Goal: Transaction & Acquisition: Book appointment/travel/reservation

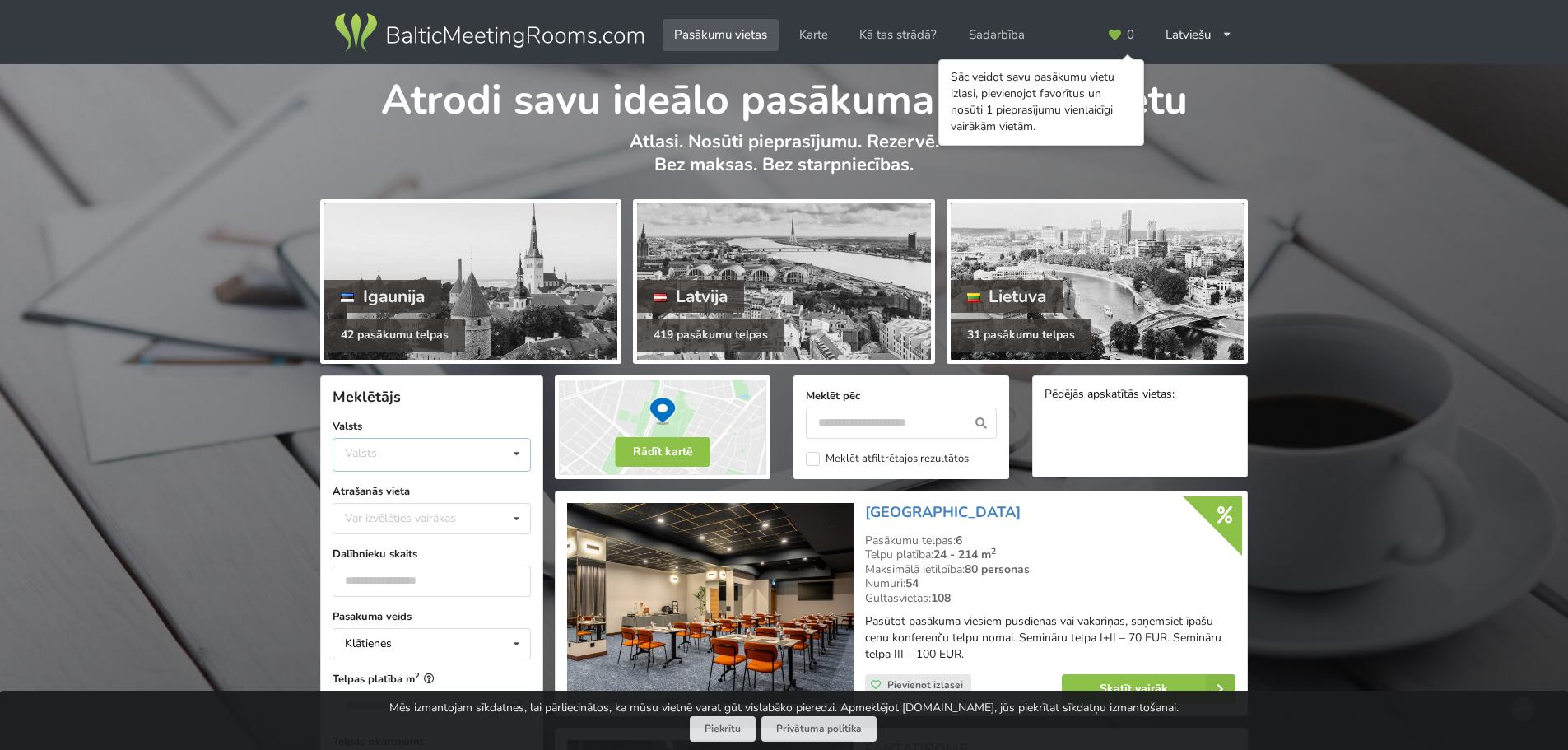
click at [398, 450] on div "Valsts Igaunija [GEOGRAPHIC_DATA] Lietuva" at bounding box center [431, 455] width 198 height 34
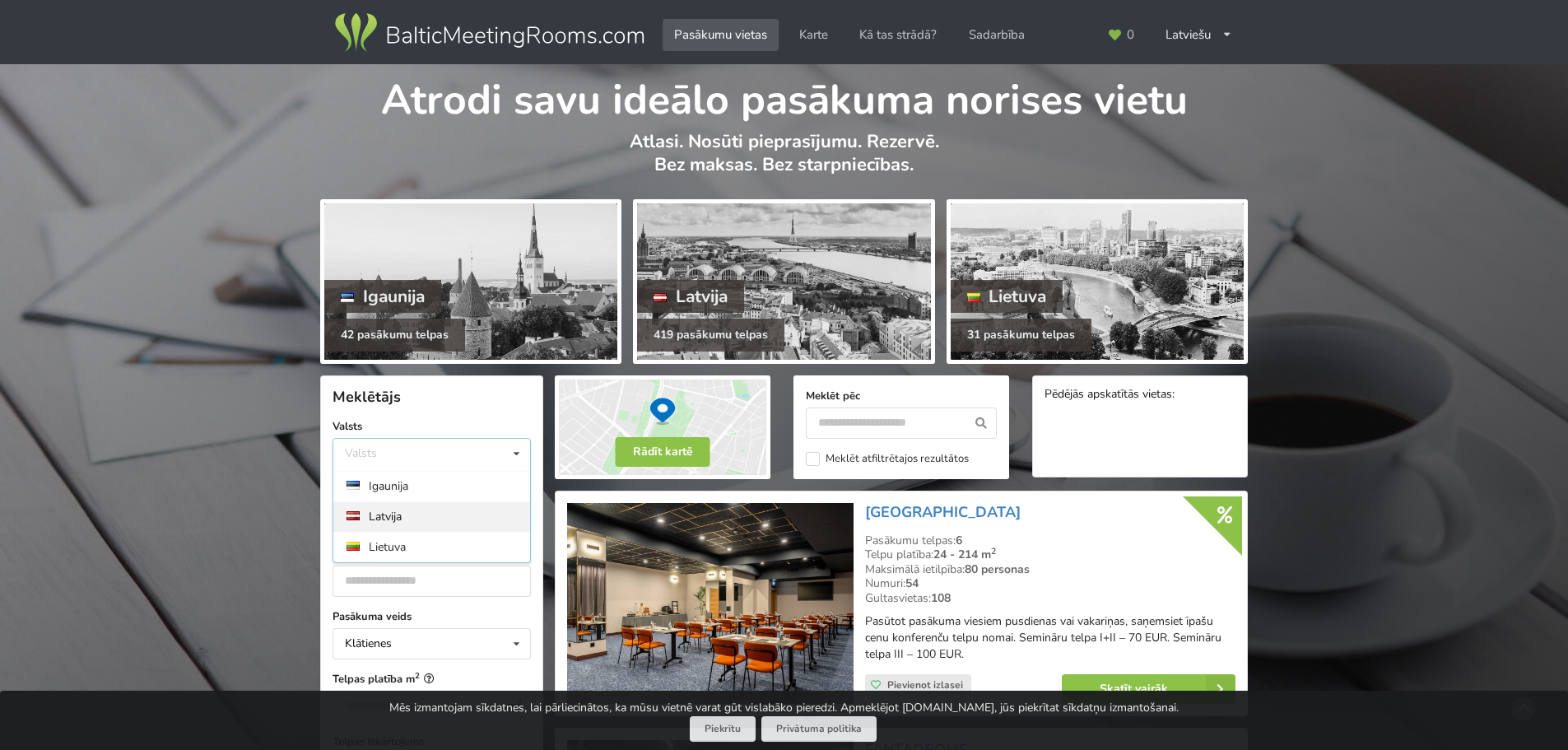
click at [393, 509] on div "Latvija" at bounding box center [432, 516] width 197 height 31
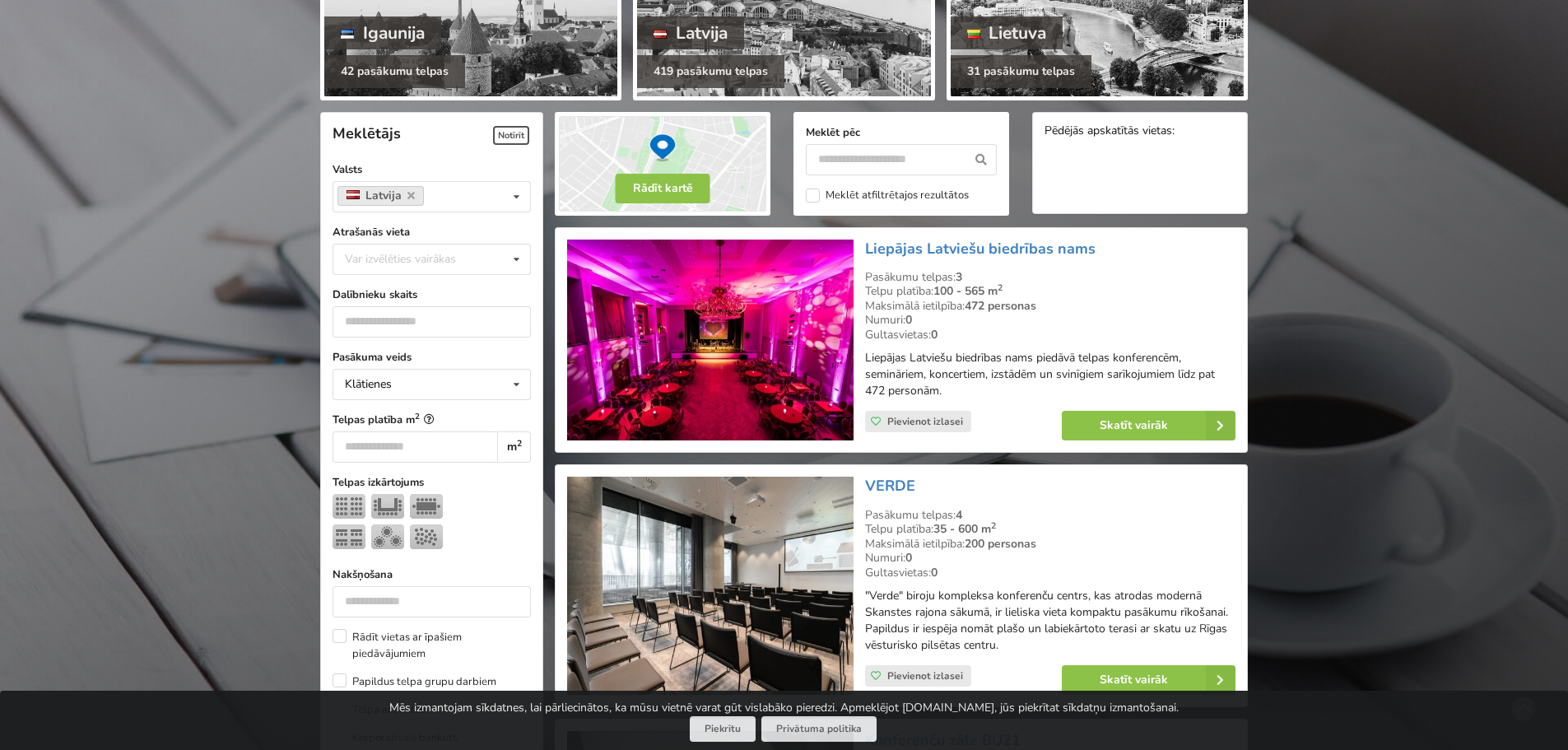
scroll to position [370, 0]
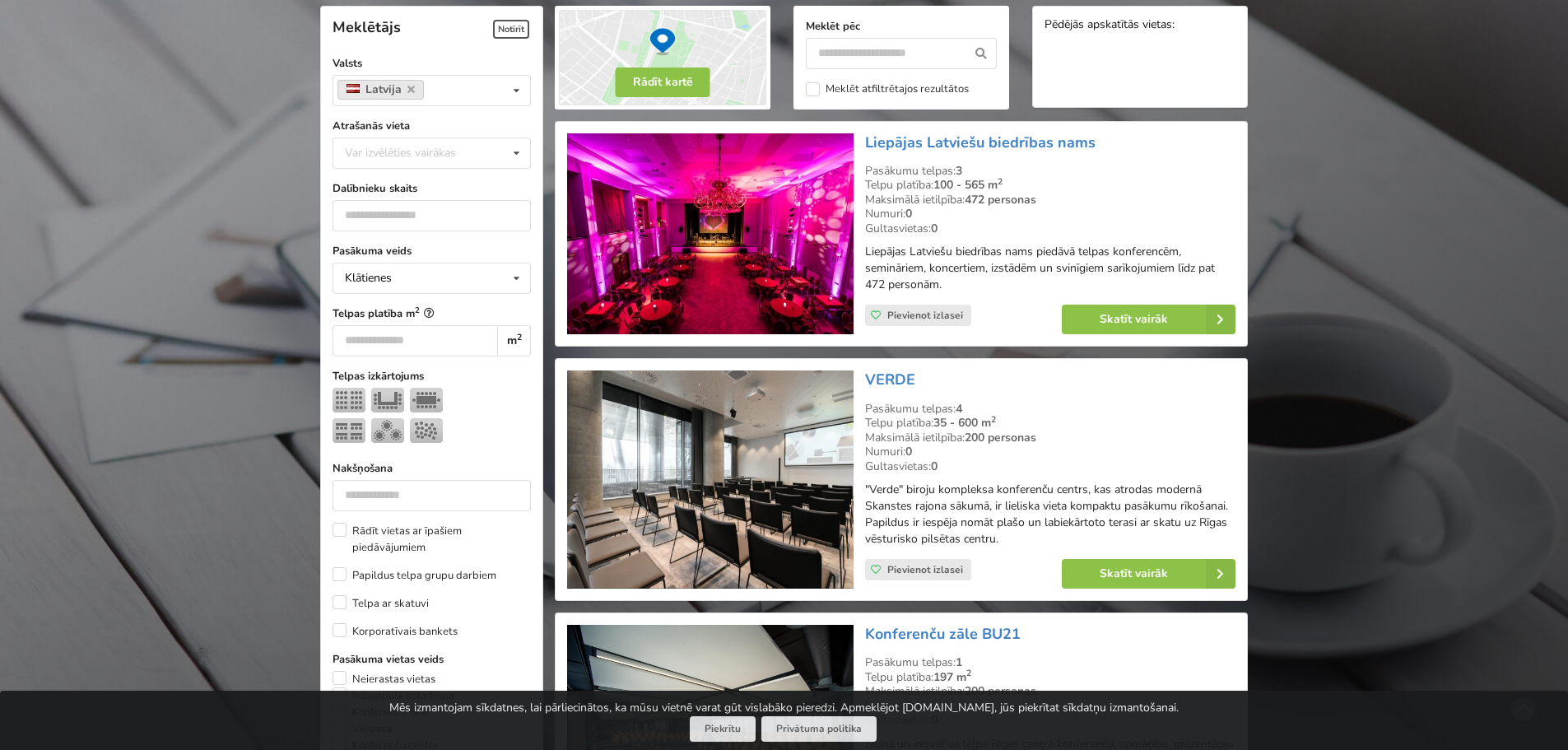
click at [386, 518] on div "Pasākuma veids Klātienes Klātienes Tiešsaistes Klātienes ar tiešraidi Telpas pl…" at bounding box center [431, 735] width 198 height 985
click at [407, 141] on div "Var izvēlēties vairākas Pārdaugava Teika Apšuciems Jūrkalne Mārupes novads Rīga…" at bounding box center [431, 152] width 198 height 31
click at [387, 334] on div "[GEOGRAPHIC_DATA]" at bounding box center [432, 335] width 197 height 31
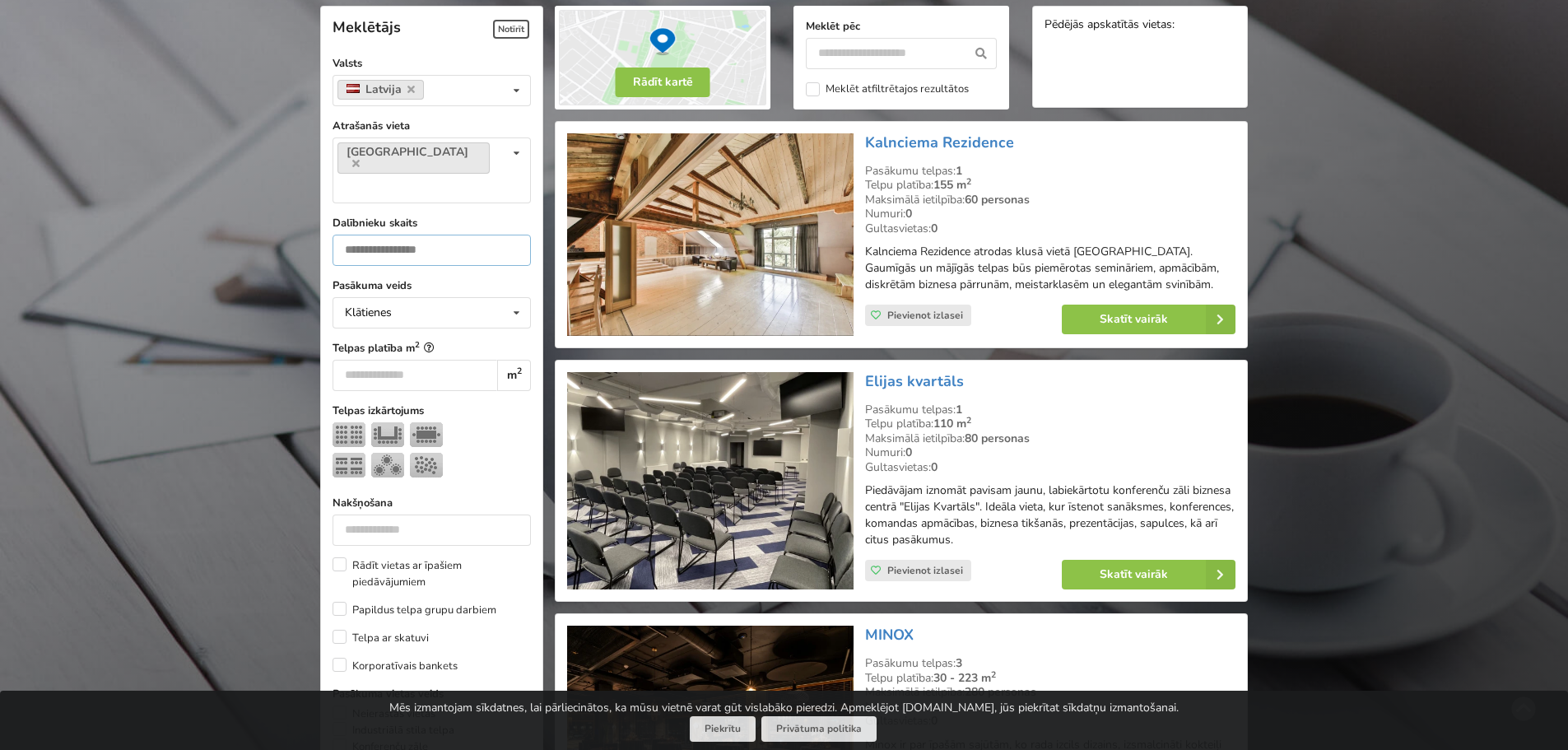
click at [381, 235] on input "number" at bounding box center [431, 250] width 198 height 31
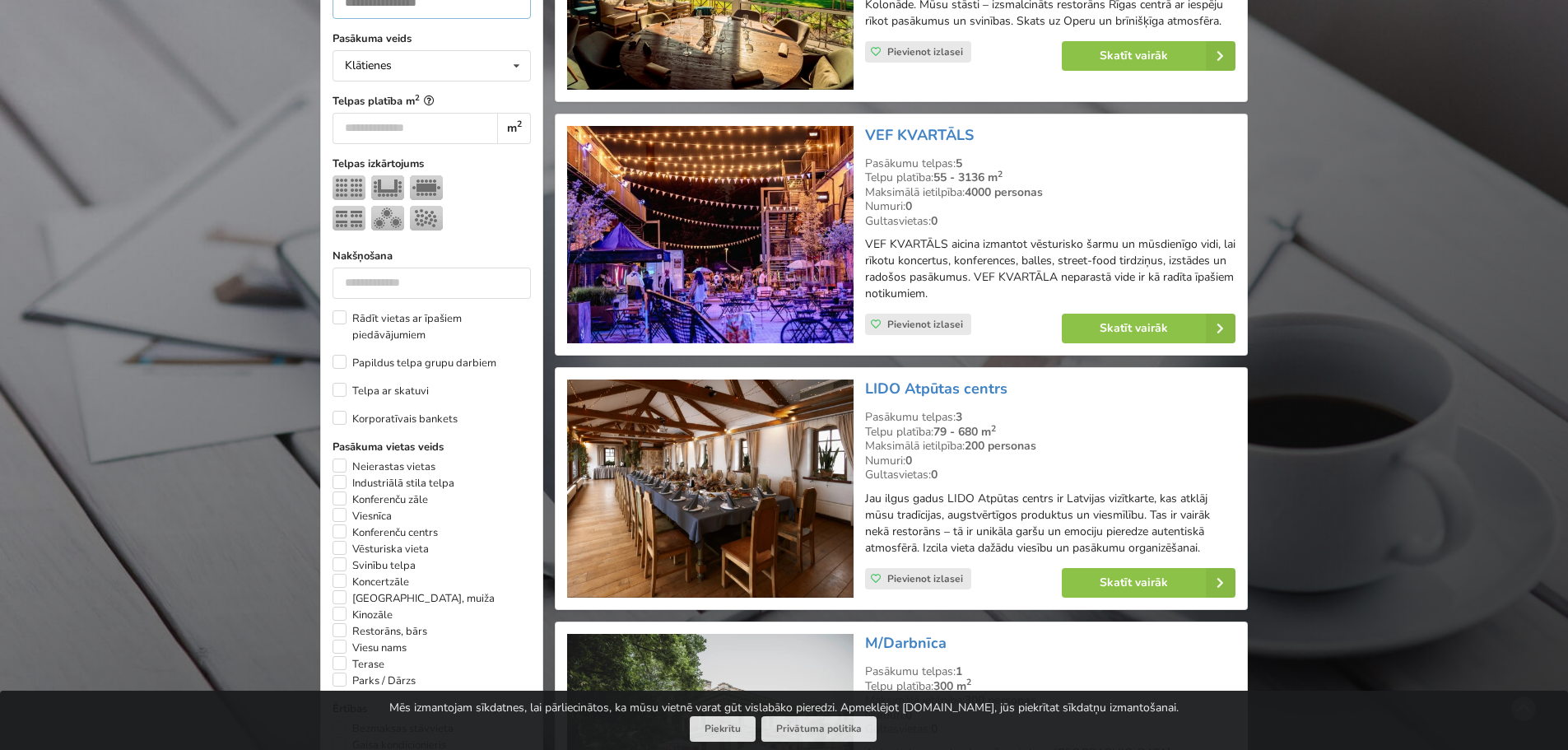
scroll to position [287, 0]
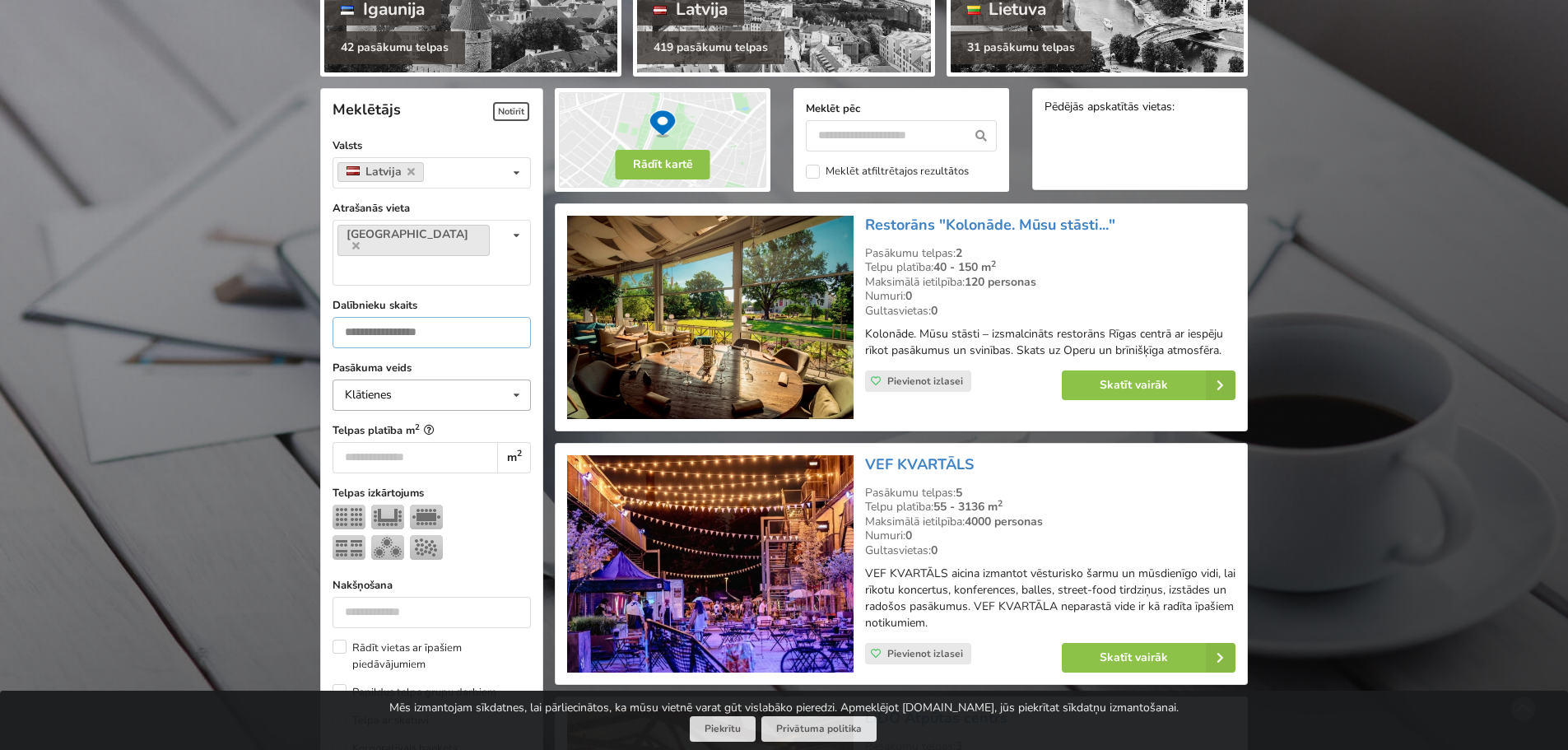
type input "***"
click at [392, 390] on div "Klātienes" at bounding box center [368, 396] width 47 height 12
click at [395, 470] on div "Klātienes ar tiešraidi" at bounding box center [432, 485] width 197 height 31
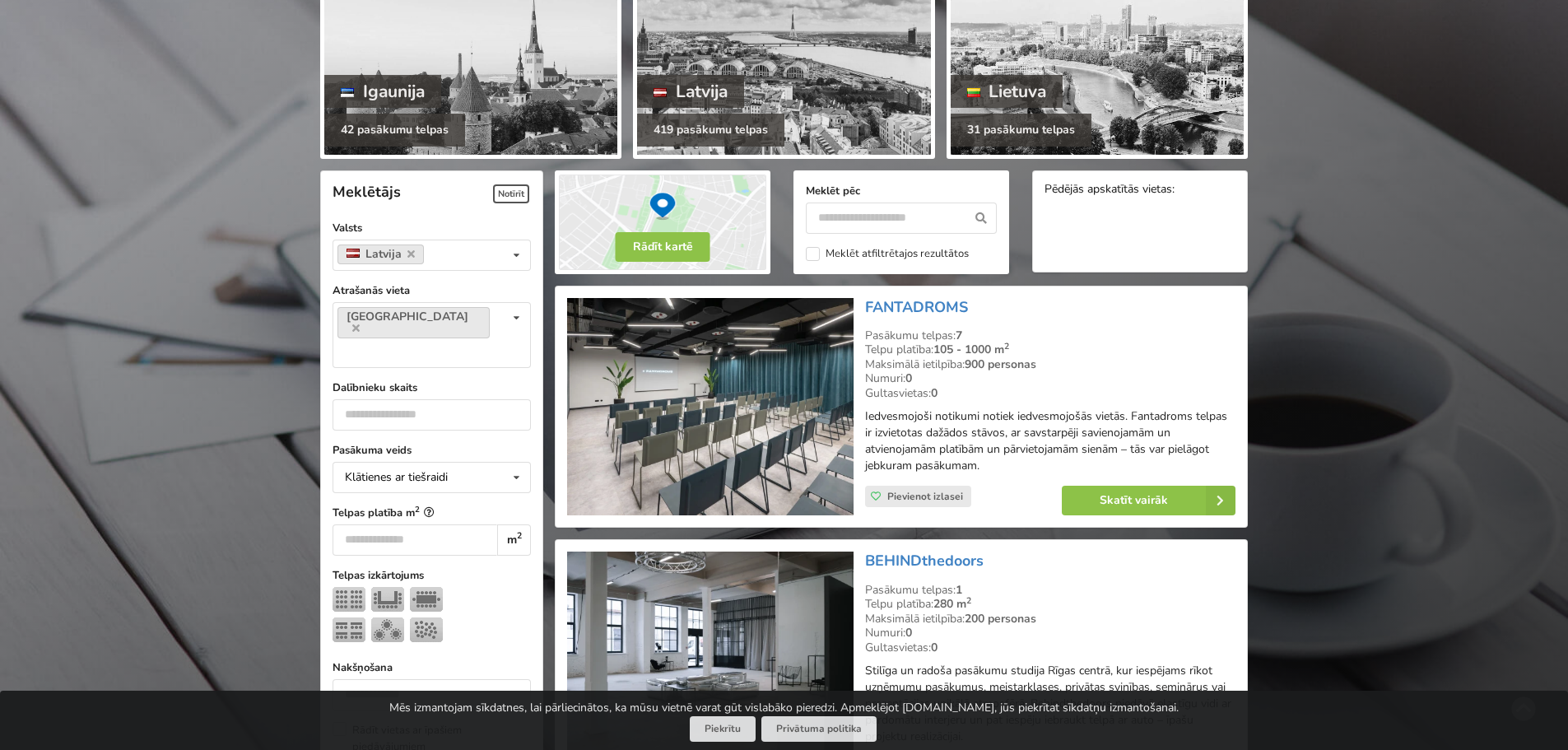
scroll to position [370, 0]
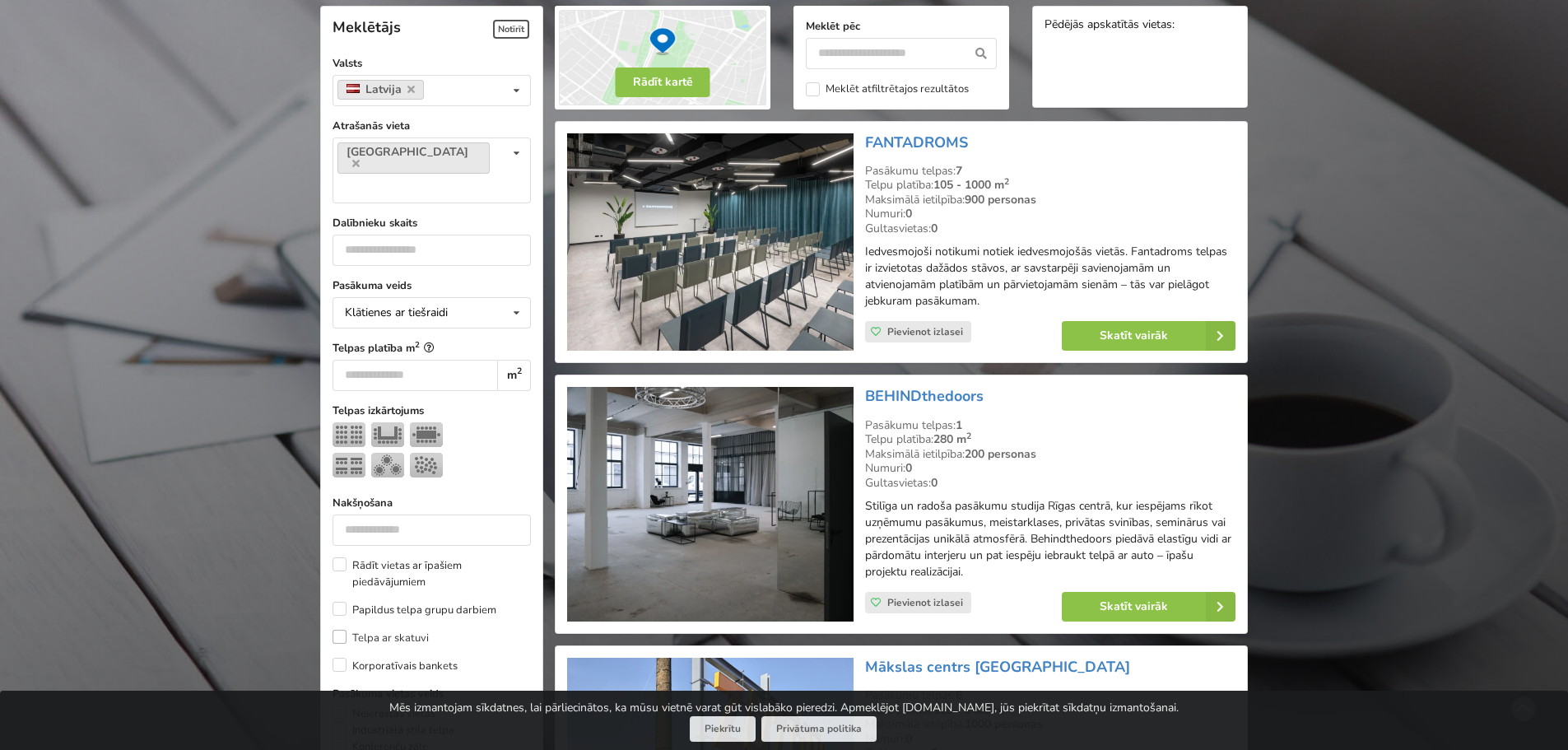
click at [342, 630] on label "Telpa ar skatuvi" at bounding box center [380, 638] width 96 height 17
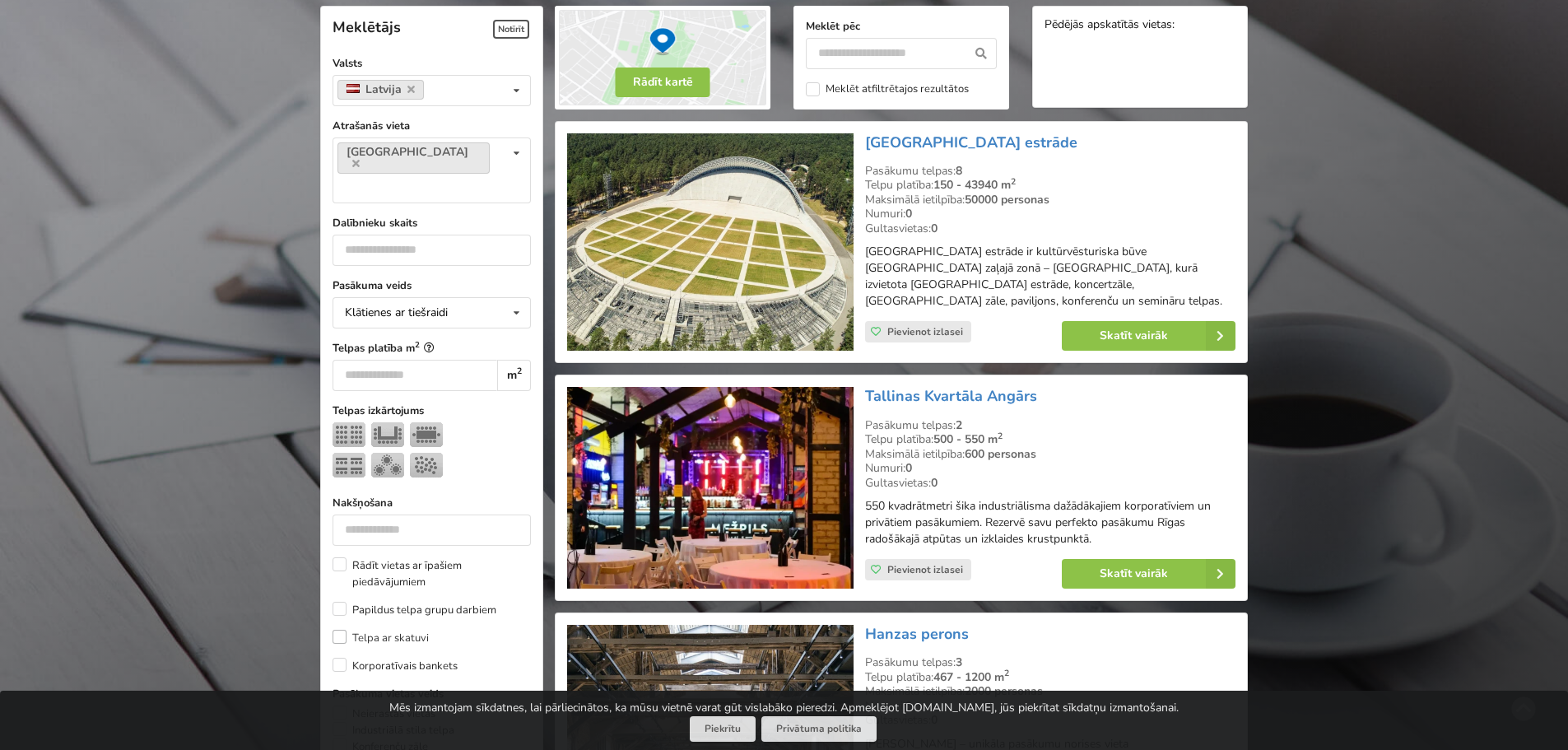
click at [342, 630] on label "Telpa ar skatuvi" at bounding box center [380, 638] width 96 height 17
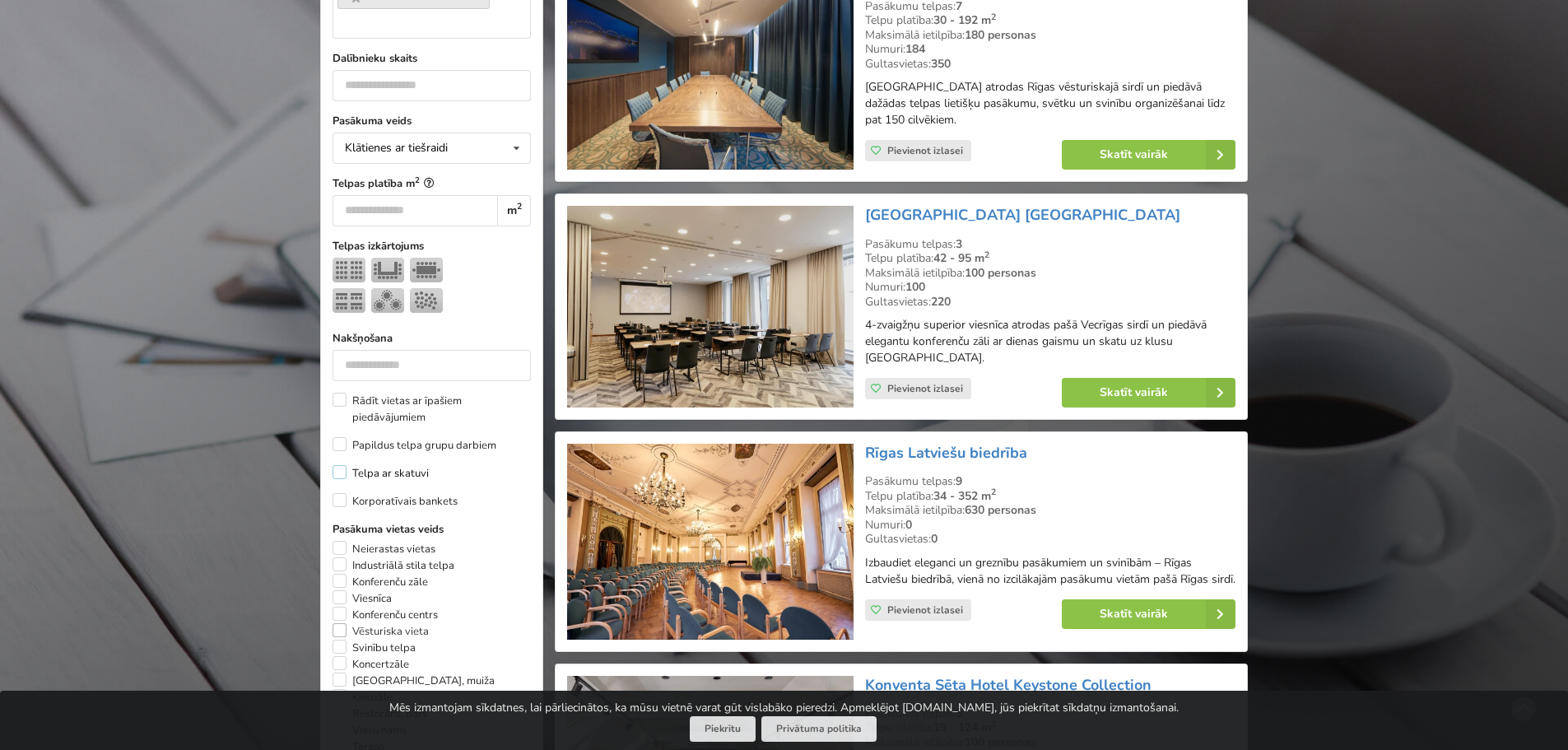
scroll to position [617, 0]
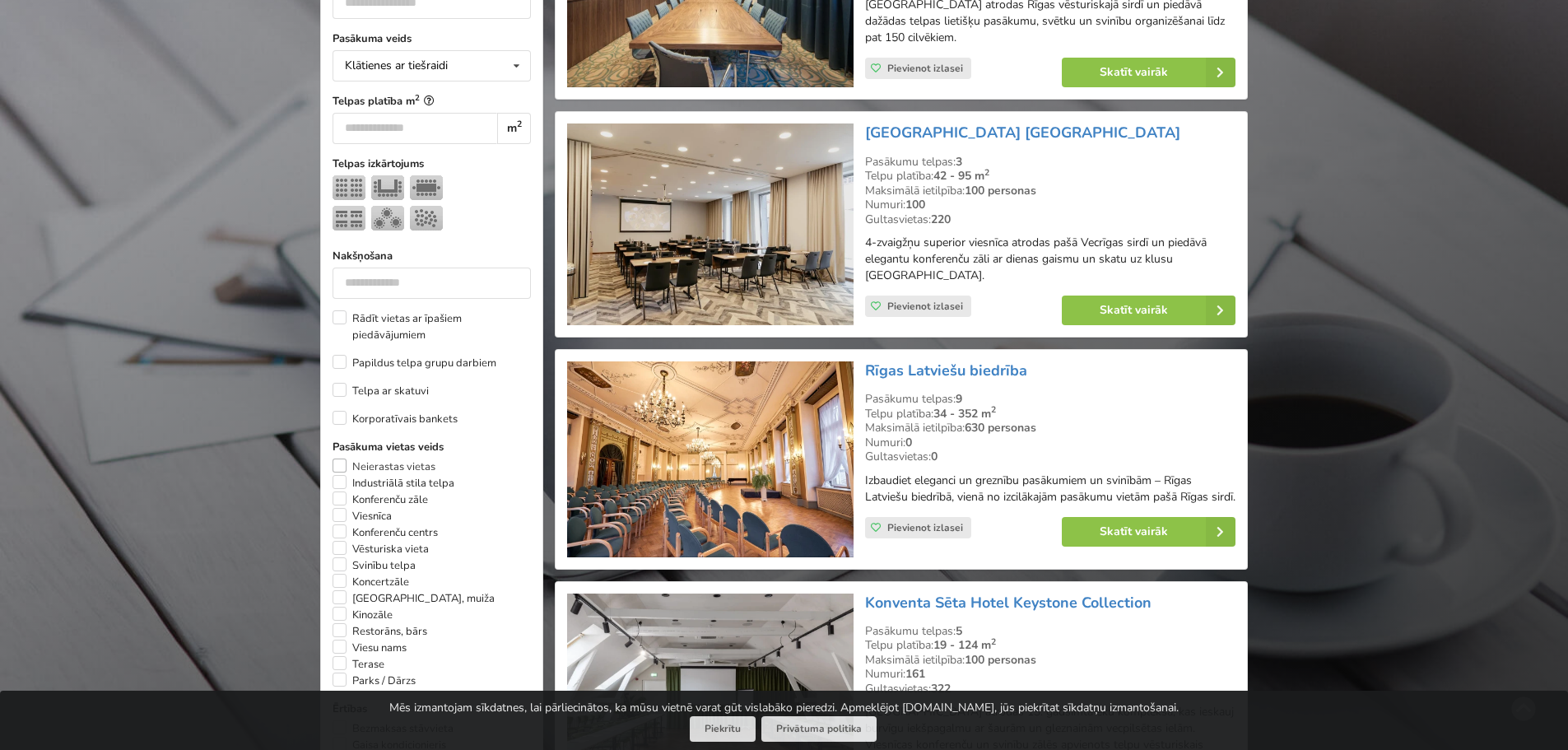
click at [347, 459] on label "Neierastas vietas" at bounding box center [383, 467] width 102 height 17
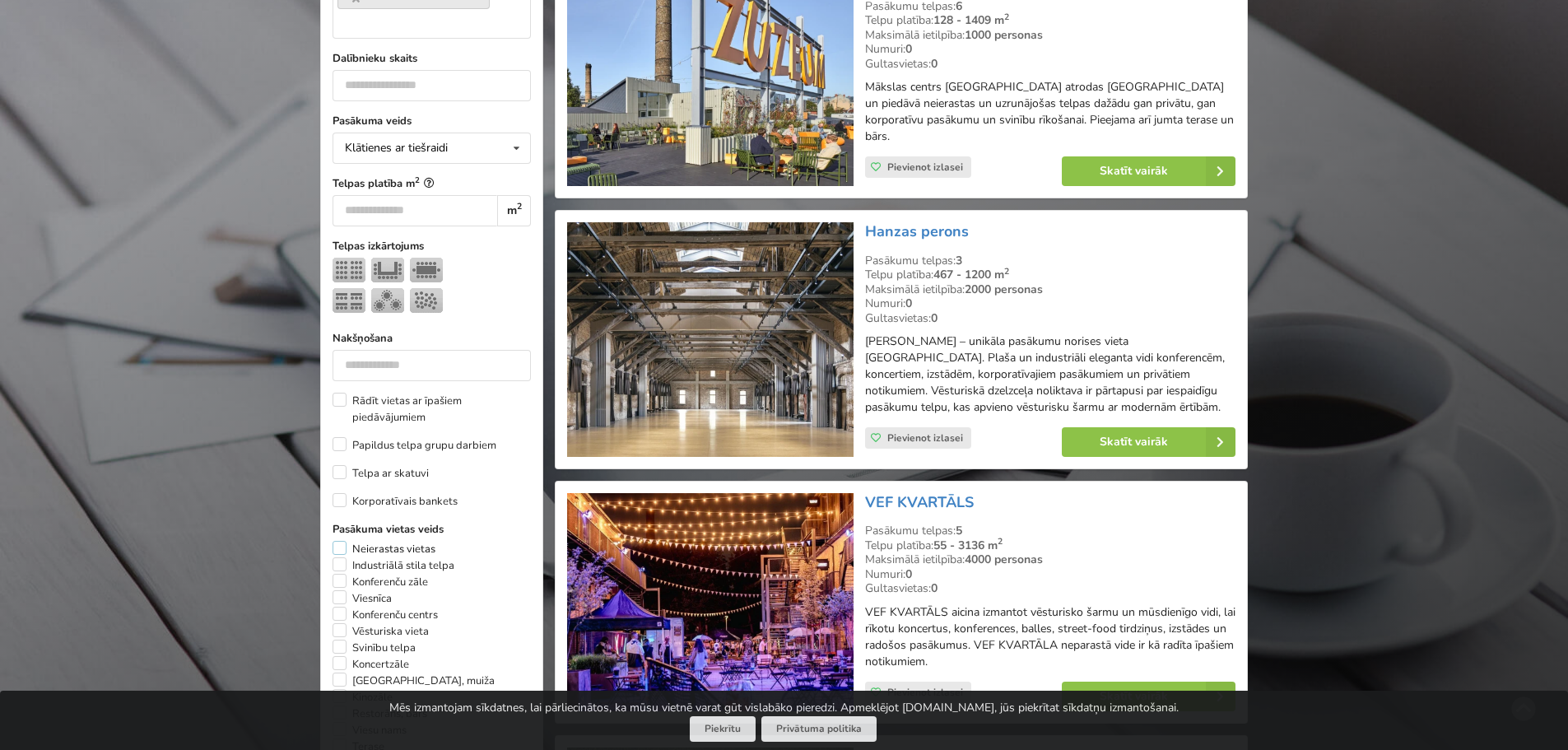
scroll to position [699, 0]
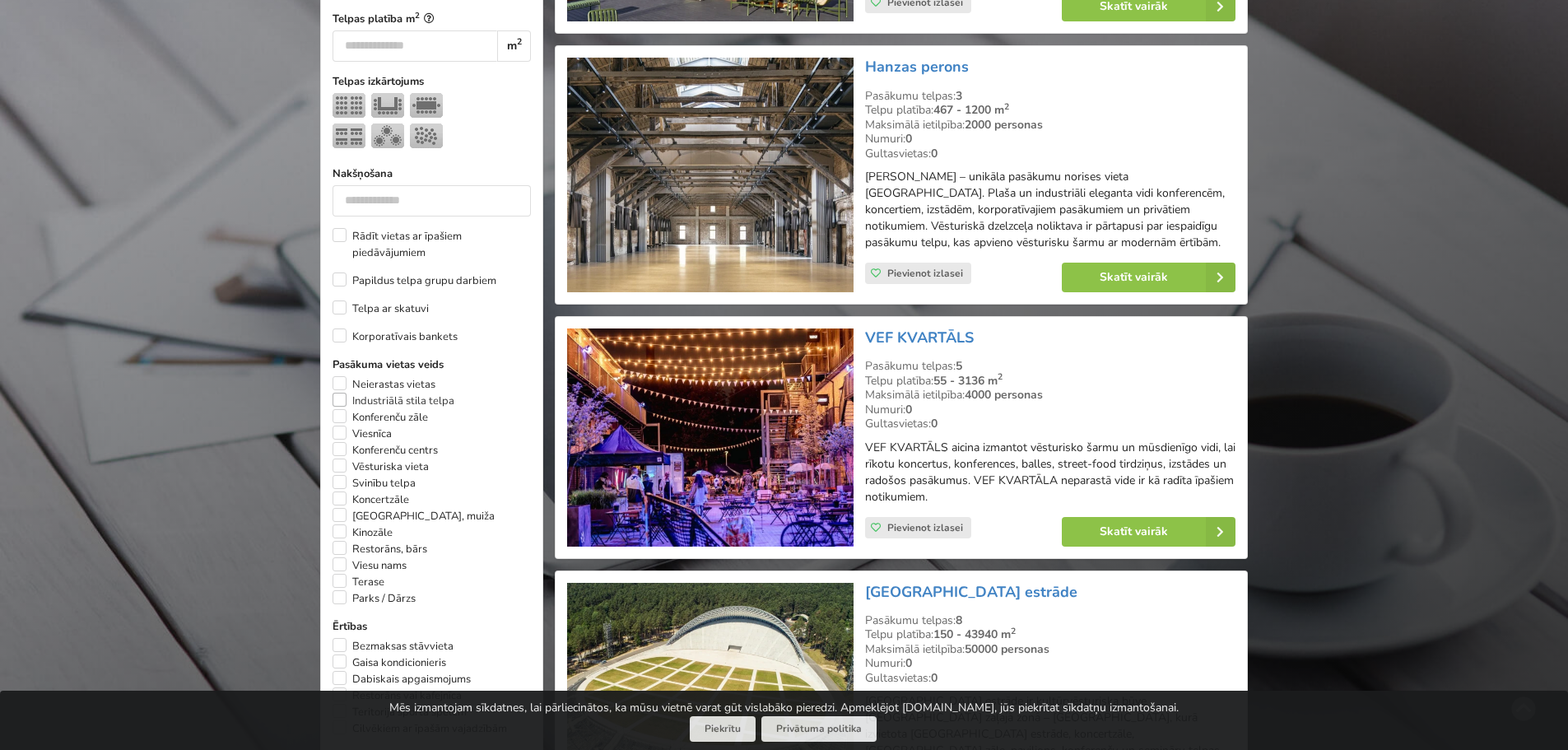
click at [342, 393] on label "Industriālā stila telpa" at bounding box center [393, 401] width 122 height 17
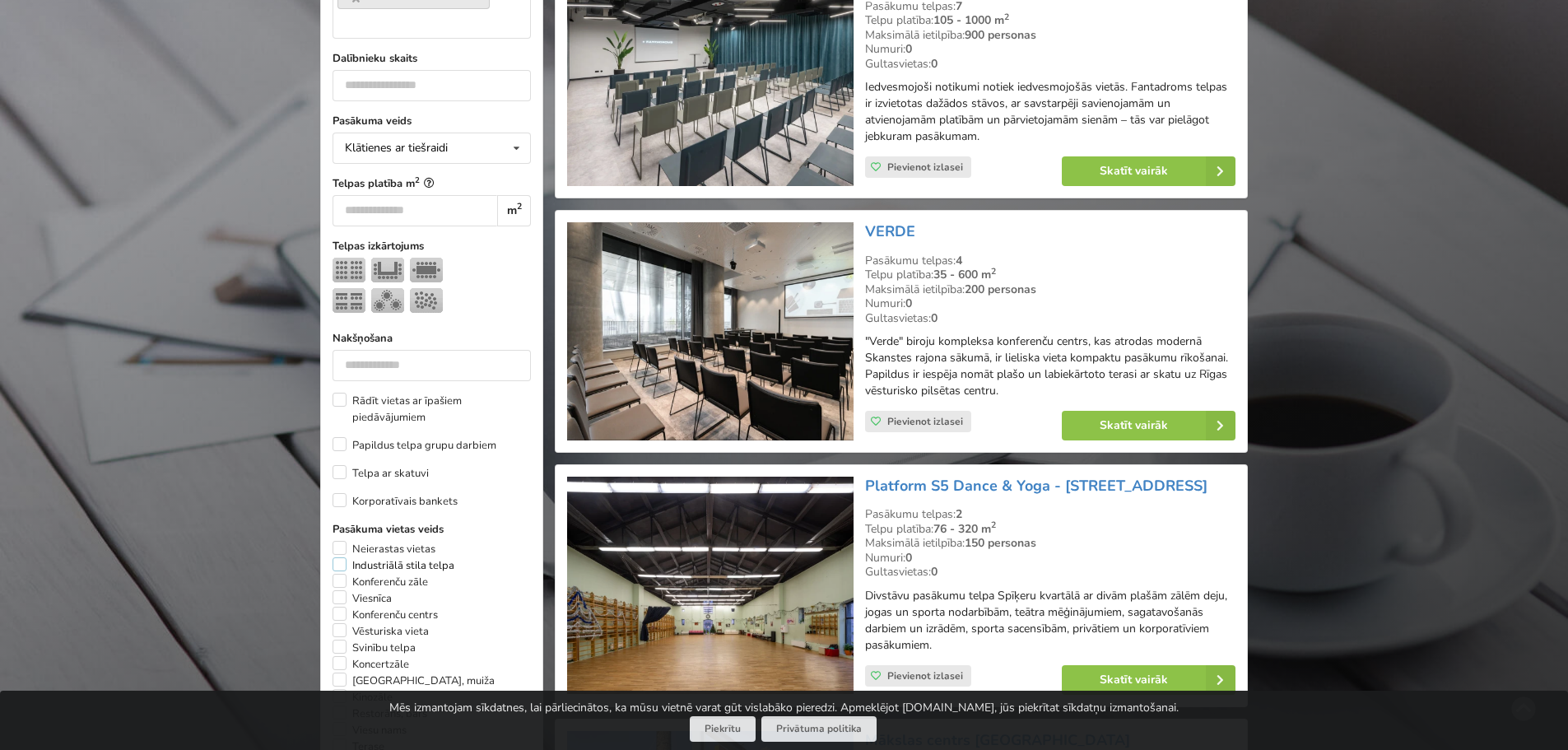
scroll to position [699, 0]
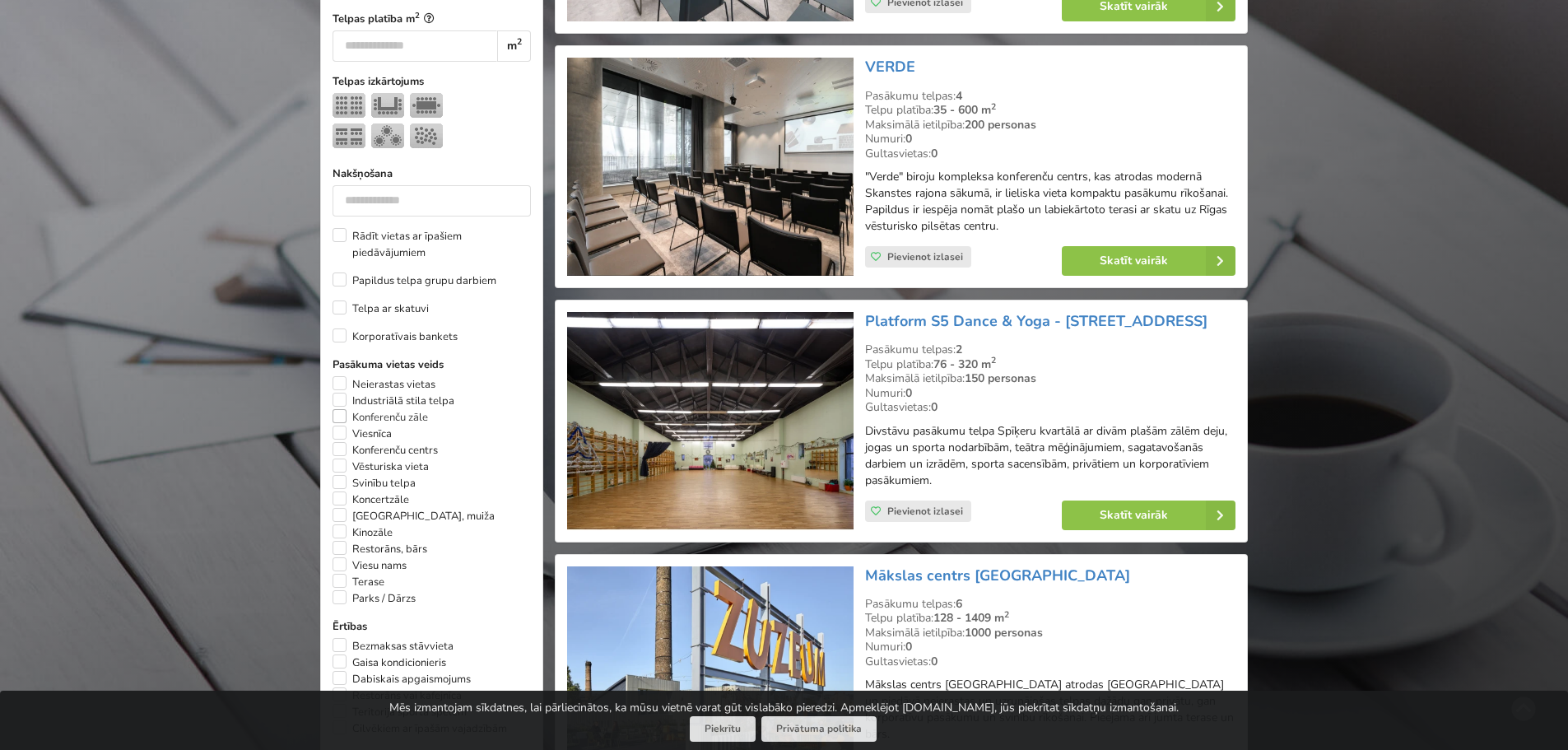
click at [340, 409] on label "Konferenču zāle" at bounding box center [380, 417] width 95 height 17
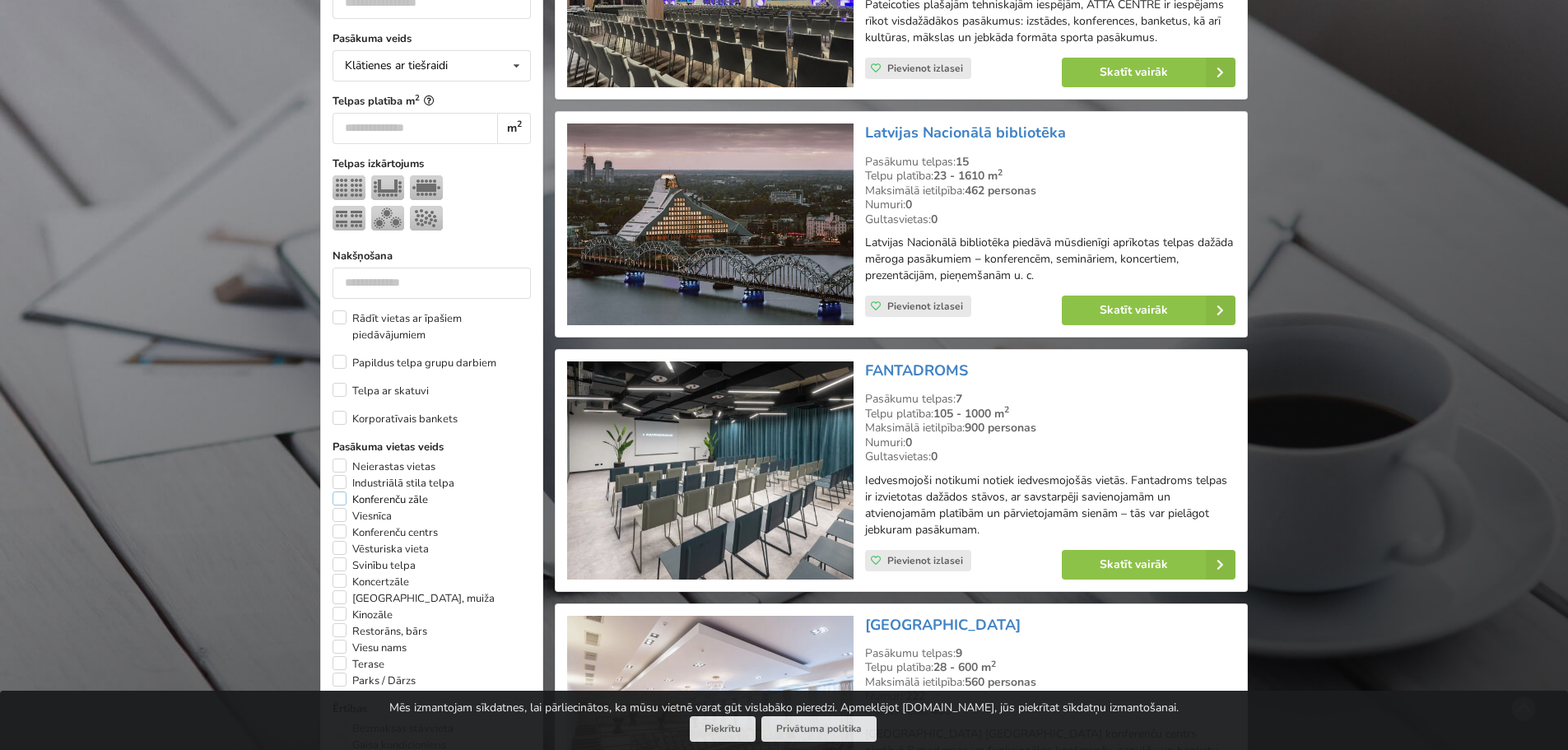
scroll to position [699, 0]
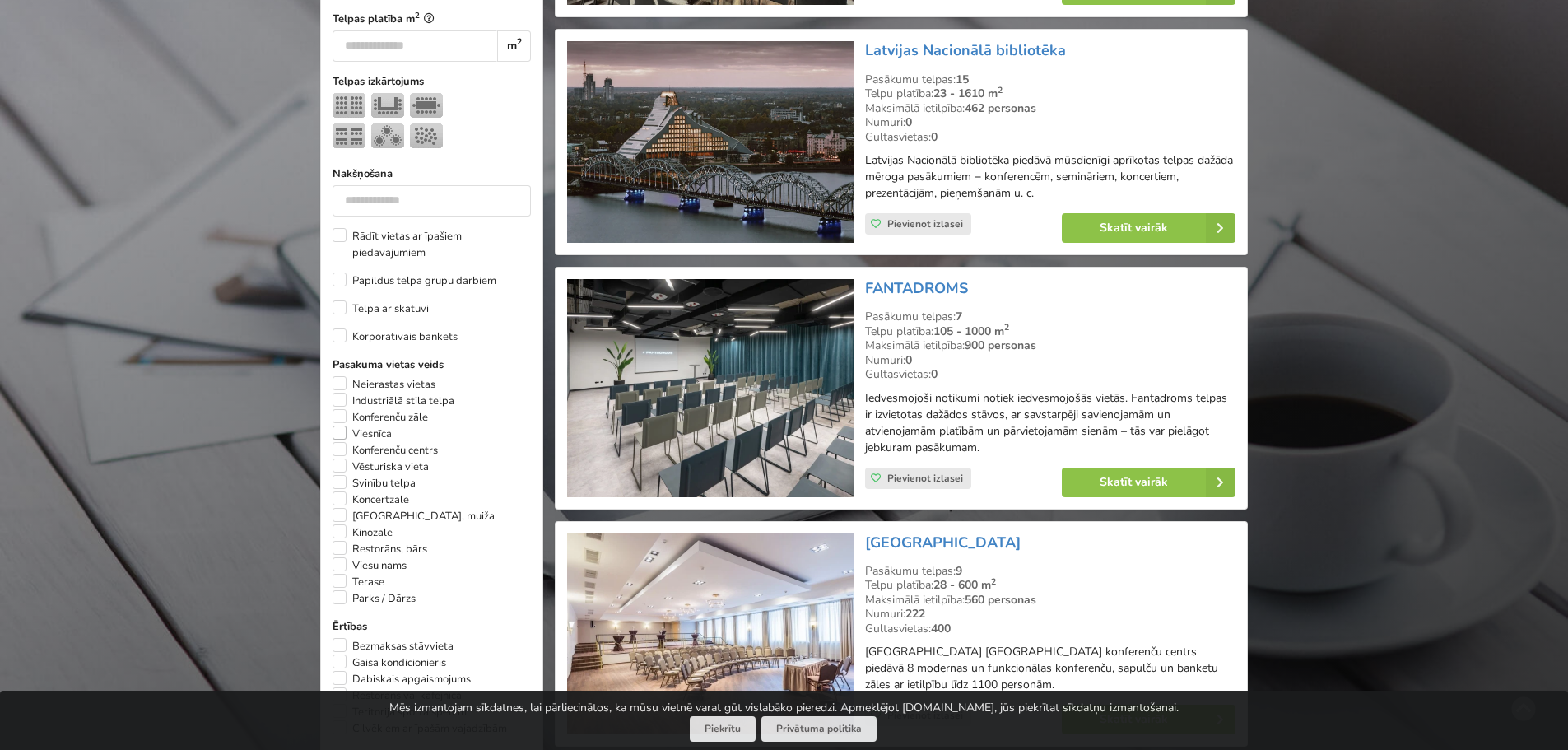
click at [340, 426] on label "Viesnīca" at bounding box center [362, 434] width 60 height 17
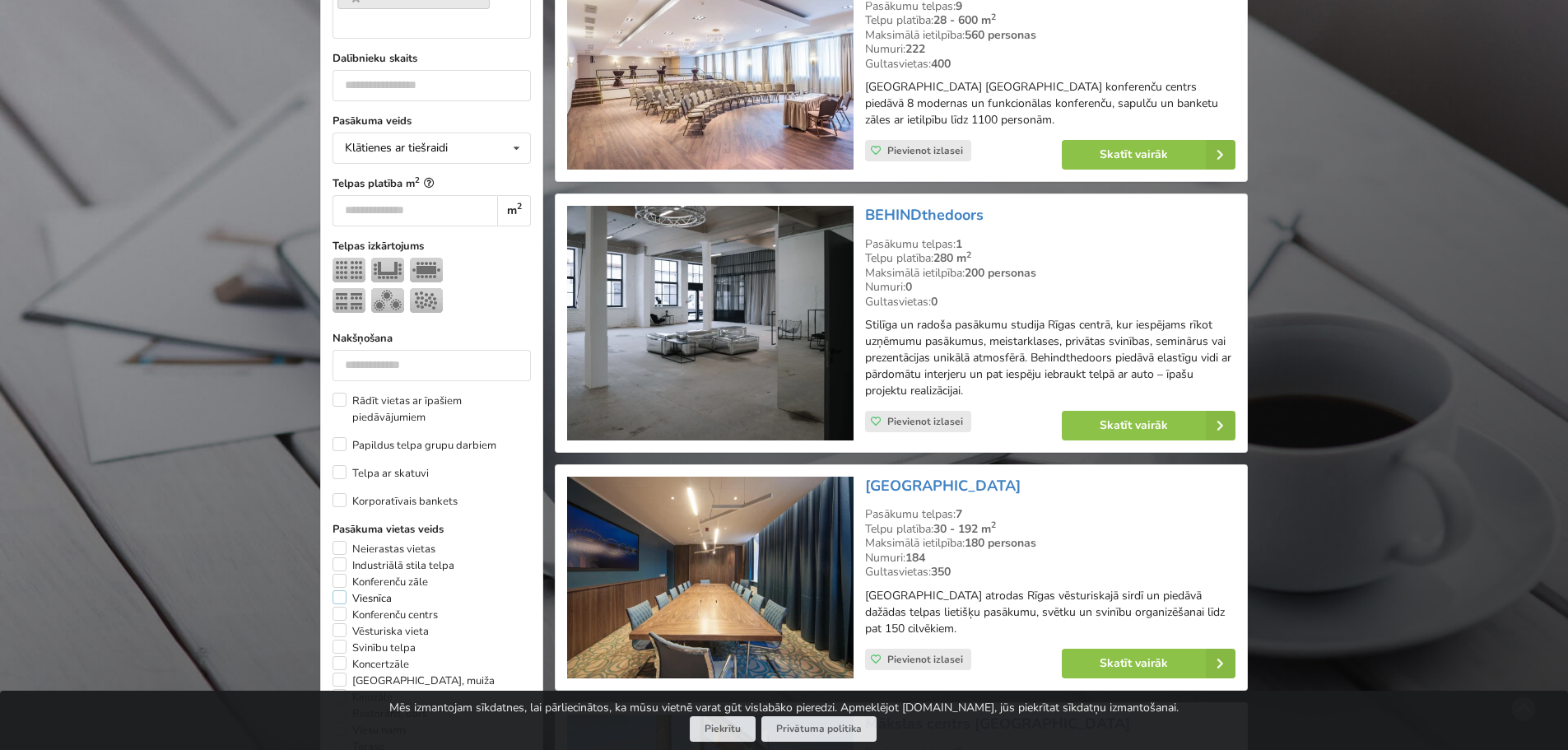
scroll to position [205, 0]
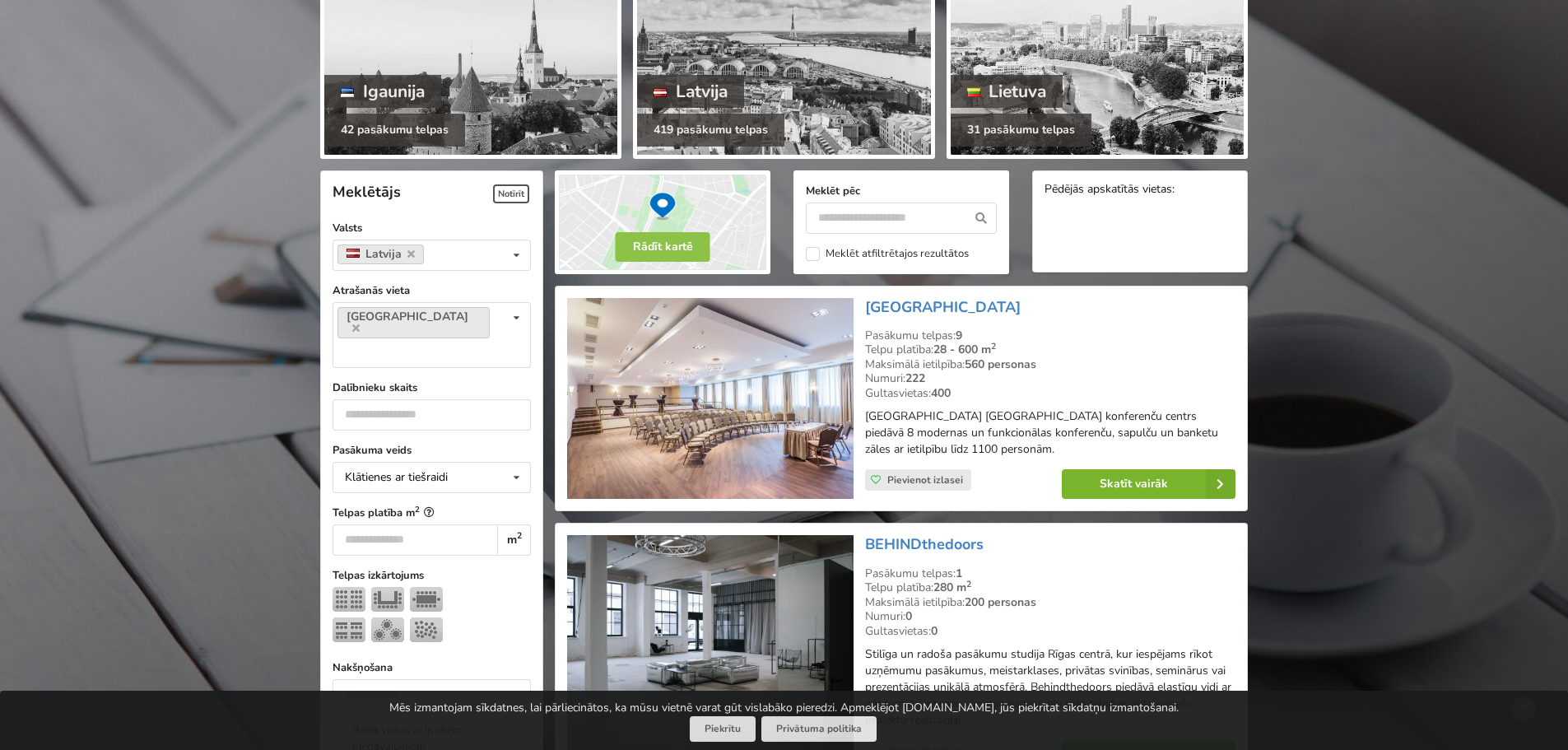
click at [1102, 486] on link "Skatīt vairāk" at bounding box center [1148, 484] width 174 height 30
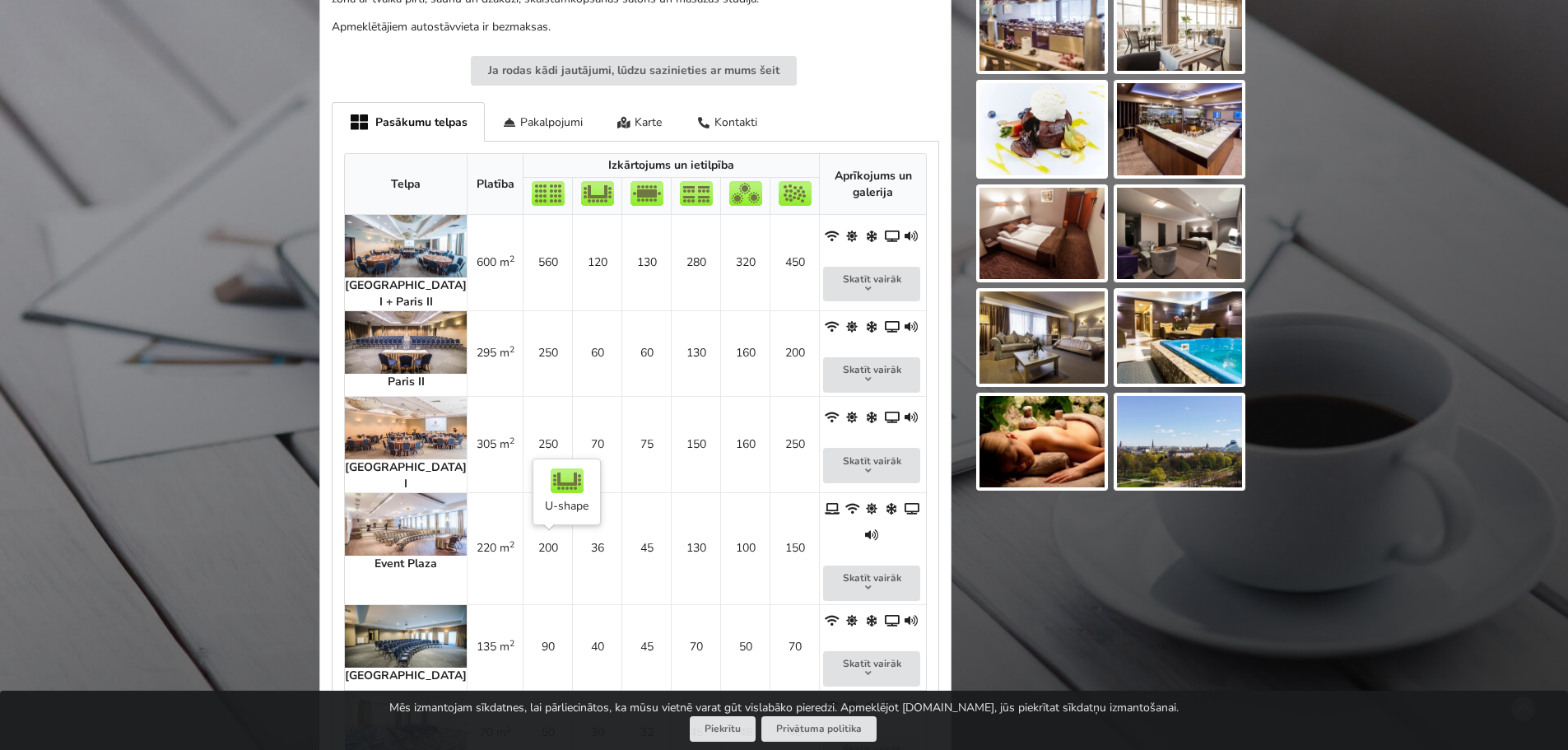
scroll to position [824, 0]
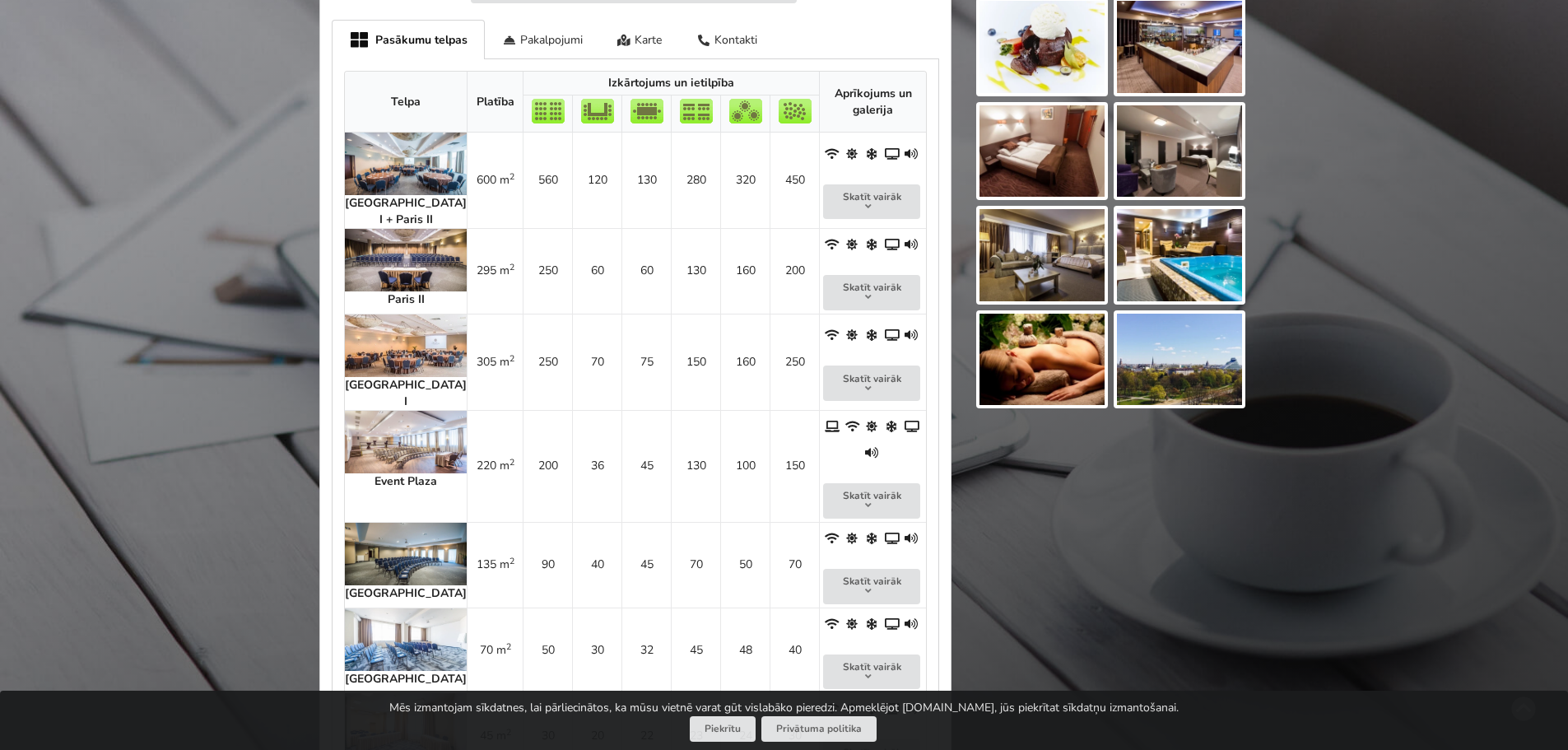
click at [394, 523] on img at bounding box center [406, 554] width 122 height 63
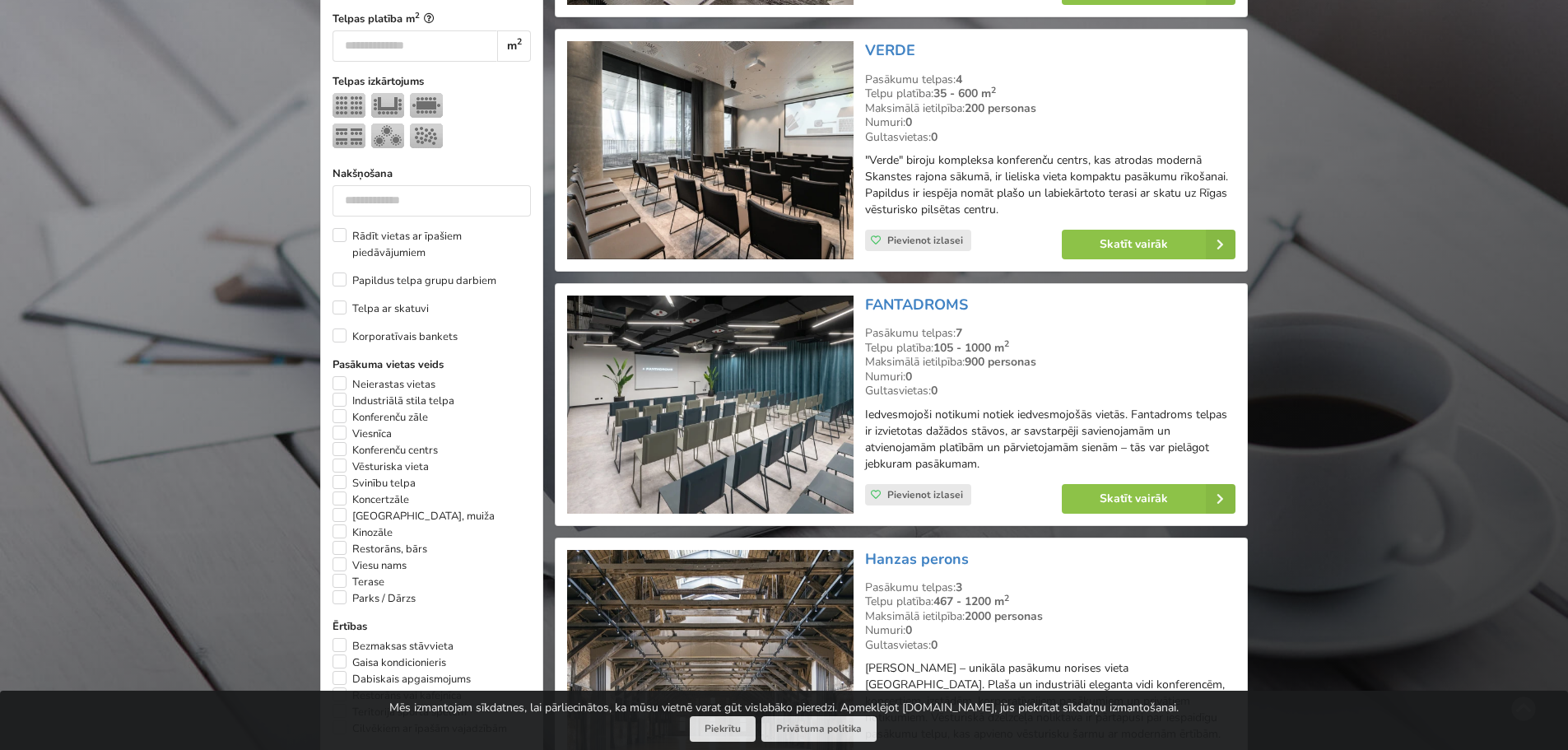
scroll to position [370, 0]
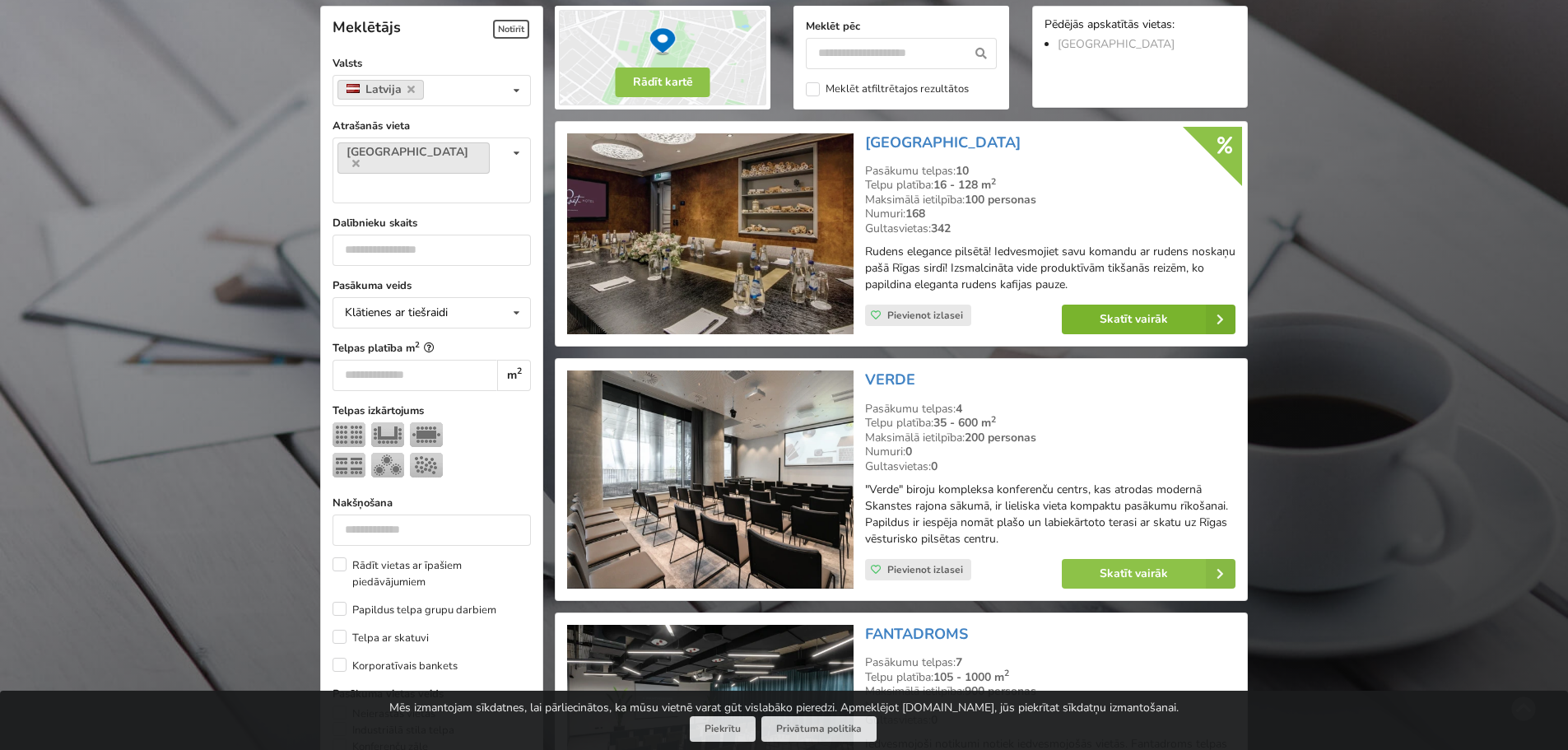
click at [1123, 322] on link "Skatīt vairāk" at bounding box center [1148, 319] width 174 height 30
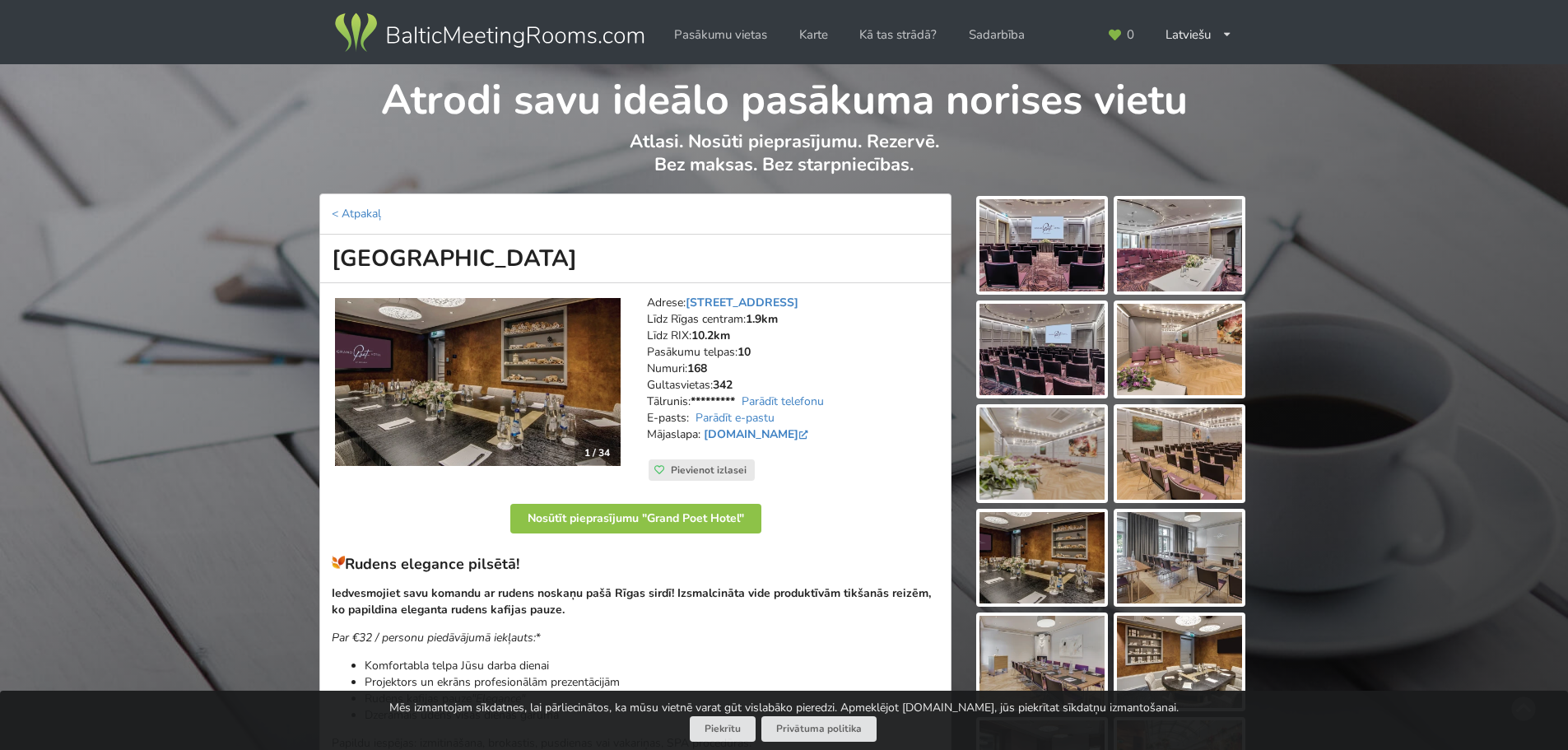
click at [1038, 266] on img at bounding box center [1042, 245] width 125 height 93
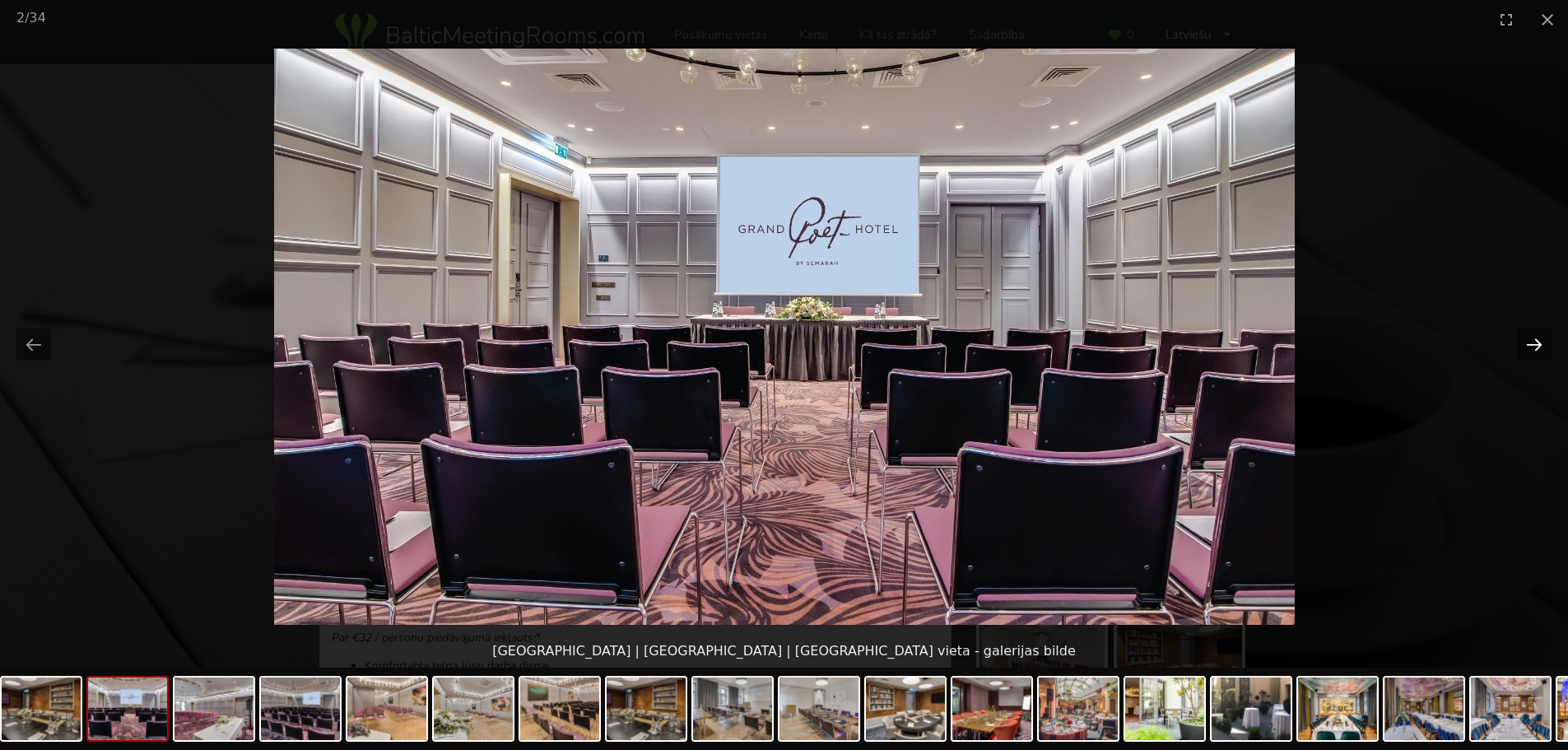
click at [1534, 351] on button "Next slide" at bounding box center [1534, 344] width 35 height 32
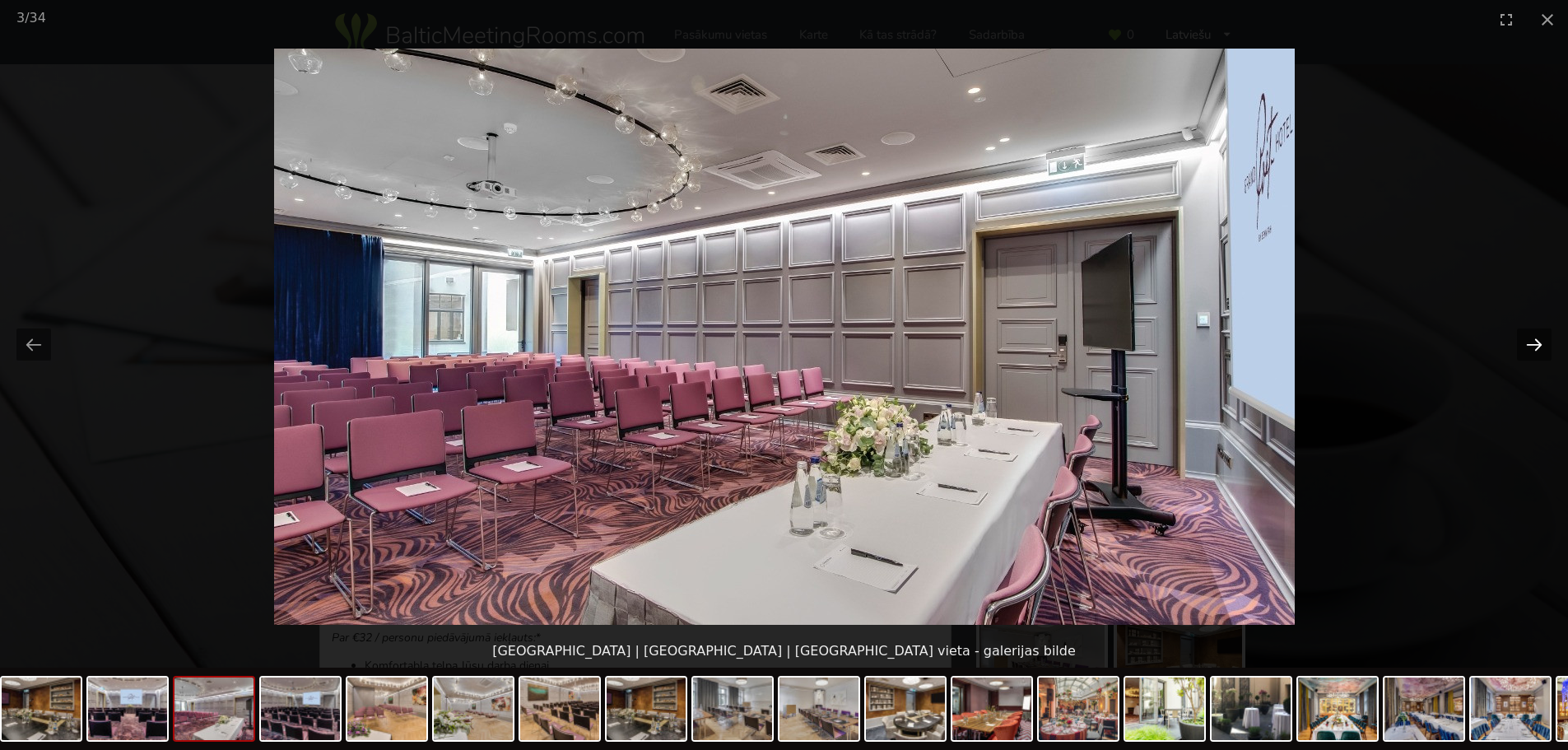
click at [1534, 351] on button "Next slide" at bounding box center [1534, 344] width 35 height 32
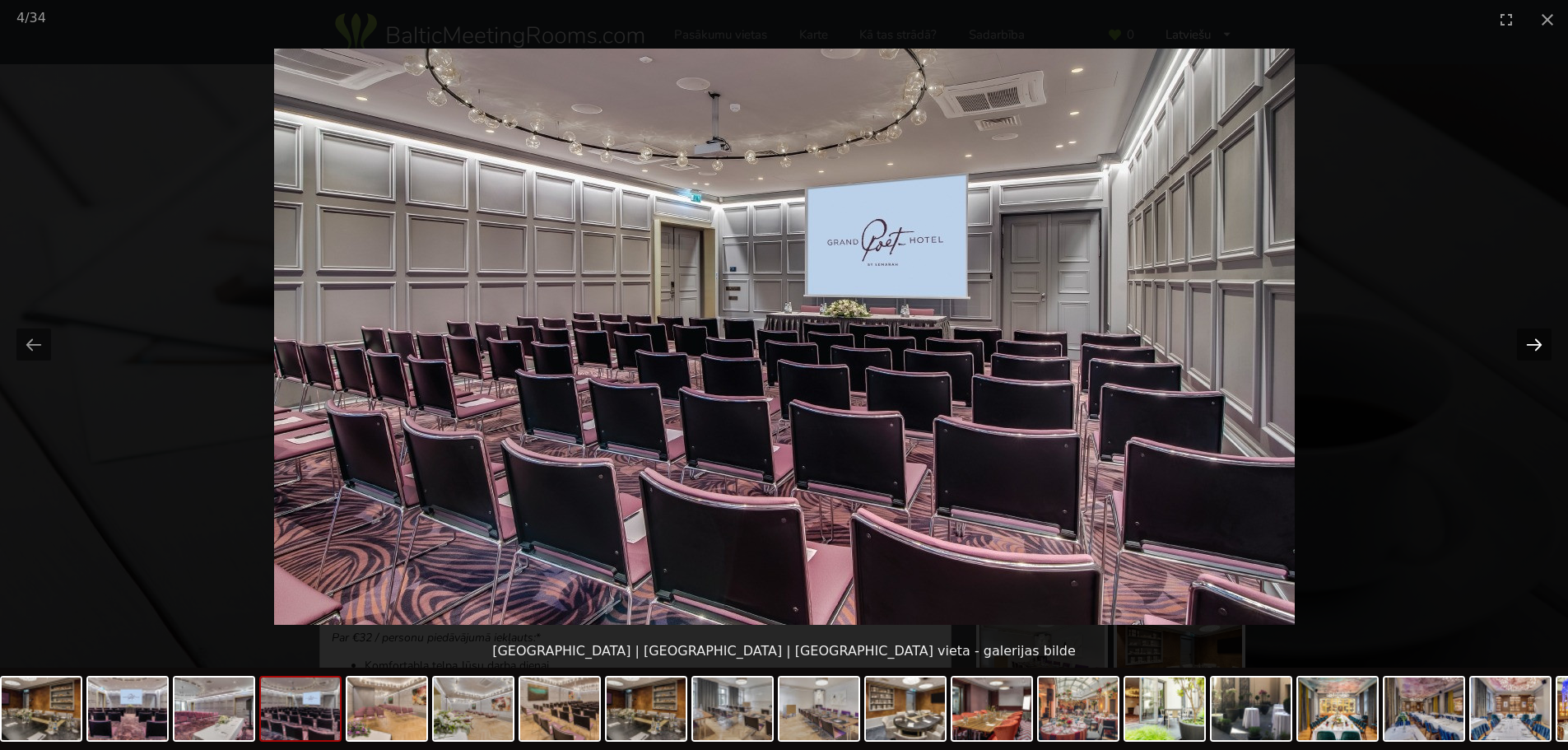
click at [1533, 351] on button "Next slide" at bounding box center [1534, 344] width 35 height 32
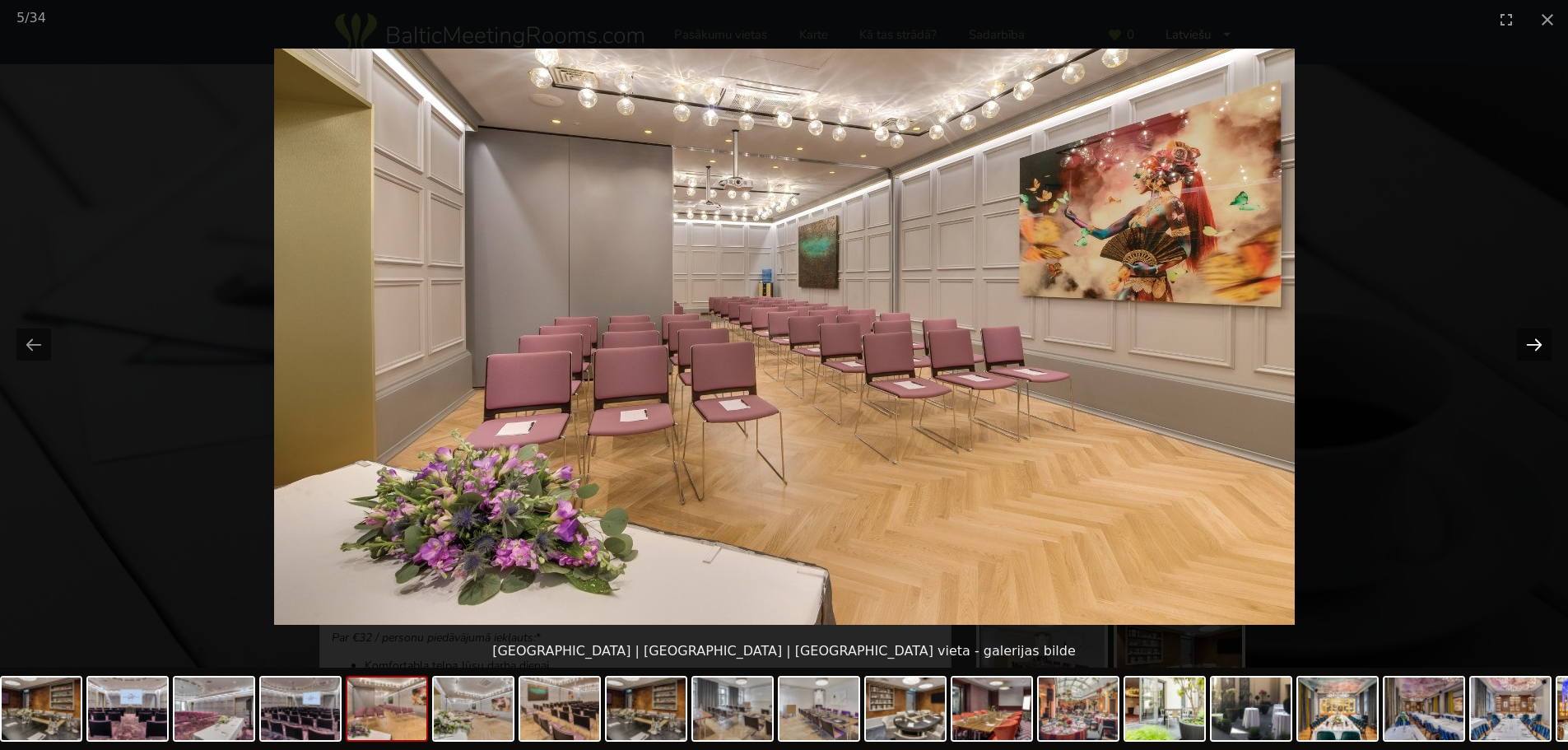
click at [1533, 351] on button "Next slide" at bounding box center [1534, 344] width 35 height 32
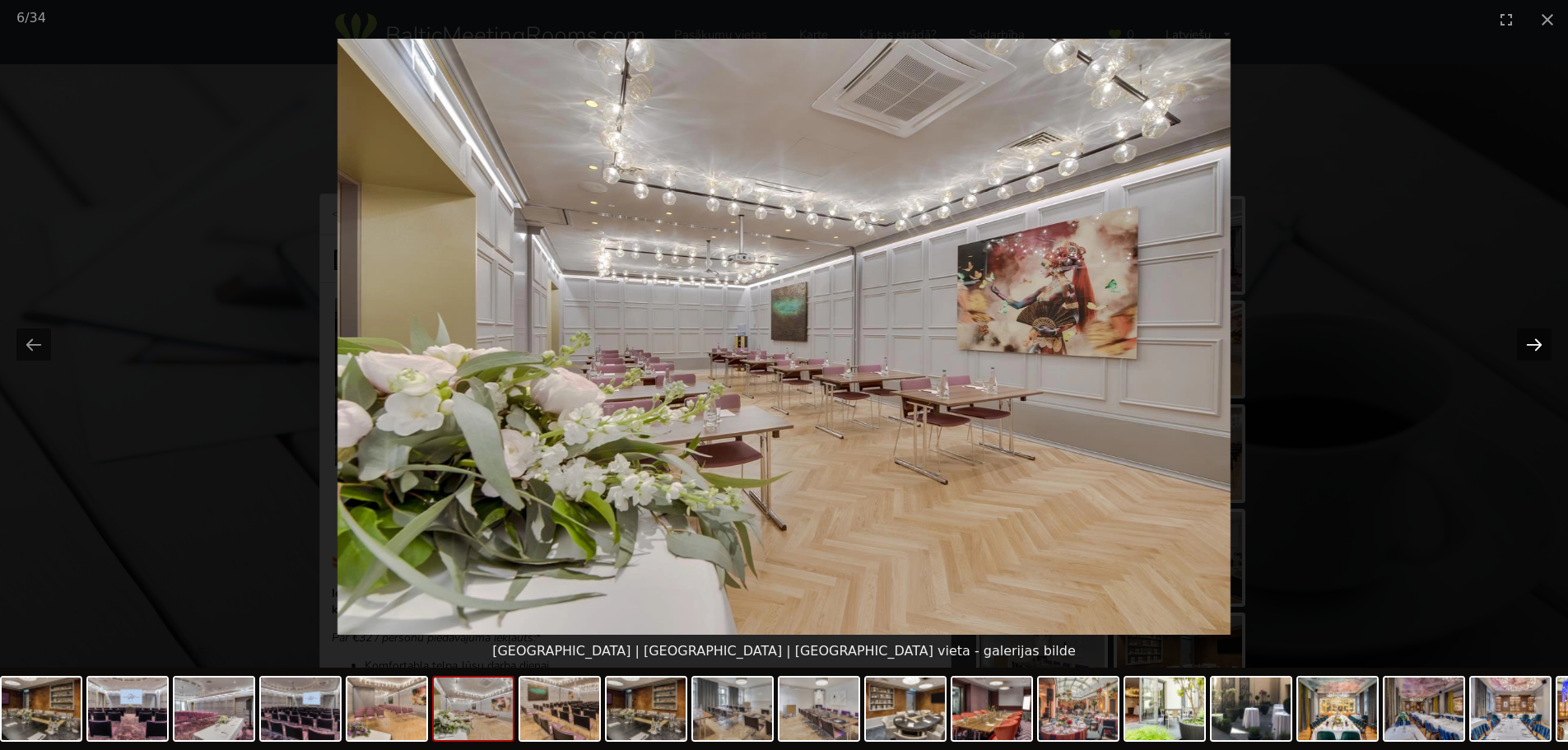
click at [1533, 351] on button "Next slide" at bounding box center [1534, 344] width 35 height 32
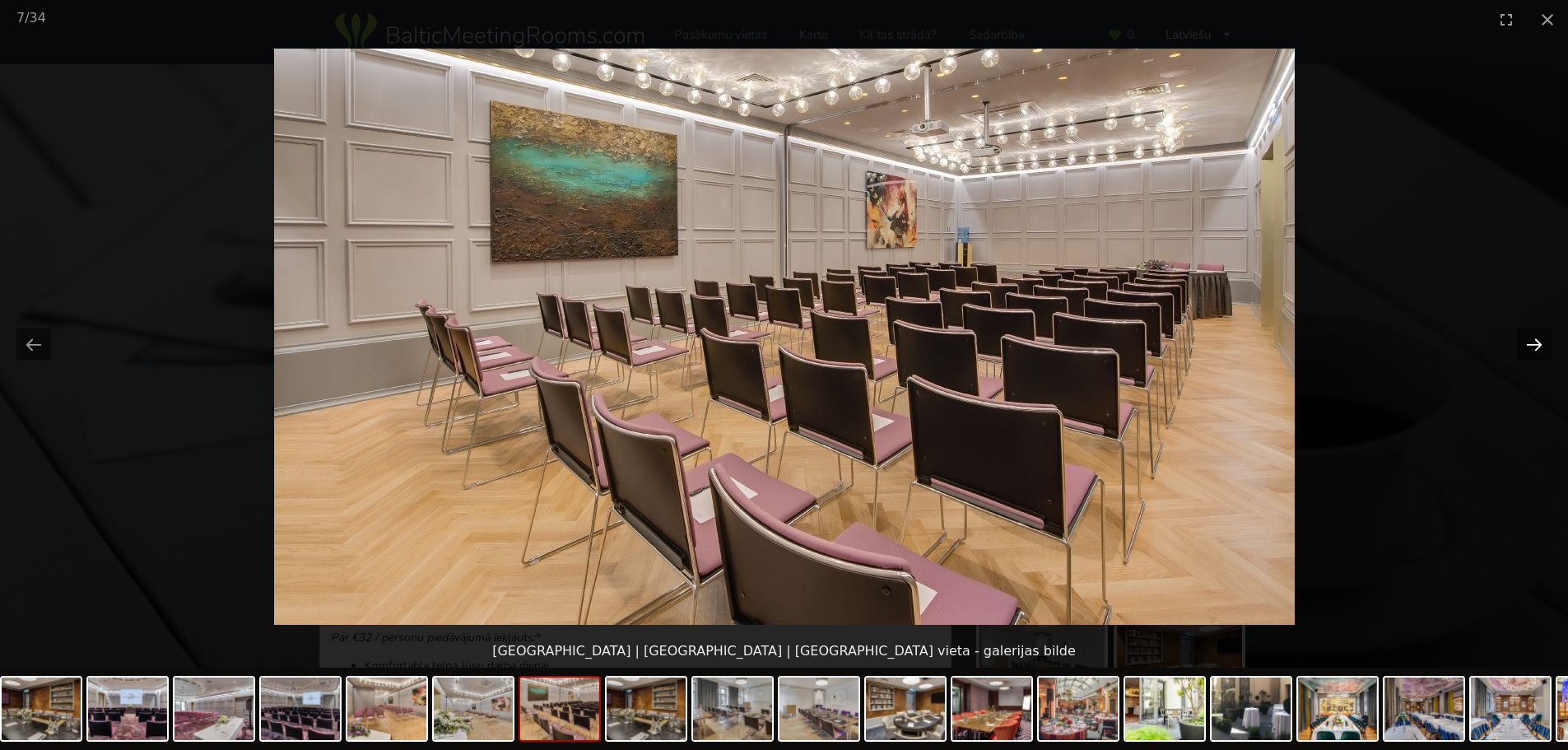
click at [1533, 351] on button "Next slide" at bounding box center [1534, 344] width 35 height 32
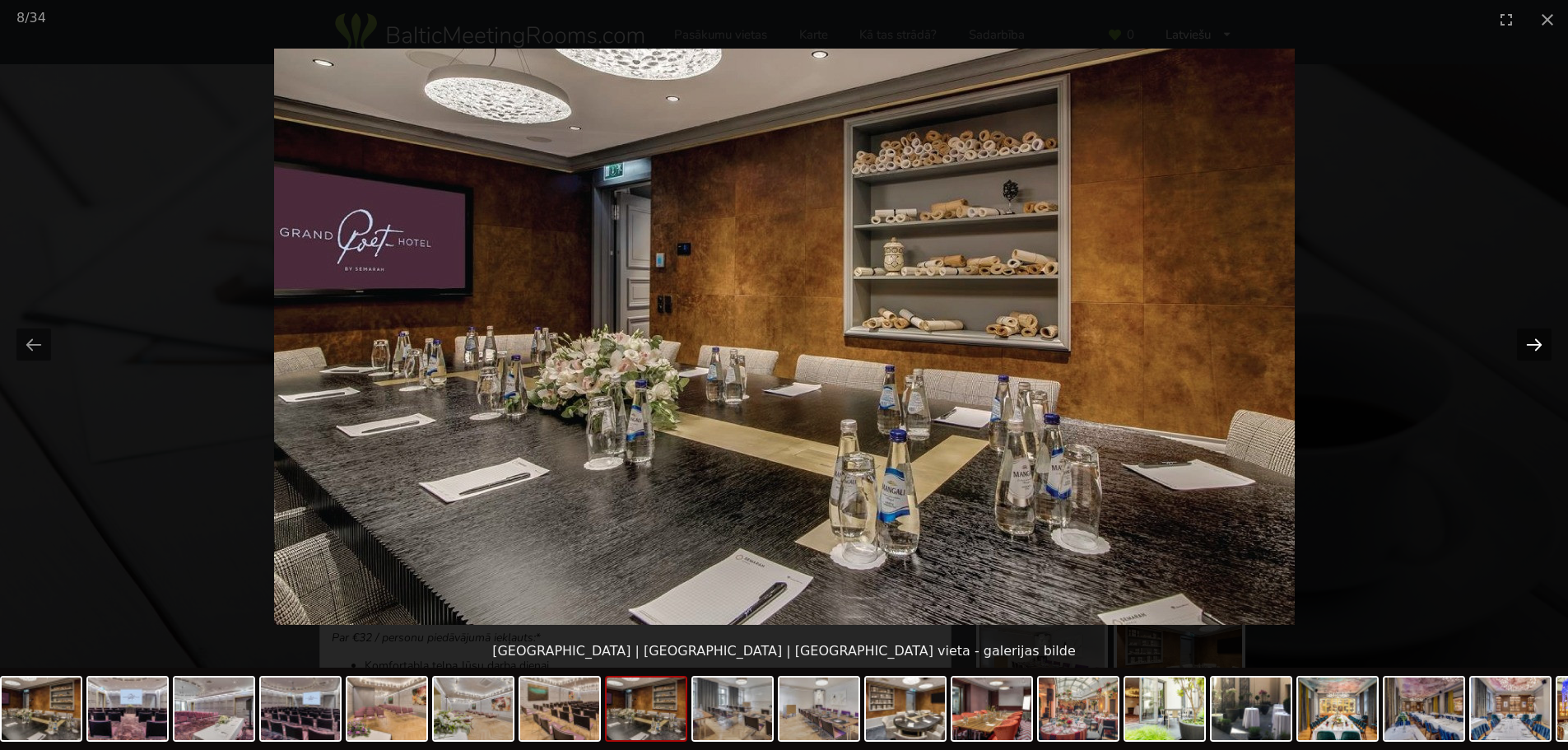
click at [1533, 351] on button "Next slide" at bounding box center [1534, 344] width 35 height 32
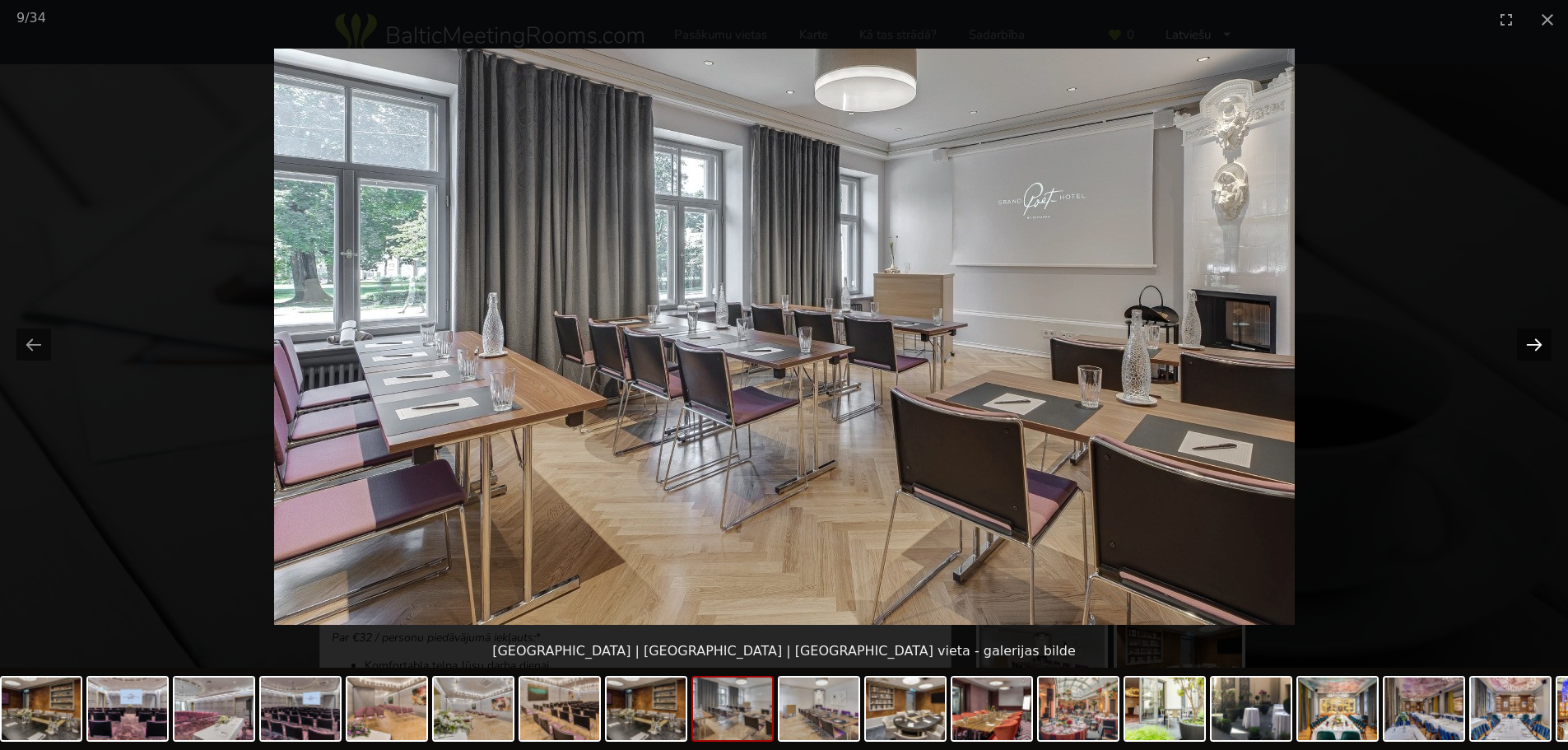
click at [1533, 351] on button "Next slide" at bounding box center [1534, 344] width 35 height 32
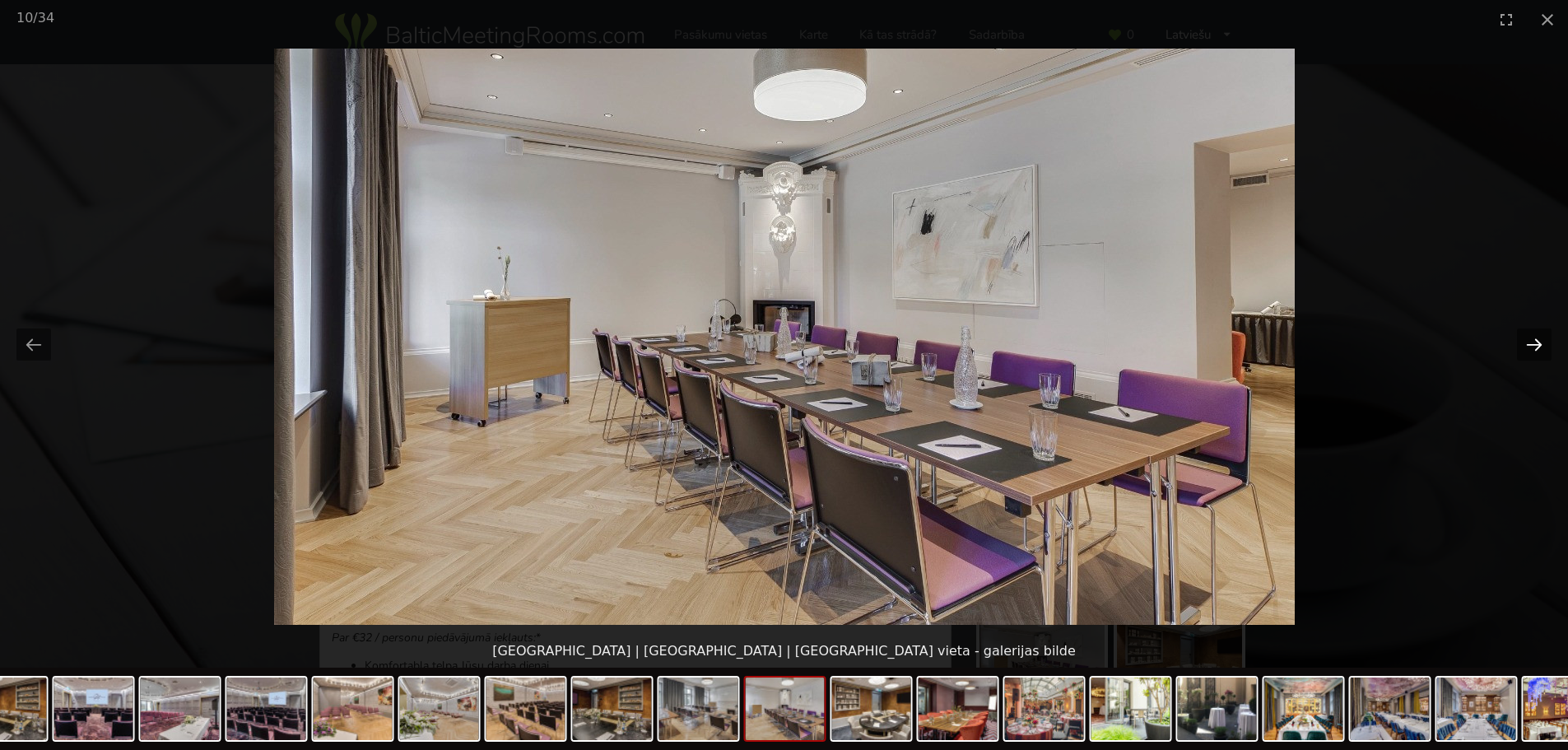
click at [1533, 351] on button "Next slide" at bounding box center [1534, 344] width 35 height 32
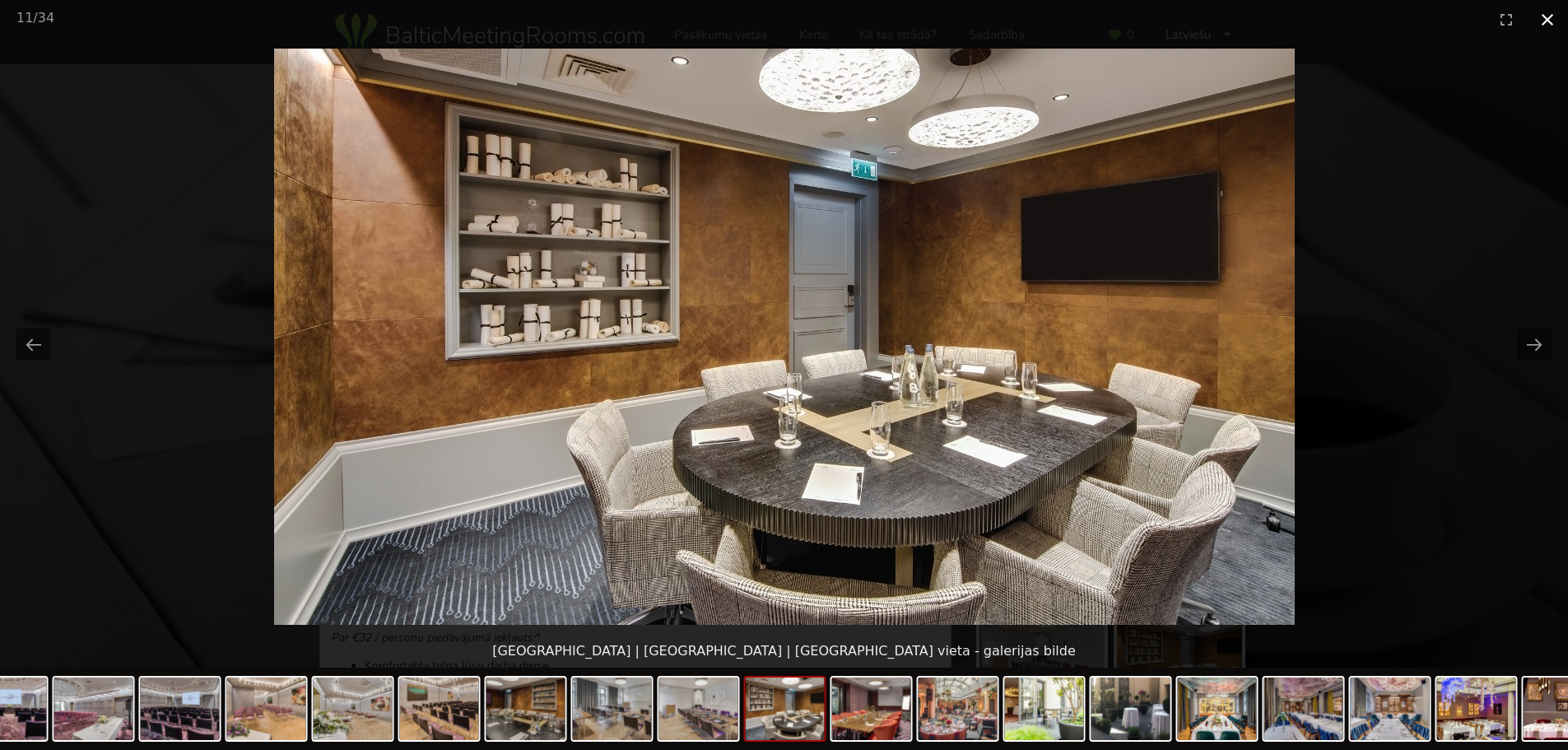
click at [1544, 17] on button "Close gallery" at bounding box center [1547, 19] width 41 height 39
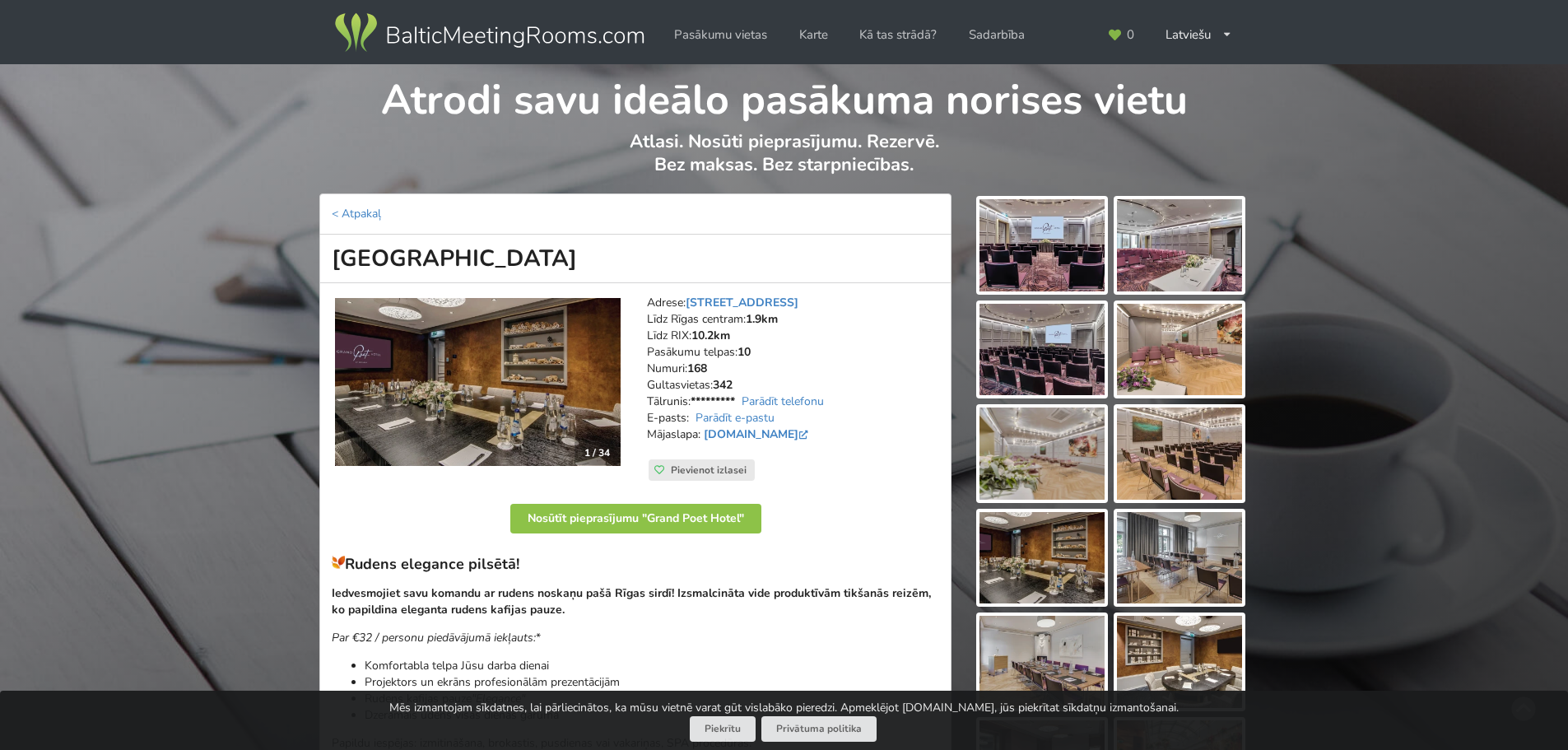
scroll to position [165, 0]
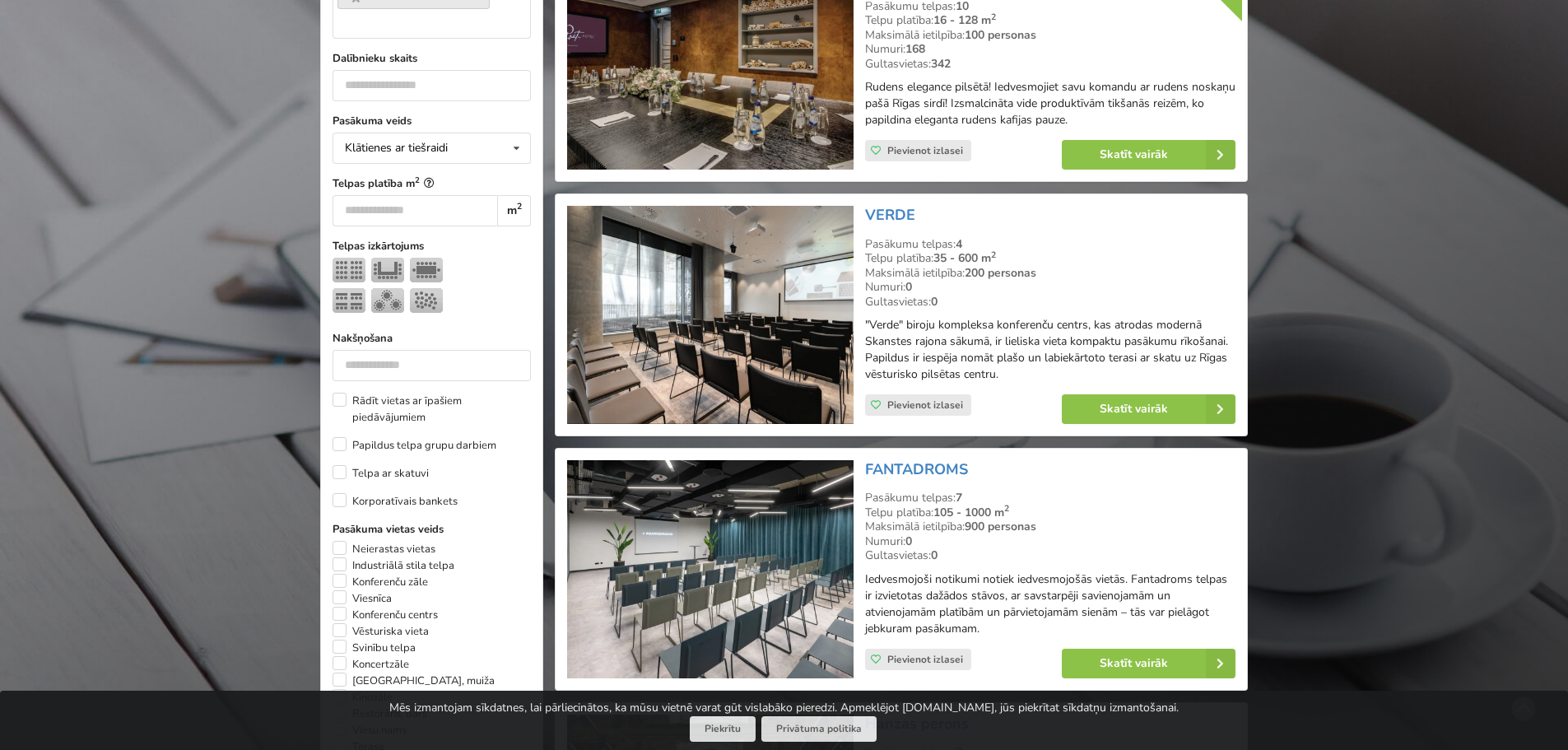
scroll to position [617, 0]
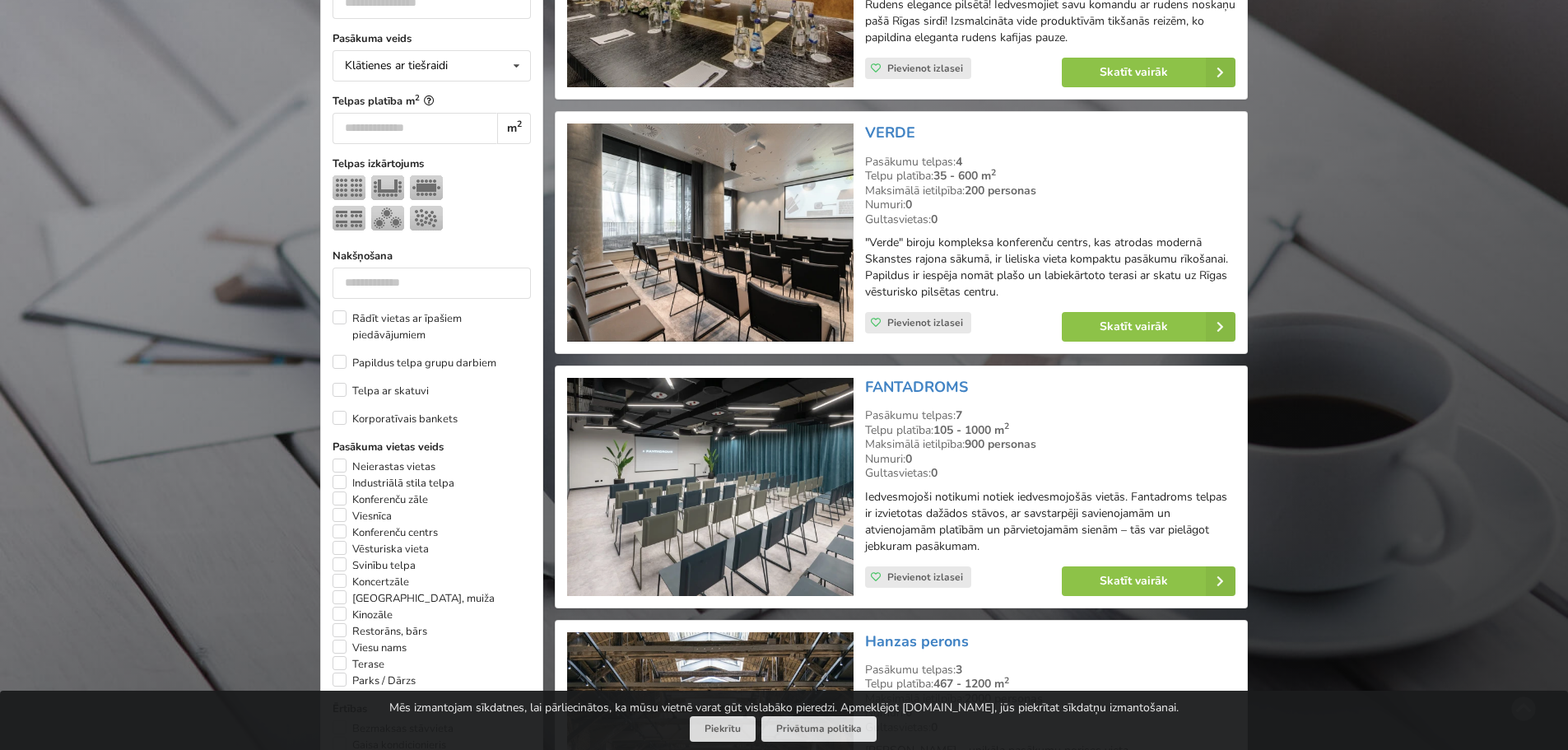
click at [763, 448] on img at bounding box center [709, 486] width 285 height 218
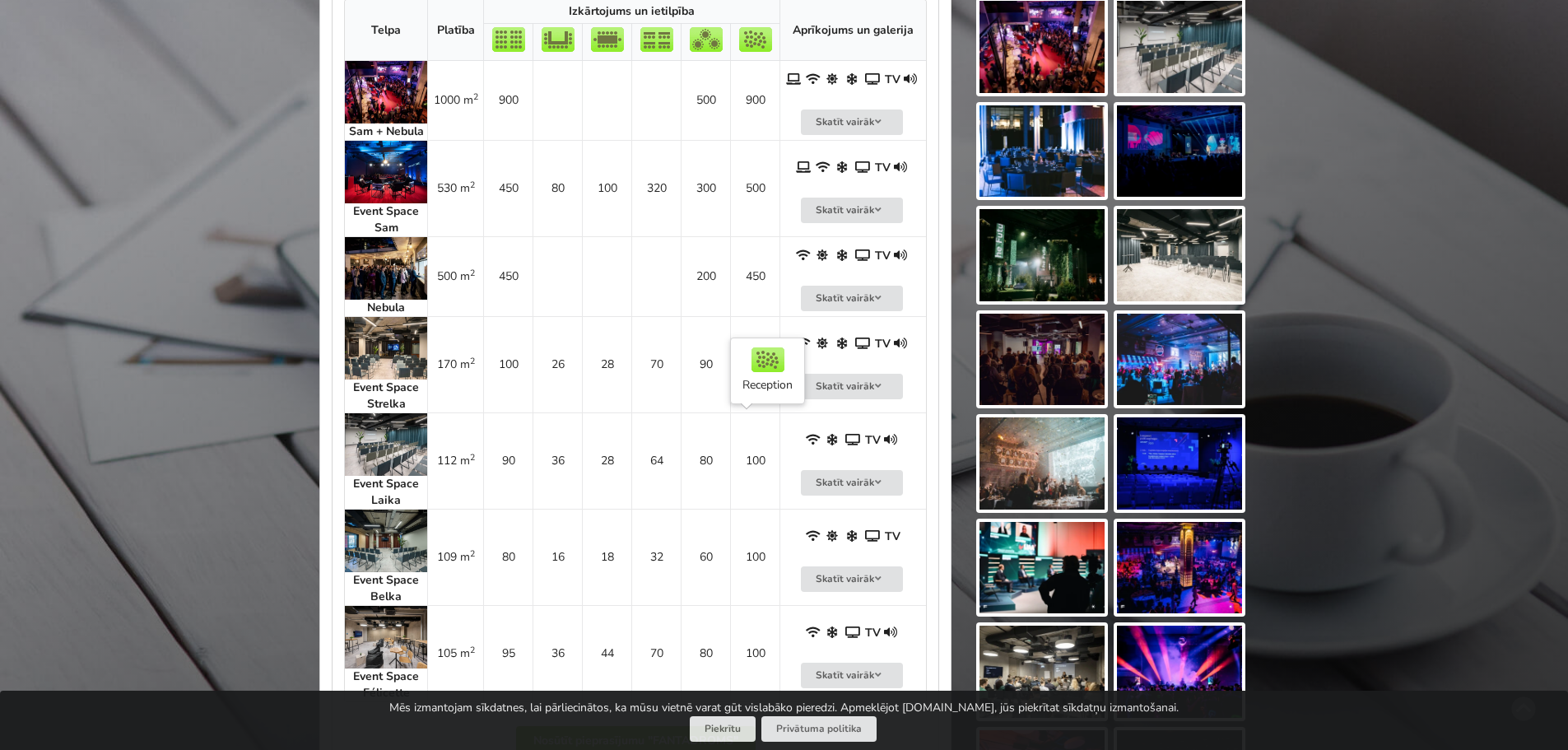
scroll to position [906, 0]
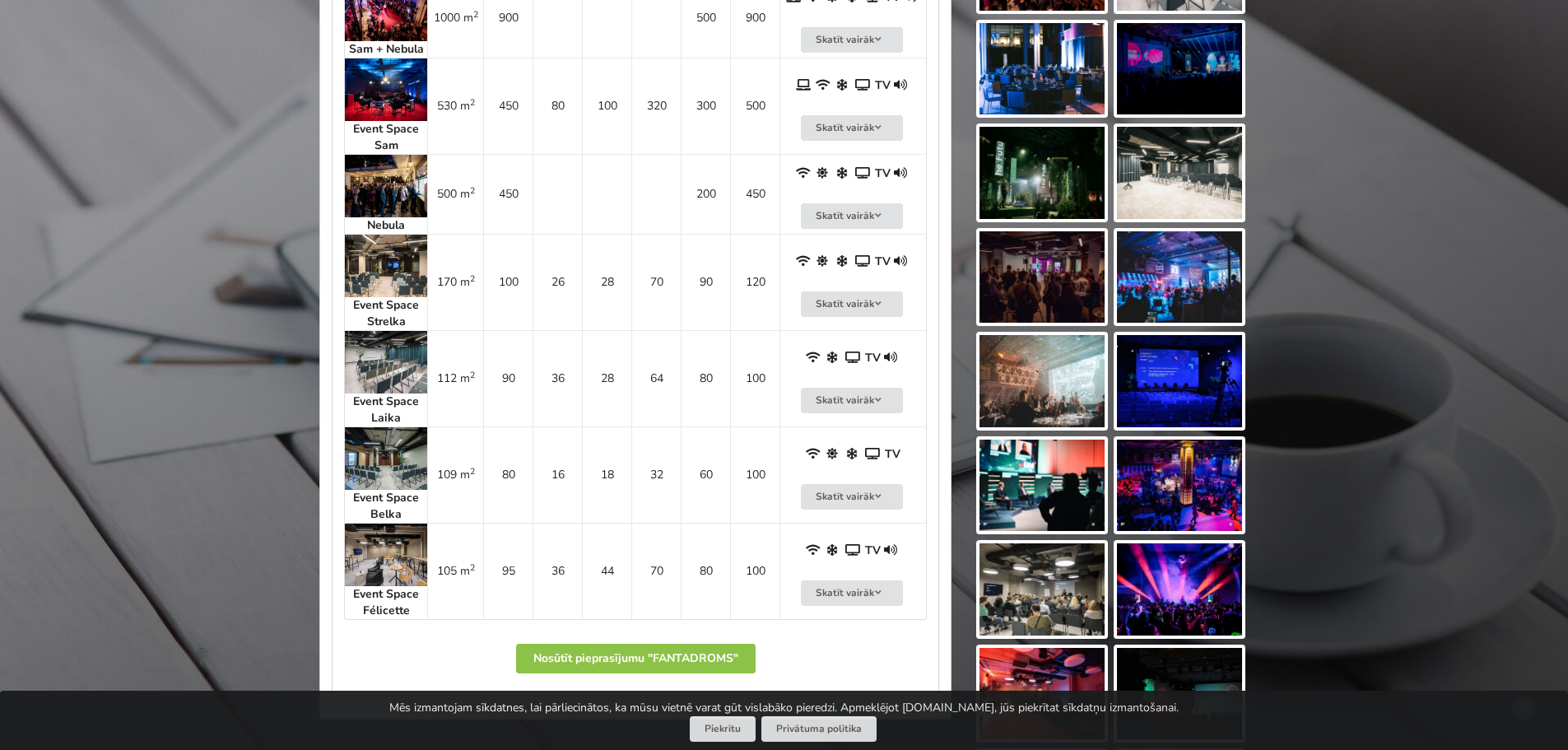
click at [399, 570] on img at bounding box center [386, 554] width 83 height 63
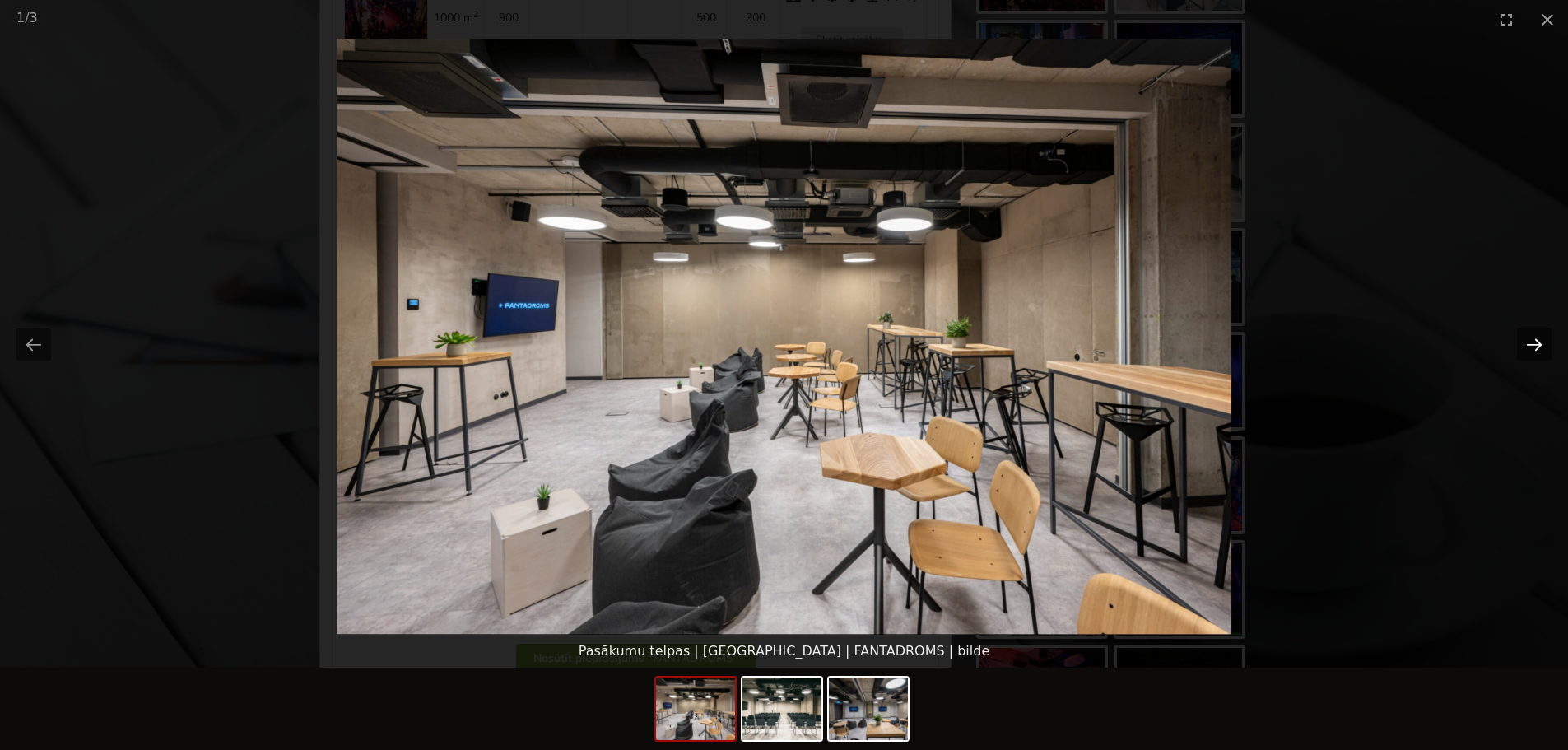
click at [1534, 343] on button "Next slide" at bounding box center [1534, 344] width 35 height 32
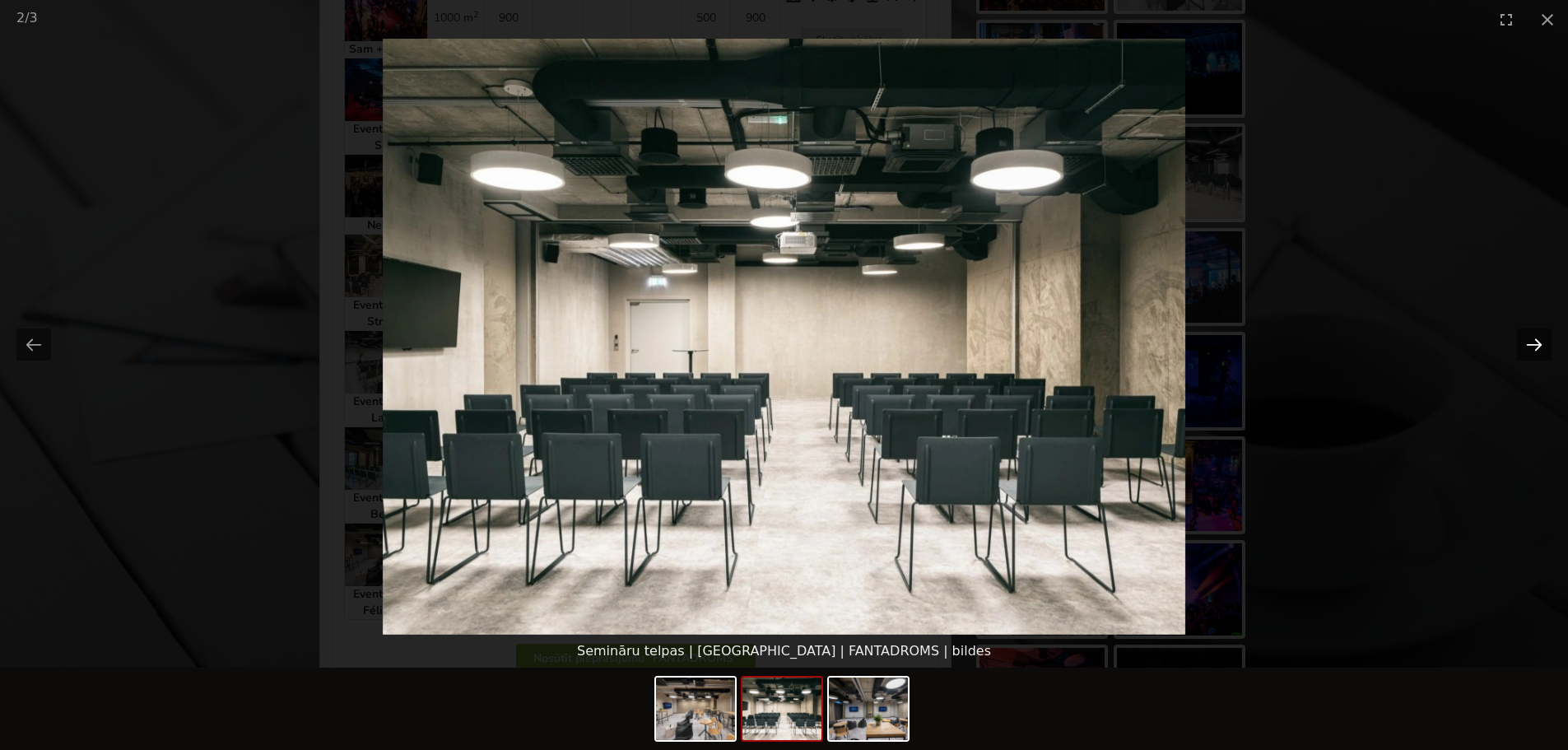
click at [1533, 343] on button "Next slide" at bounding box center [1534, 344] width 35 height 32
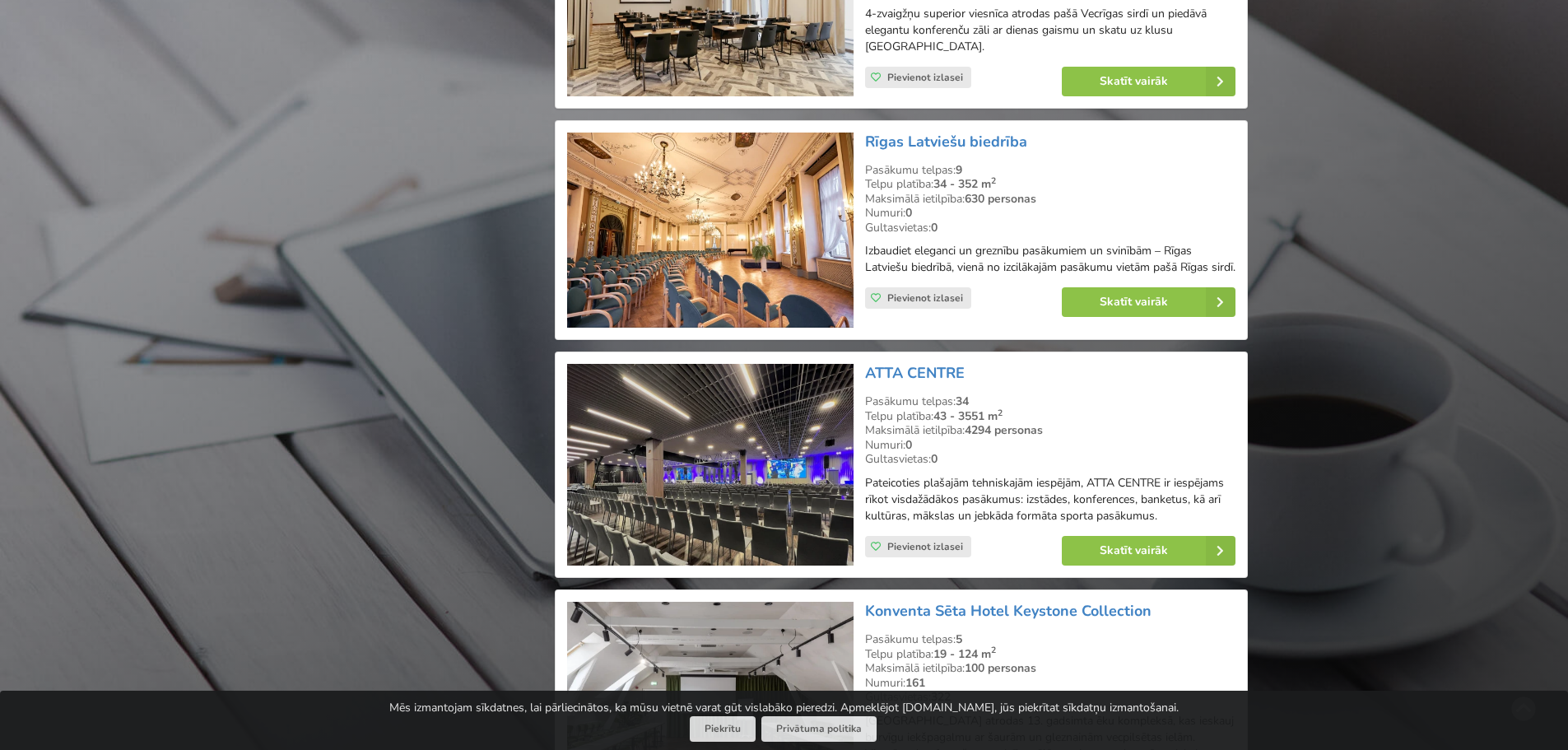
scroll to position [2839, 0]
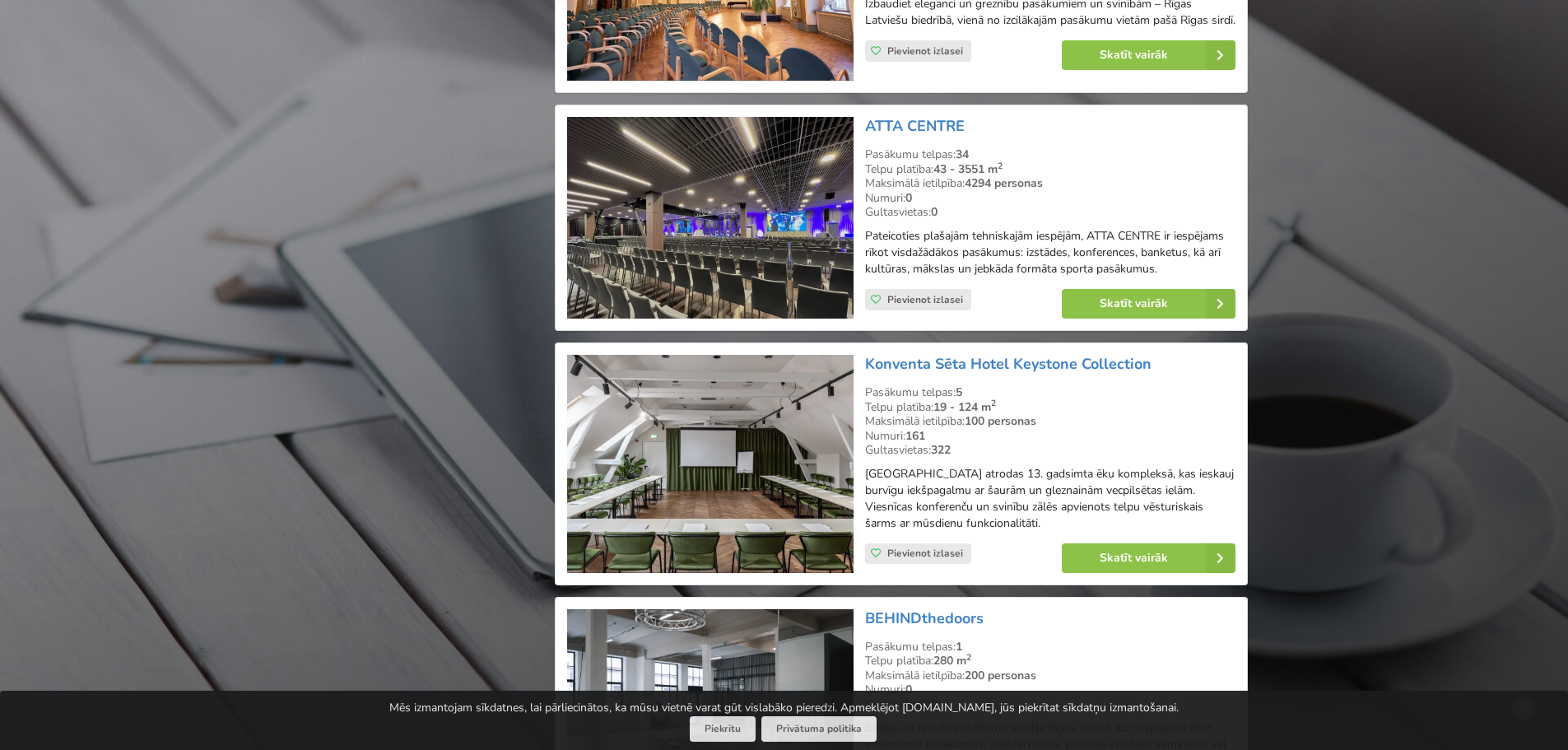
click at [724, 429] on img at bounding box center [709, 464] width 285 height 218
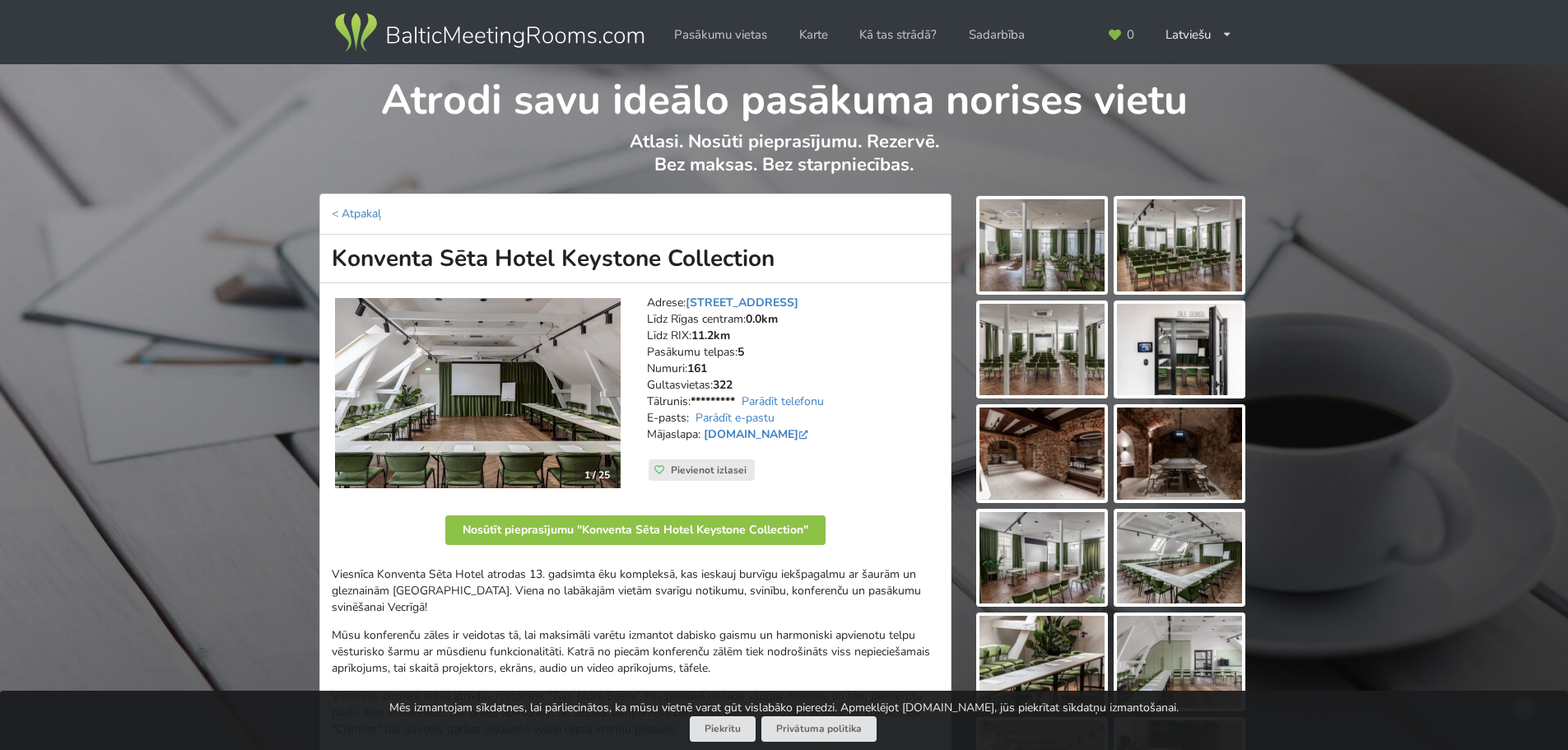
click at [1044, 260] on img at bounding box center [1042, 245] width 125 height 93
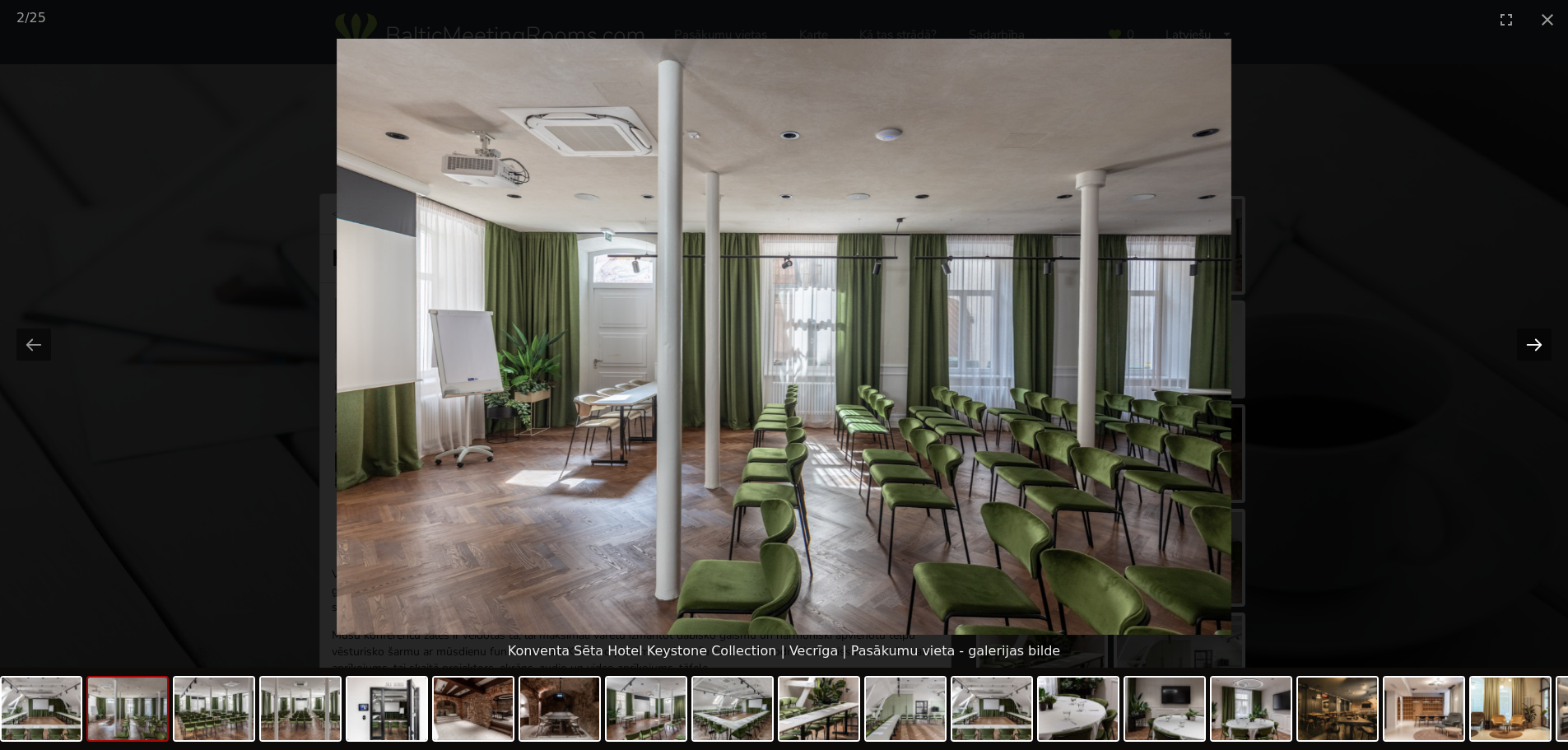
click at [1535, 343] on button "Next slide" at bounding box center [1534, 344] width 35 height 32
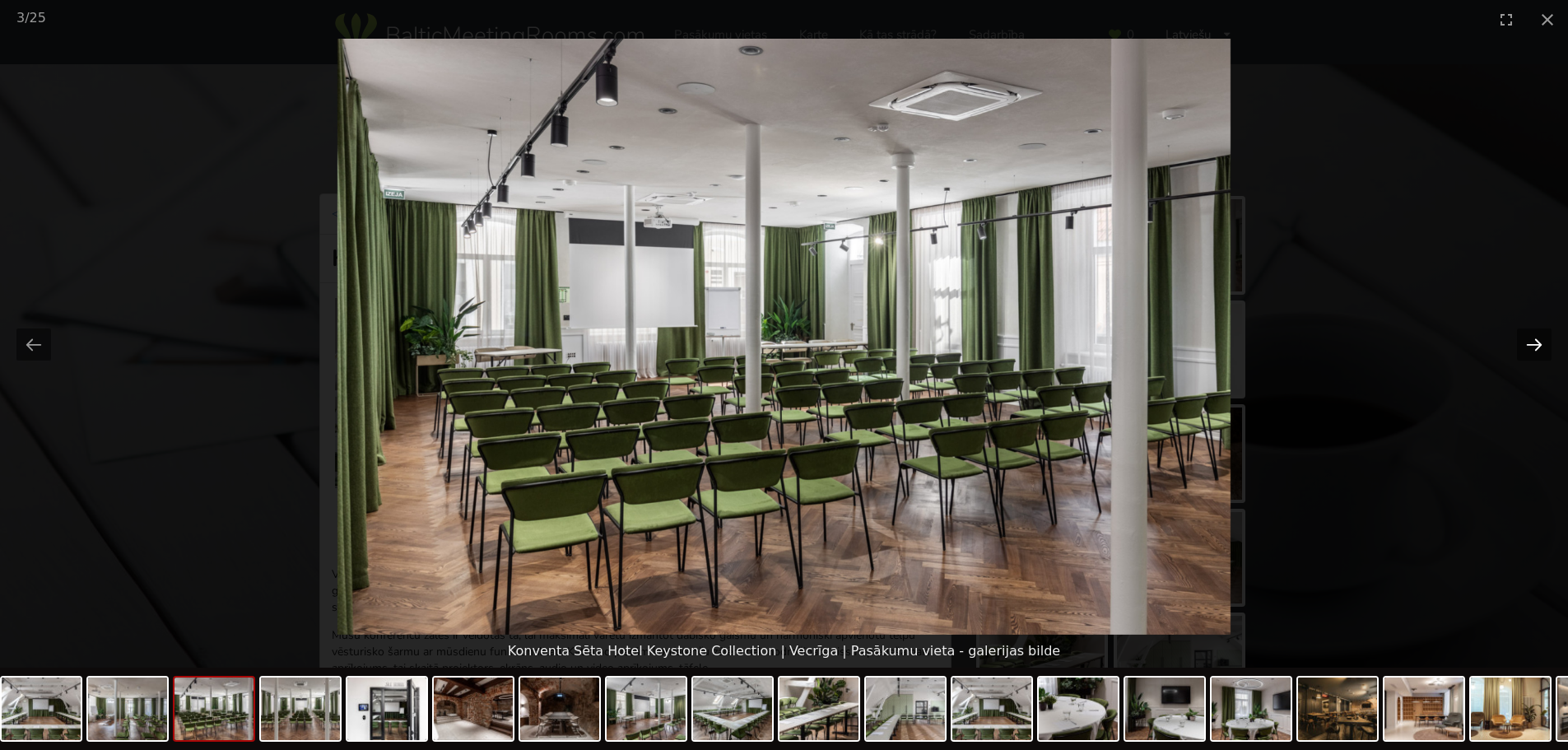
click at [1535, 343] on button "Next slide" at bounding box center [1534, 344] width 35 height 32
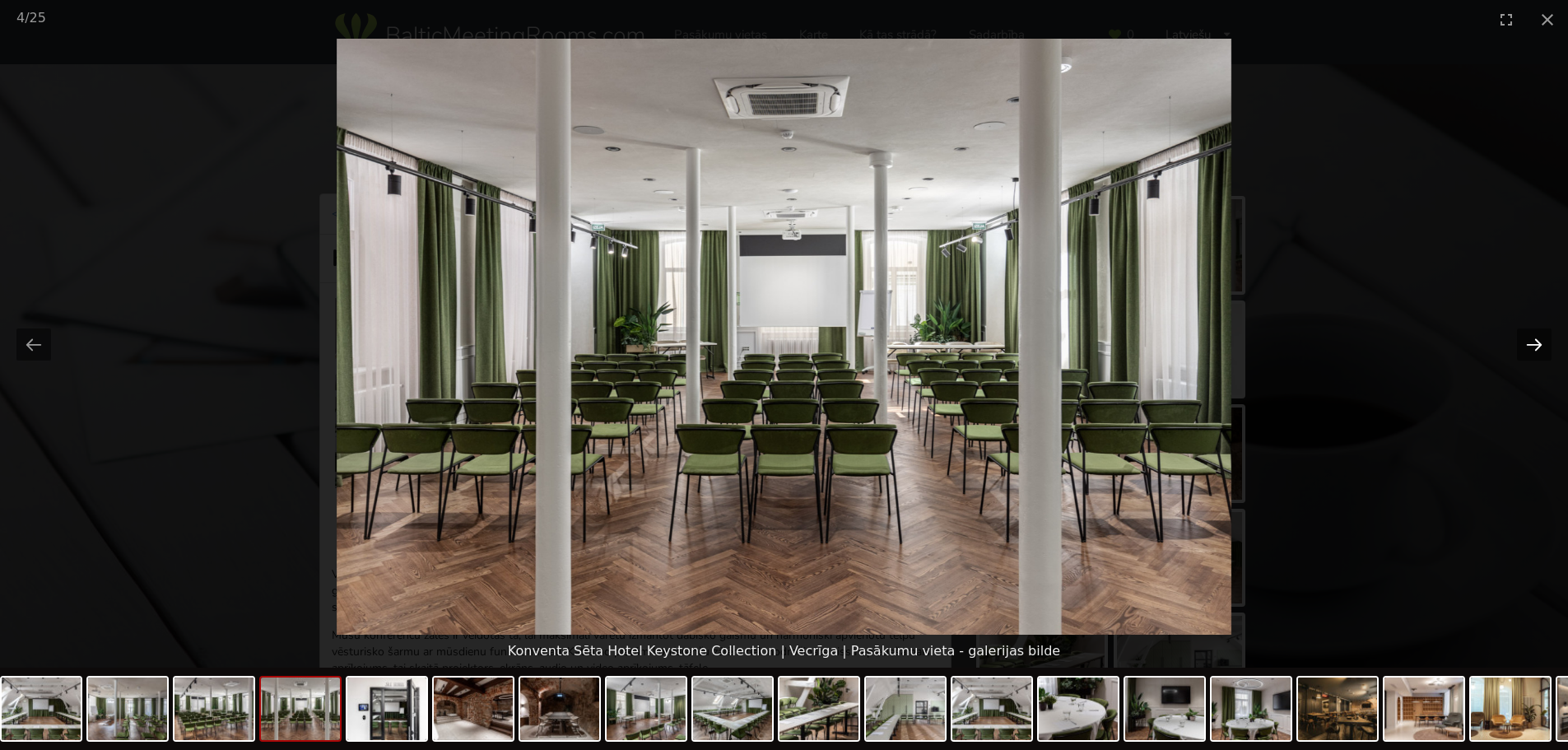
click at [1535, 343] on button "Next slide" at bounding box center [1534, 344] width 35 height 32
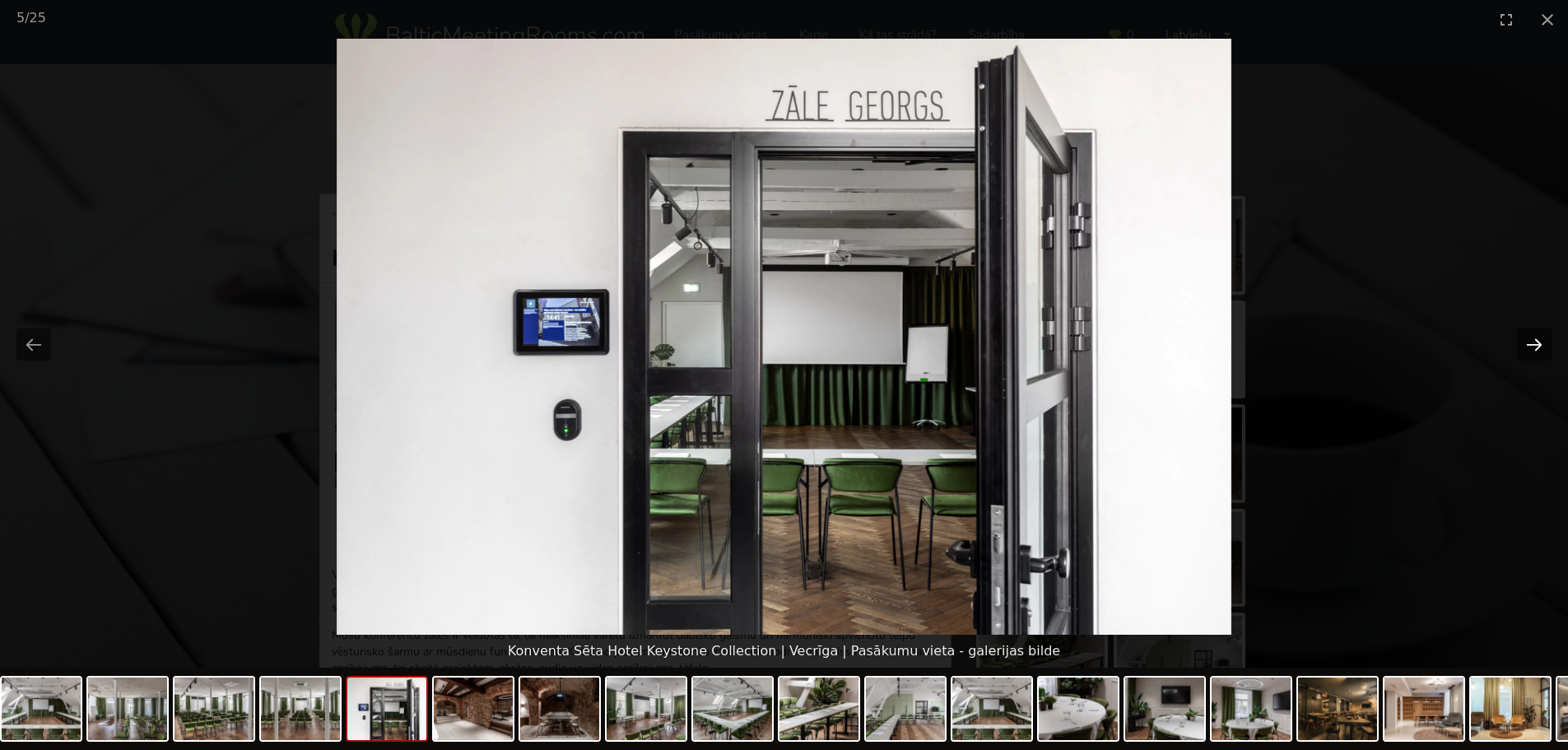
click at [1535, 343] on button "Next slide" at bounding box center [1534, 344] width 35 height 32
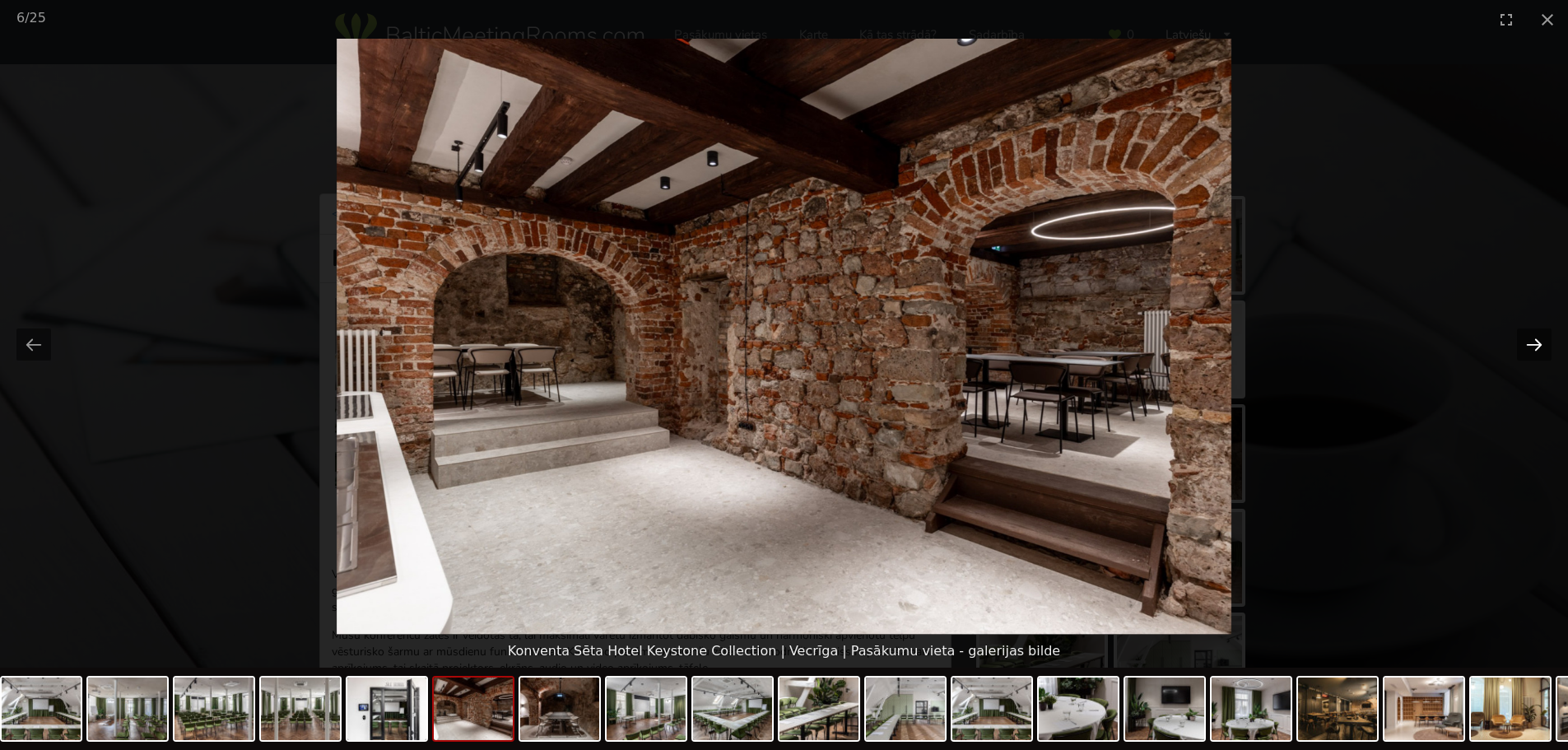
click at [1535, 343] on button "Next slide" at bounding box center [1534, 344] width 35 height 32
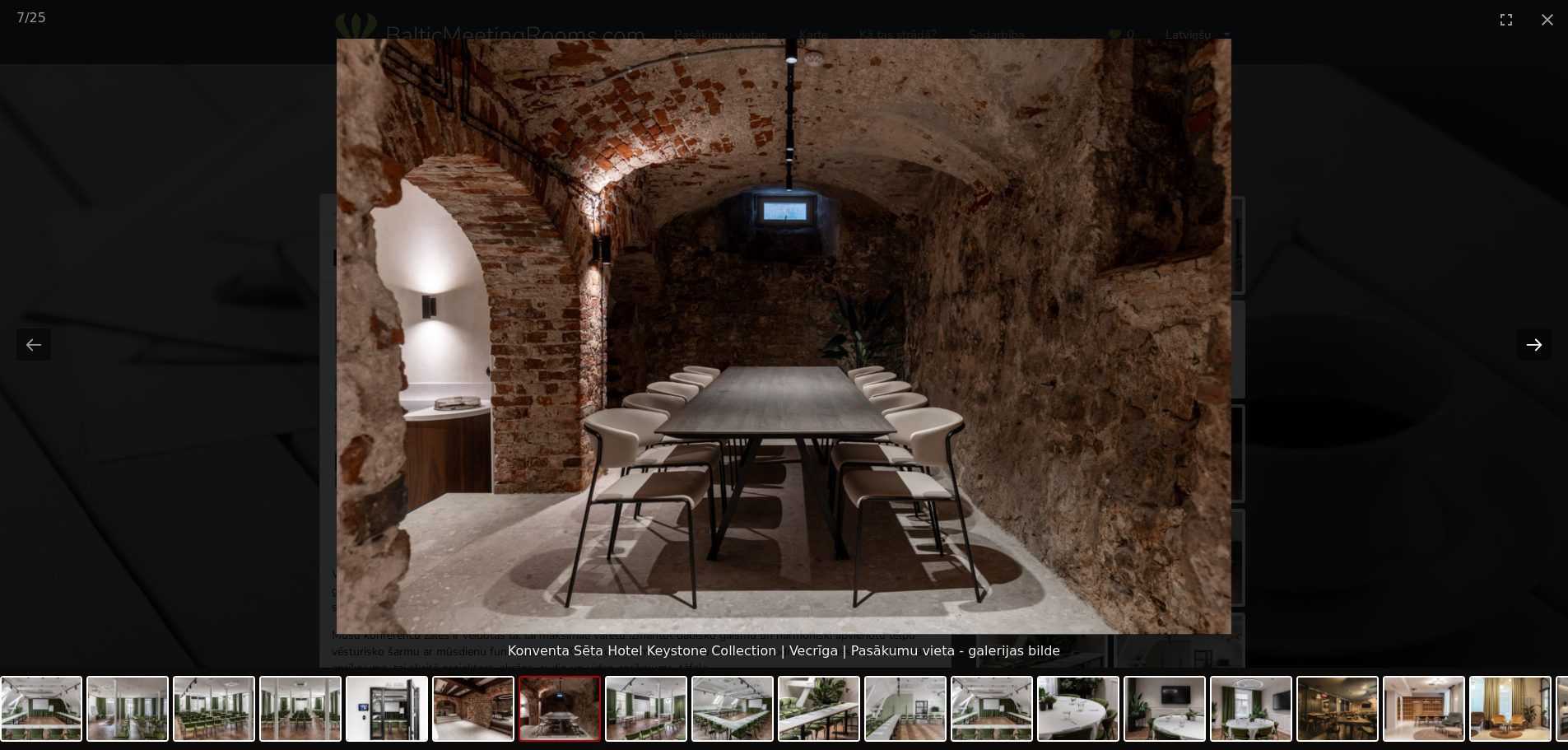
click at [1535, 343] on button "Next slide" at bounding box center [1534, 344] width 35 height 32
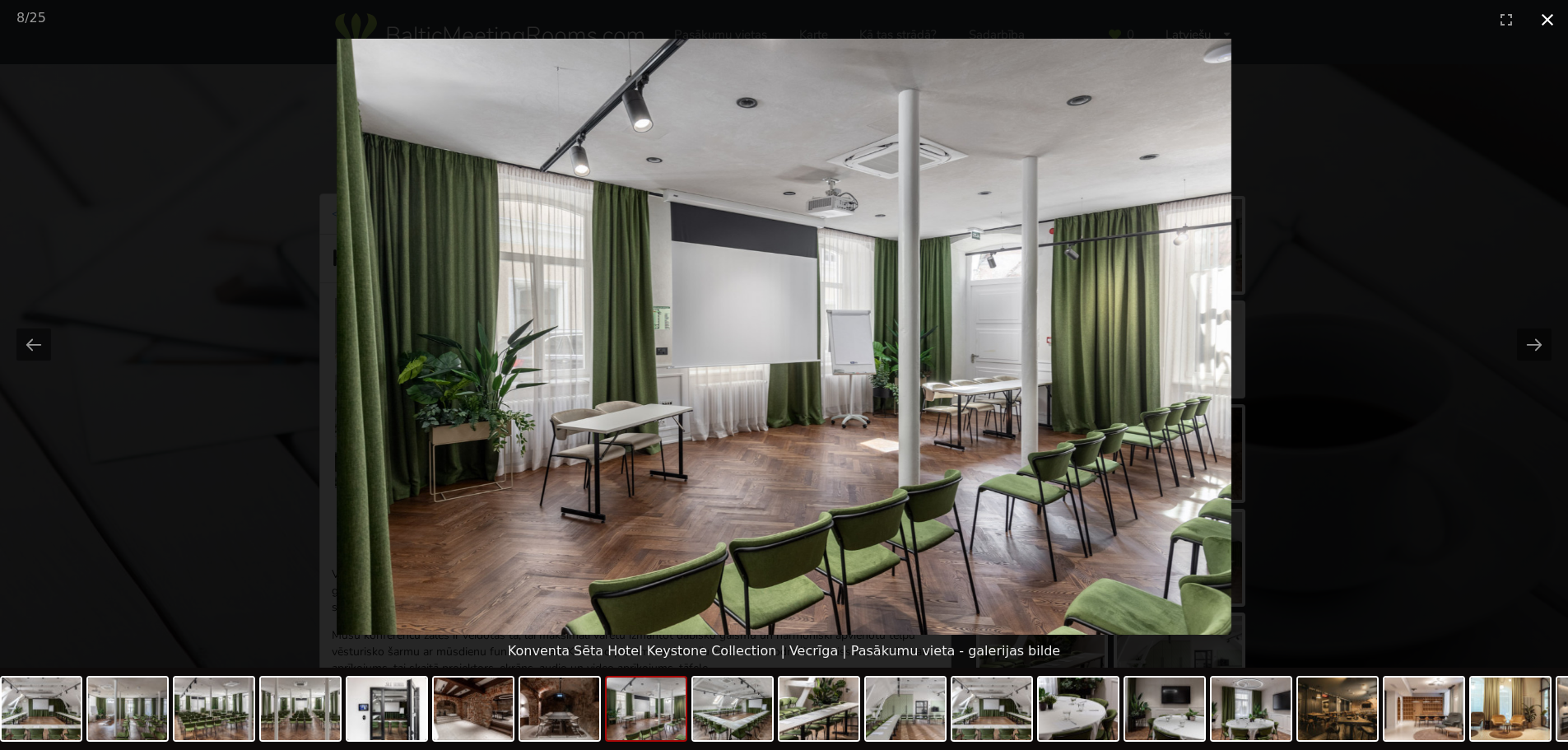
click at [1542, 25] on button "Close gallery" at bounding box center [1547, 19] width 41 height 39
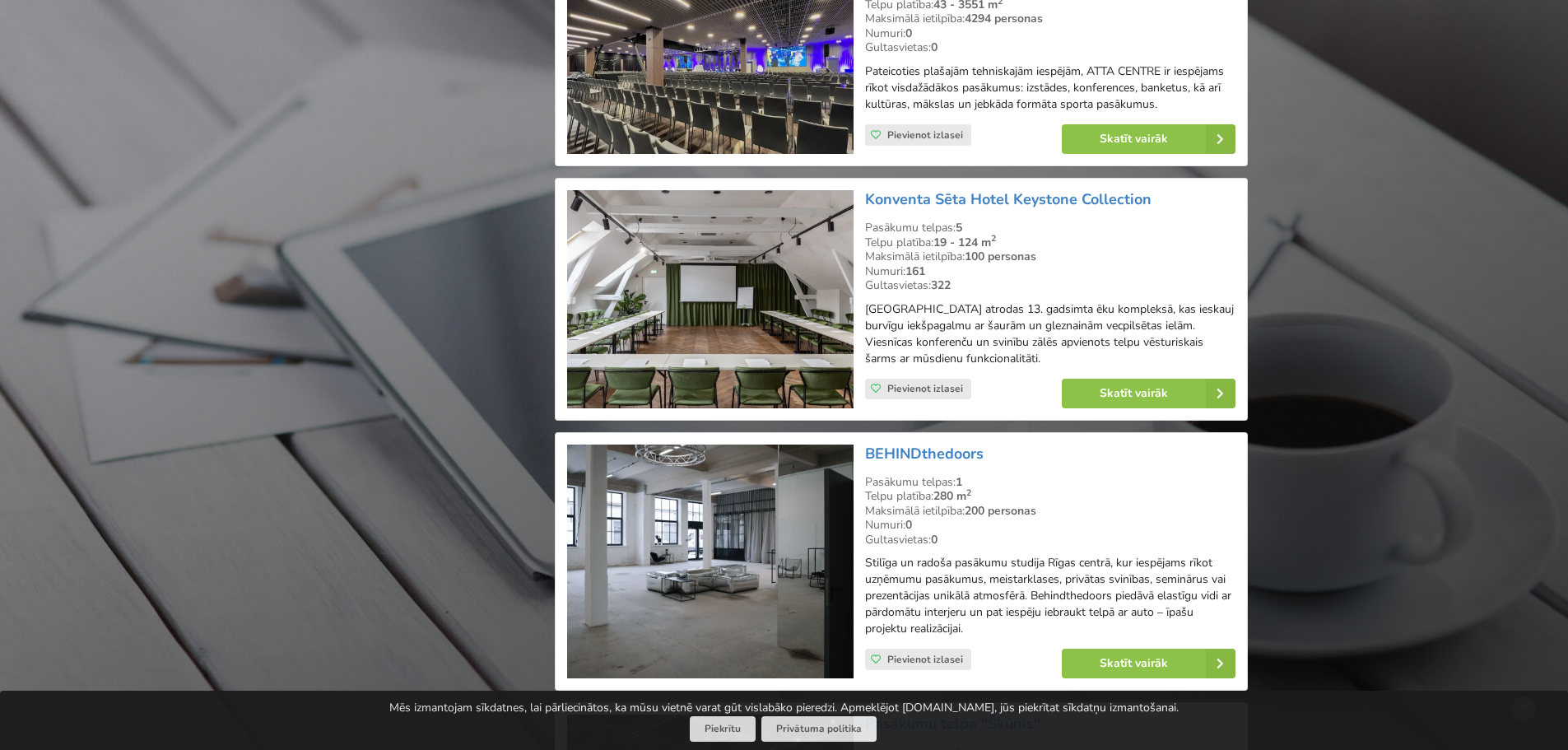
scroll to position [3251, 0]
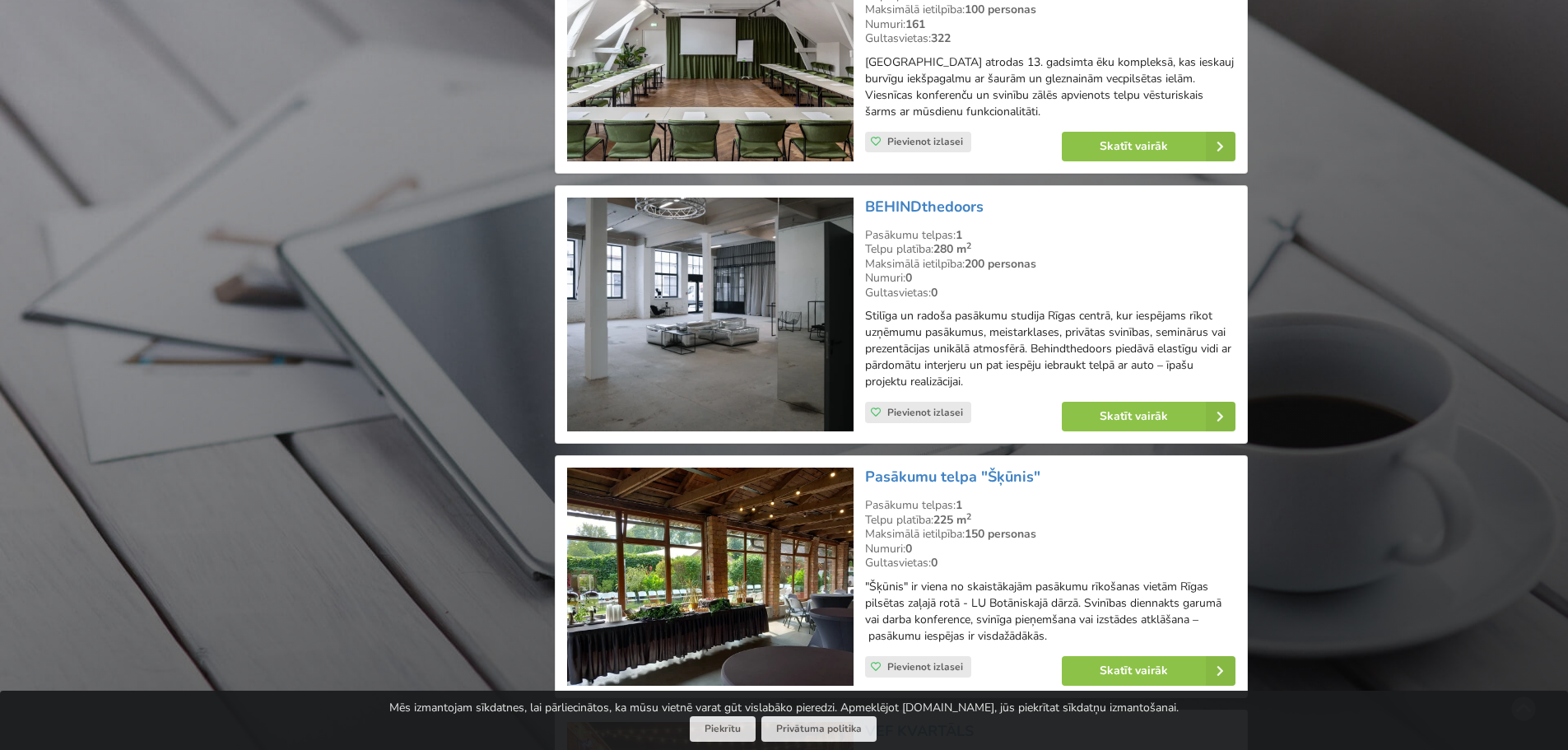
click at [731, 305] on img at bounding box center [709, 315] width 285 height 235
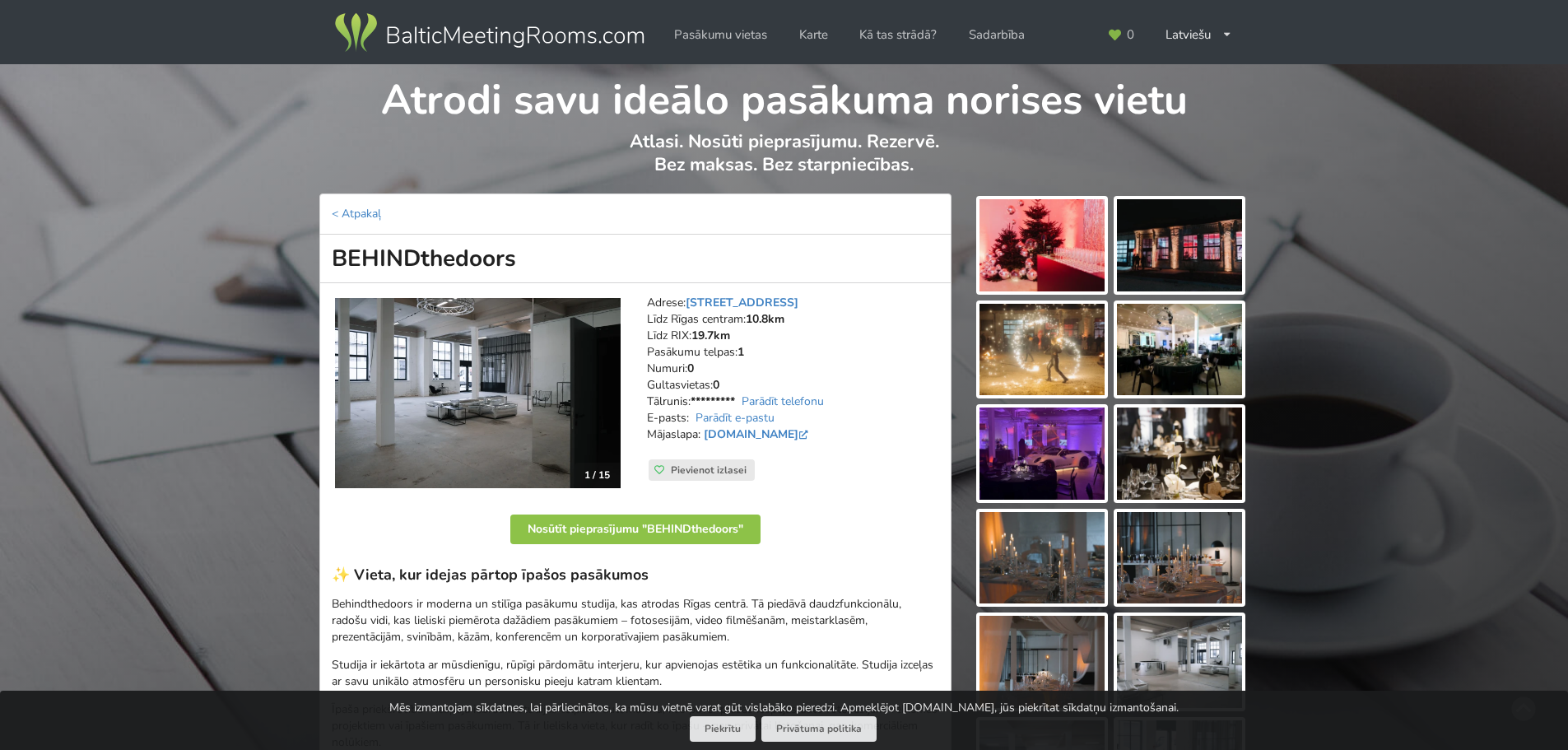
click at [1156, 249] on img at bounding box center [1179, 245] width 125 height 93
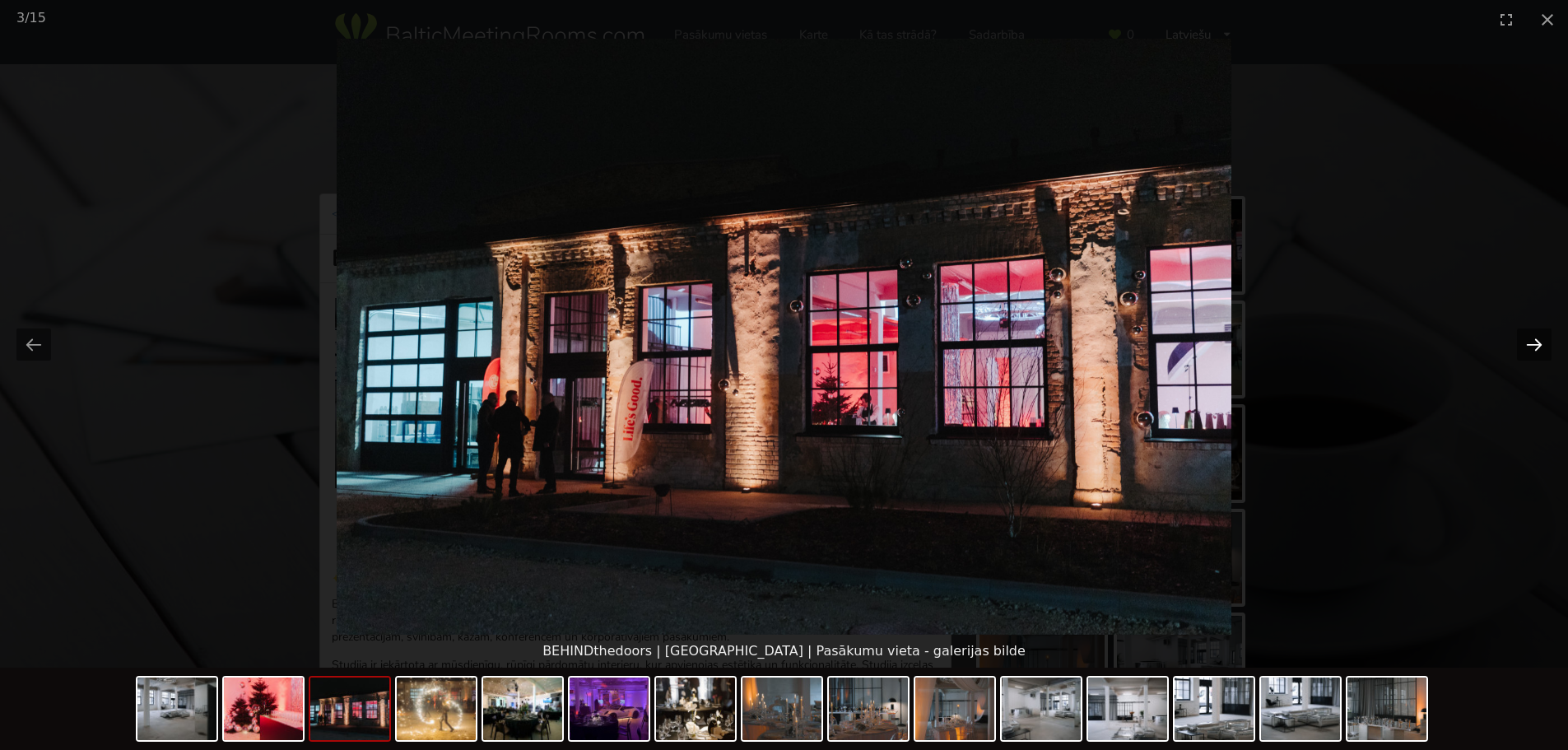
click at [1531, 350] on button "Next slide" at bounding box center [1534, 344] width 35 height 32
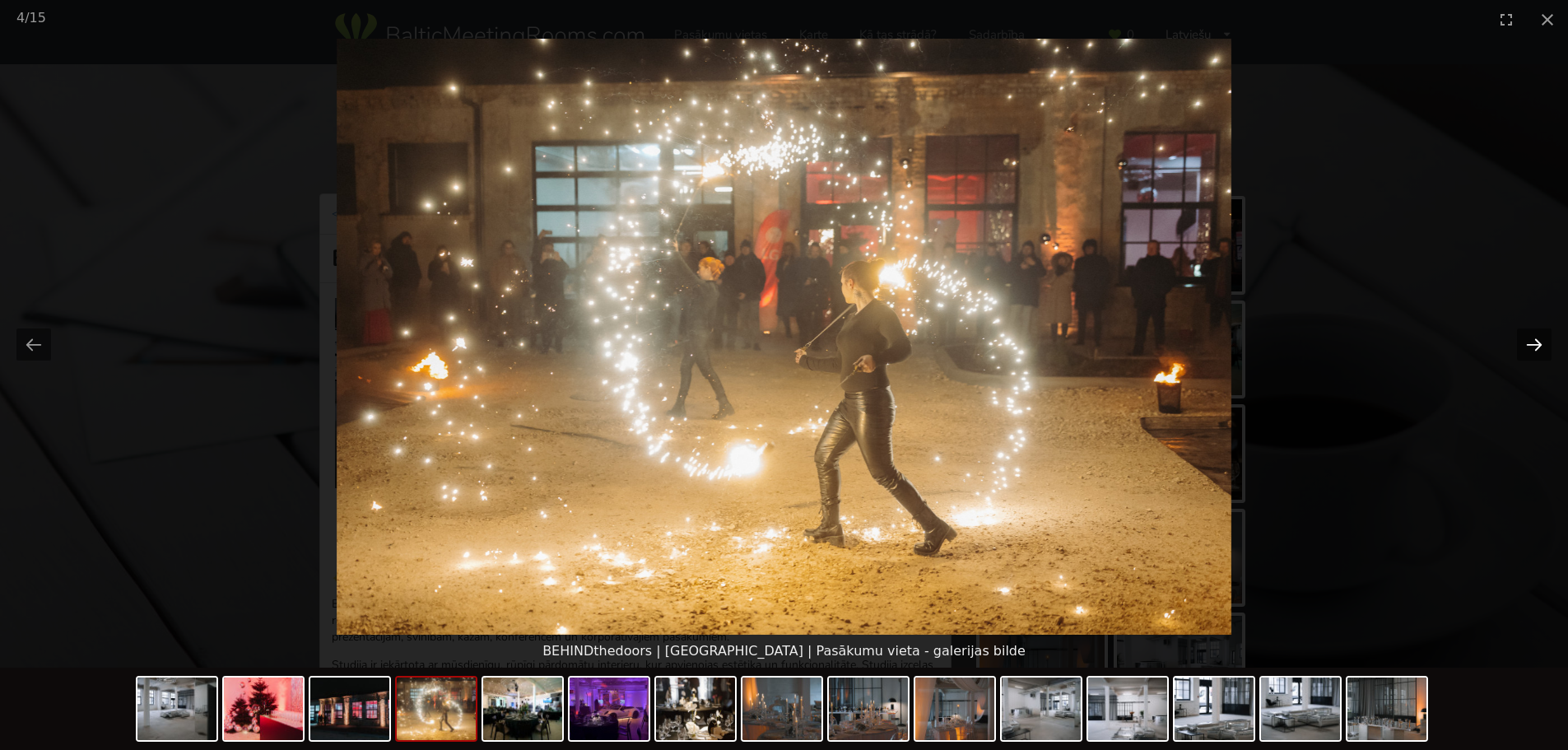
click at [1531, 350] on button "Next slide" at bounding box center [1534, 344] width 35 height 32
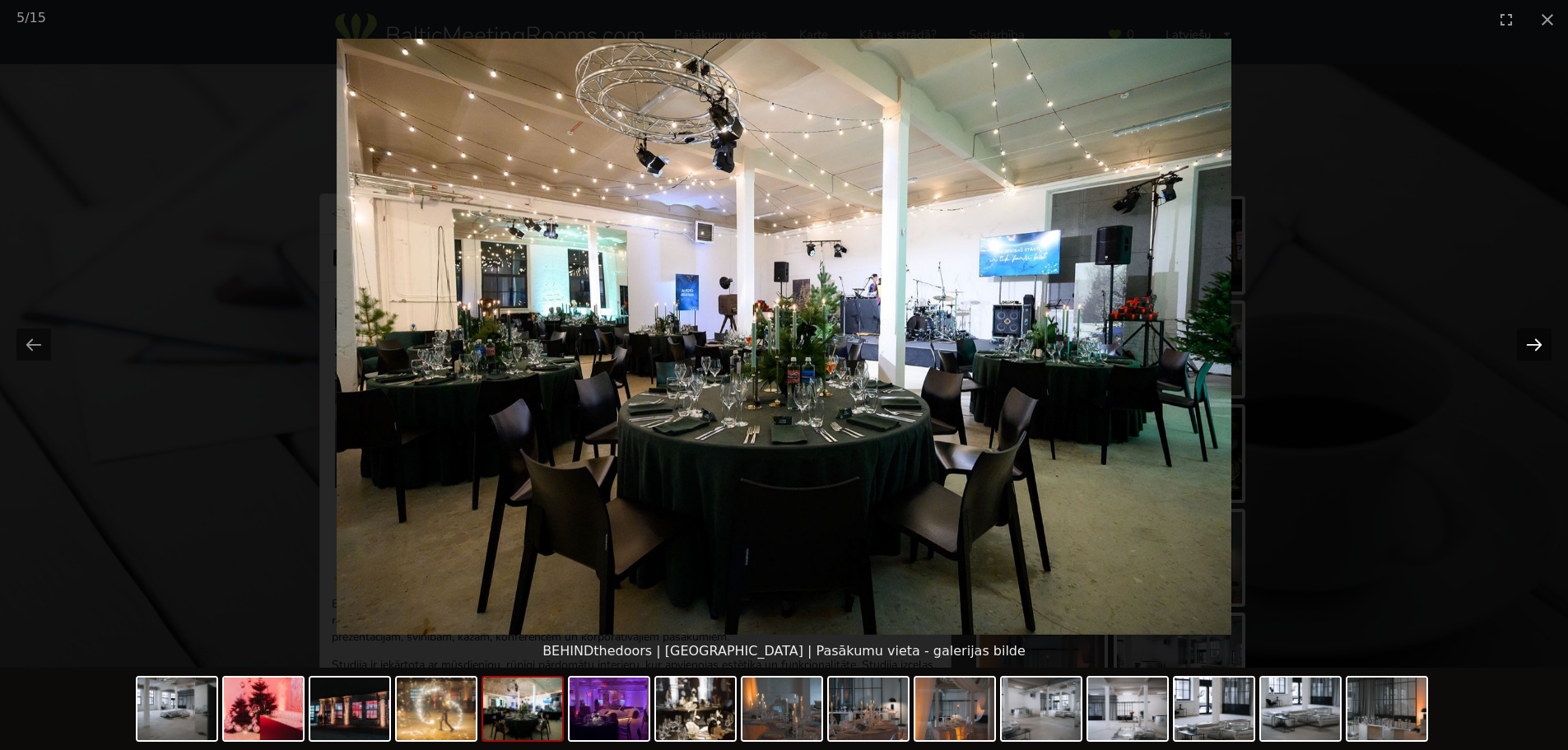
click at [1531, 350] on button "Next slide" at bounding box center [1534, 344] width 35 height 32
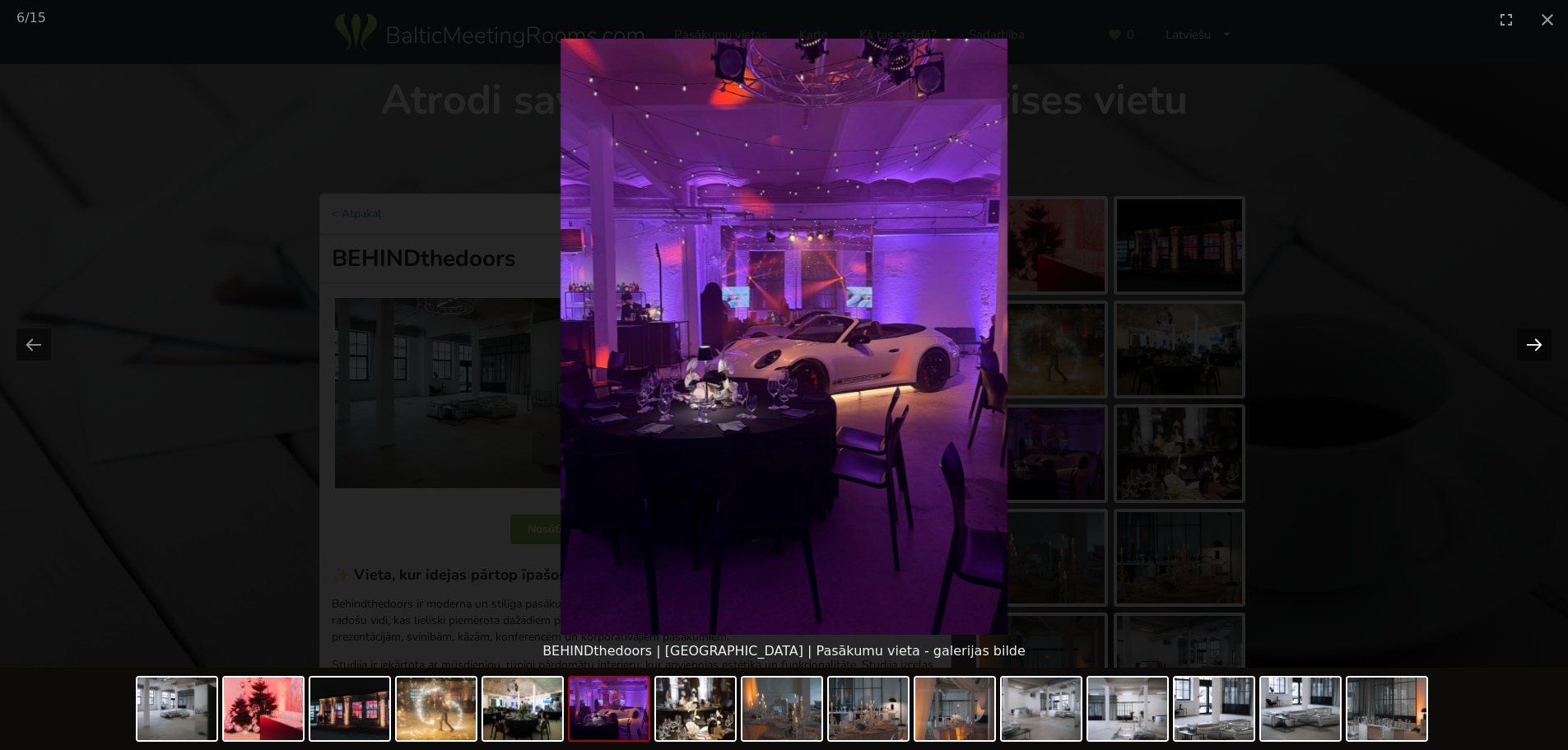
click at [1531, 350] on button "Next slide" at bounding box center [1534, 344] width 35 height 32
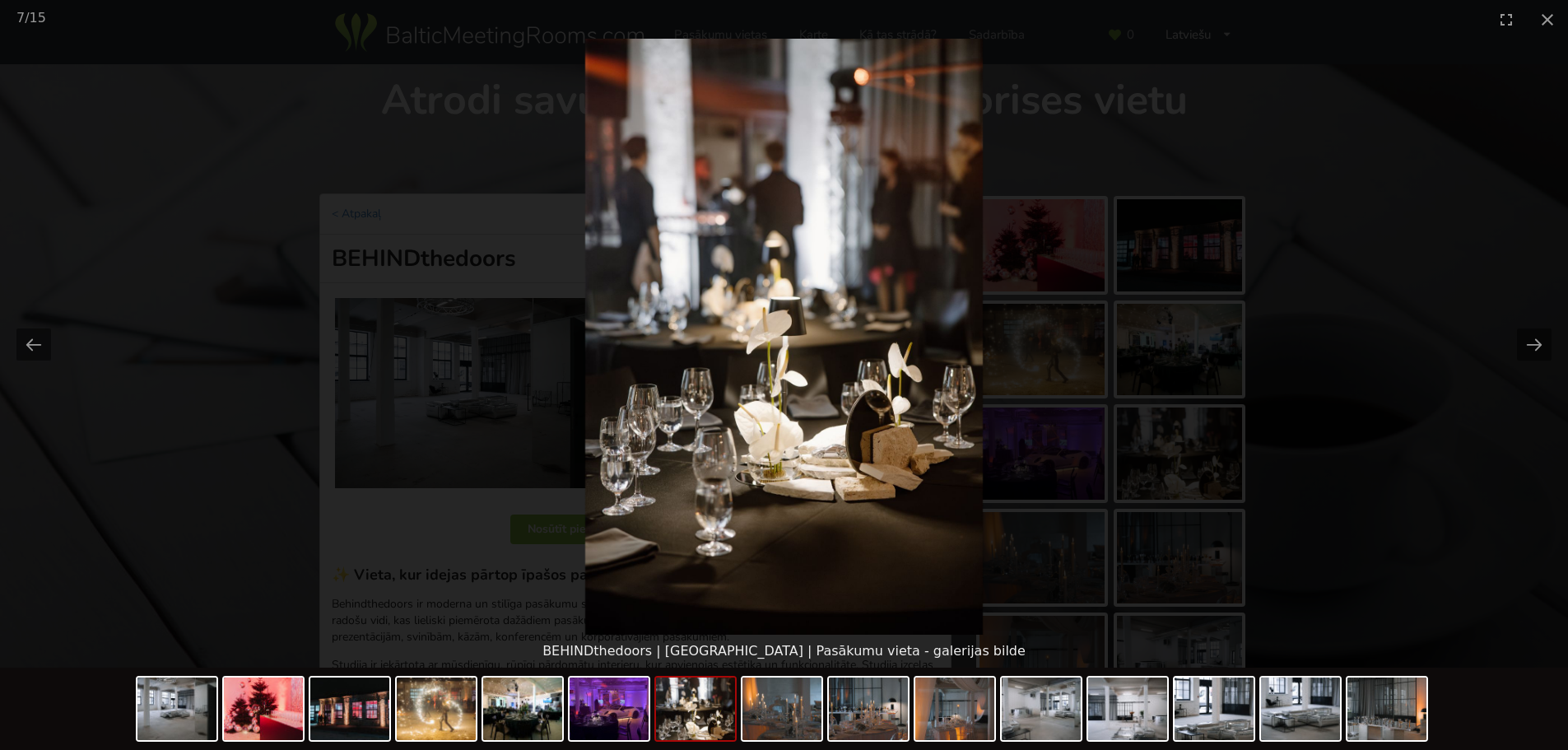
click at [1520, 291] on picture at bounding box center [784, 336] width 1568 height 596
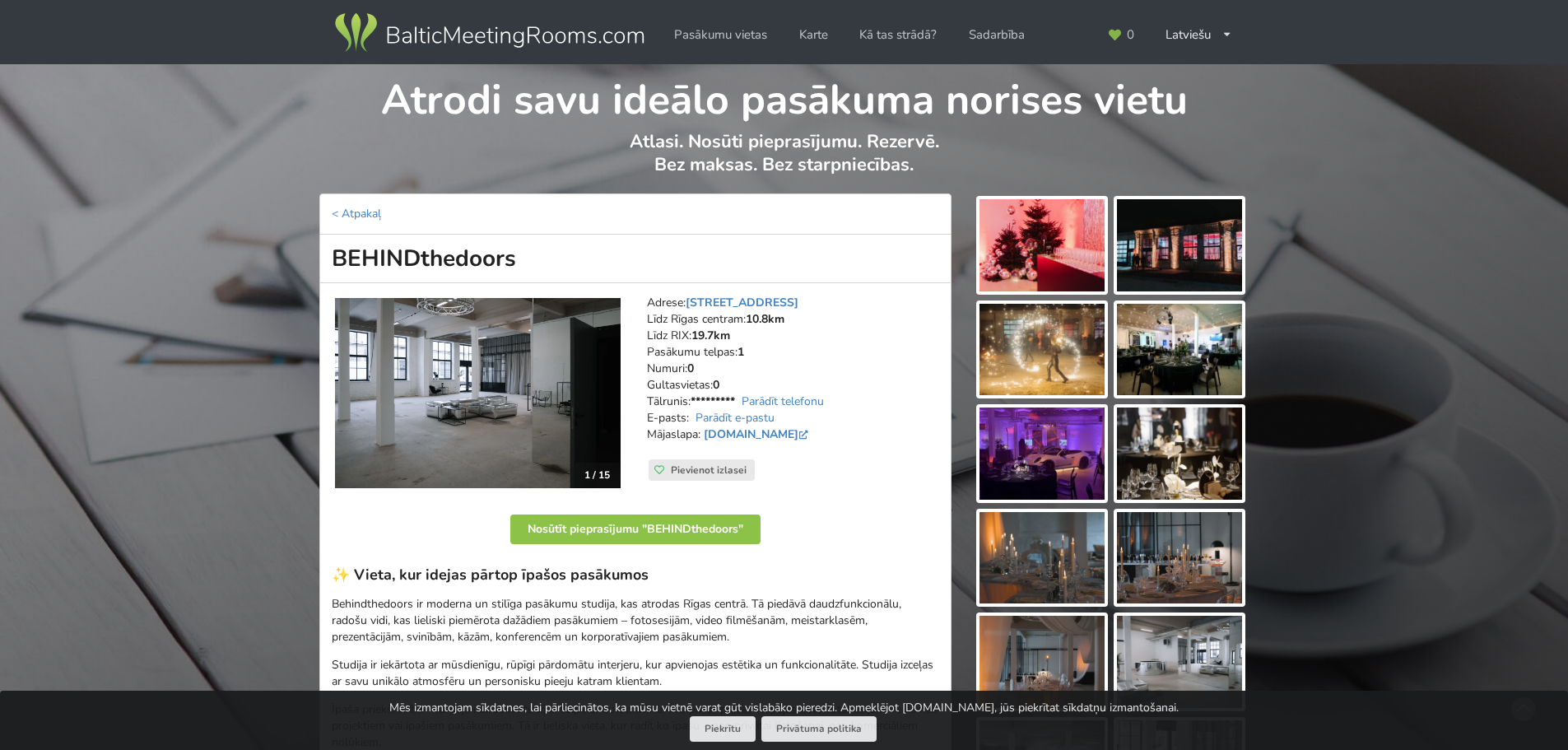
scroll to position [83, 0]
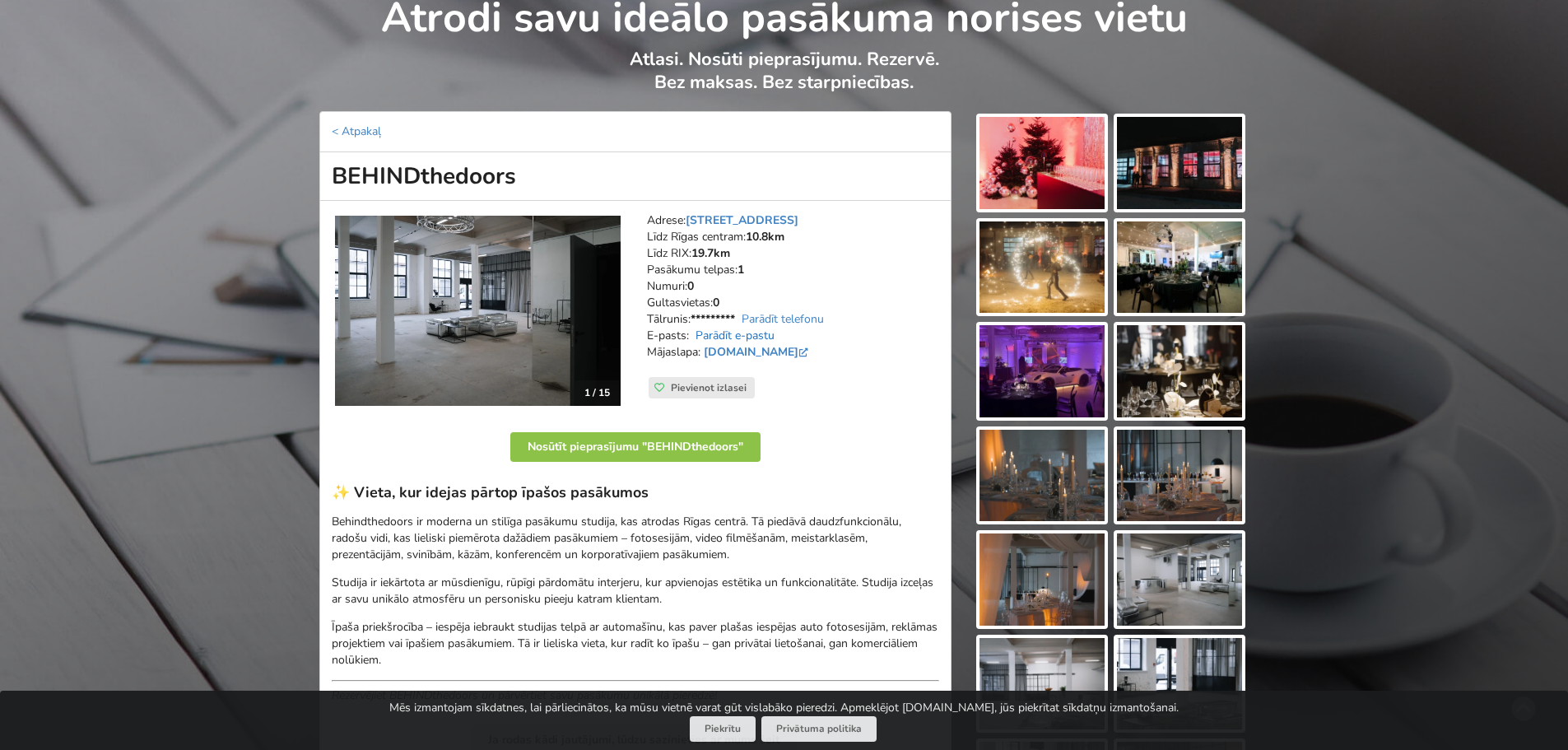
click at [760, 337] on link "Parādīt e-pastu" at bounding box center [734, 335] width 79 height 16
drag, startPoint x: 834, startPoint y: 341, endPoint x: 691, endPoint y: 333, distance: 143.2
click at [691, 333] on address "Adrese: Brīvības gatve 401C, Rīga Līdz Rīgas centram: 10.8km Līdz RIX: 19.7km P…" at bounding box center [793, 295] width 292 height 165
copy address "info@behindthedoors.lv"
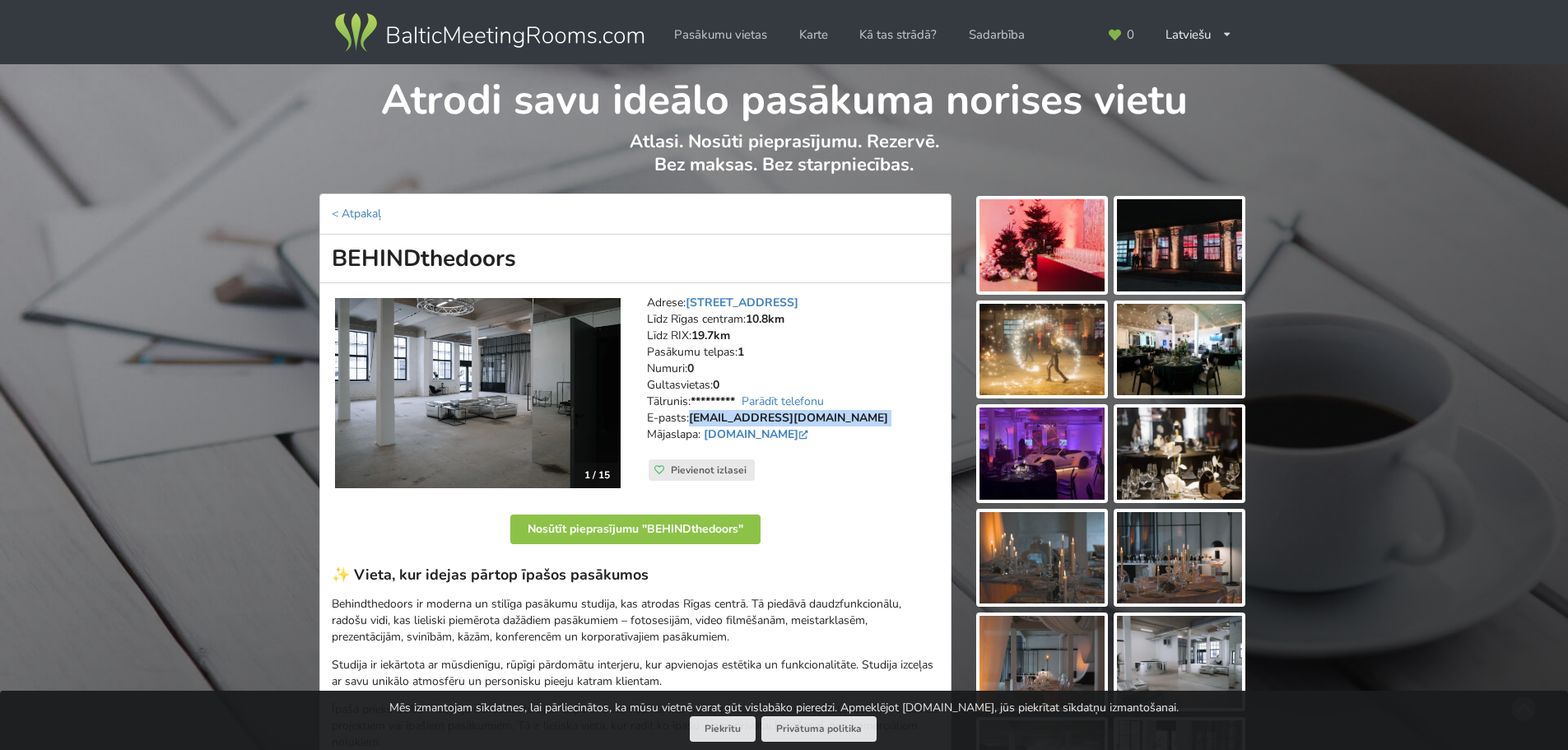
drag, startPoint x: 410, startPoint y: 257, endPoint x: 311, endPoint y: 259, distance: 99.0
click at [311, 259] on div "< Atpakaļ BEHINDthedoors 1 / 15 Adrese: Brīvības gatve 401C, Rīga Līdz Rīgas ce…" at bounding box center [634, 683] width 653 height 980
copy h1 "BEHINDthedoors"
click at [849, 435] on address "Adrese: Brīvības gatve 401C, Rīga Līdz Rīgas centram: 10.8km Līdz RIX: 19.7km P…" at bounding box center [793, 377] width 292 height 165
click at [808, 435] on icon at bounding box center [803, 435] width 10 height 9
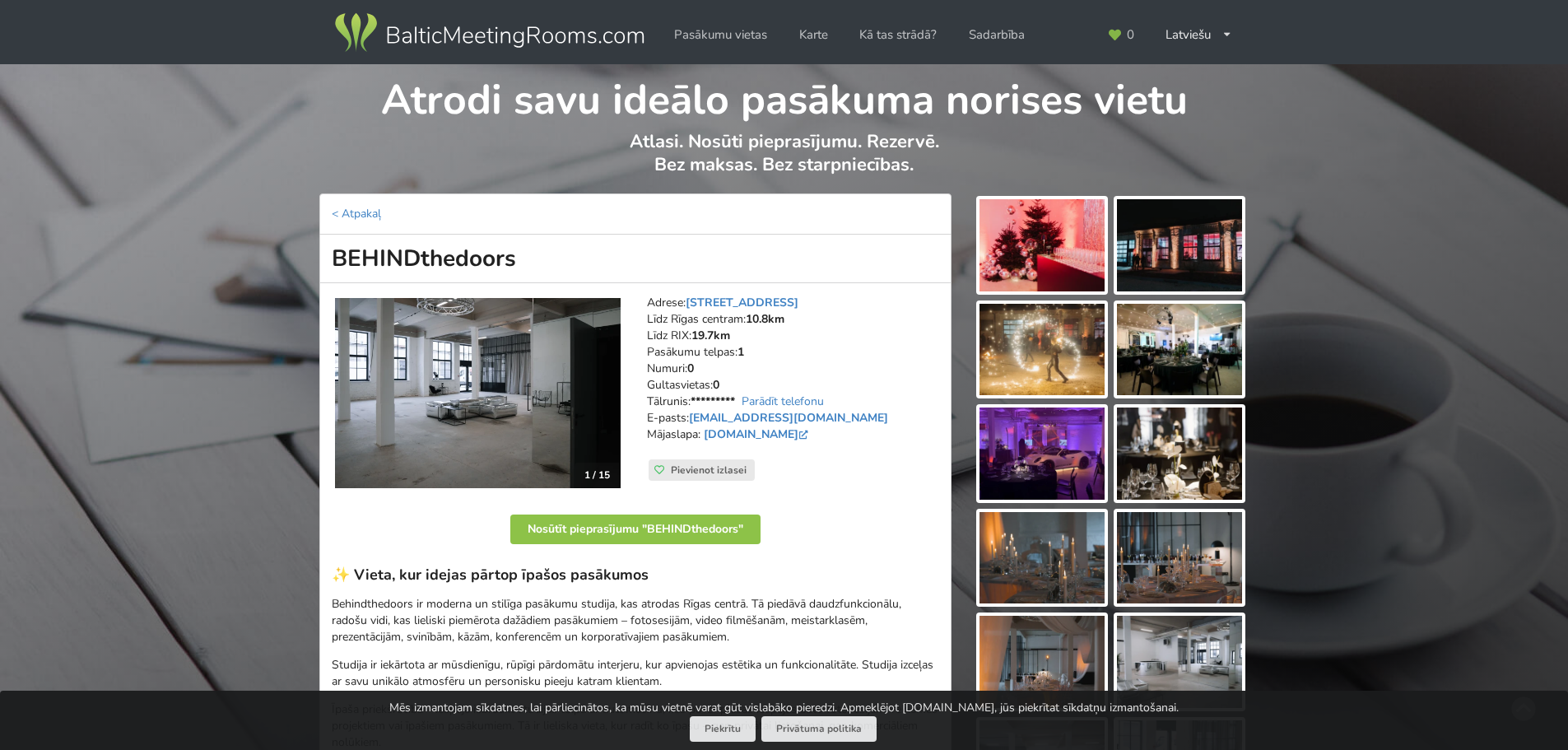
click at [343, 203] on p "< Atpakaļ" at bounding box center [635, 214] width 632 height 41
click at [341, 214] on link "< Atpakaļ" at bounding box center [357, 214] width 50 height 16
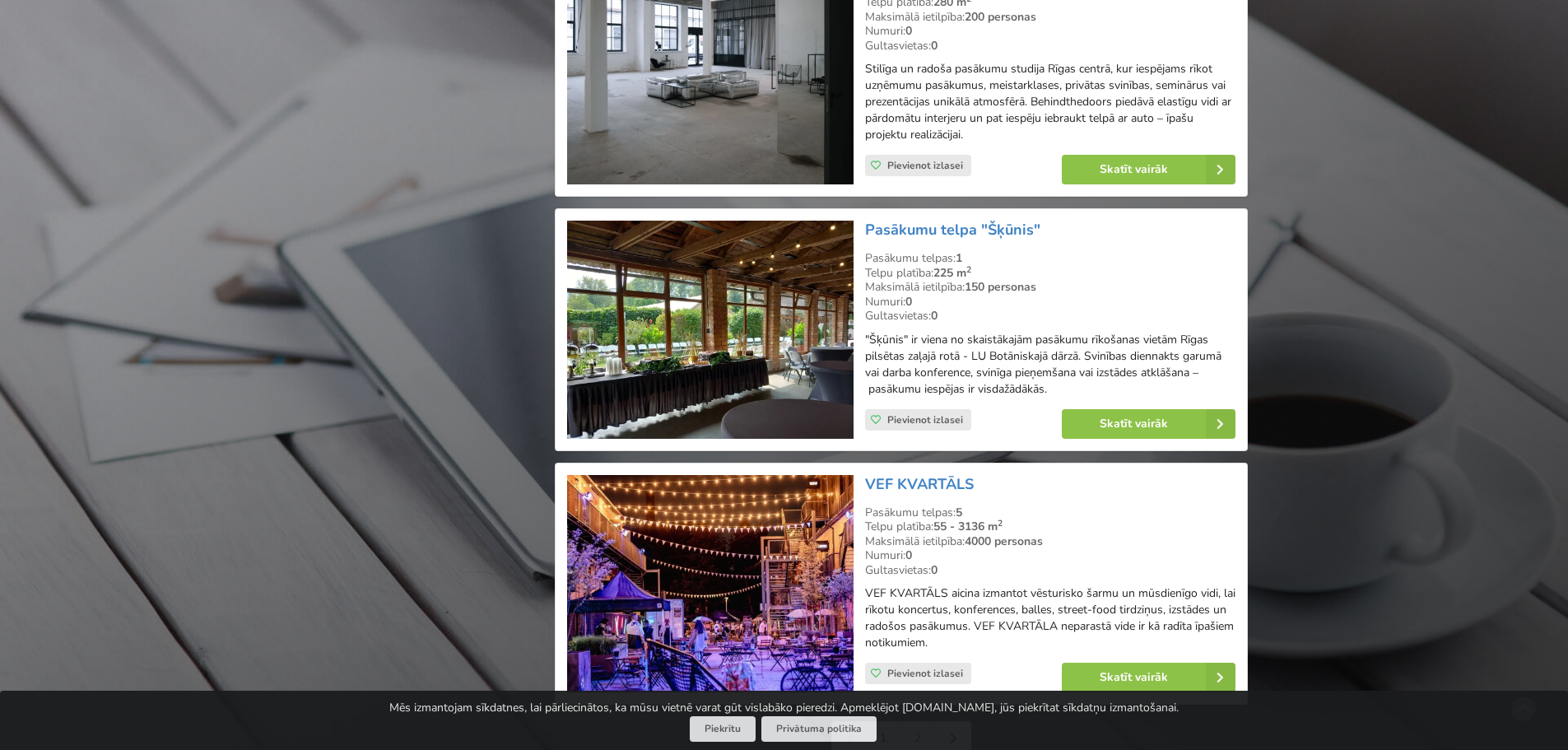
scroll to position [3416, 0]
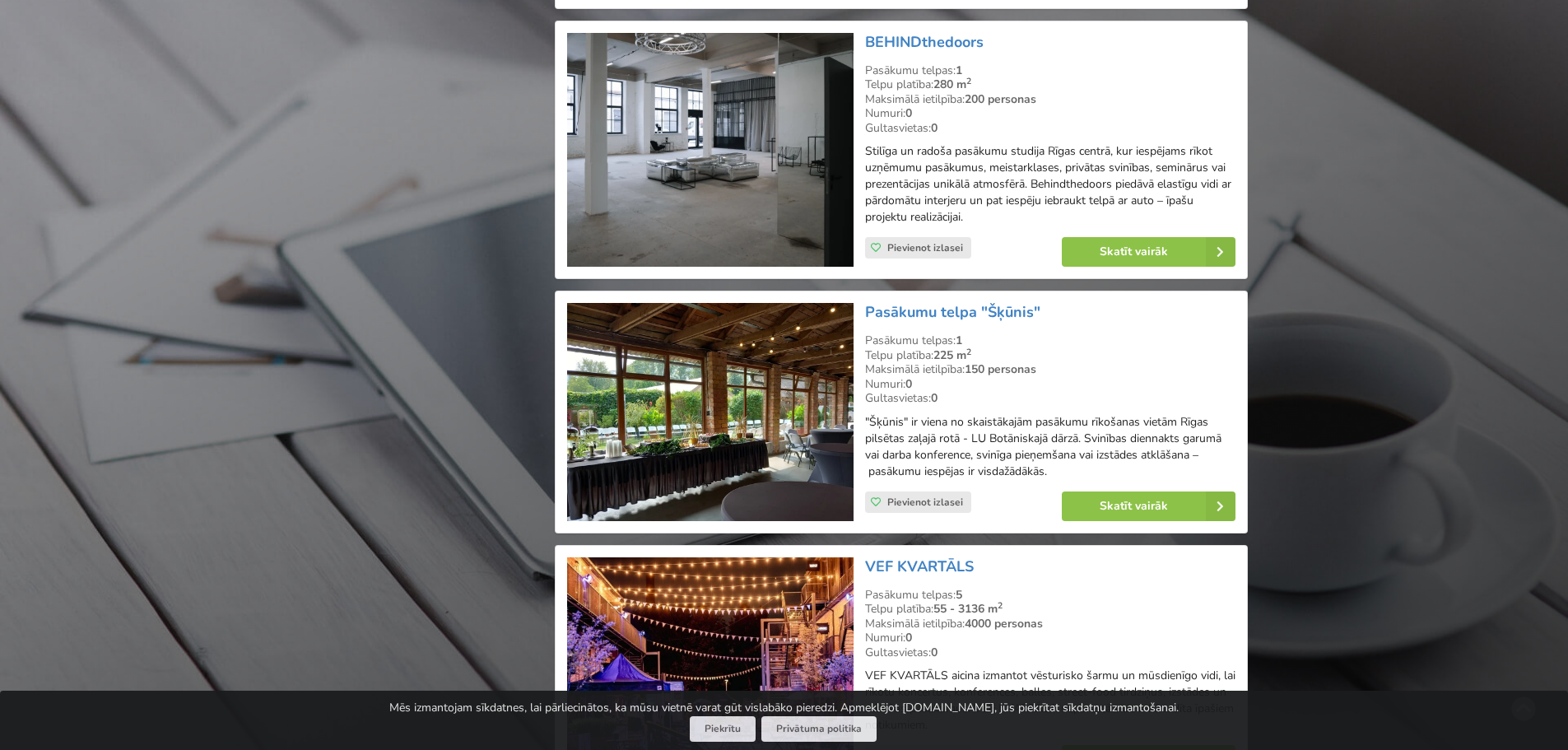
click at [749, 398] on img at bounding box center [709, 412] width 285 height 218
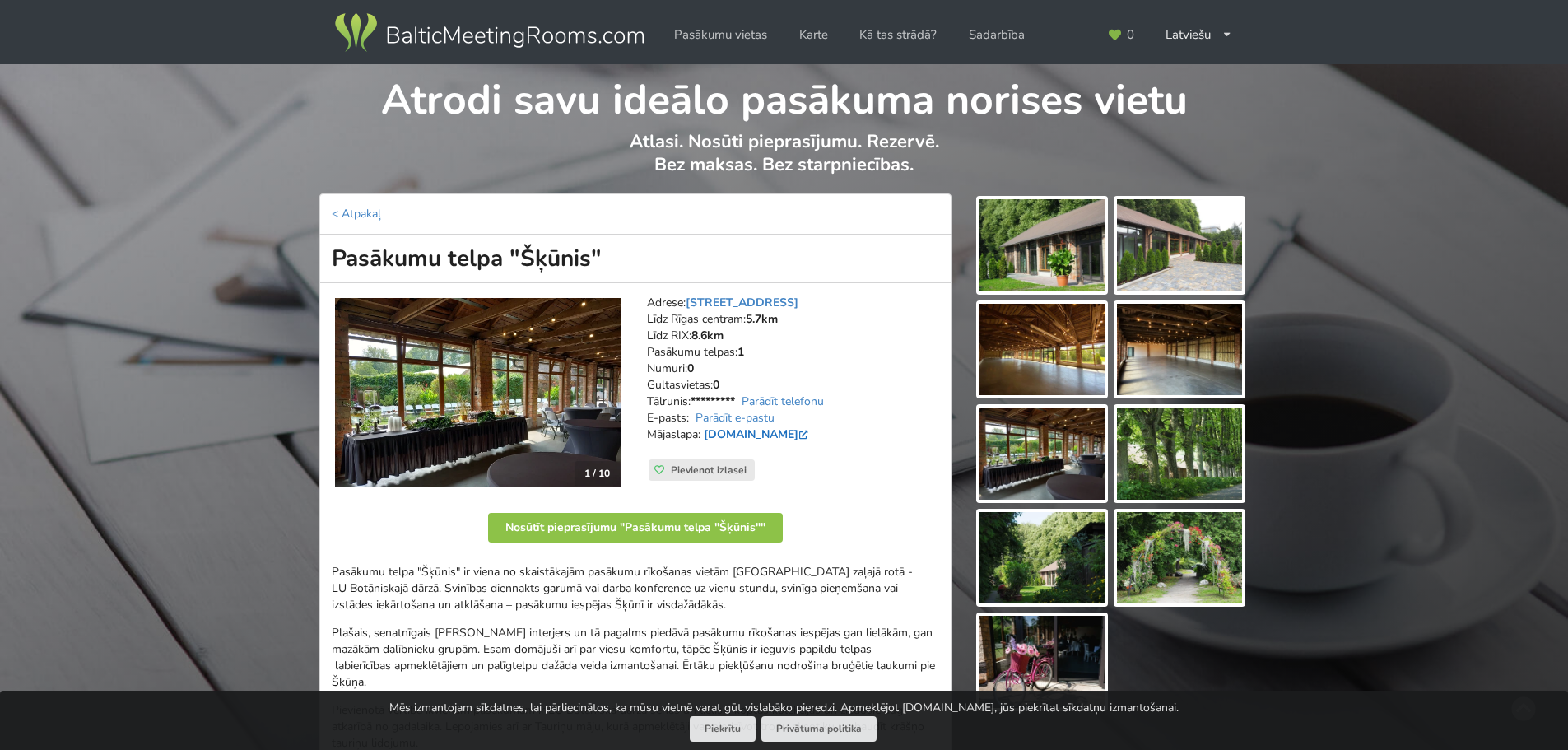
click at [762, 435] on link "[DOMAIN_NAME]" at bounding box center [758, 435] width 107 height 16
click at [372, 214] on link "< Atpakaļ" at bounding box center [357, 214] width 50 height 16
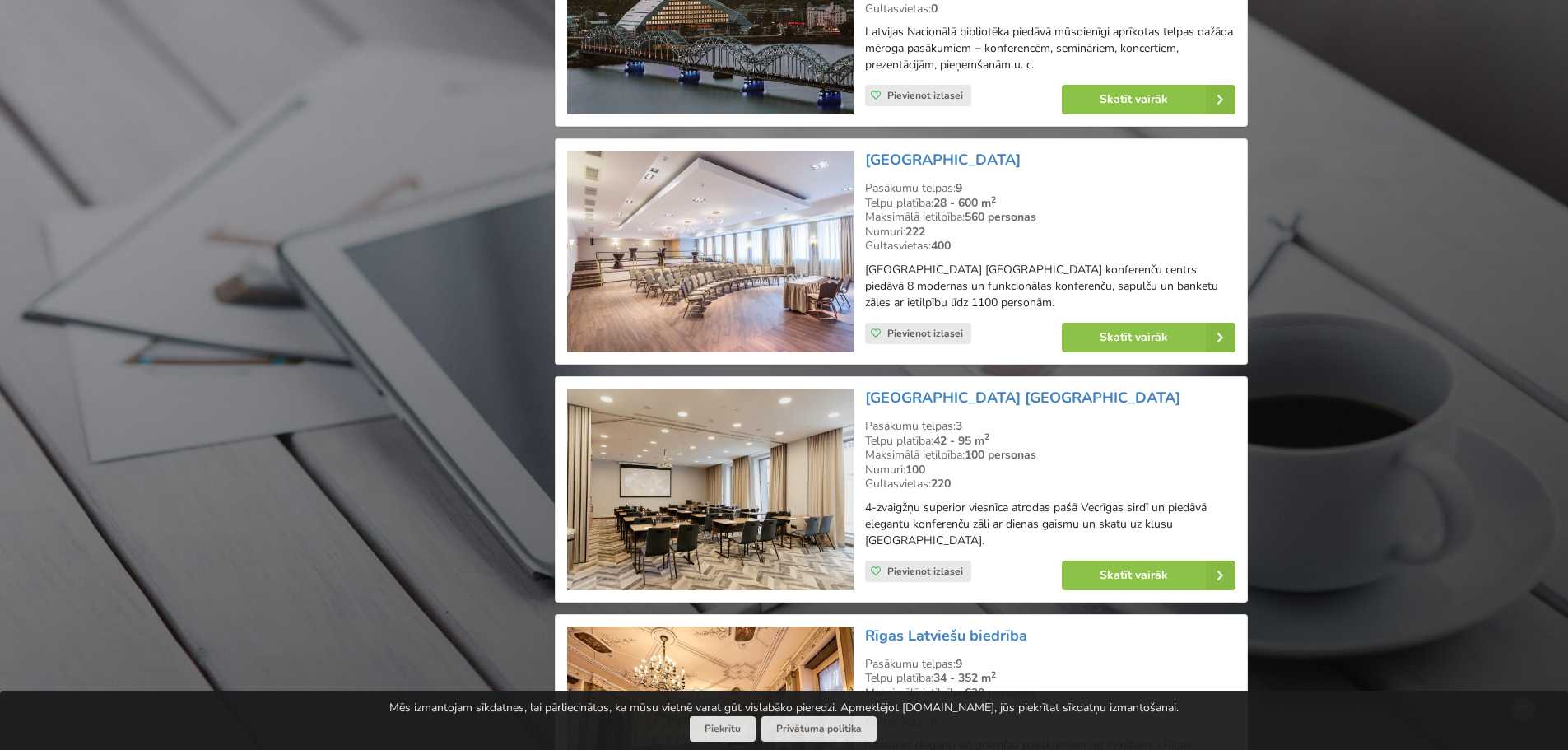
scroll to position [2015, 0]
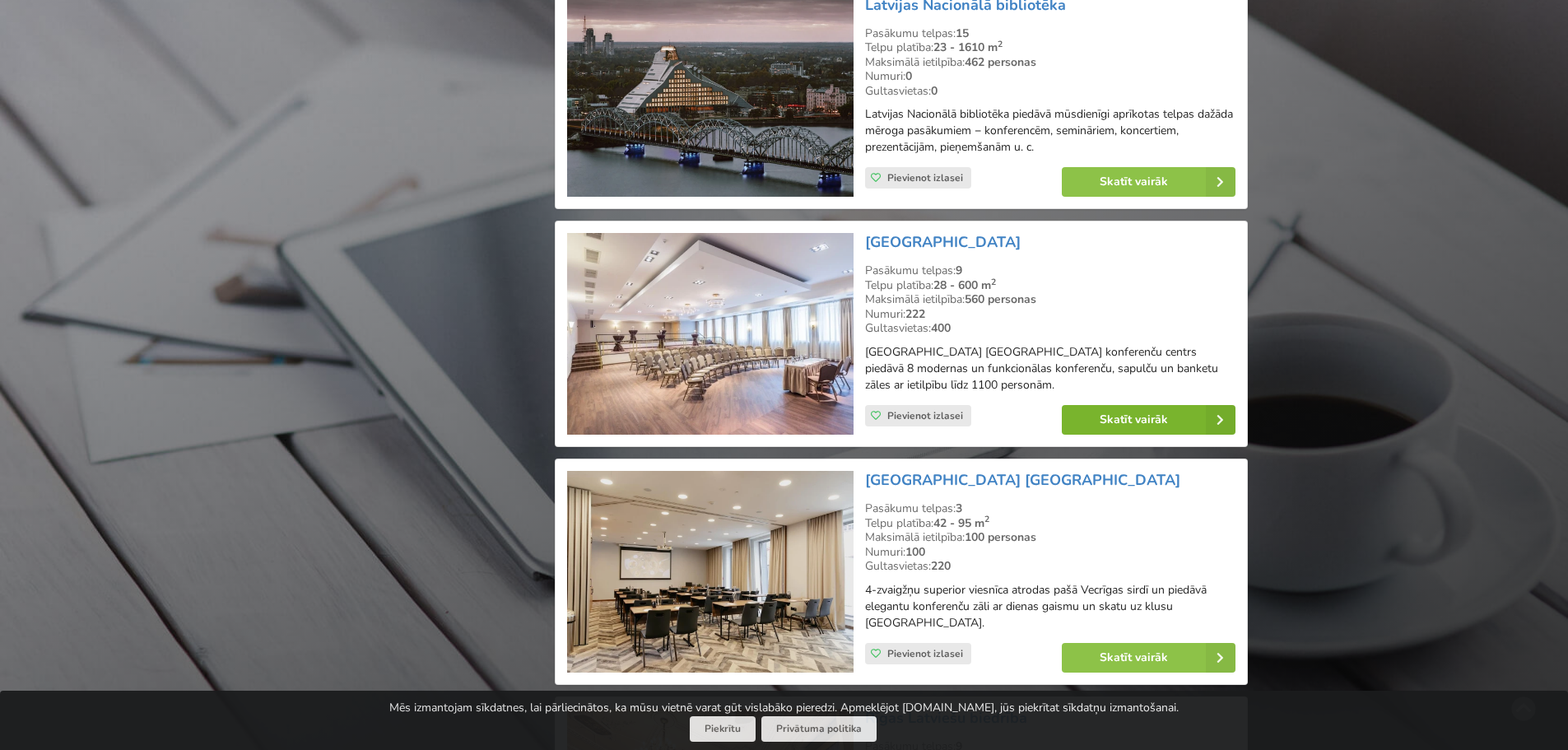
click at [1122, 405] on link "Skatīt vairāk" at bounding box center [1148, 420] width 174 height 30
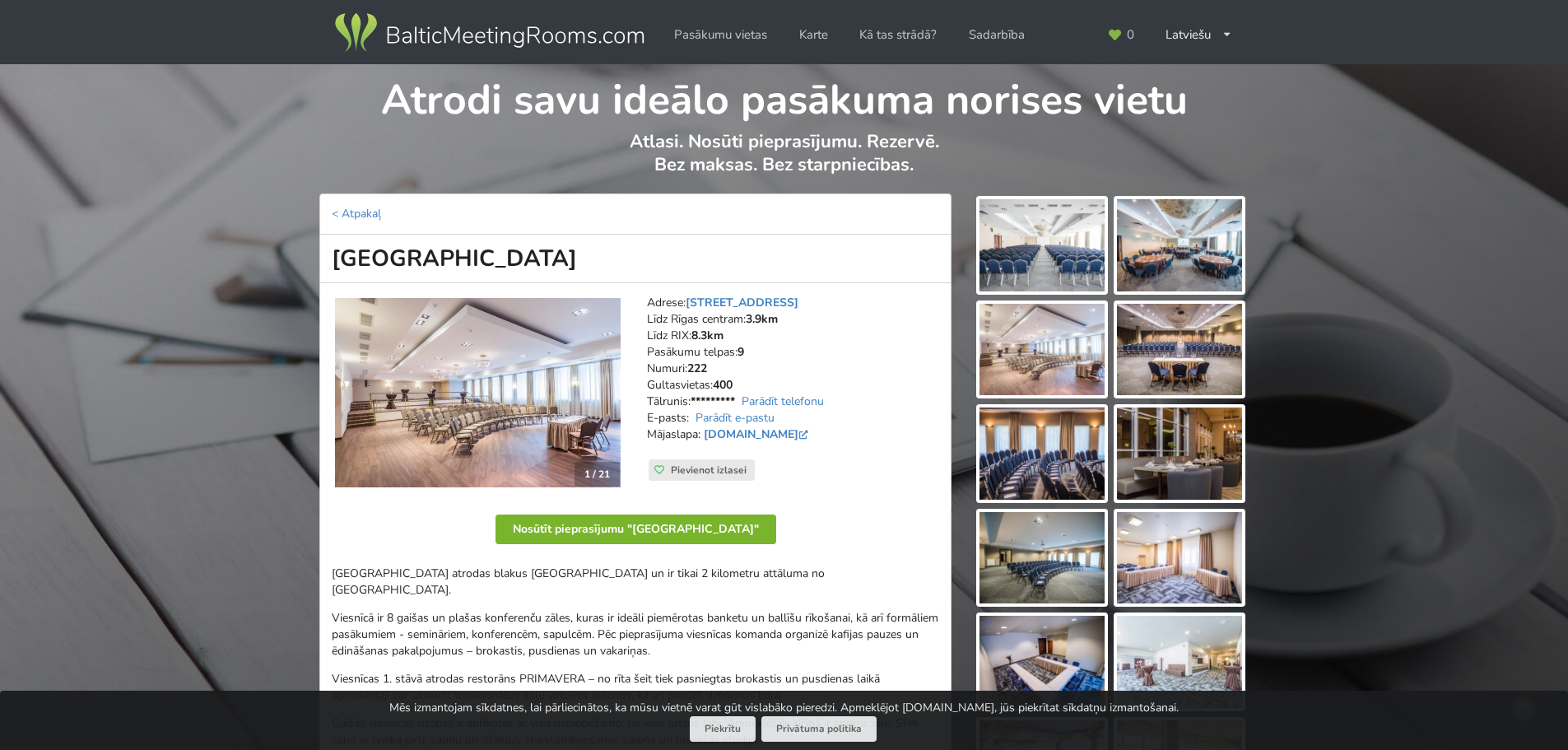
click at [650, 528] on button "Nosūtīt pieprasījumu "[GEOGRAPHIC_DATA]"" at bounding box center [635, 529] width 280 height 30
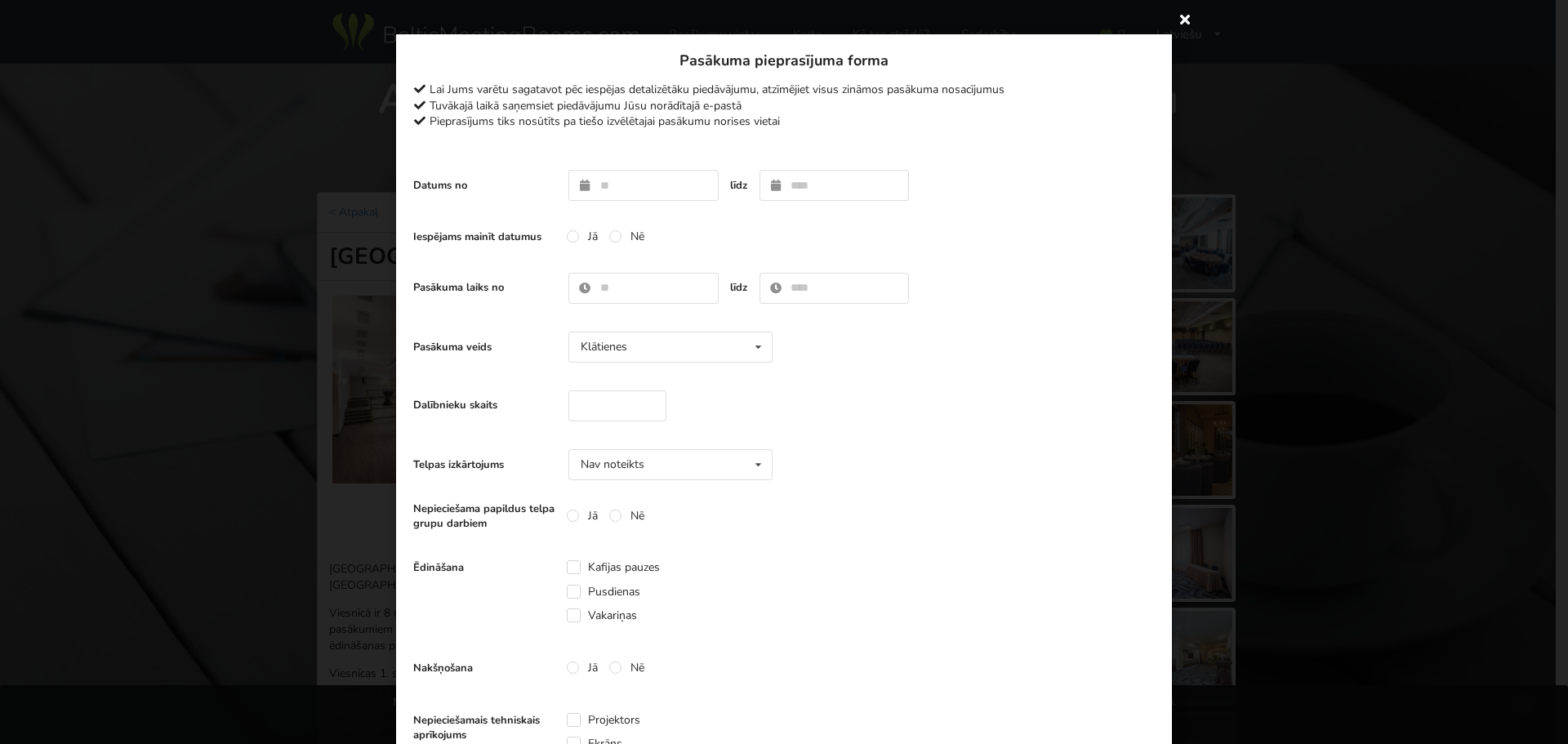
click at [1174, 22] on icon at bounding box center [1185, 19] width 26 height 26
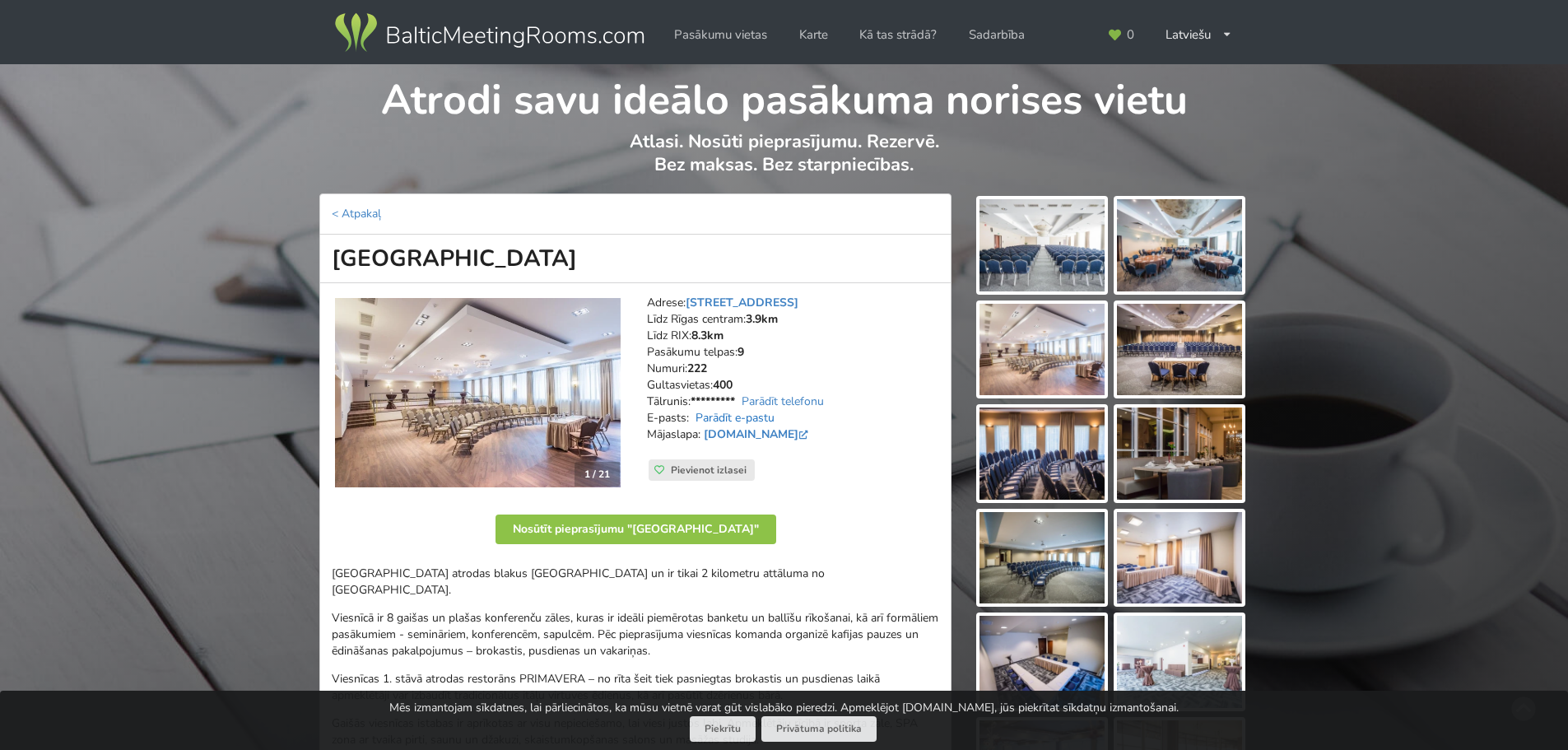
click at [769, 422] on link "Parādīt e-pastu" at bounding box center [734, 418] width 79 height 16
drag, startPoint x: 793, startPoint y: 422, endPoint x: 694, endPoint y: 420, distance: 99.0
click at [694, 420] on address "Adrese: Slokas iela 1, Rīga Līdz Rīgas centram: 3.9km Līdz RIX: 8.3km Pasākumu …" at bounding box center [793, 377] width 292 height 165
copy address "sales@bellevue.lv"
click at [745, 435] on link "hotelbellevue.lv" at bounding box center [758, 435] width 107 height 16
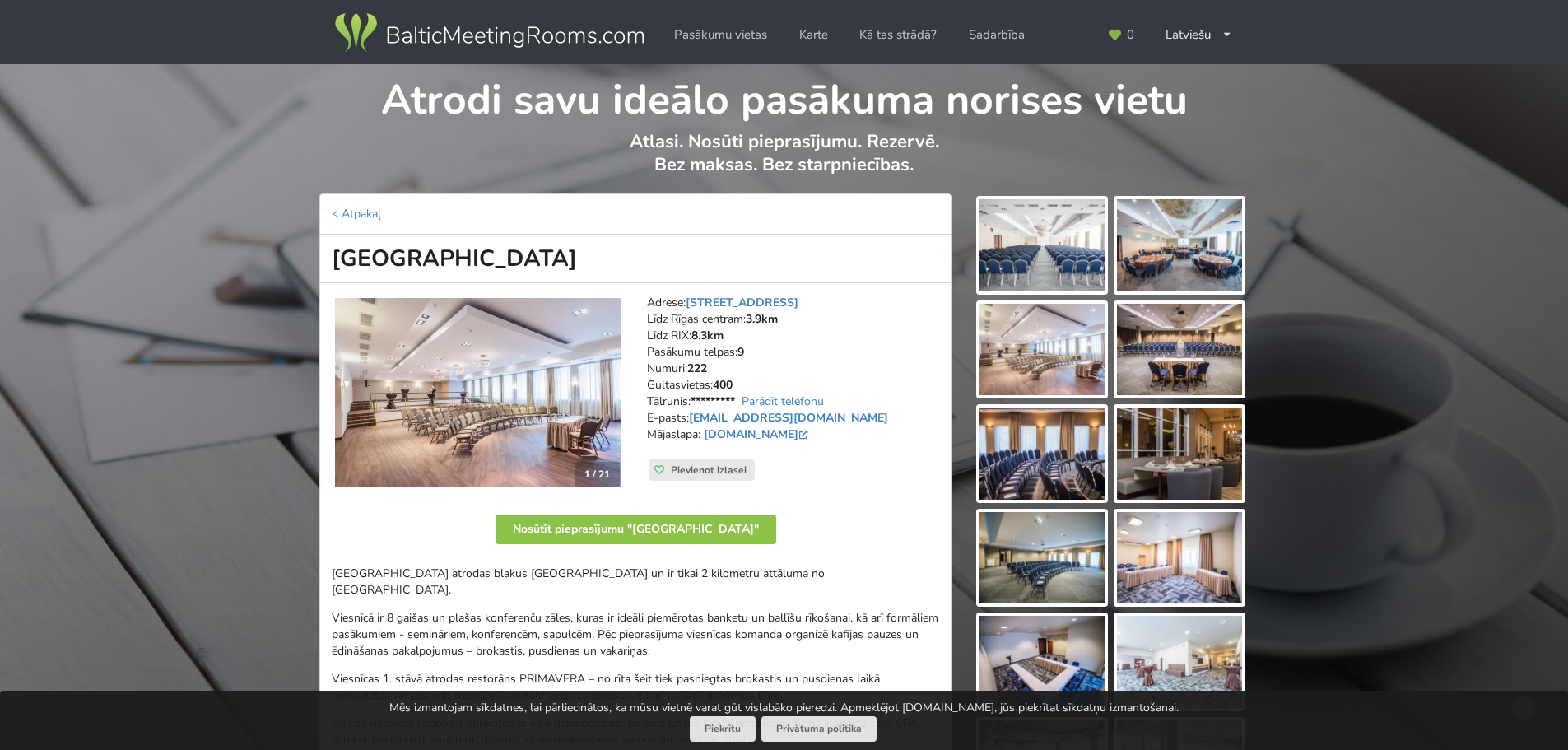
click at [1253, 136] on div "Atrodi savu ideālo pasākuma norises vietu Atlasi. Nosūti pieprasījumu. Rezervē.…" at bounding box center [784, 129] width 1568 height 129
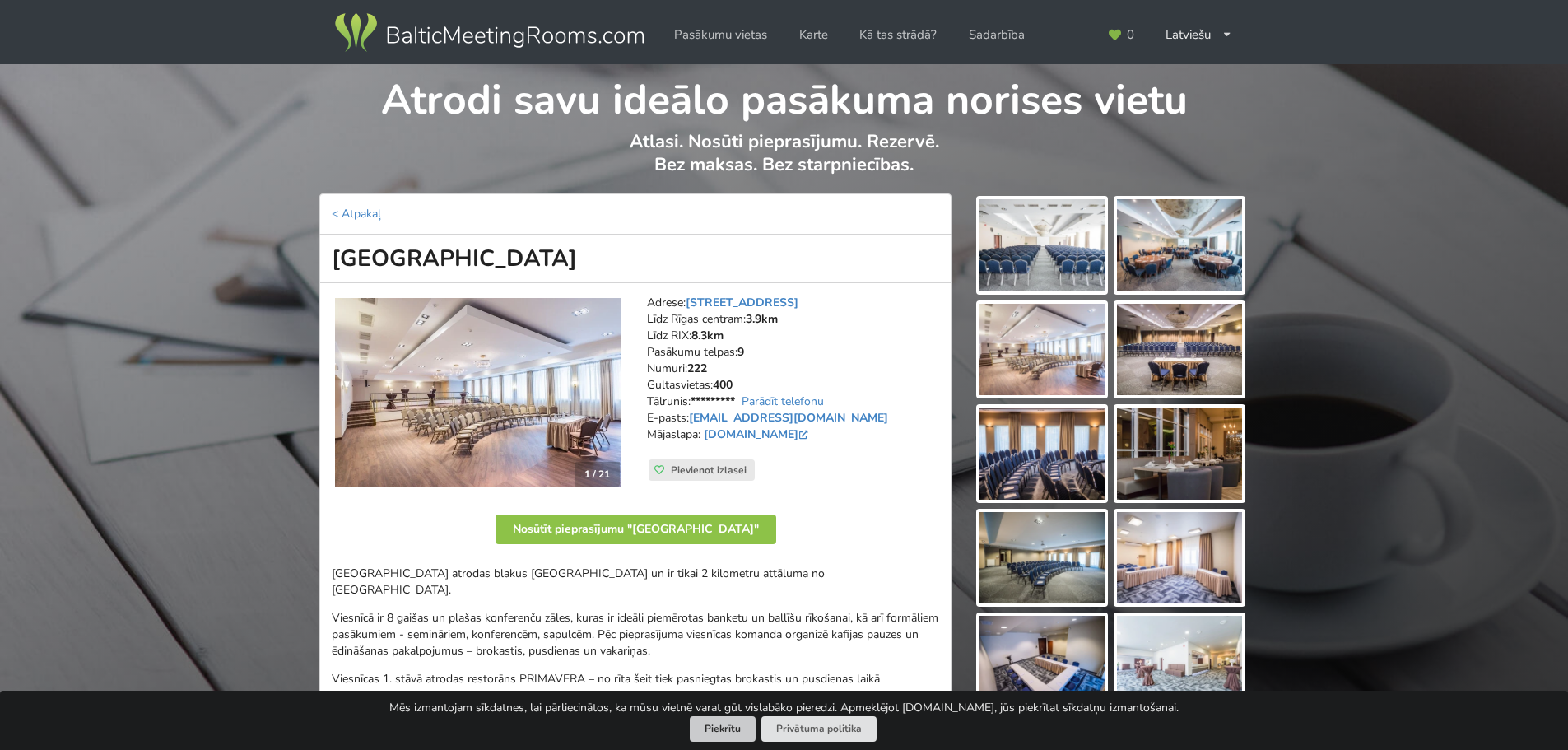
click at [705, 723] on button "Piekrītu" at bounding box center [723, 729] width 66 height 26
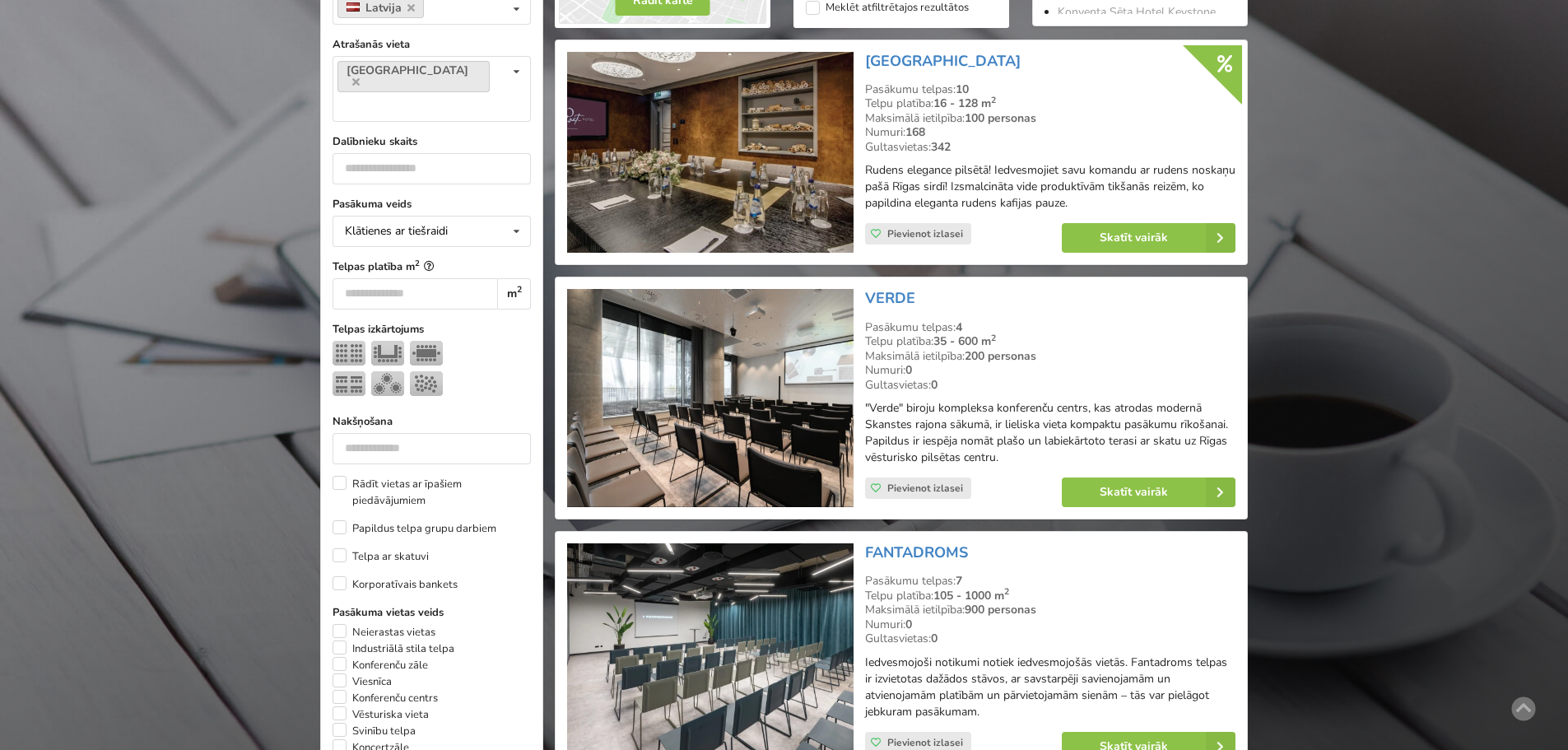
scroll to position [286, 0]
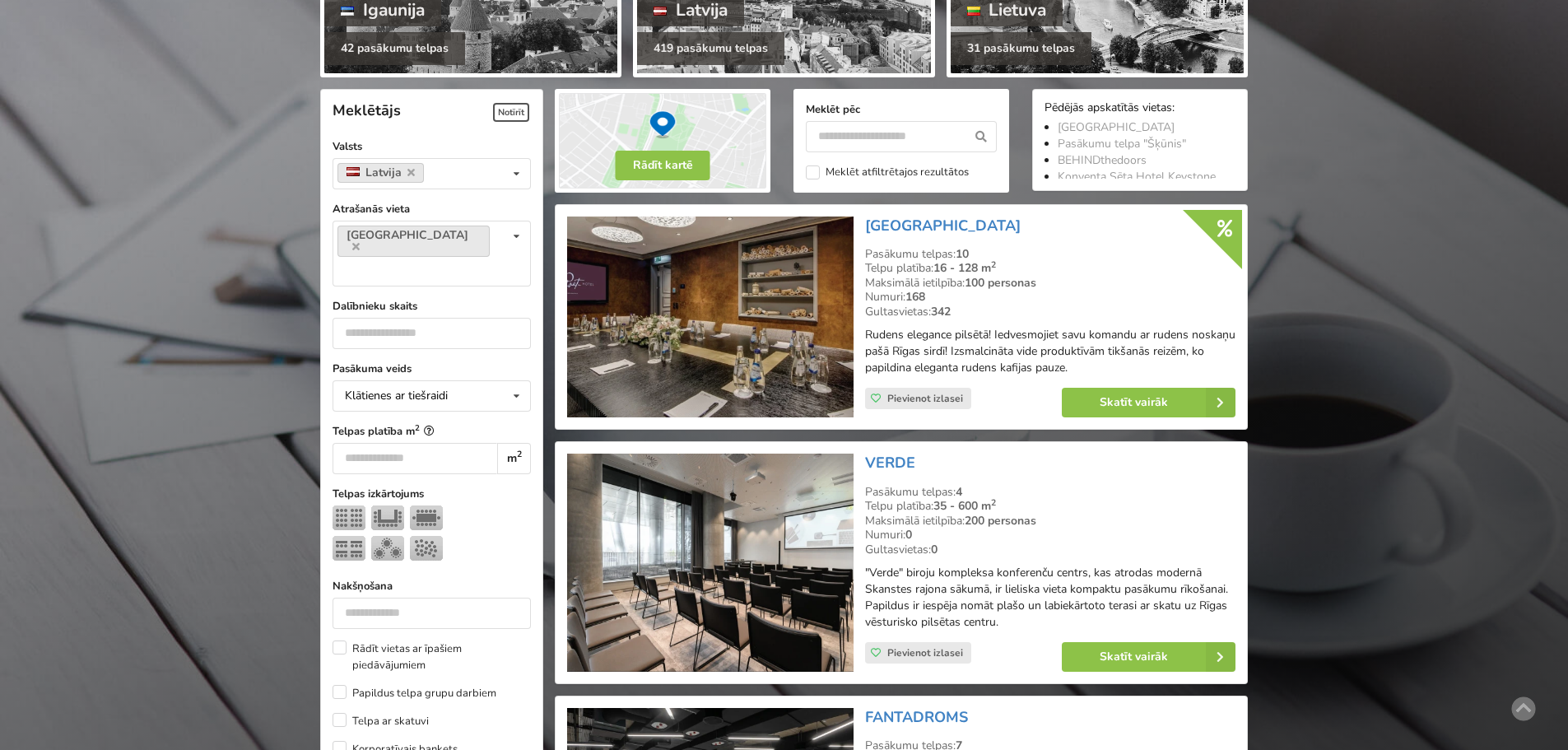
click at [796, 314] on img at bounding box center [709, 317] width 285 height 202
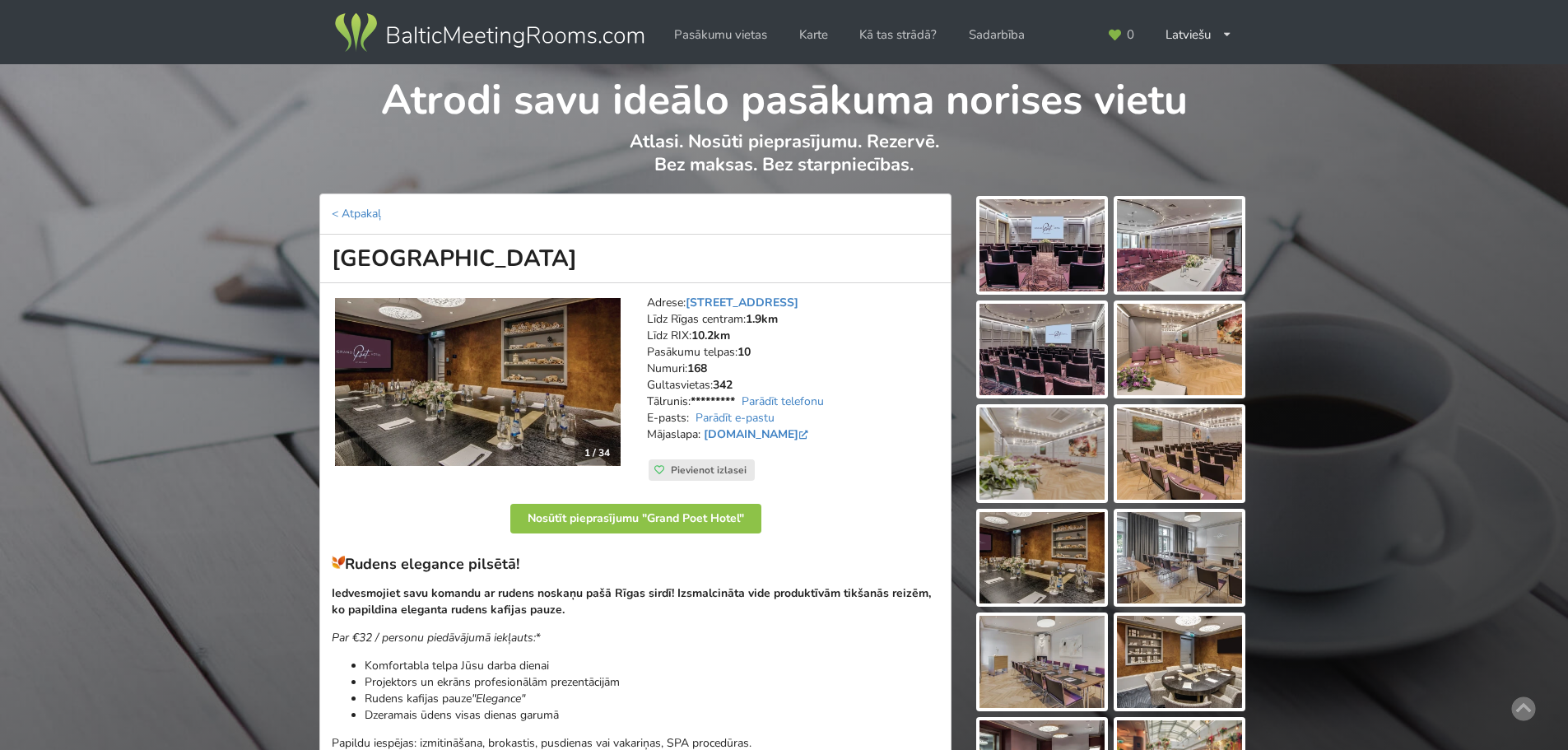
click at [1083, 251] on img at bounding box center [1042, 245] width 125 height 93
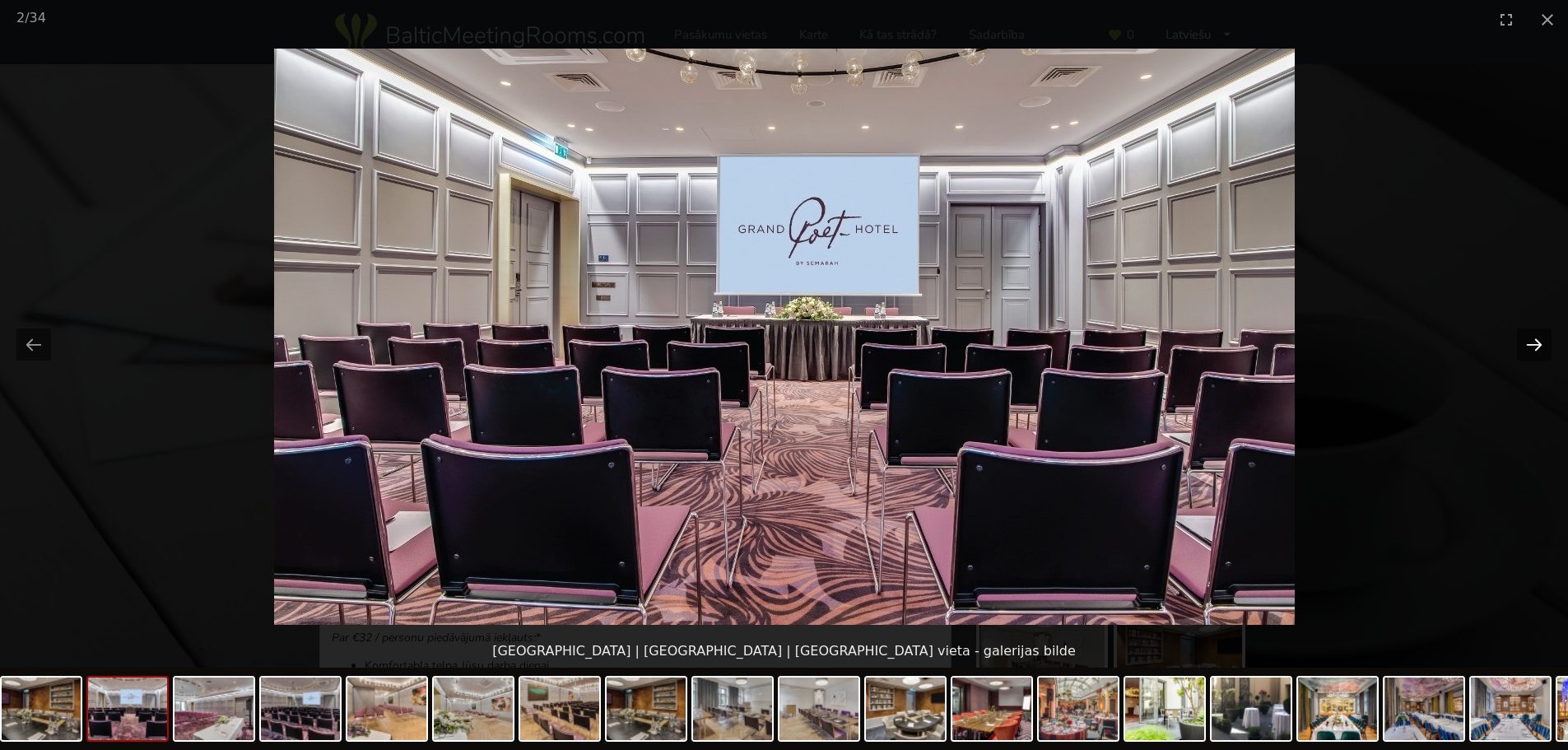
click at [1535, 344] on button "Next slide" at bounding box center [1534, 344] width 35 height 32
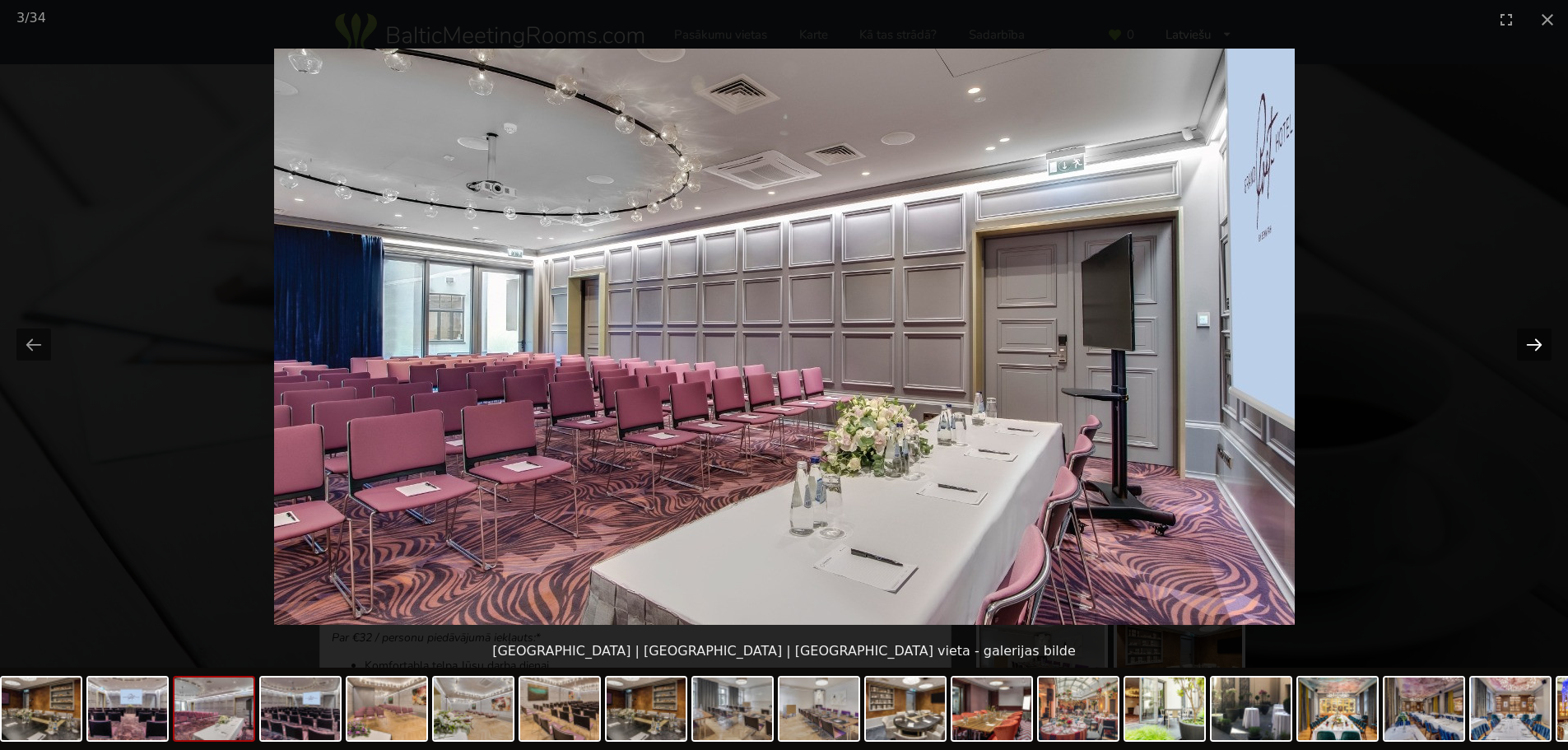
click at [1535, 344] on button "Next slide" at bounding box center [1534, 344] width 35 height 32
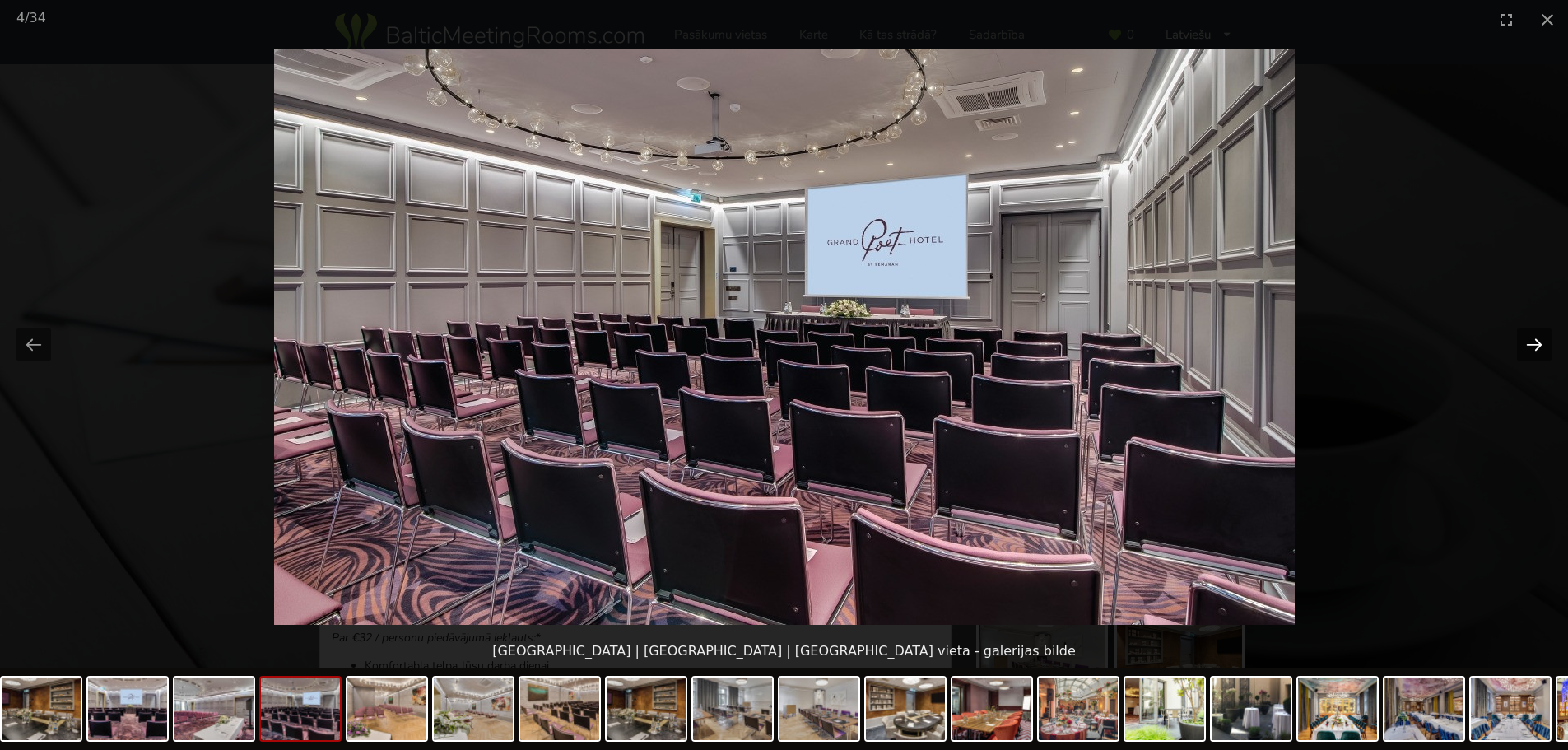
click at [1535, 344] on button "Next slide" at bounding box center [1534, 344] width 35 height 32
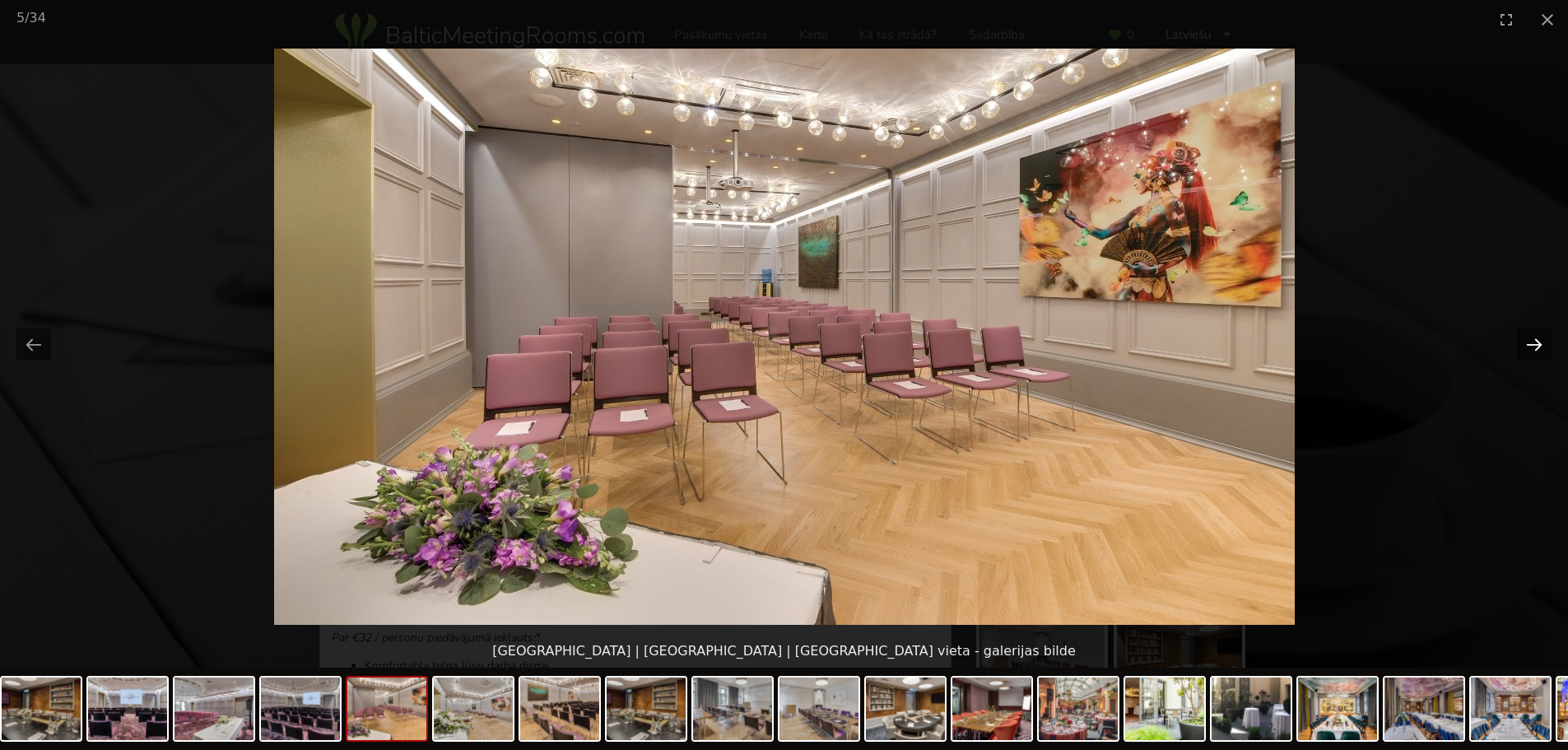
click at [1535, 344] on button "Next slide" at bounding box center [1534, 344] width 35 height 32
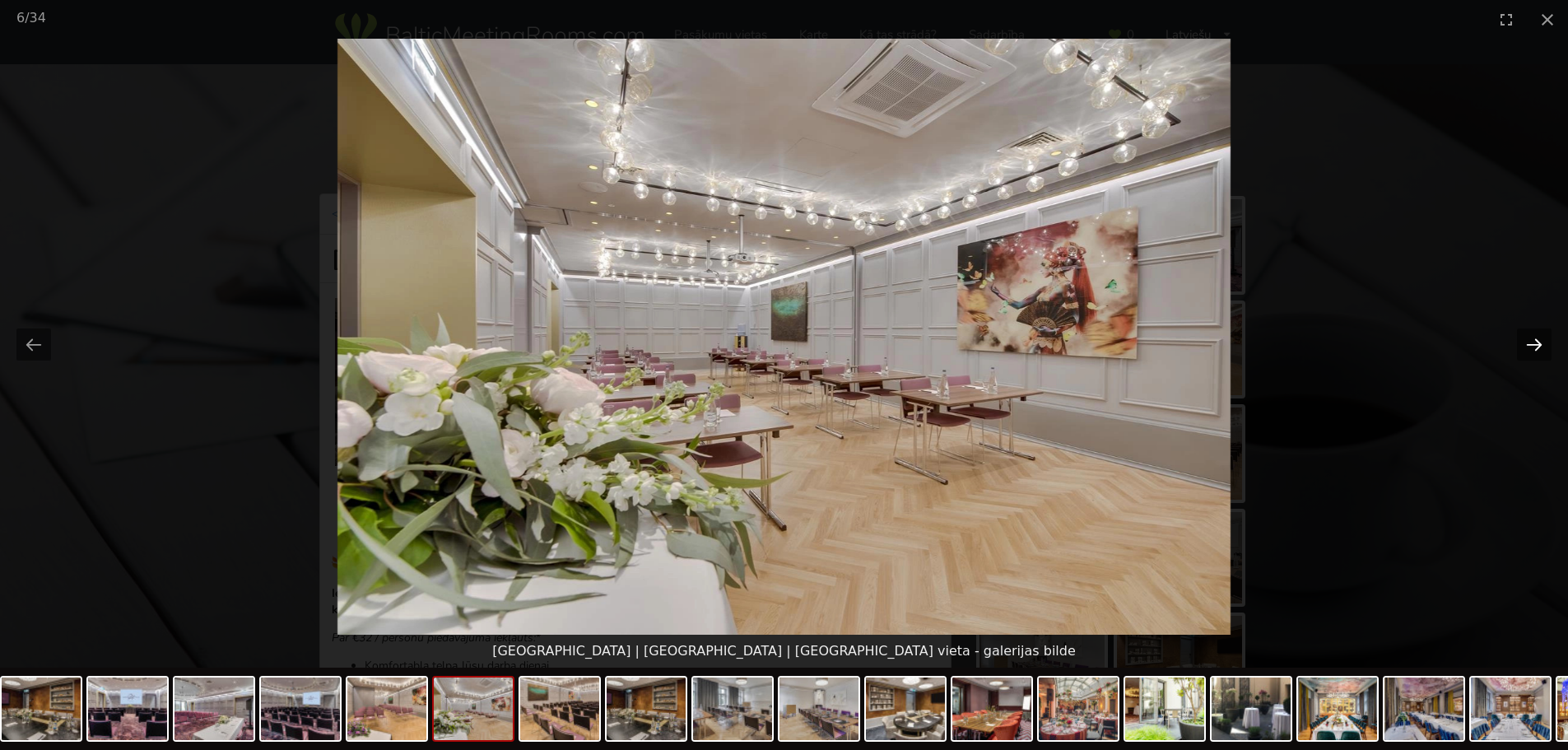
click at [1535, 344] on button "Next slide" at bounding box center [1534, 344] width 35 height 32
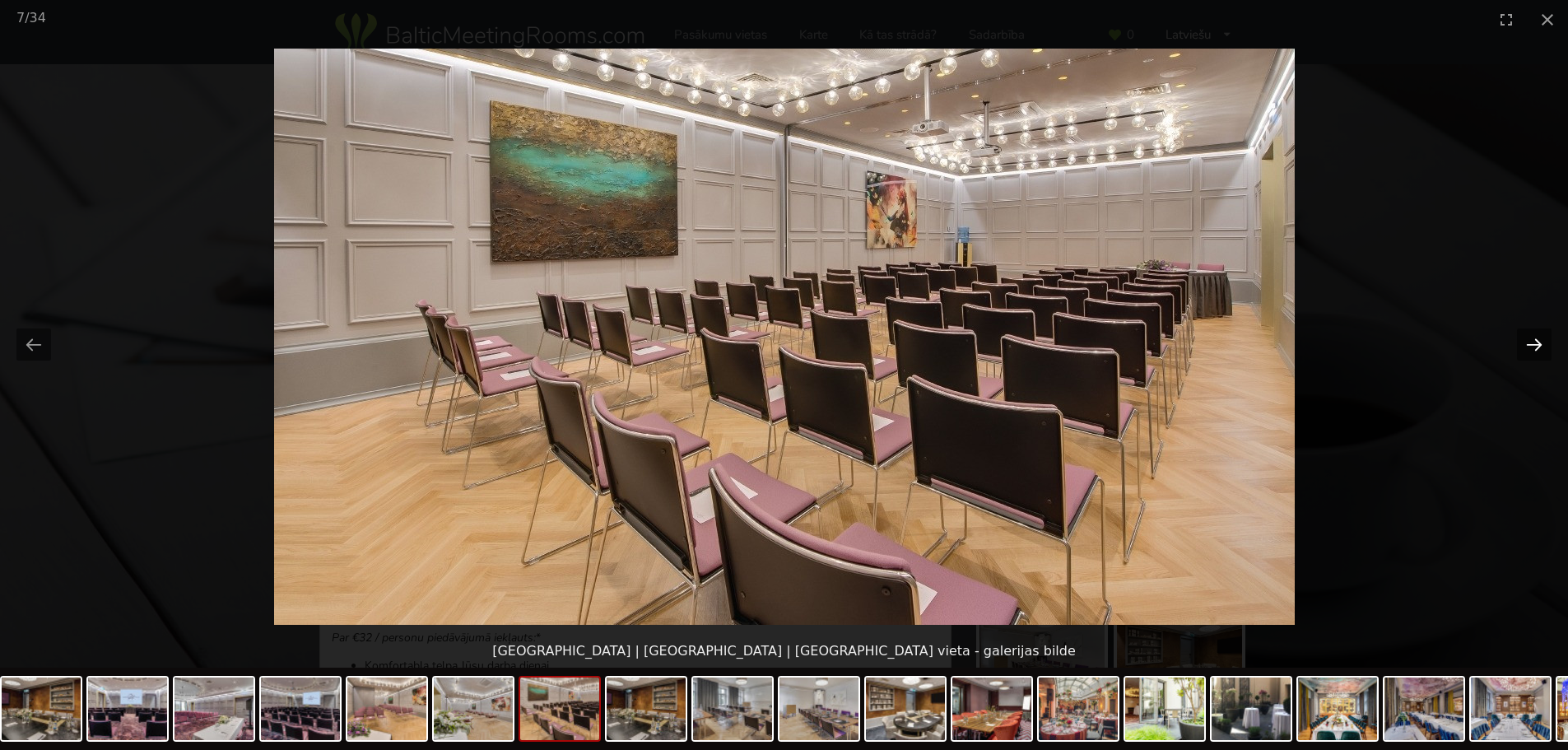
click at [1535, 344] on button "Next slide" at bounding box center [1534, 344] width 35 height 32
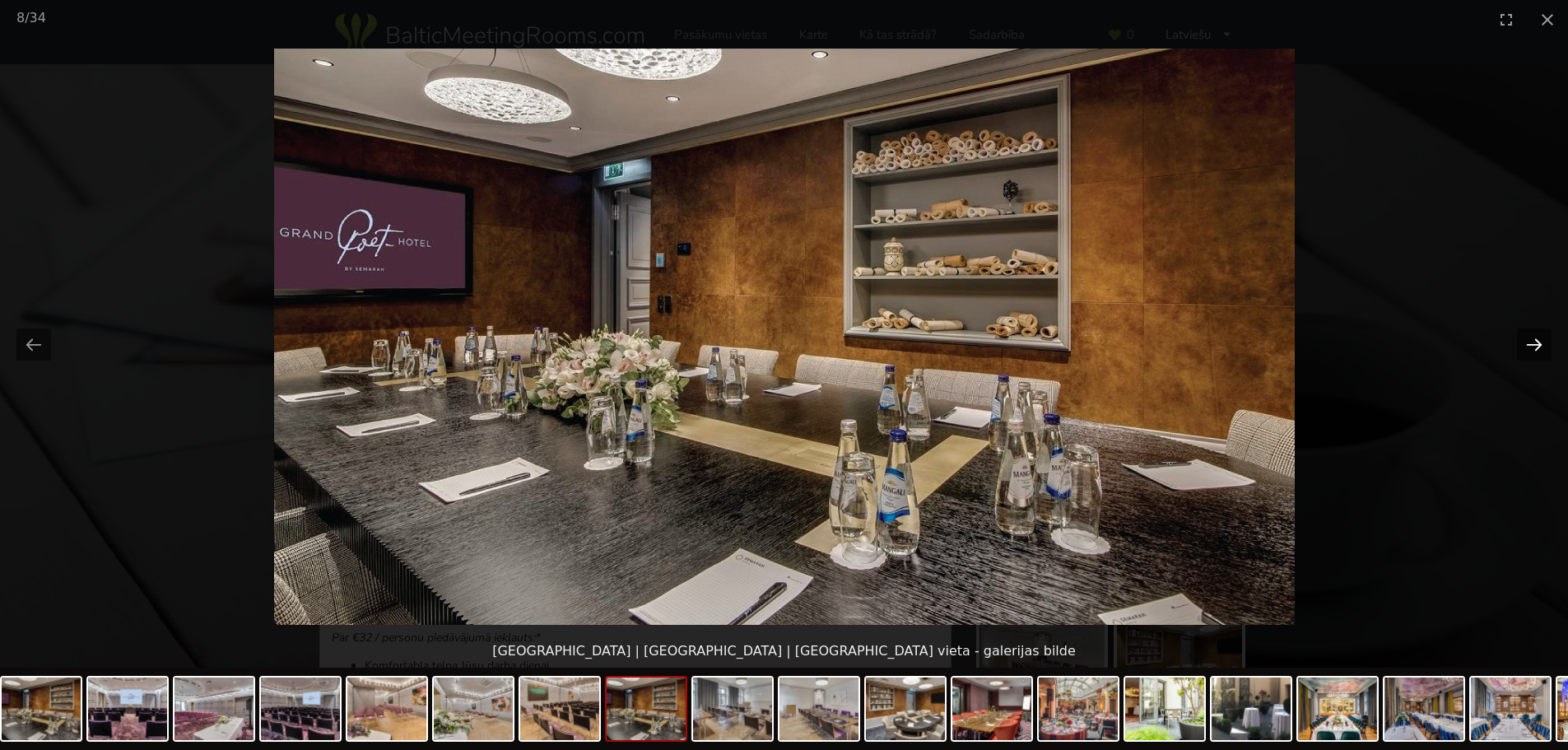
click at [1535, 344] on button "Next slide" at bounding box center [1534, 344] width 35 height 32
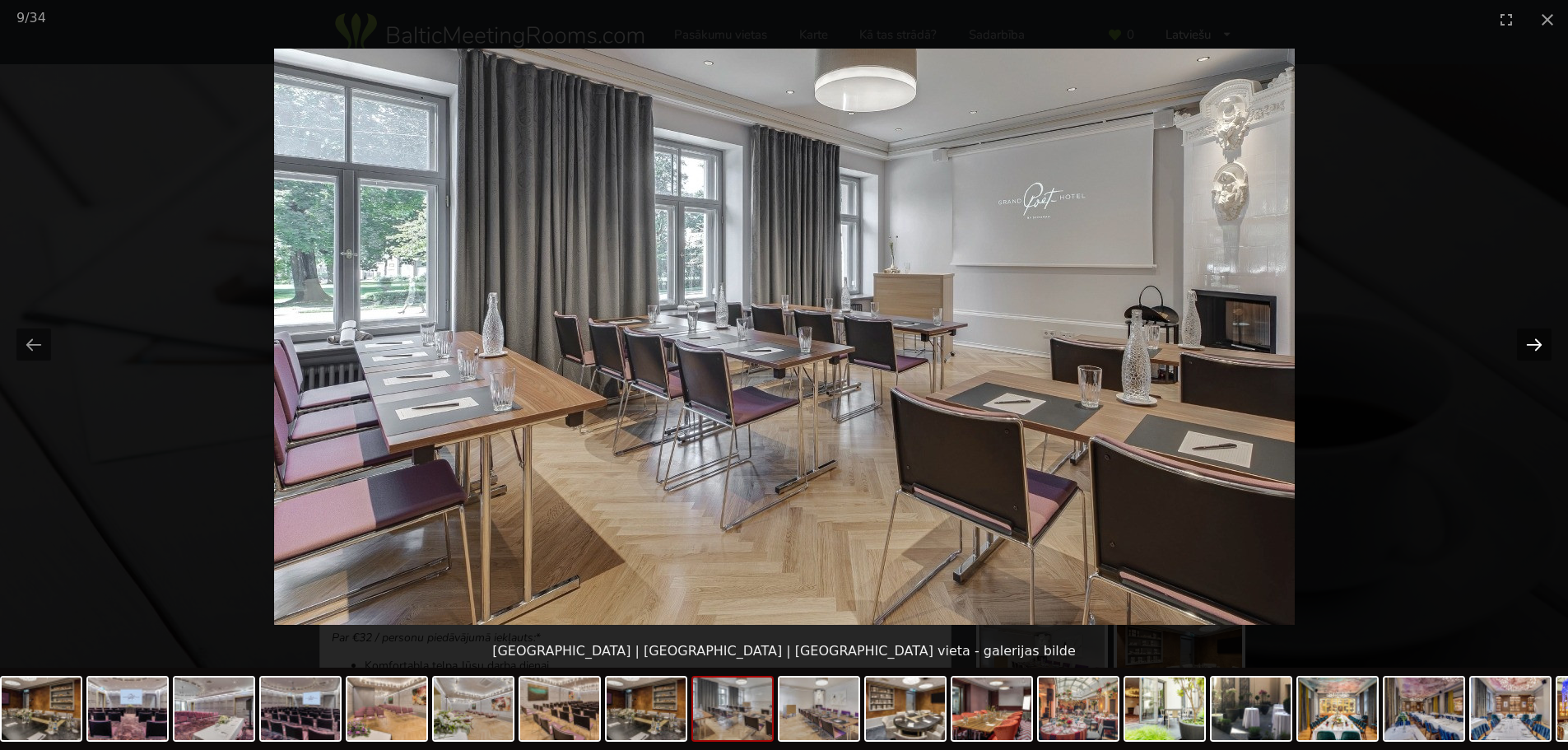
click at [1535, 344] on button "Next slide" at bounding box center [1534, 344] width 35 height 32
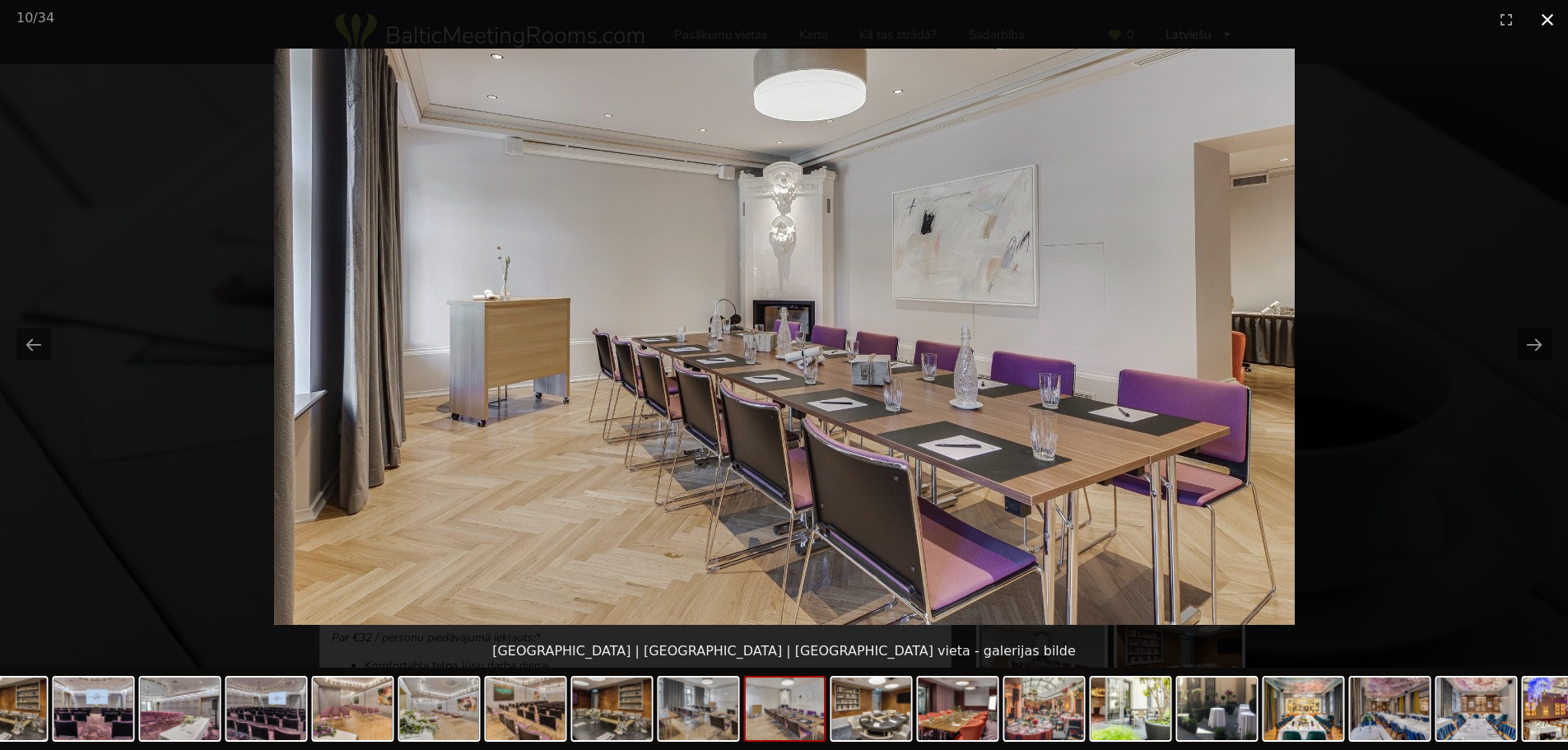
click at [1540, 24] on button "Close gallery" at bounding box center [1547, 19] width 41 height 39
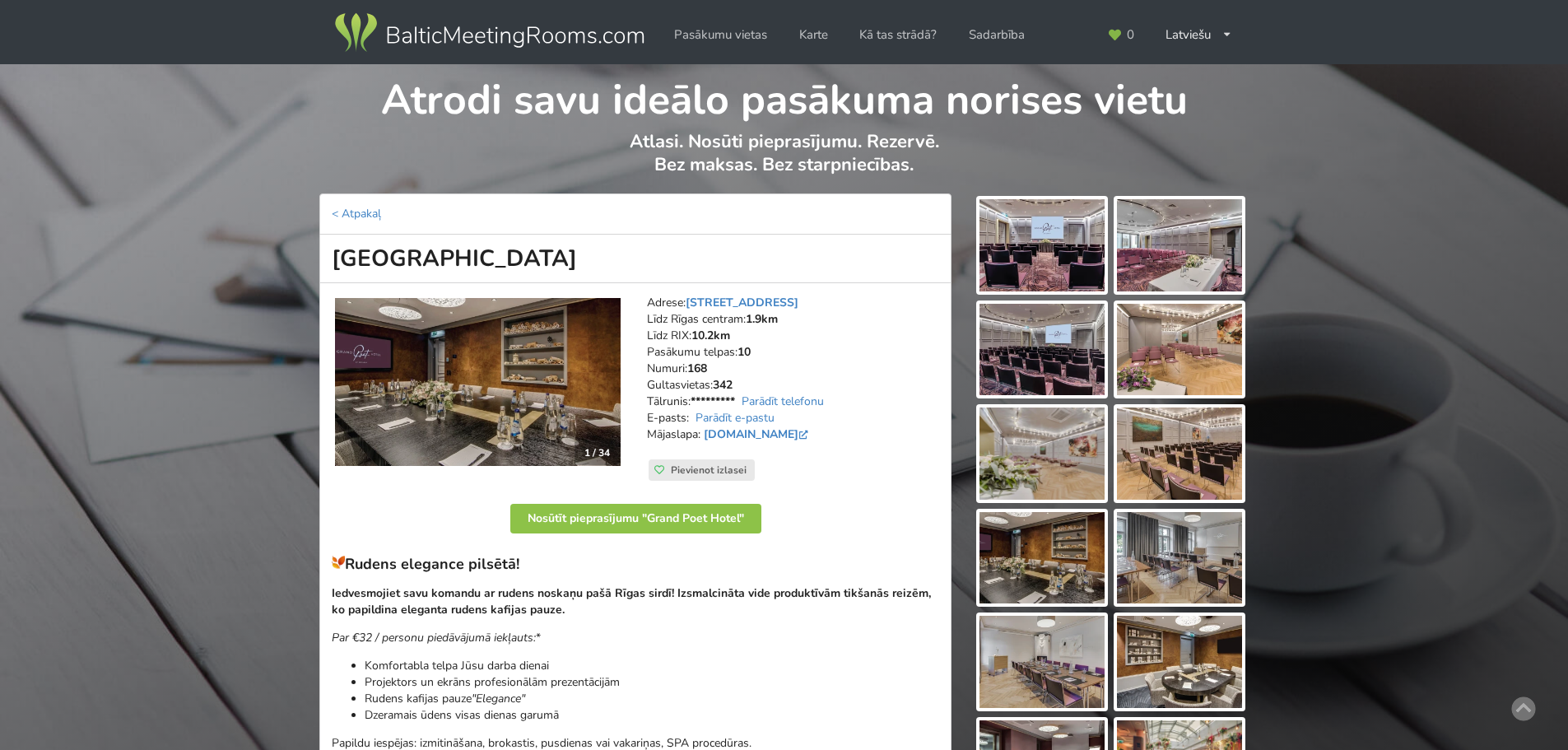
scroll to position [165, 0]
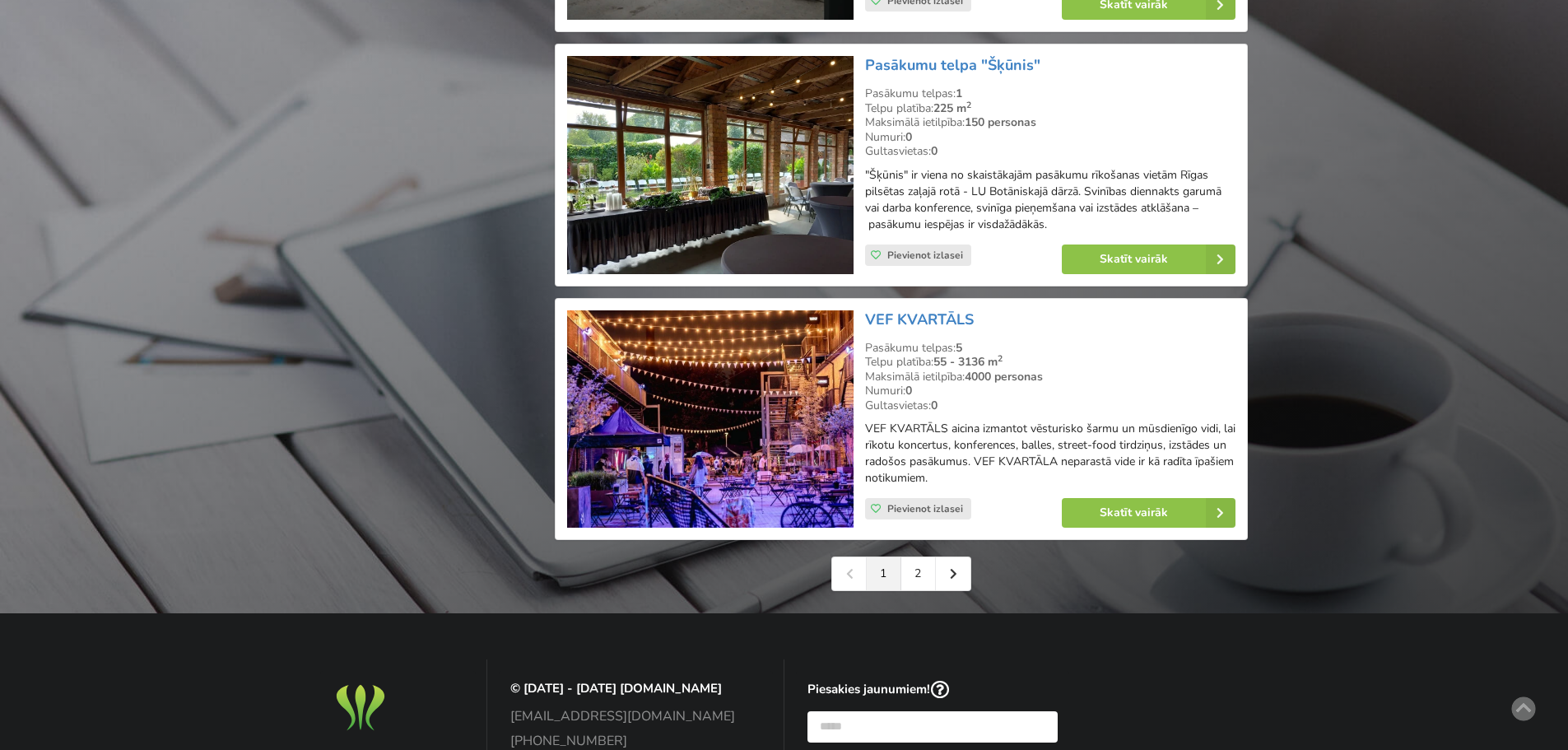
scroll to position [3907, 0]
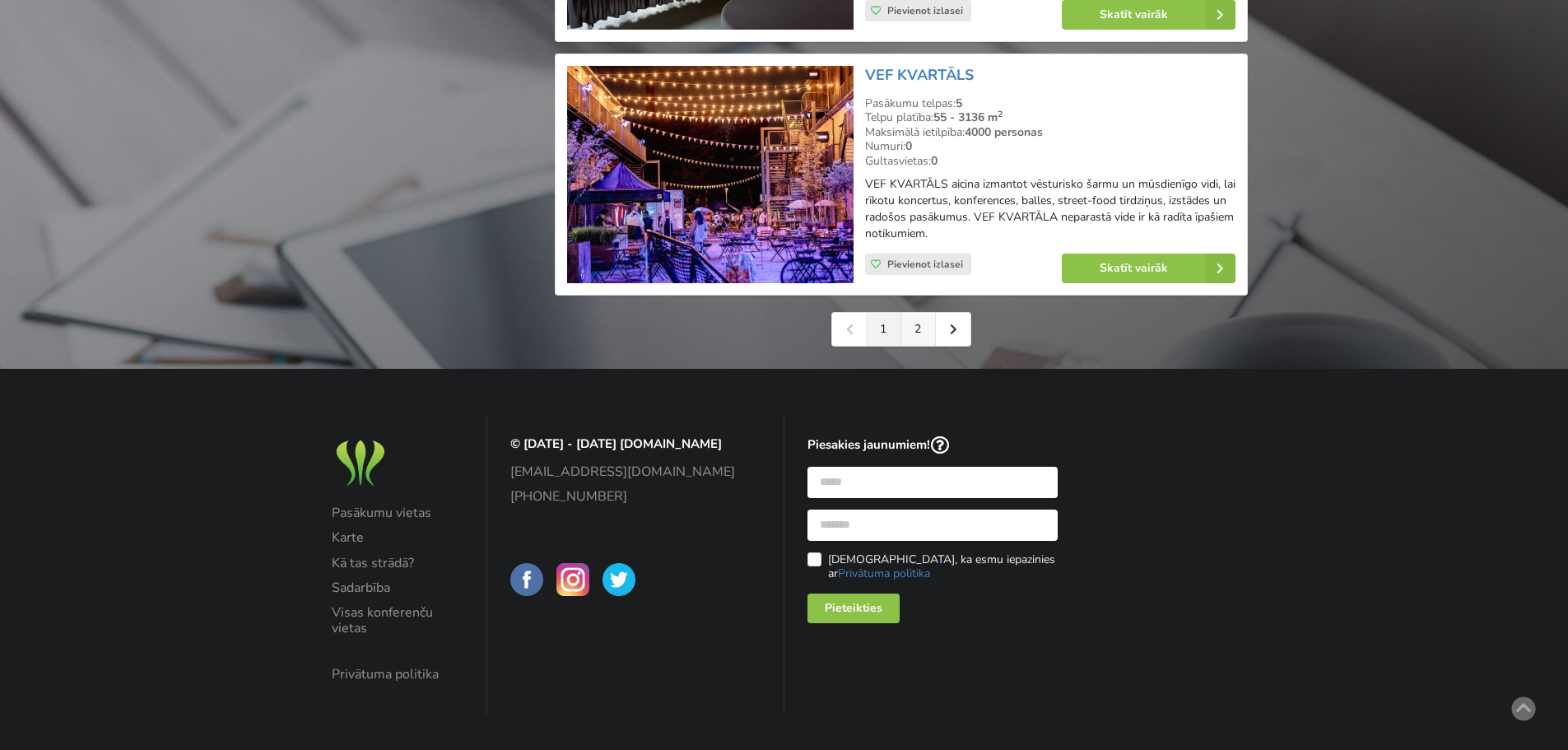
click at [923, 318] on link "2" at bounding box center [918, 329] width 35 height 33
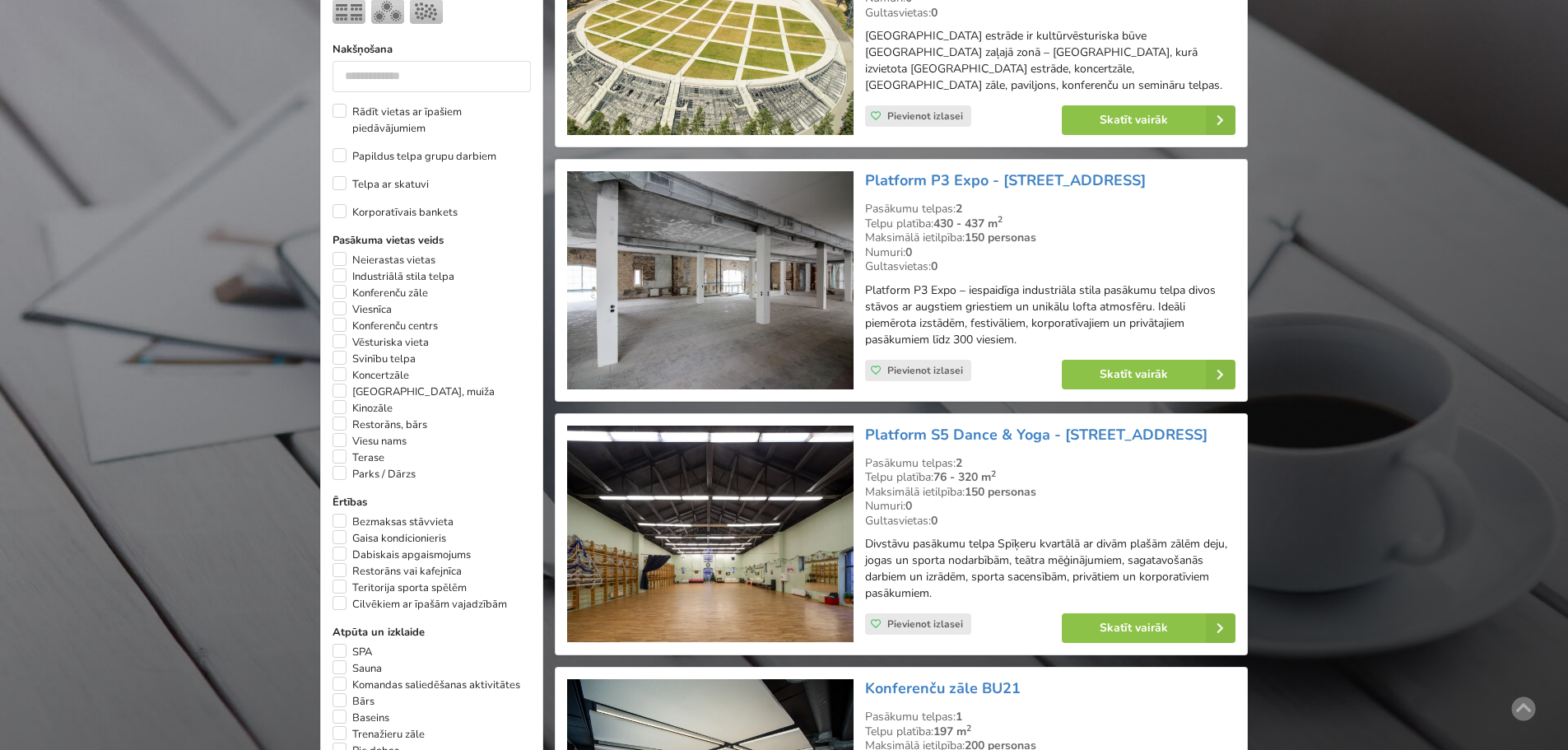
scroll to position [494, 0]
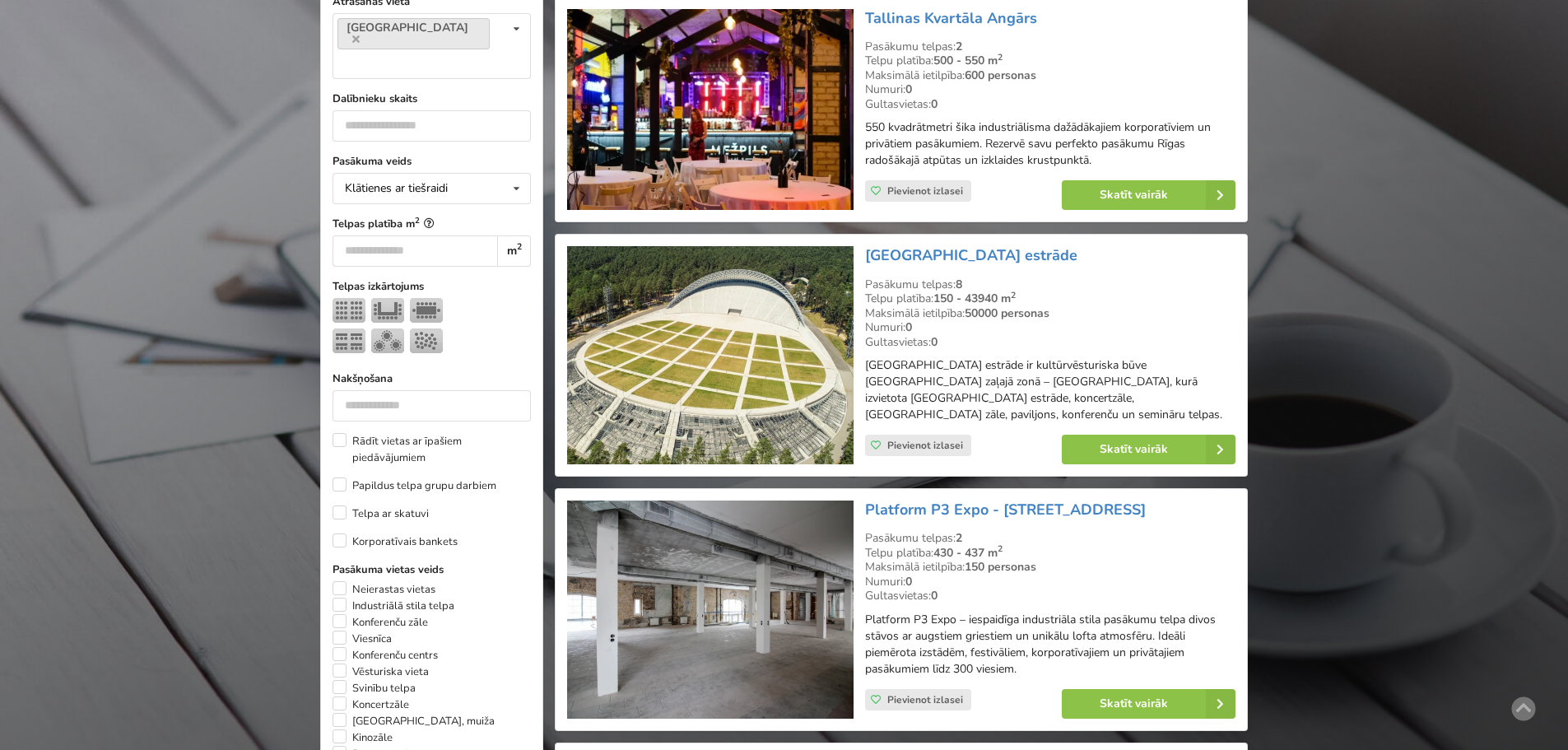
click at [767, 548] on img at bounding box center [709, 609] width 285 height 218
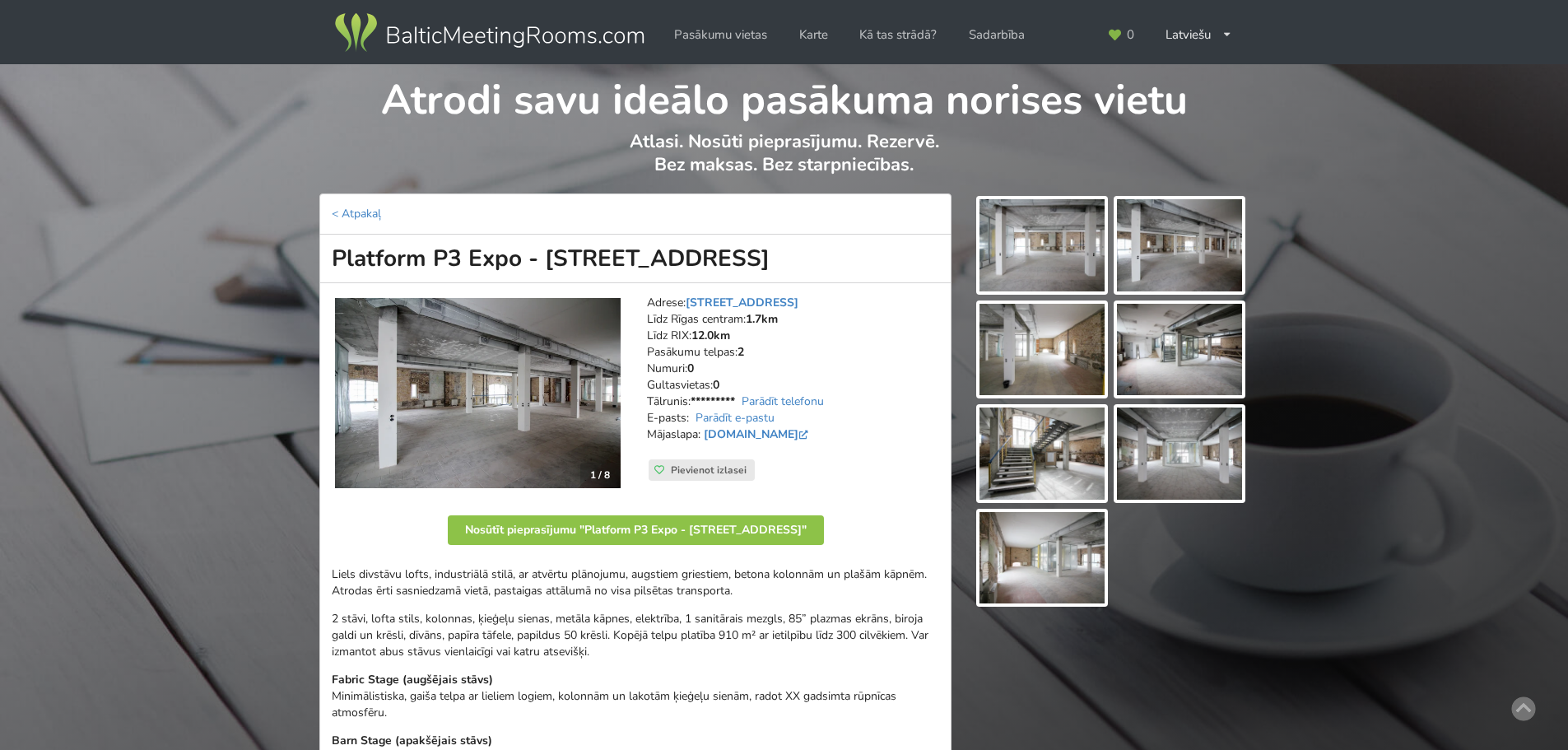
click at [1043, 276] on img at bounding box center [1042, 245] width 125 height 93
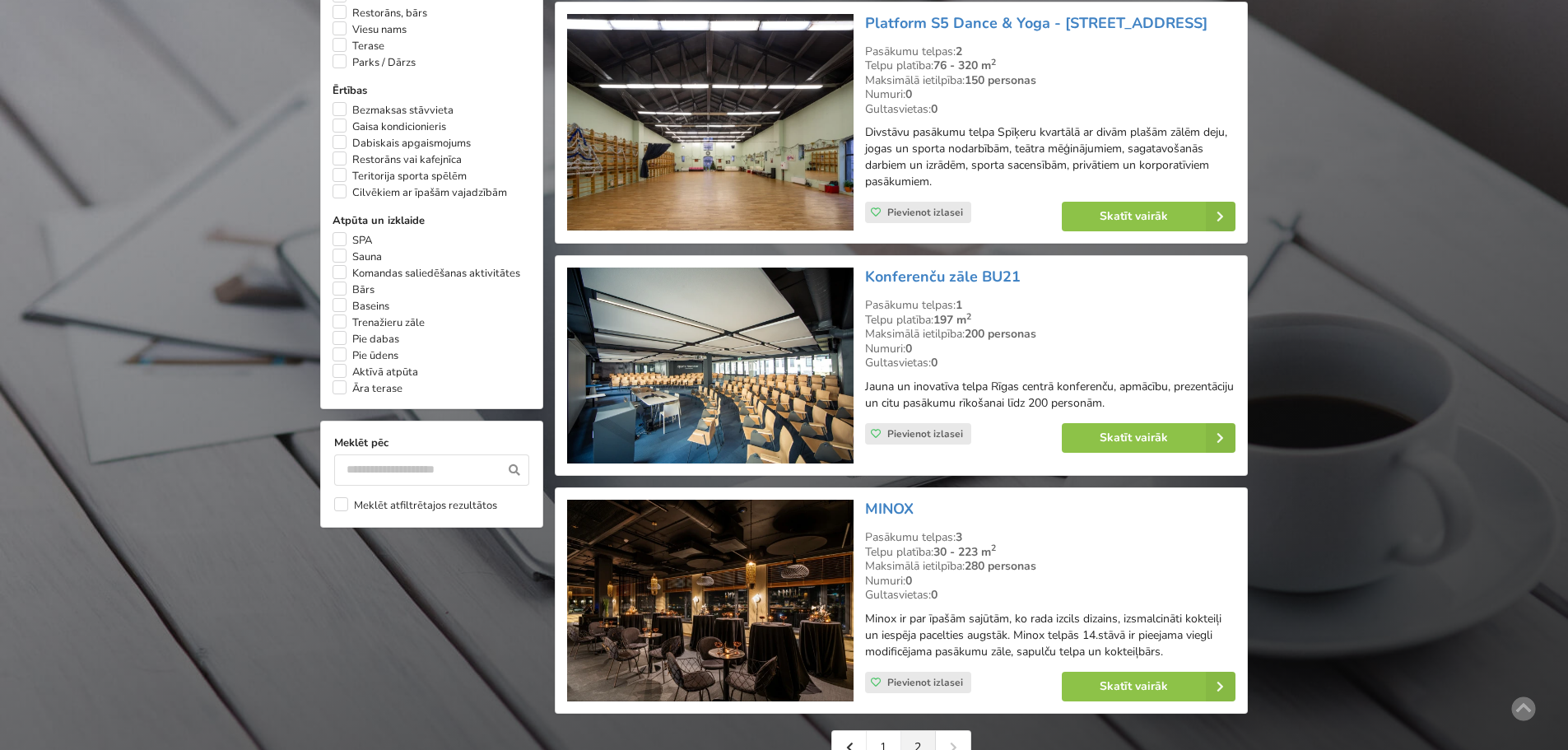
scroll to position [1400, 0]
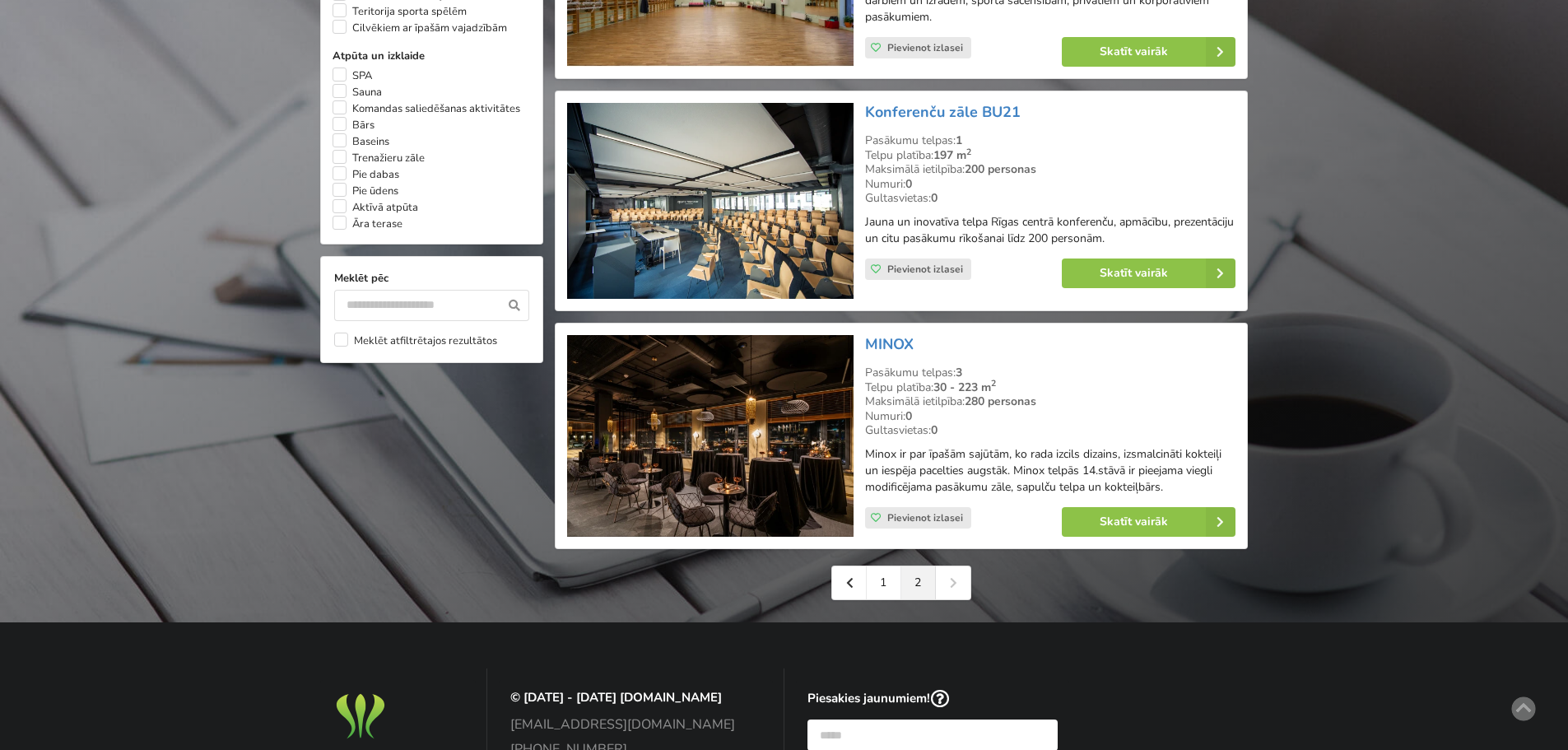
click at [758, 446] on img at bounding box center [709, 436] width 285 height 202
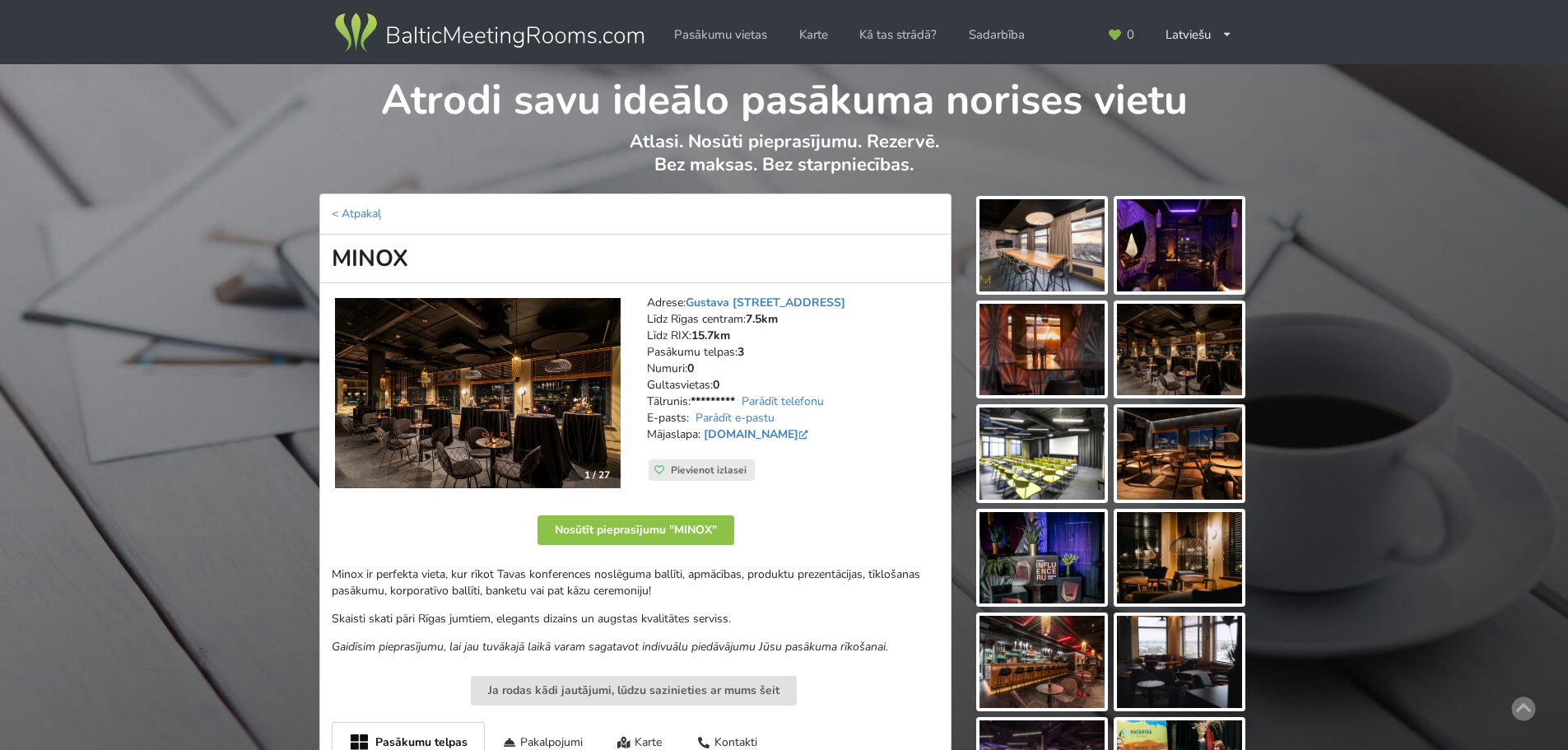
click at [1045, 264] on img at bounding box center [1042, 245] width 125 height 93
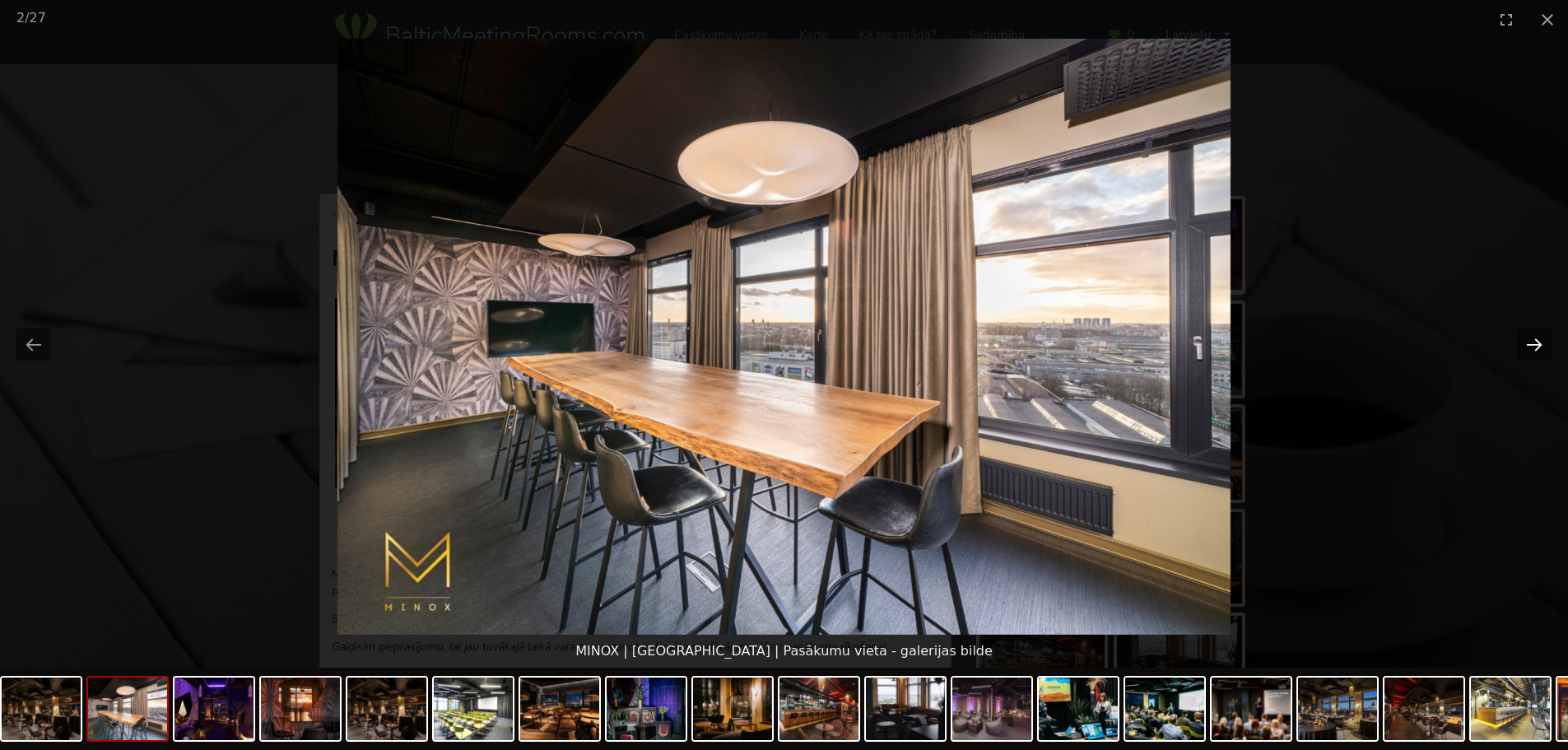
click at [1541, 341] on button "Next slide" at bounding box center [1534, 344] width 35 height 32
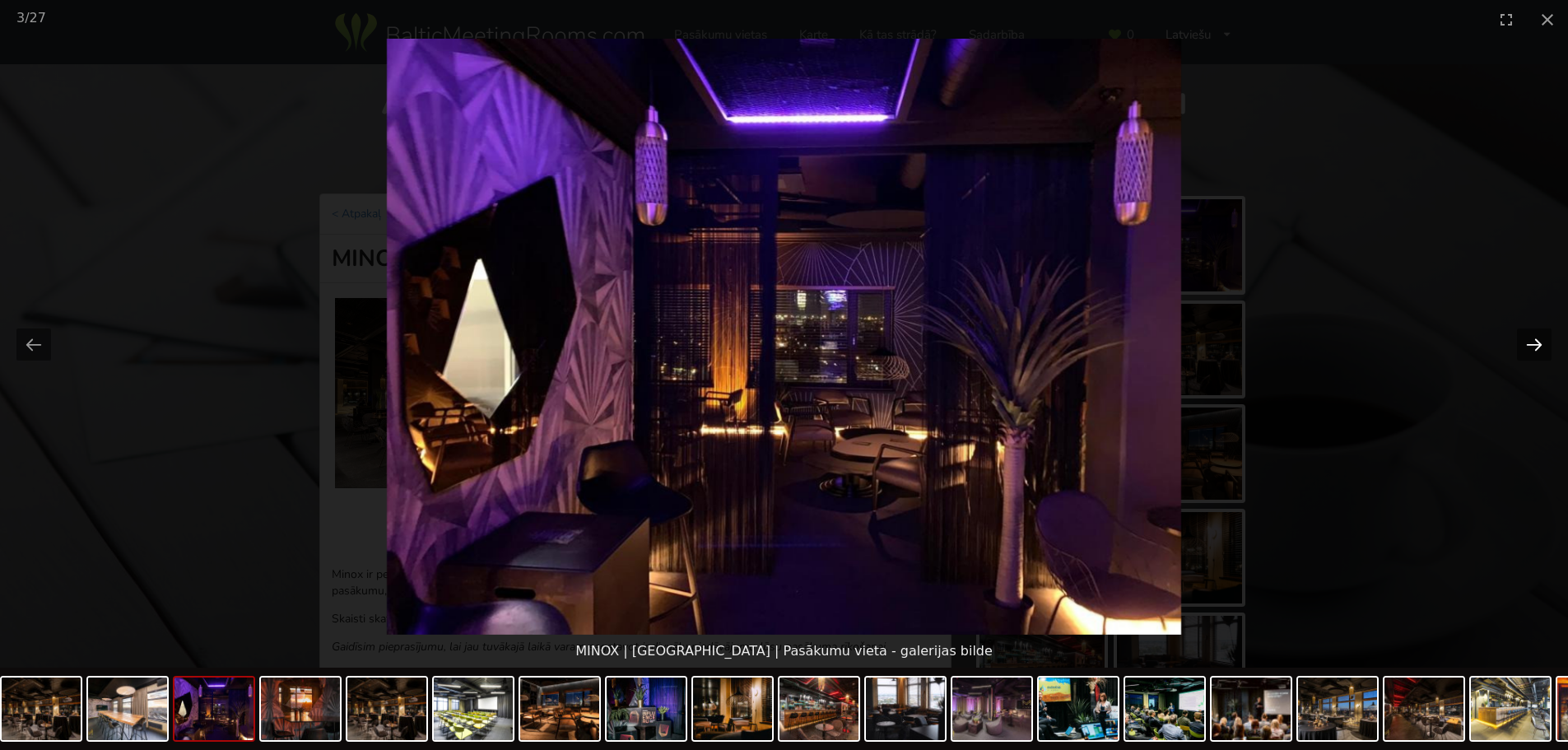
click at [1541, 341] on button "Next slide" at bounding box center [1534, 344] width 35 height 32
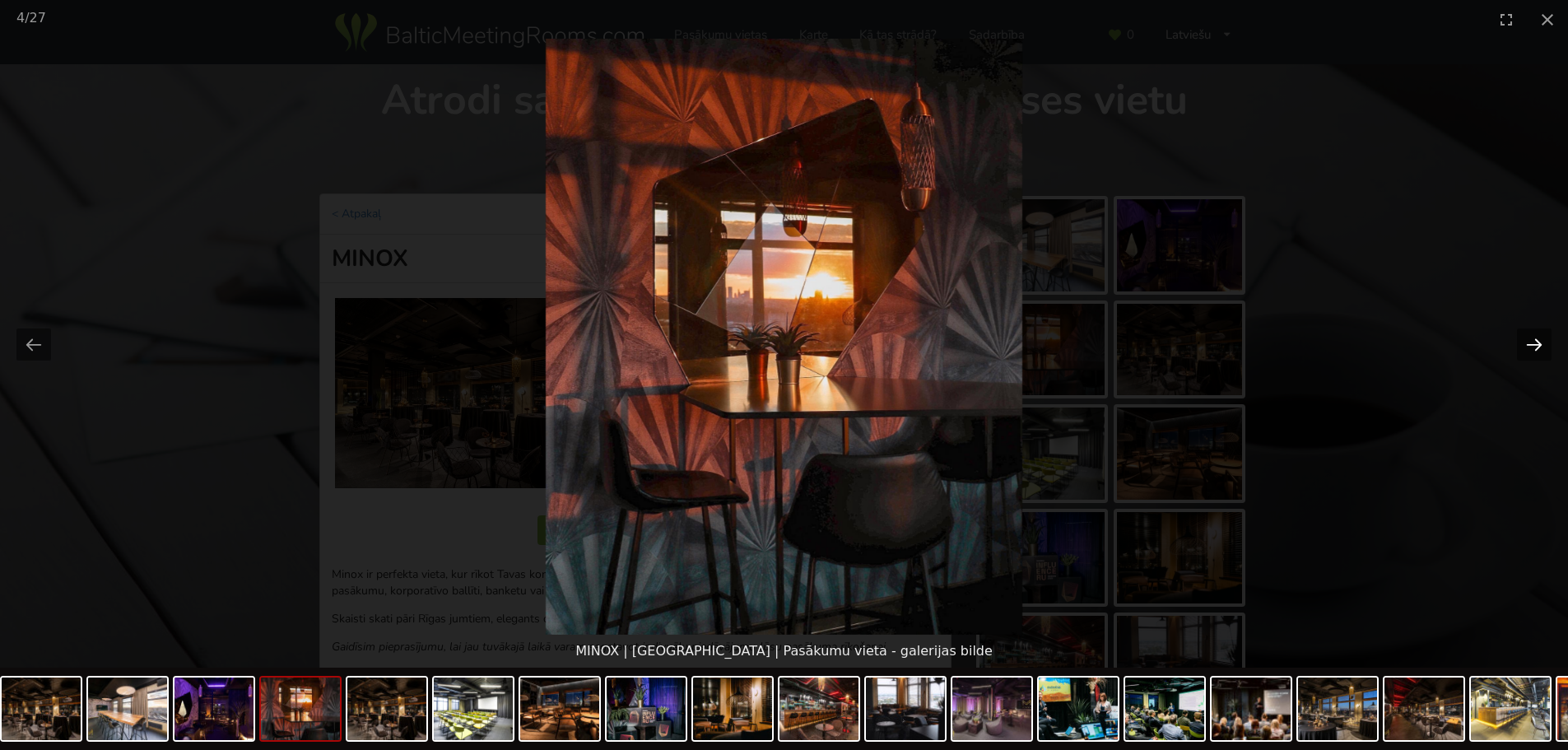
click at [1541, 341] on button "Next slide" at bounding box center [1534, 344] width 35 height 32
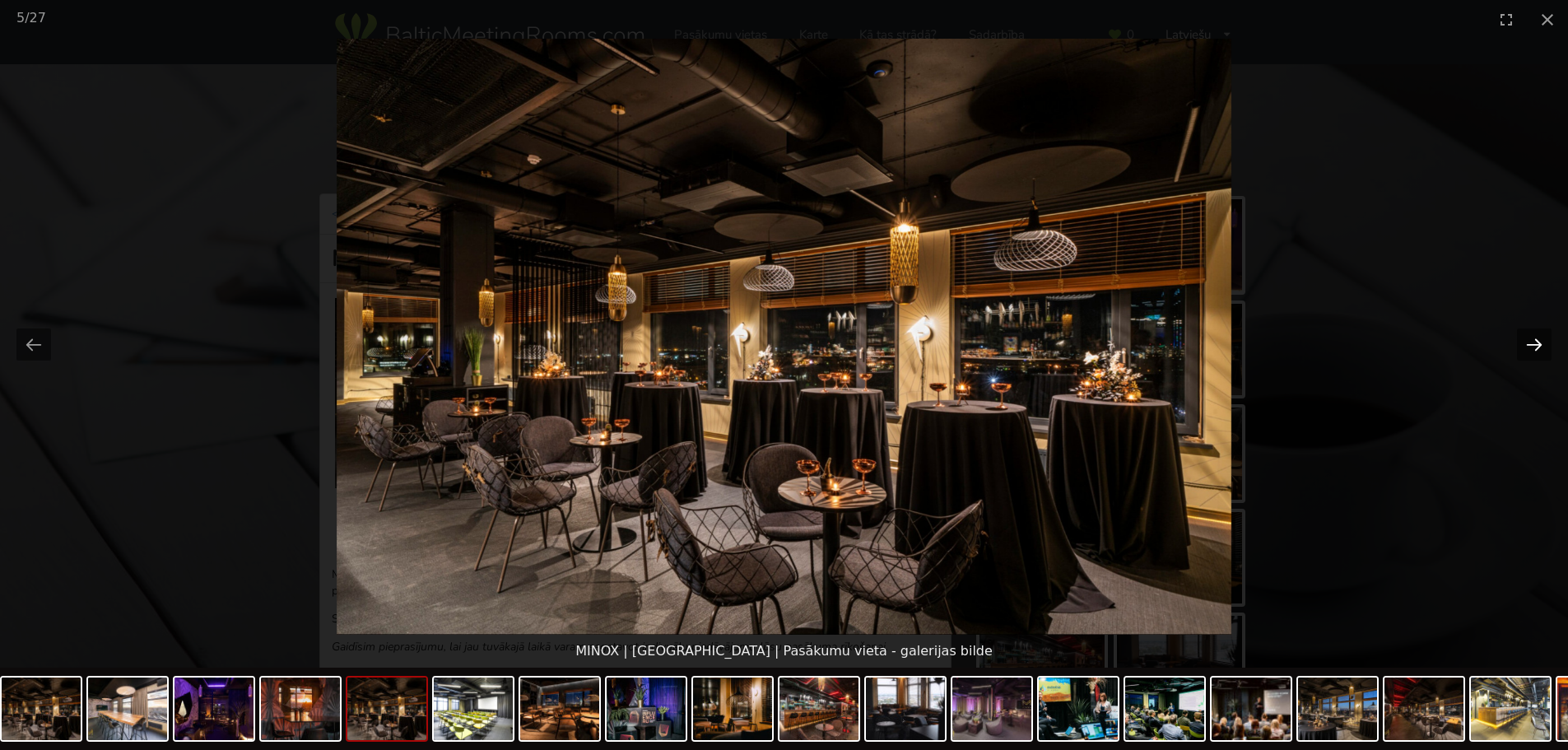
click at [1541, 341] on button "Next slide" at bounding box center [1534, 344] width 35 height 32
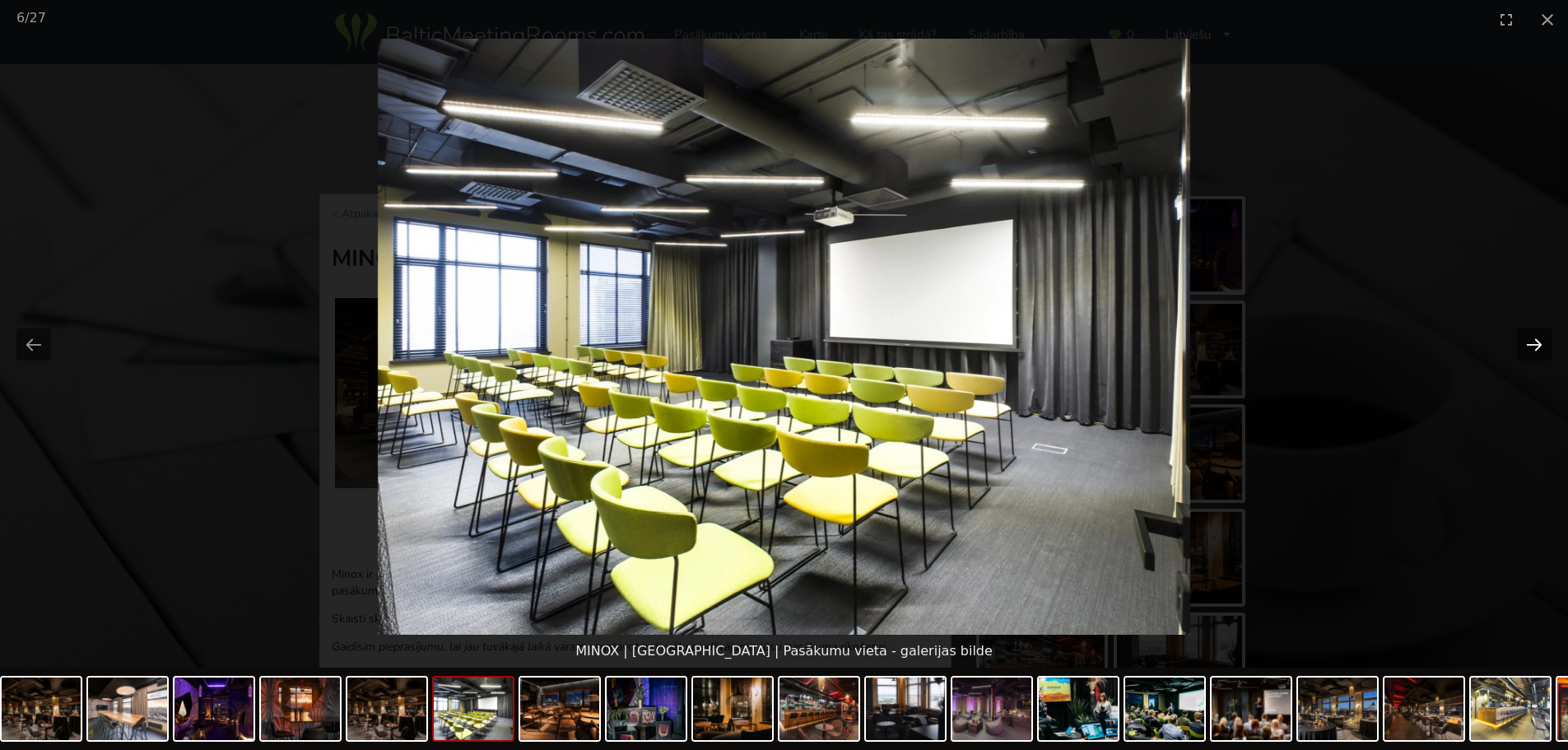
click at [1541, 341] on button "Next slide" at bounding box center [1534, 344] width 35 height 32
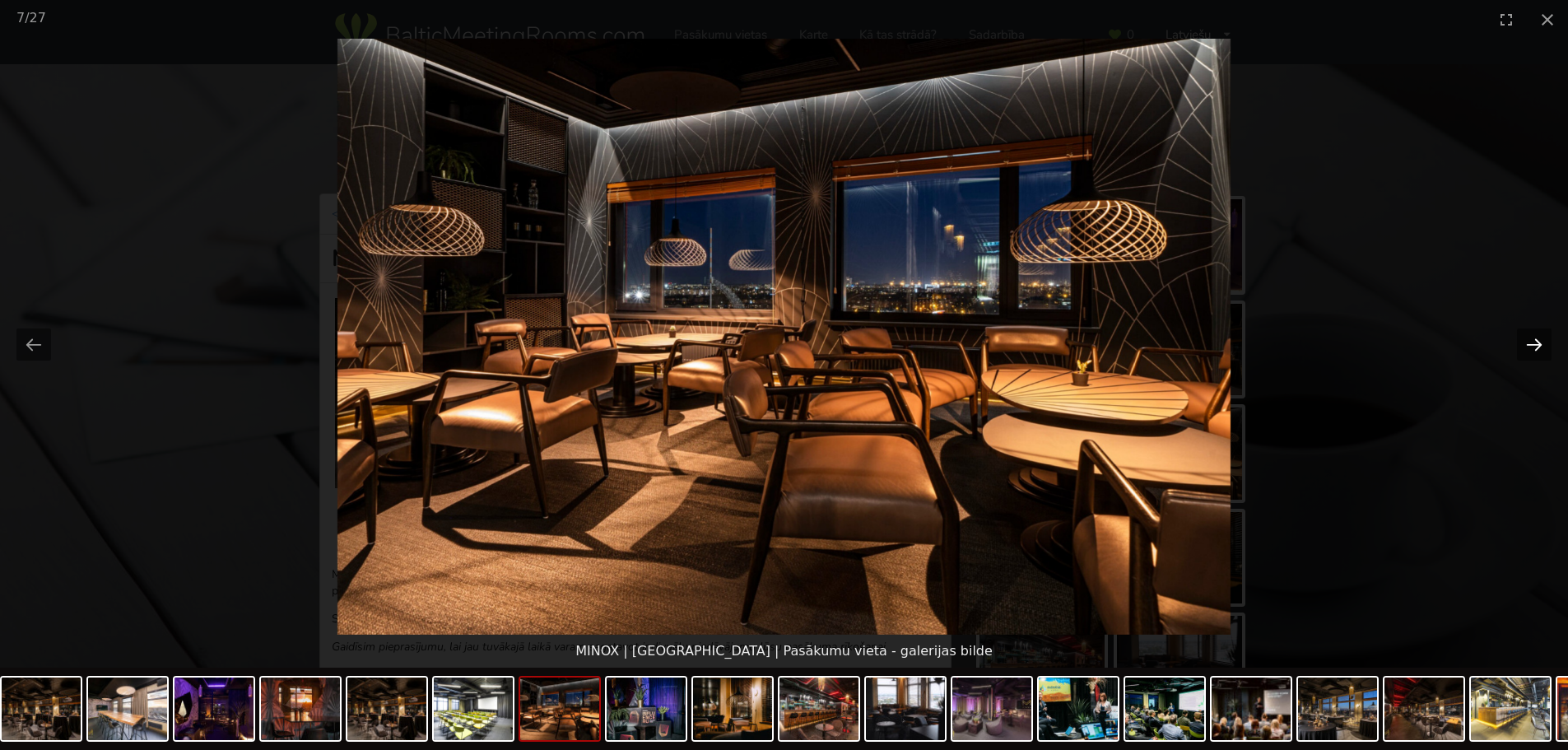
click at [1541, 341] on button "Next slide" at bounding box center [1534, 344] width 35 height 32
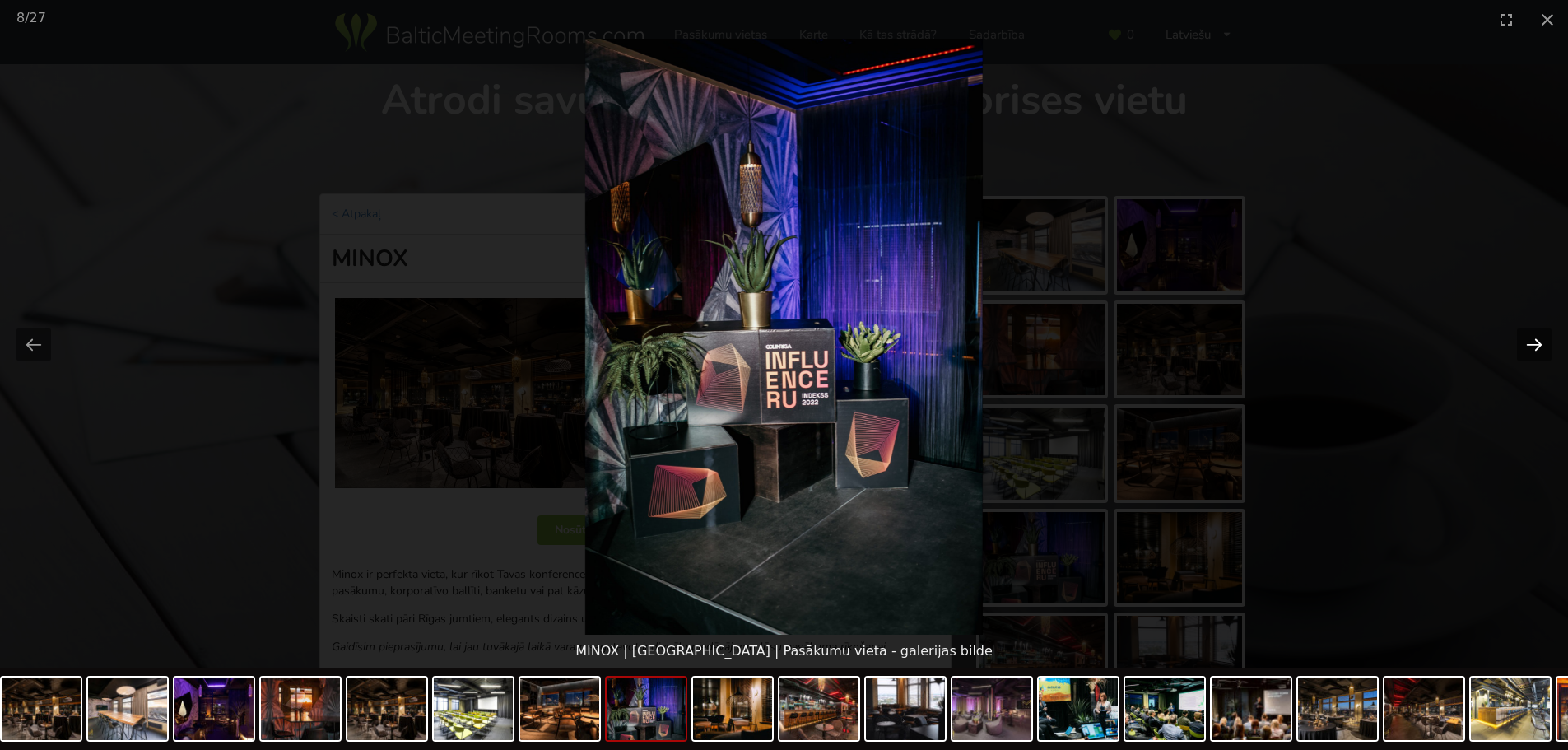
click at [1541, 341] on button "Next slide" at bounding box center [1534, 344] width 35 height 32
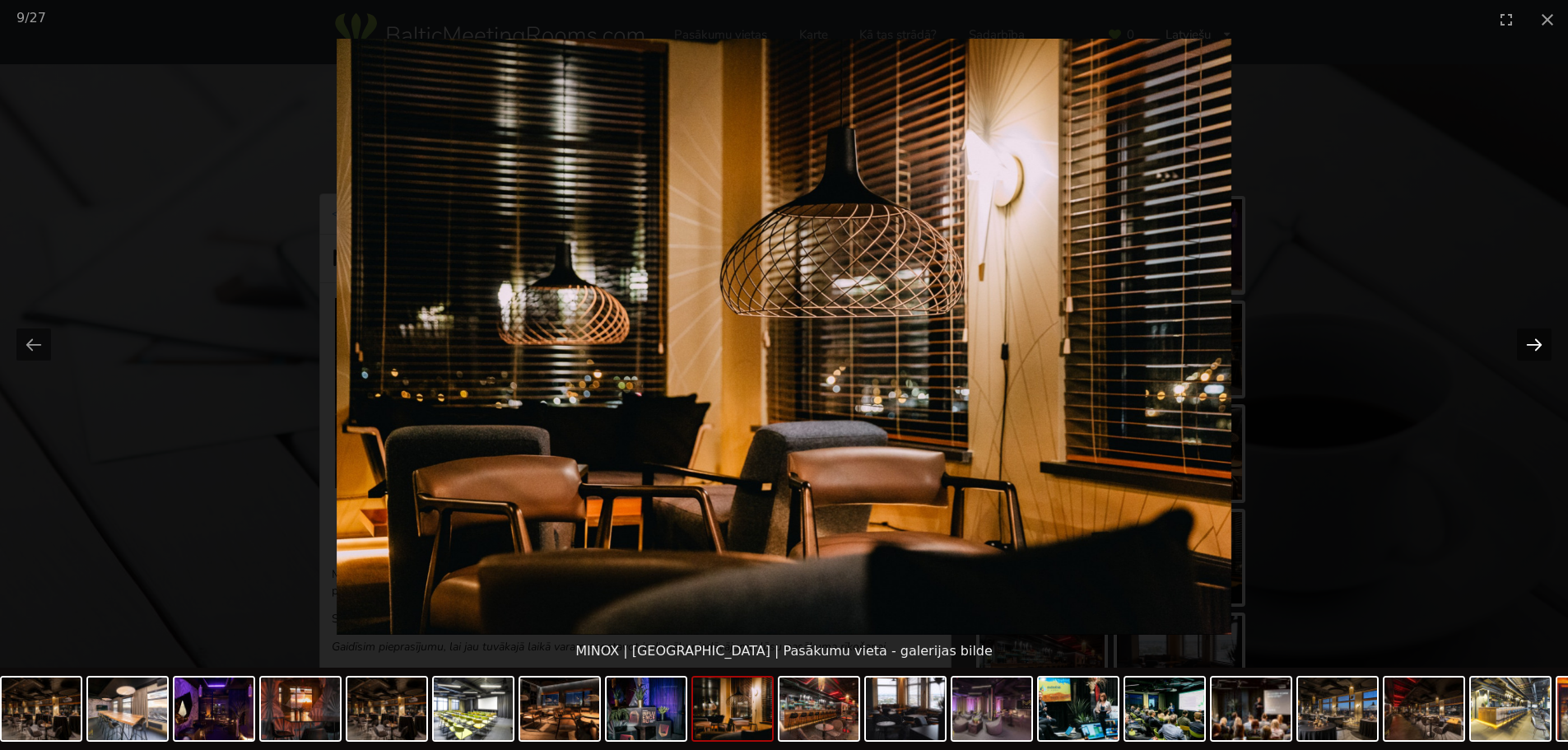
click at [1530, 345] on button "Next slide" at bounding box center [1534, 344] width 35 height 32
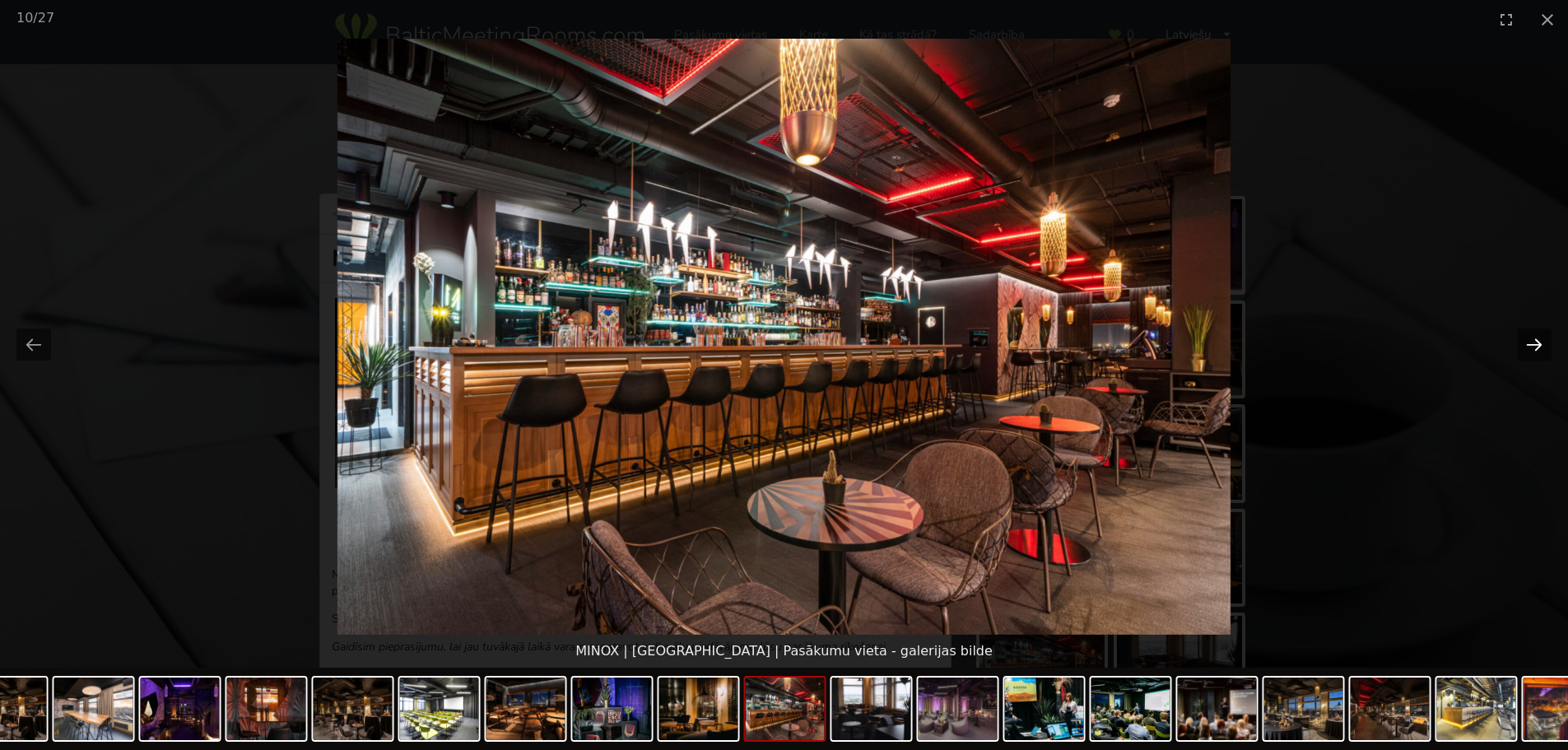
click at [1530, 345] on button "Next slide" at bounding box center [1534, 344] width 35 height 32
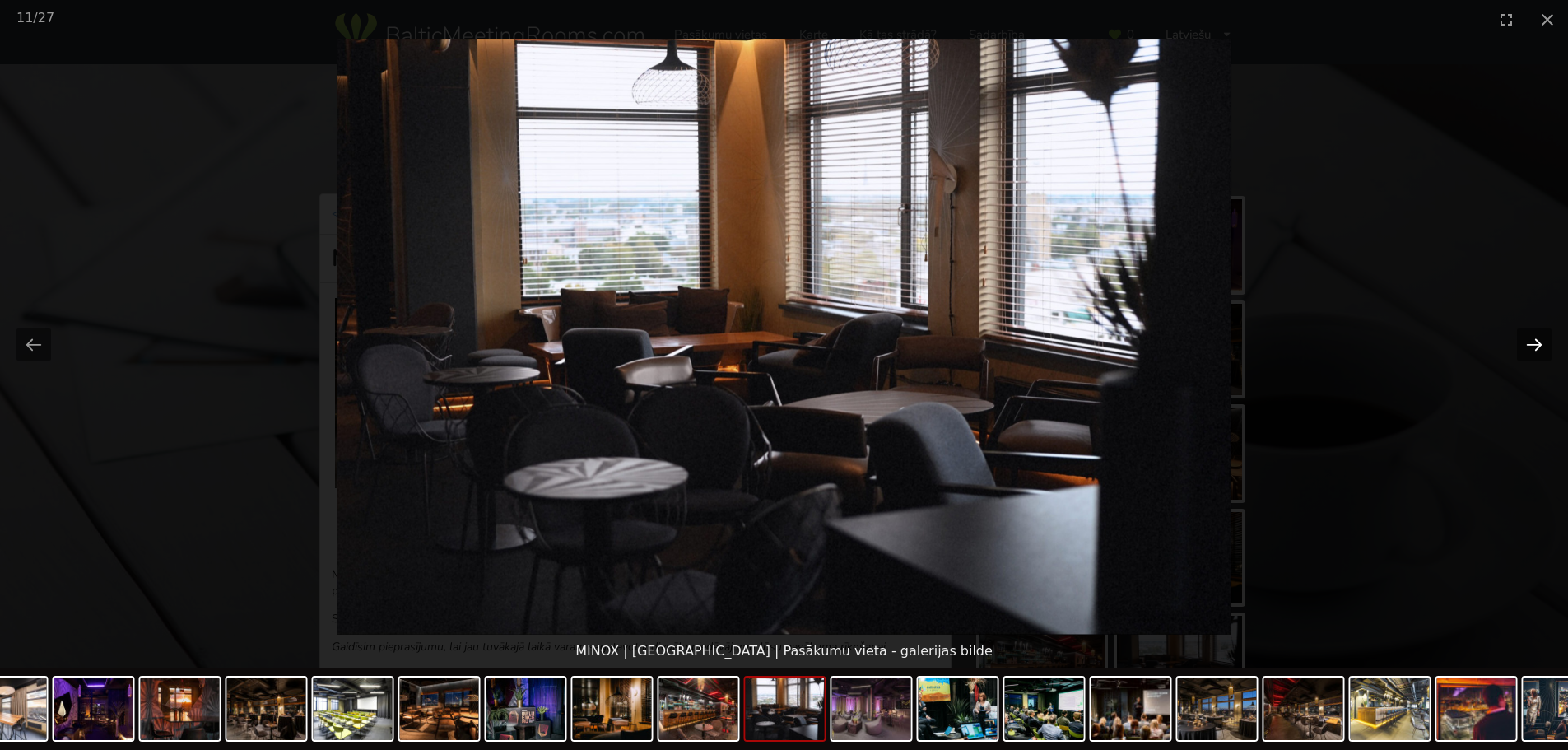
click at [1530, 345] on button "Next slide" at bounding box center [1534, 344] width 35 height 32
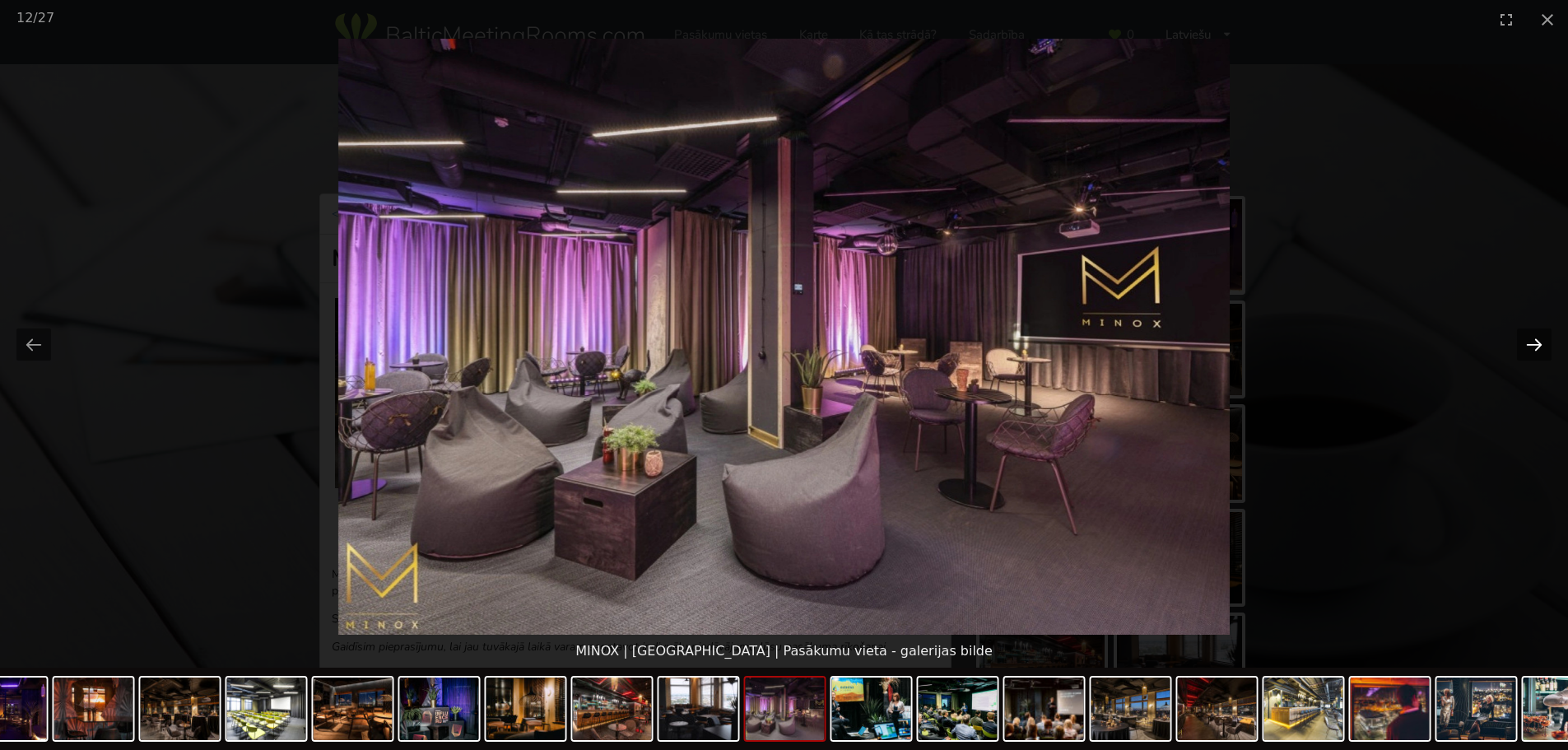
click at [1530, 345] on button "Next slide" at bounding box center [1534, 344] width 35 height 32
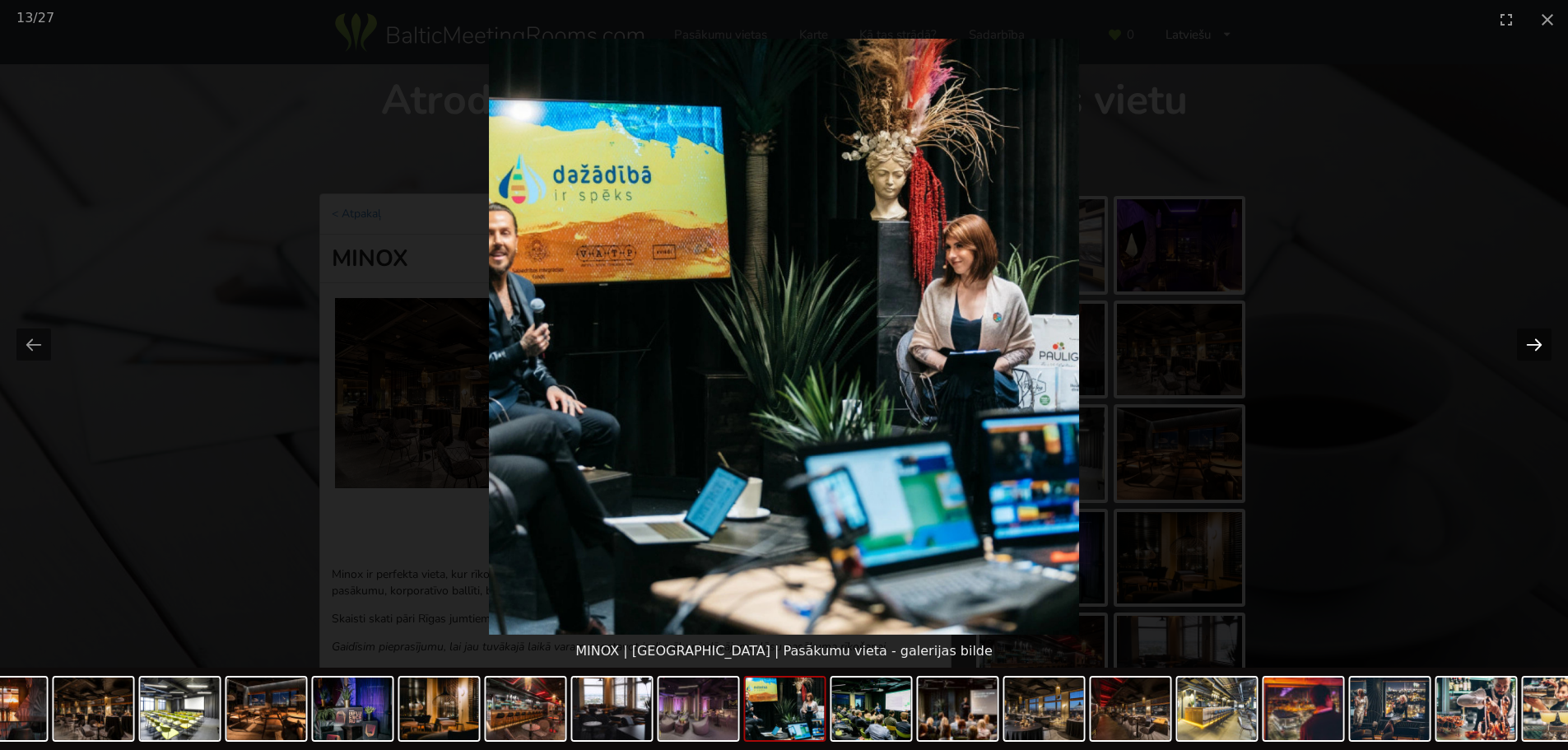
click at [1530, 345] on button "Next slide" at bounding box center [1534, 344] width 35 height 32
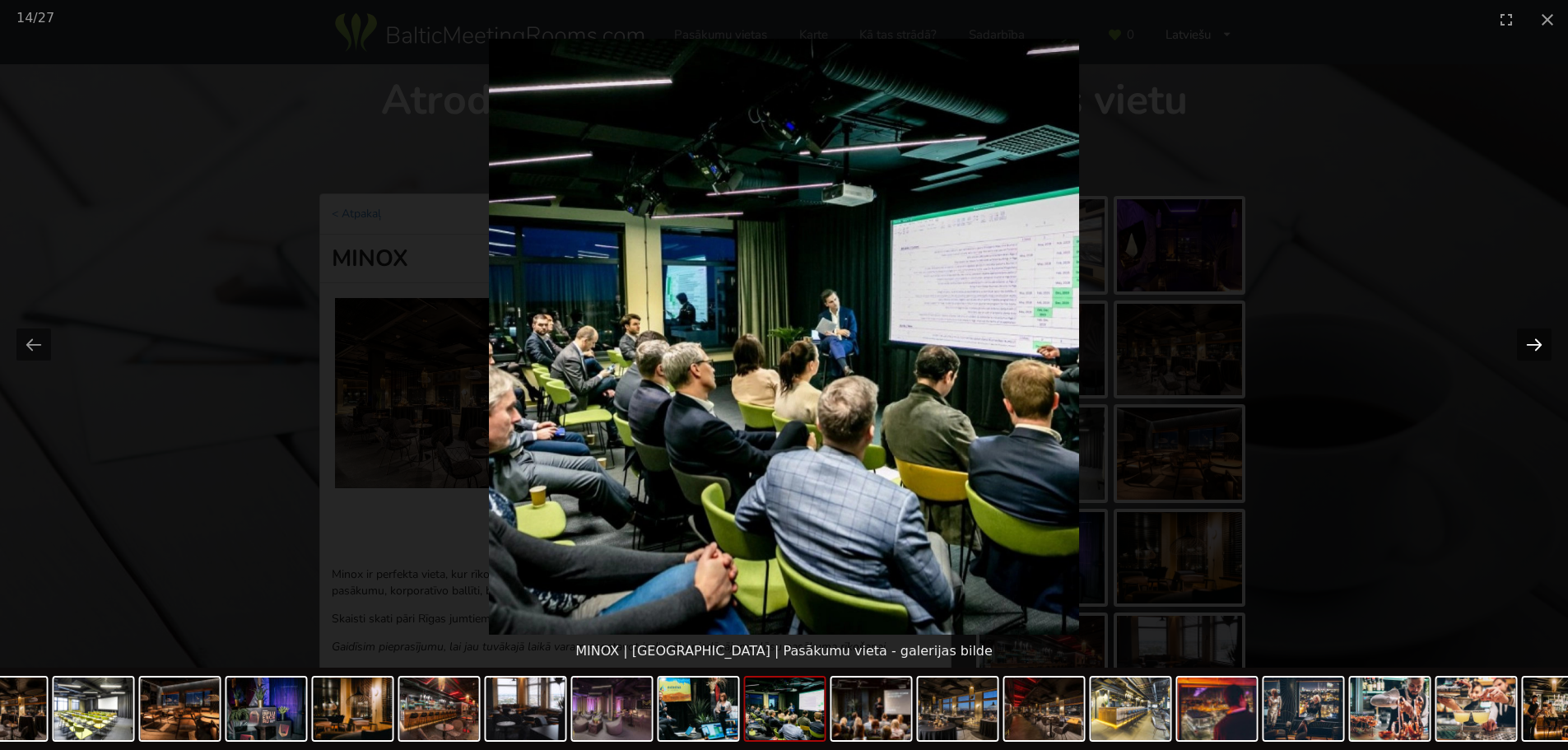
click at [1530, 345] on button "Next slide" at bounding box center [1534, 344] width 35 height 32
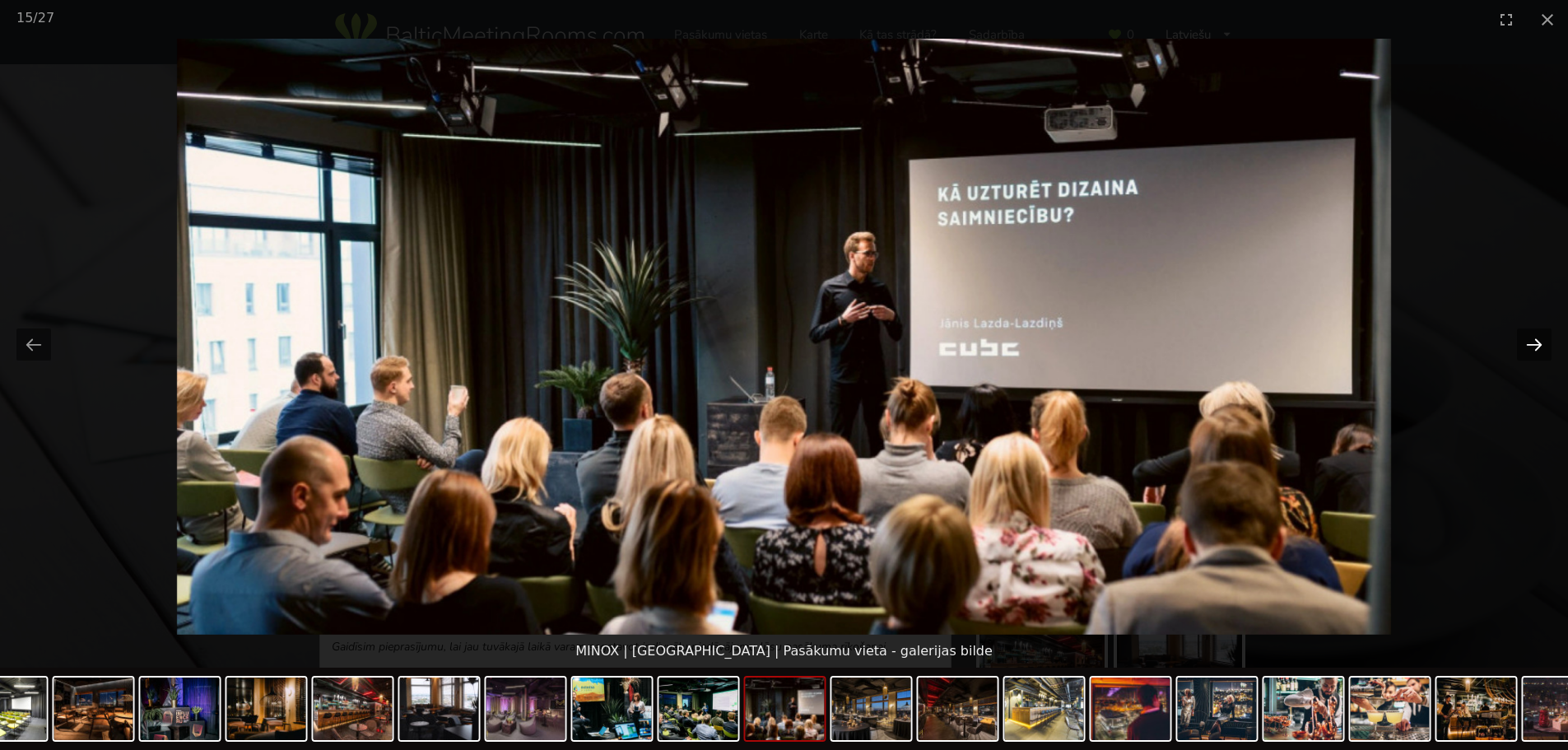
click at [1530, 345] on button "Next slide" at bounding box center [1534, 344] width 35 height 32
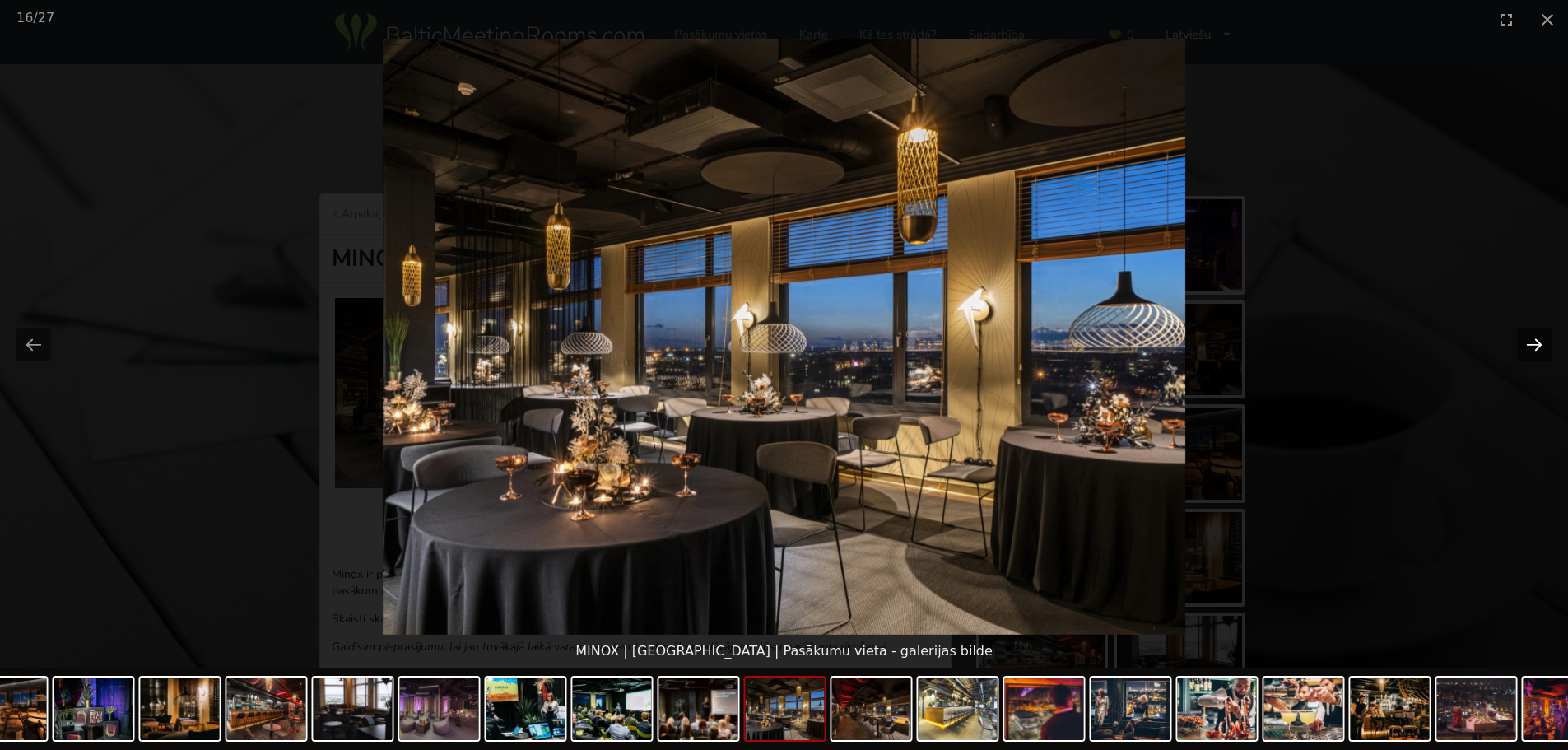
click at [1530, 345] on button "Next slide" at bounding box center [1534, 344] width 35 height 32
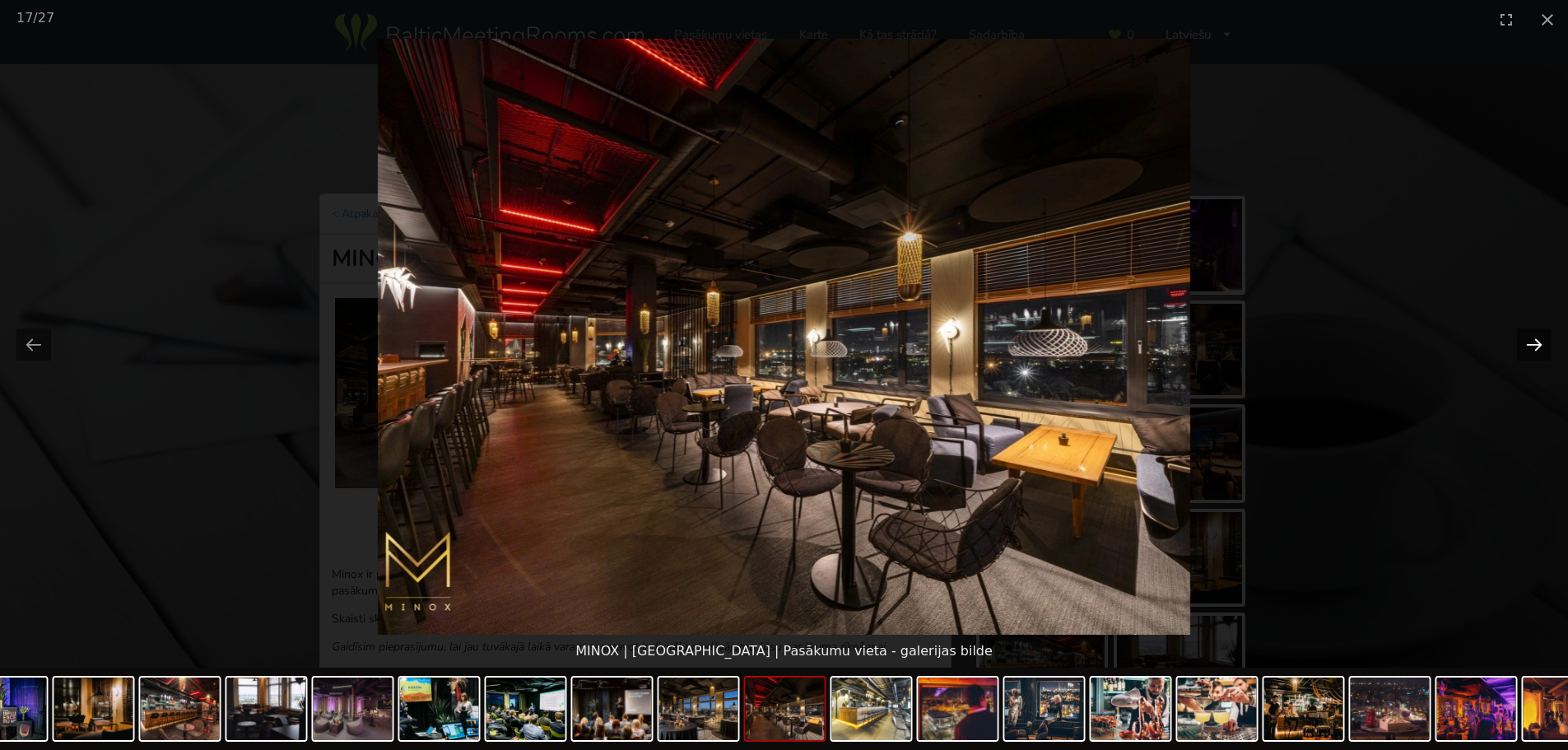
click at [1530, 345] on button "Next slide" at bounding box center [1534, 344] width 35 height 32
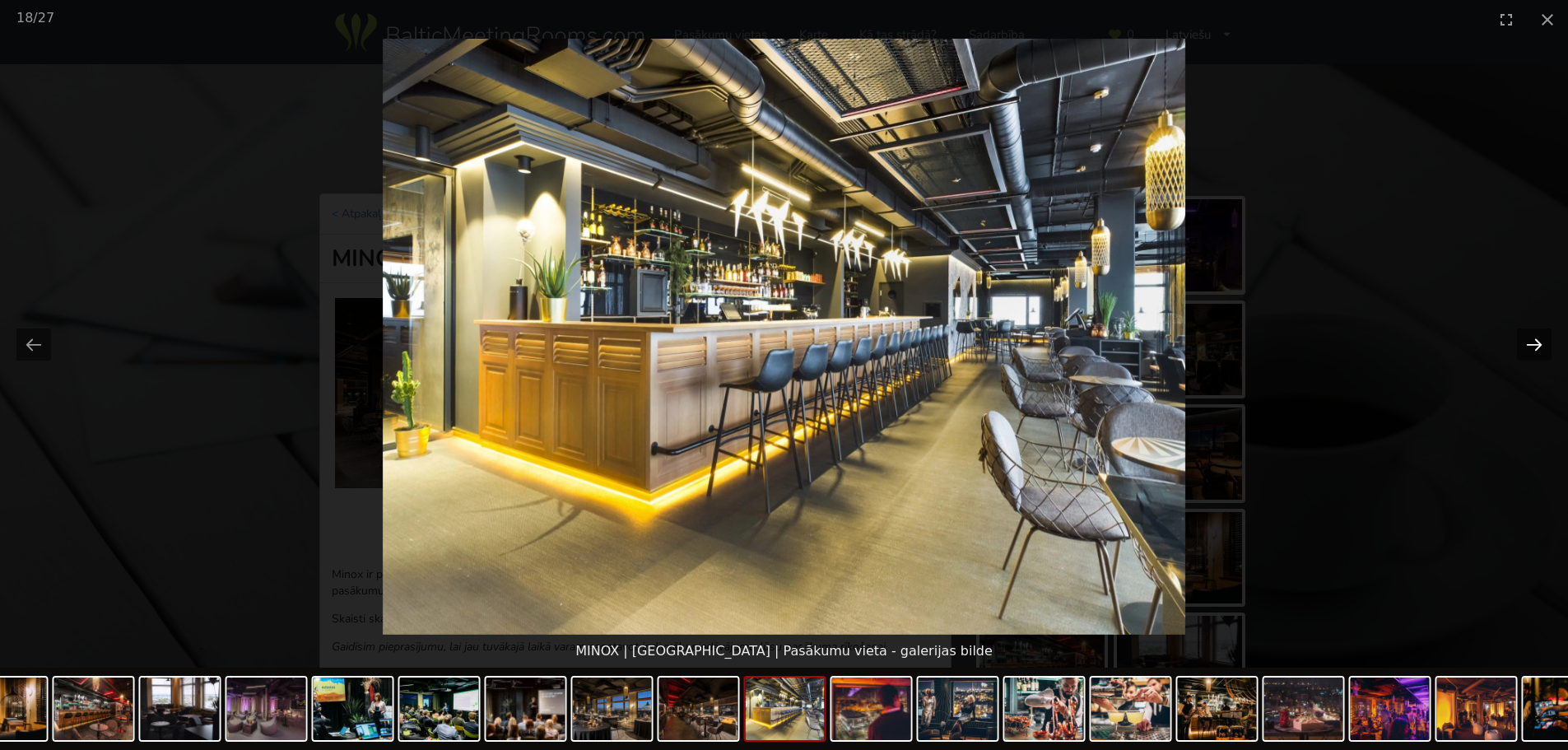
click at [1530, 345] on button "Next slide" at bounding box center [1534, 344] width 35 height 32
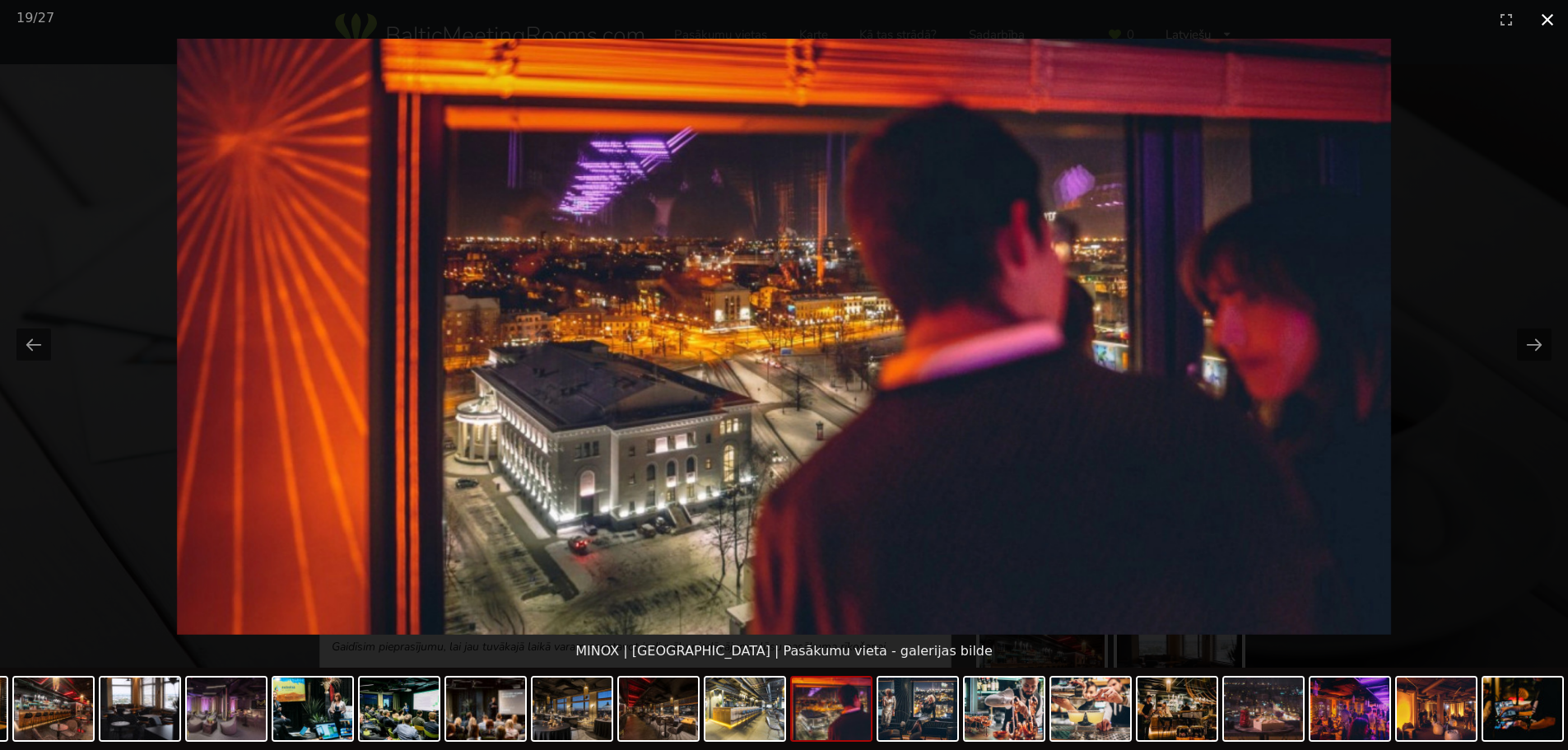
click at [1546, 22] on button "Close gallery" at bounding box center [1547, 19] width 41 height 39
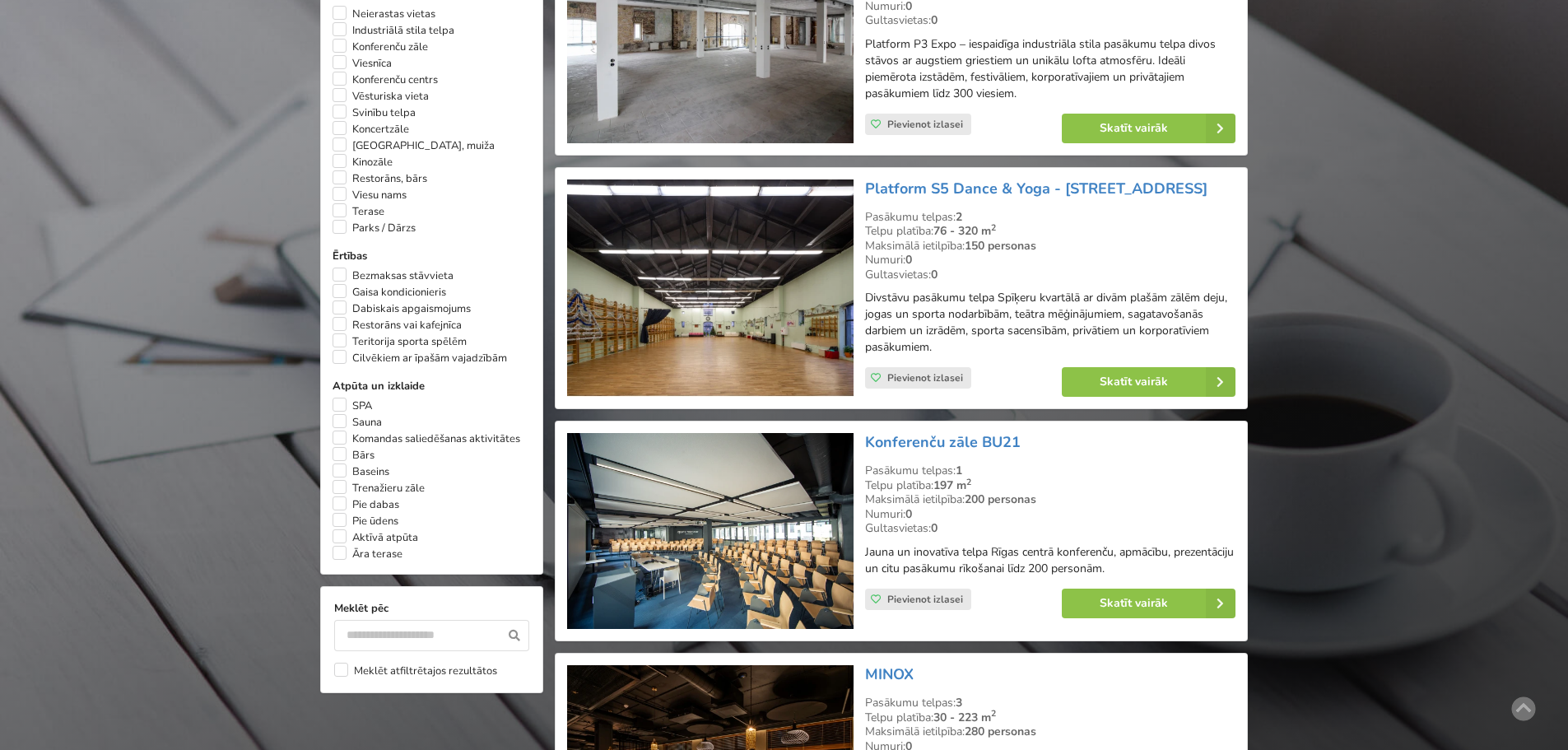
scroll to position [740, 0]
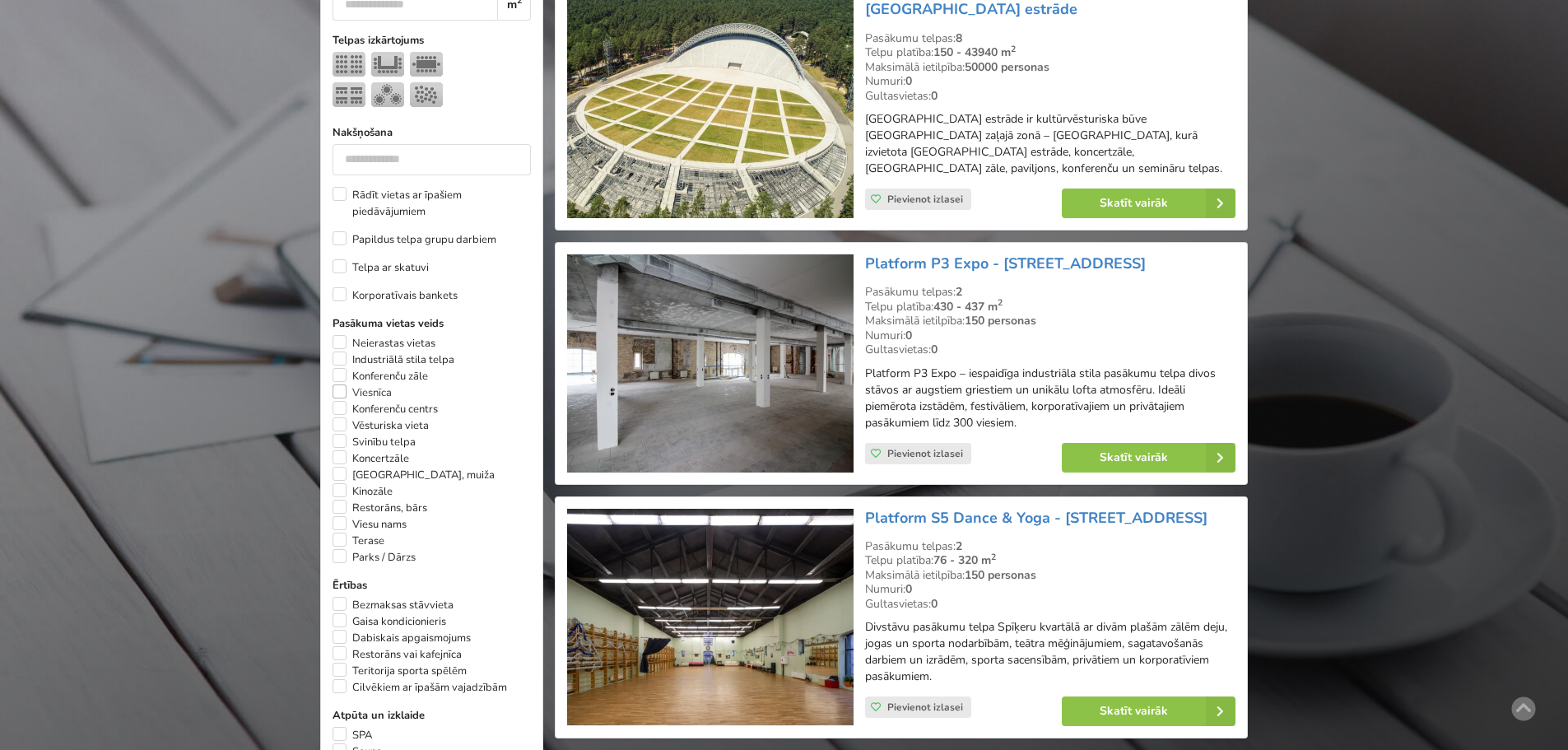
click at [335, 385] on label "Viesnīca" at bounding box center [362, 393] width 60 height 17
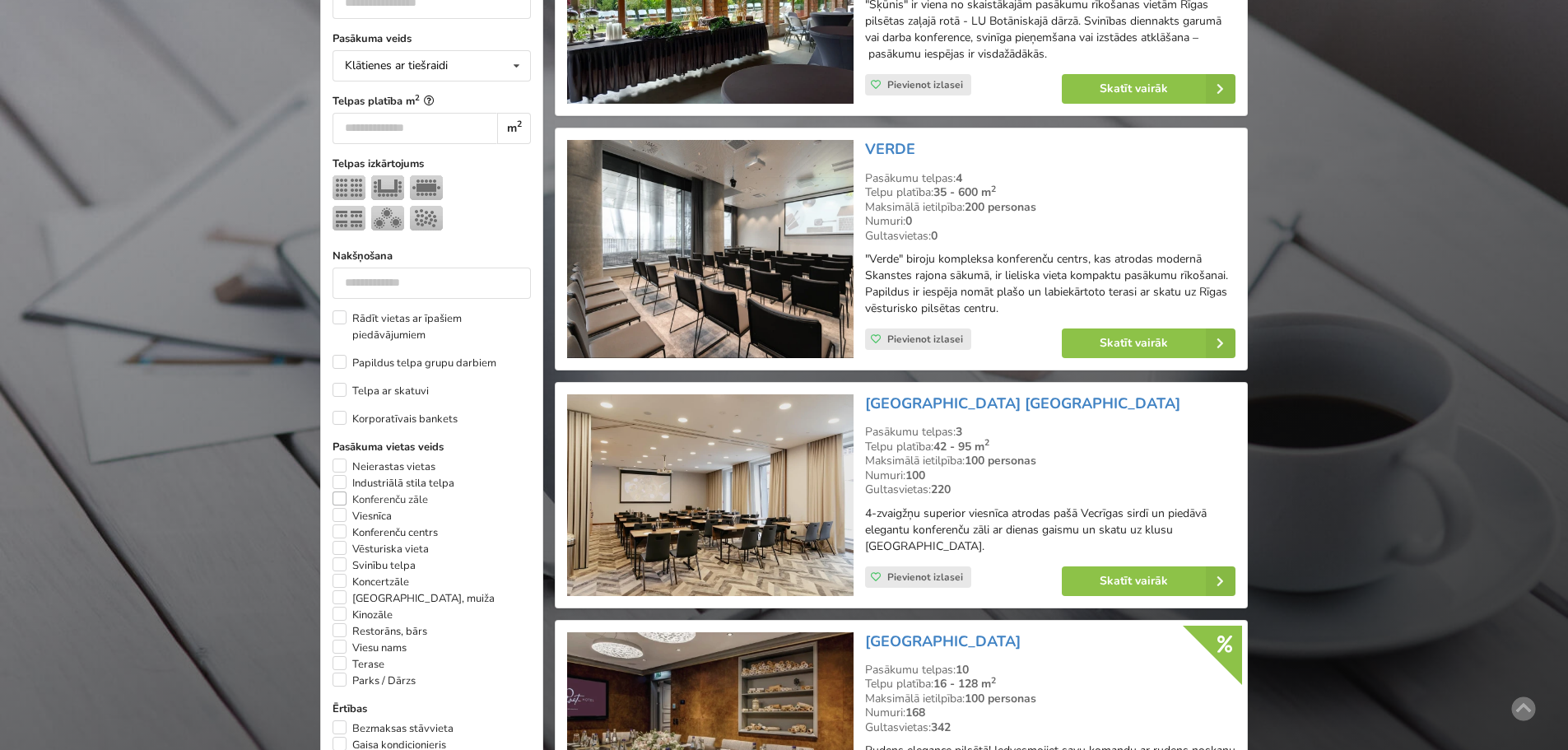
click at [339, 491] on label "Konferenču zāle" at bounding box center [380, 499] width 95 height 17
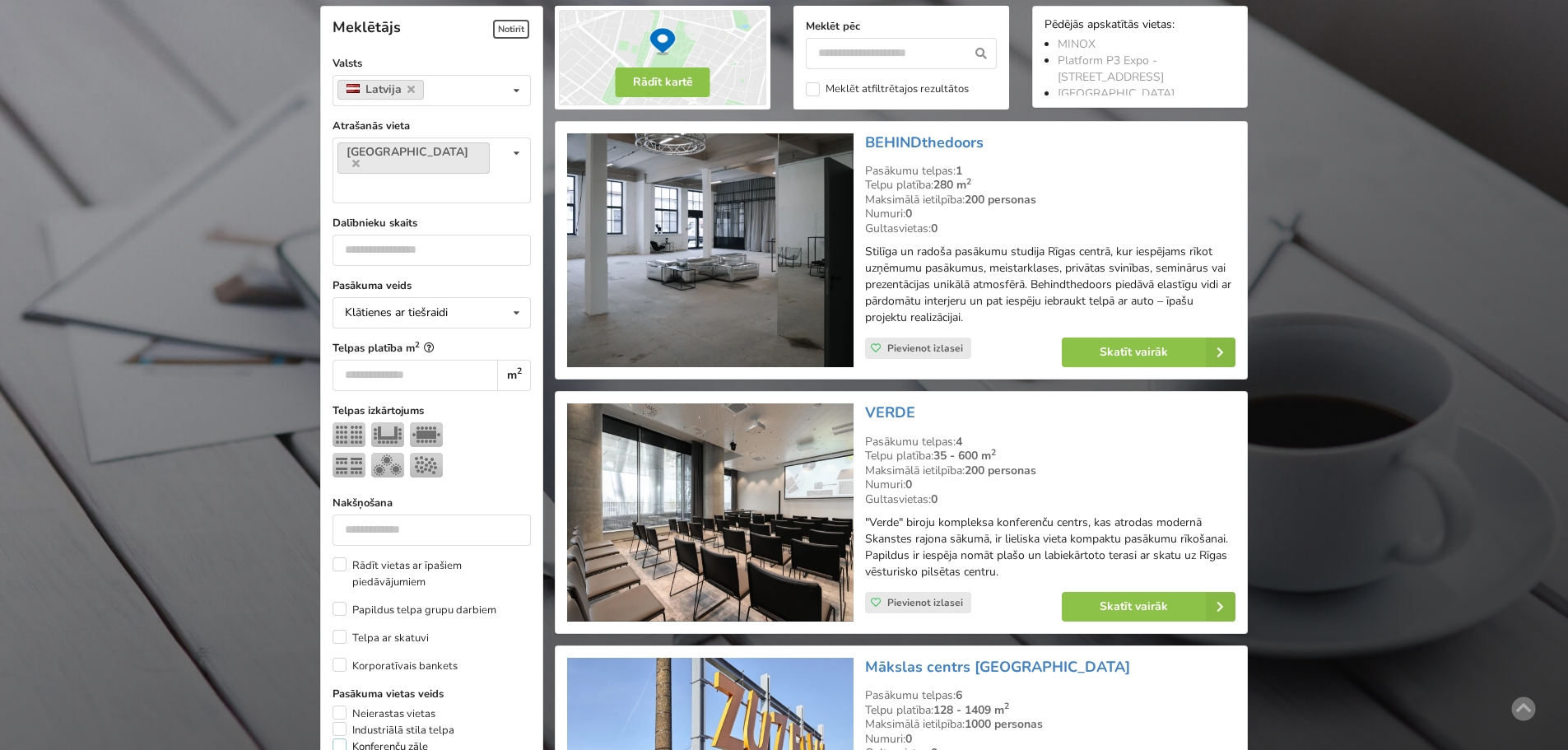
scroll to position [617, 0]
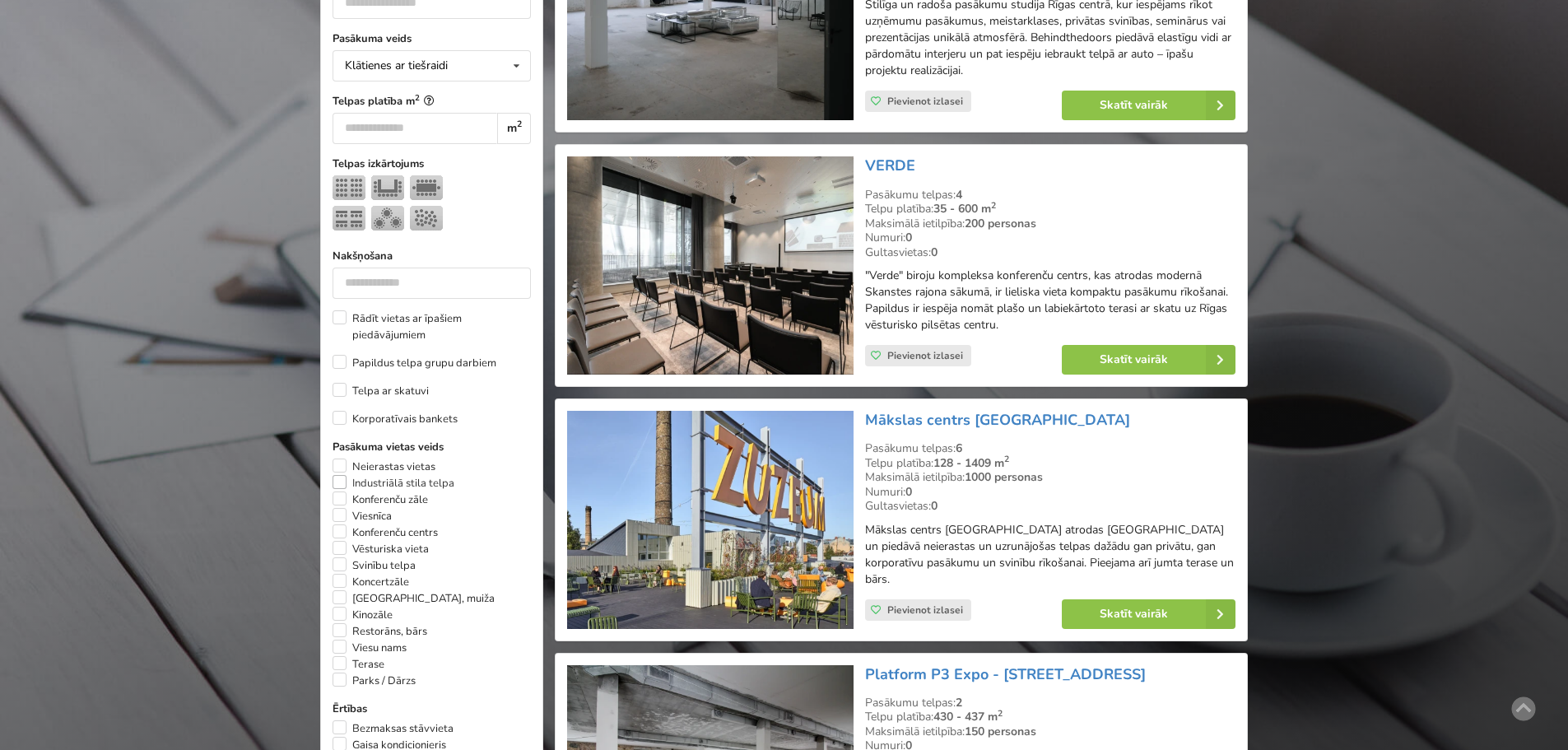
click at [337, 475] on label "Industriālā stila telpa" at bounding box center [393, 483] width 122 height 17
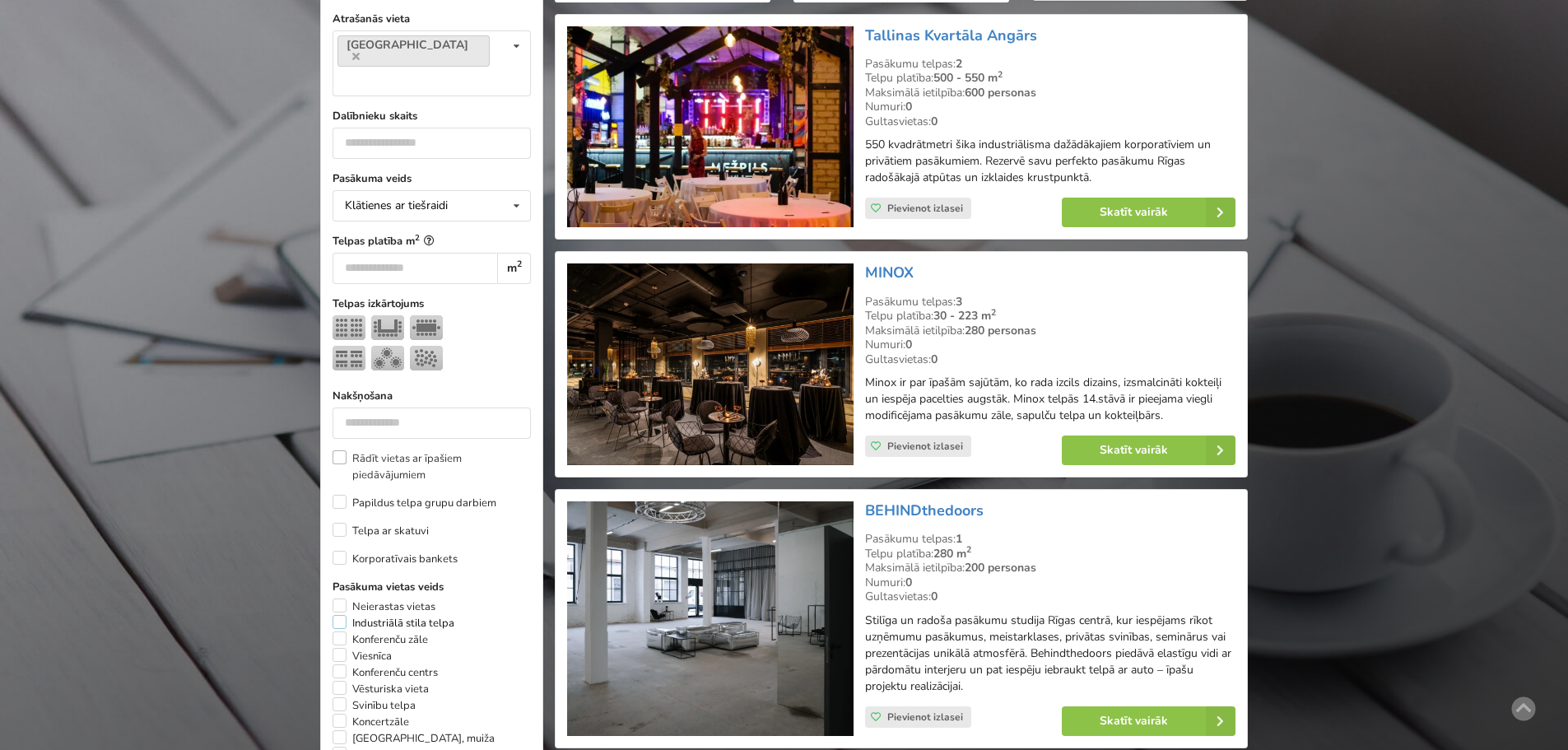
scroll to position [370, 0]
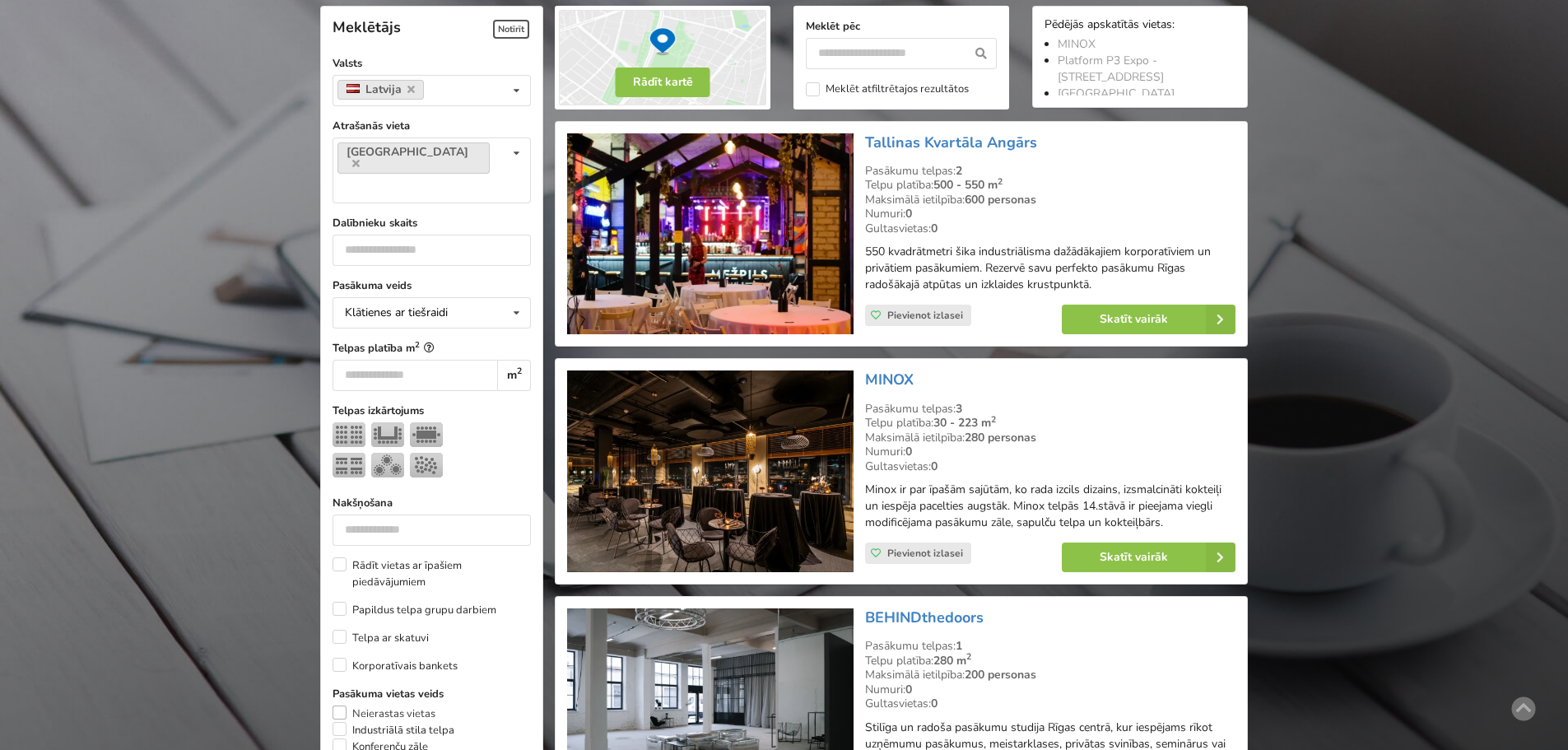
click at [333, 705] on label "Neierastas vietas" at bounding box center [383, 713] width 102 height 17
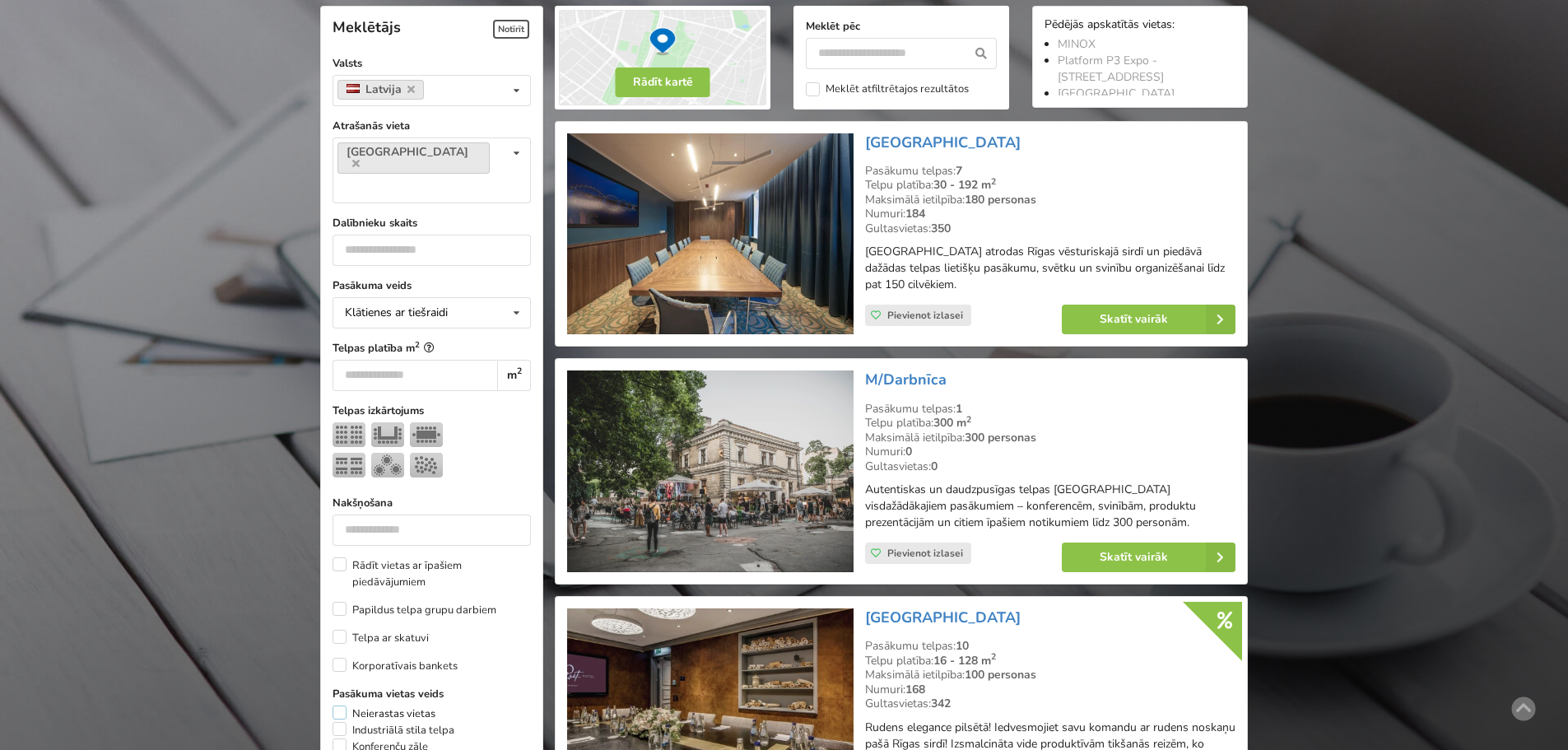
scroll to position [617, 0]
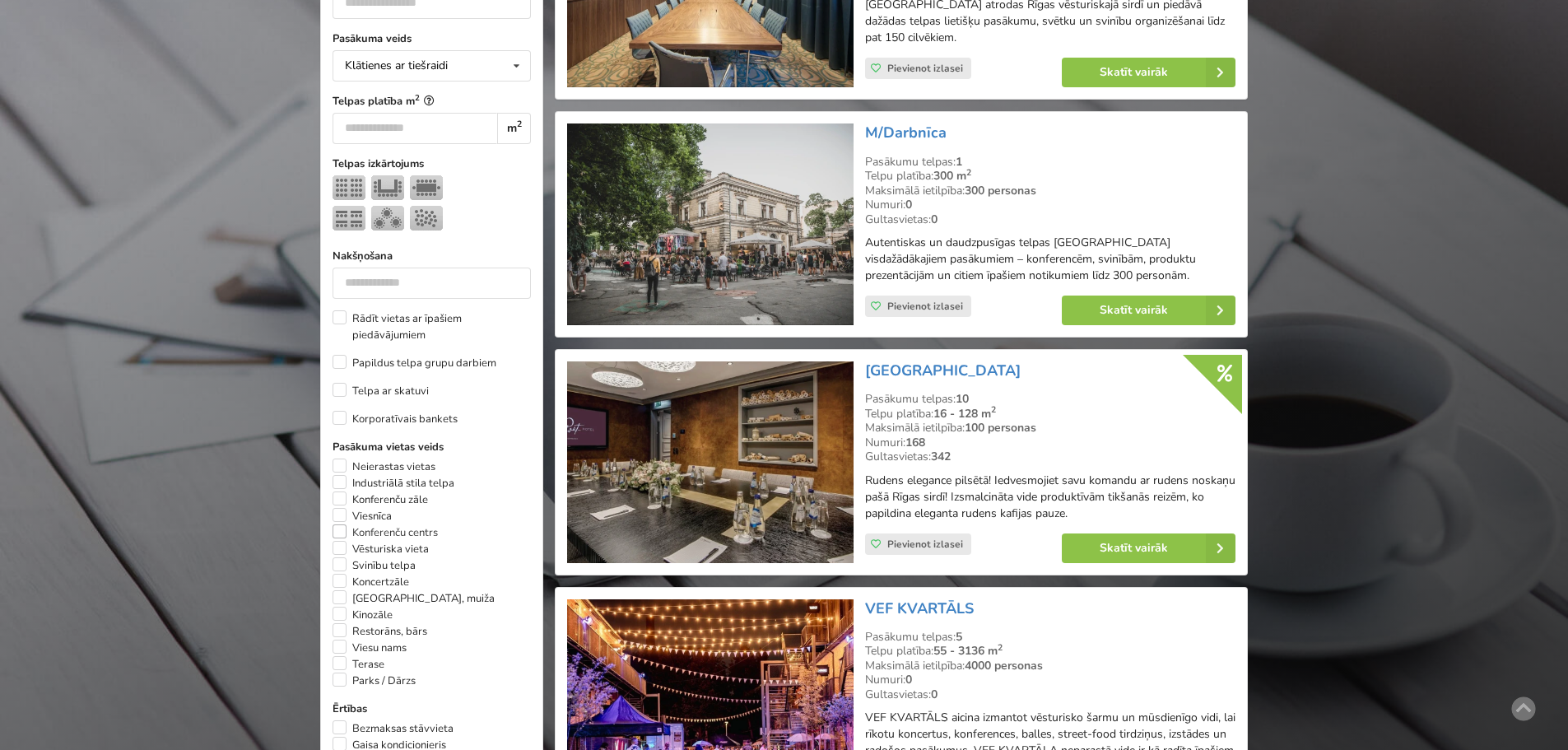
click at [342, 524] on label "Konferenču centrs" at bounding box center [385, 532] width 105 height 17
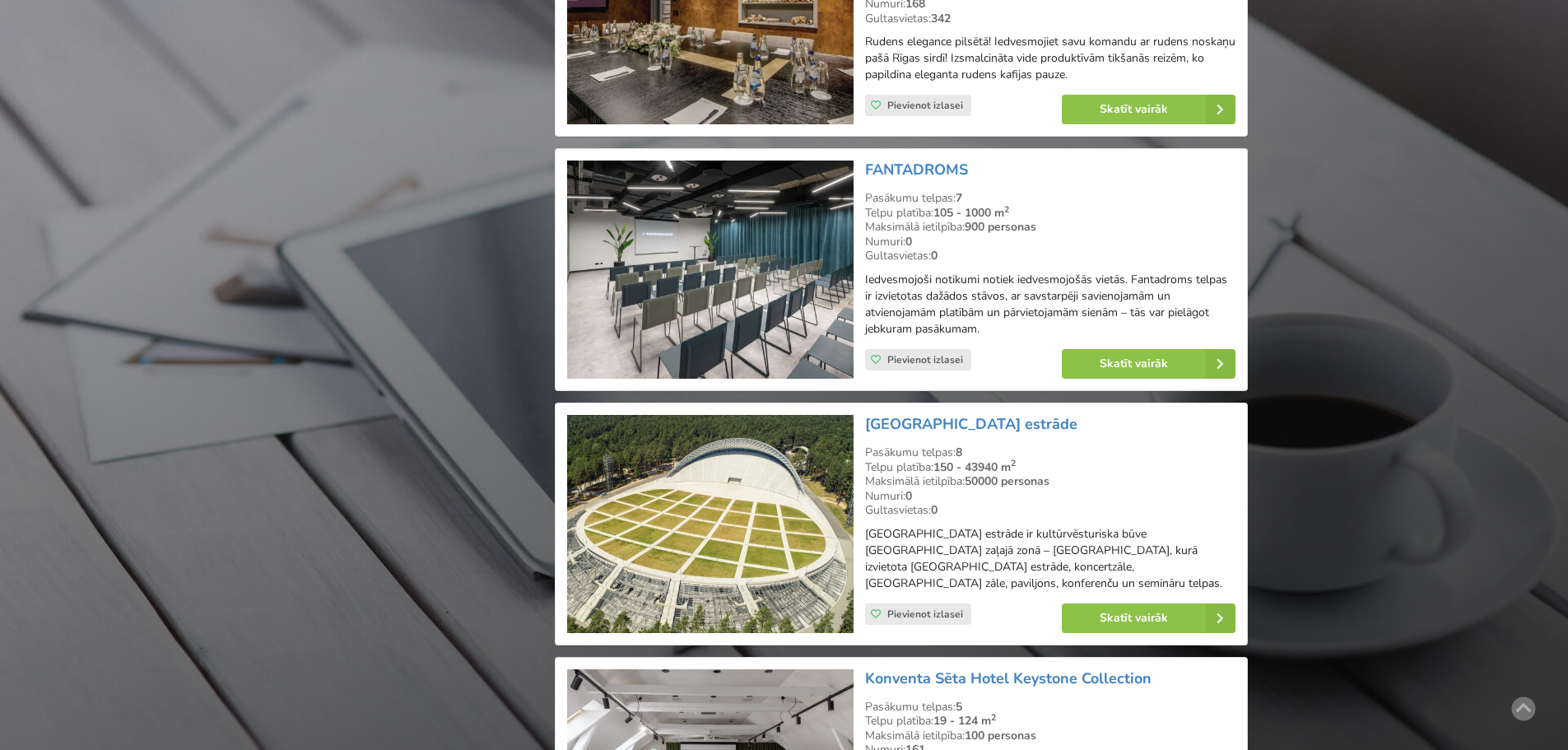
scroll to position [2345, 0]
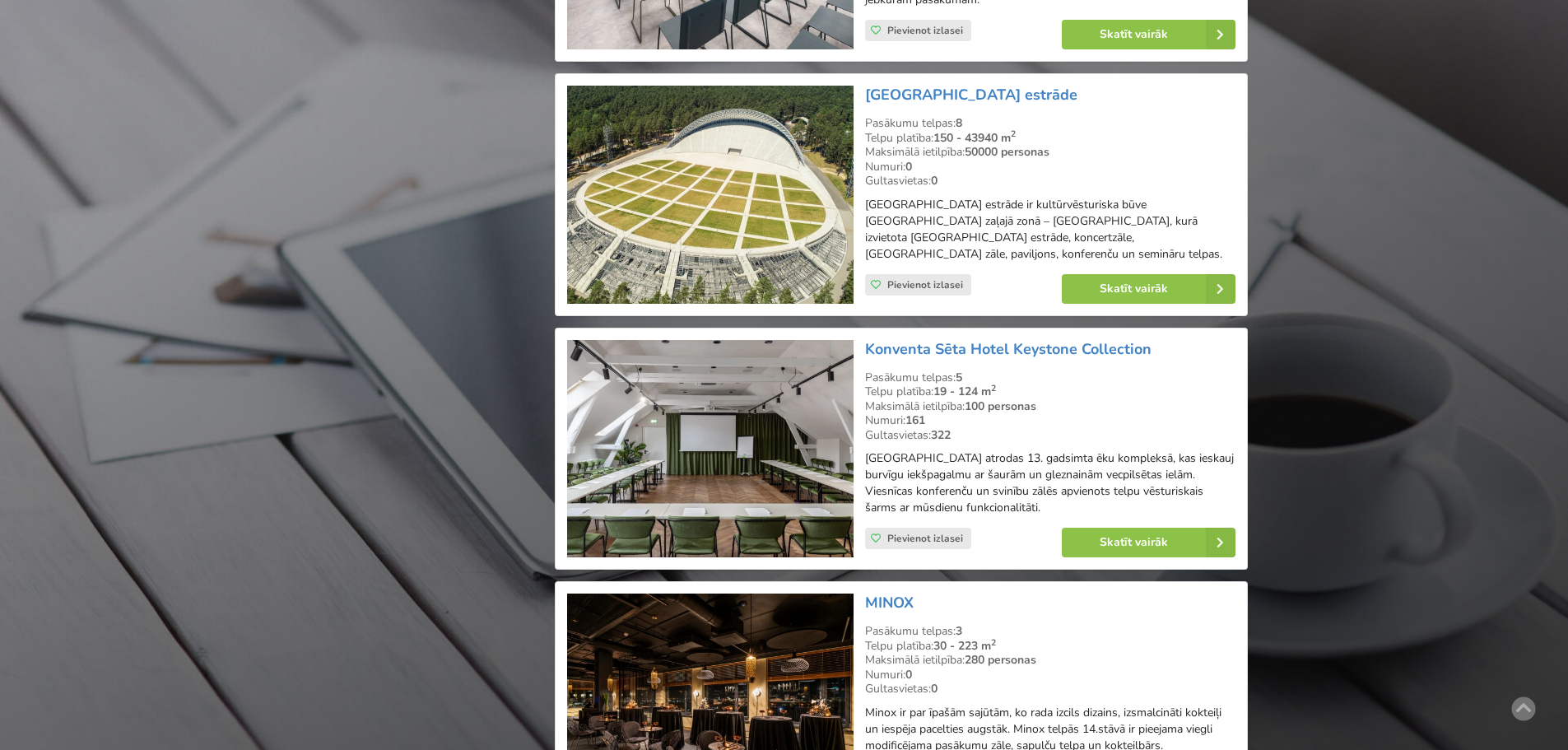
click at [707, 452] on img at bounding box center [709, 449] width 285 height 218
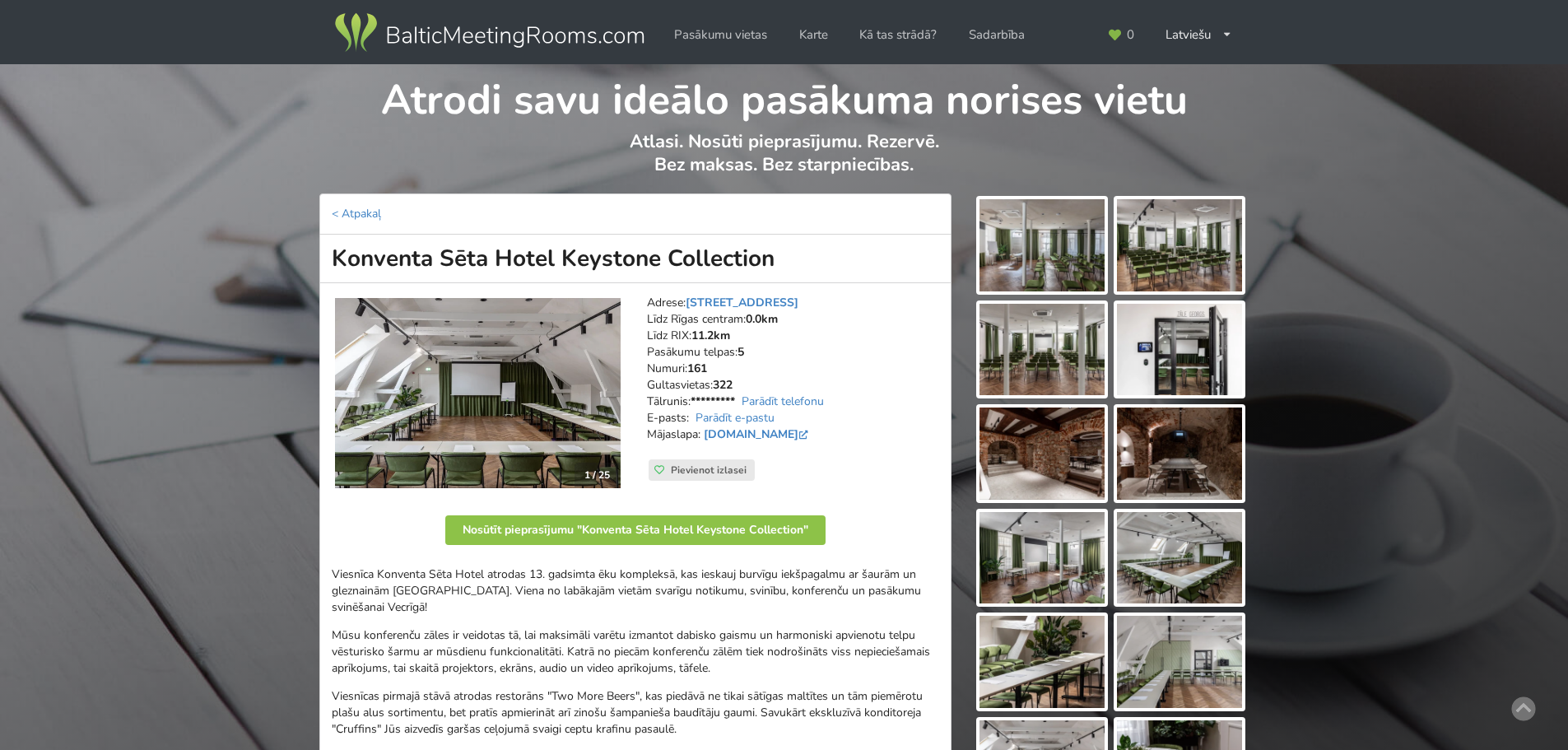
click at [560, 370] on img at bounding box center [477, 394] width 285 height 191
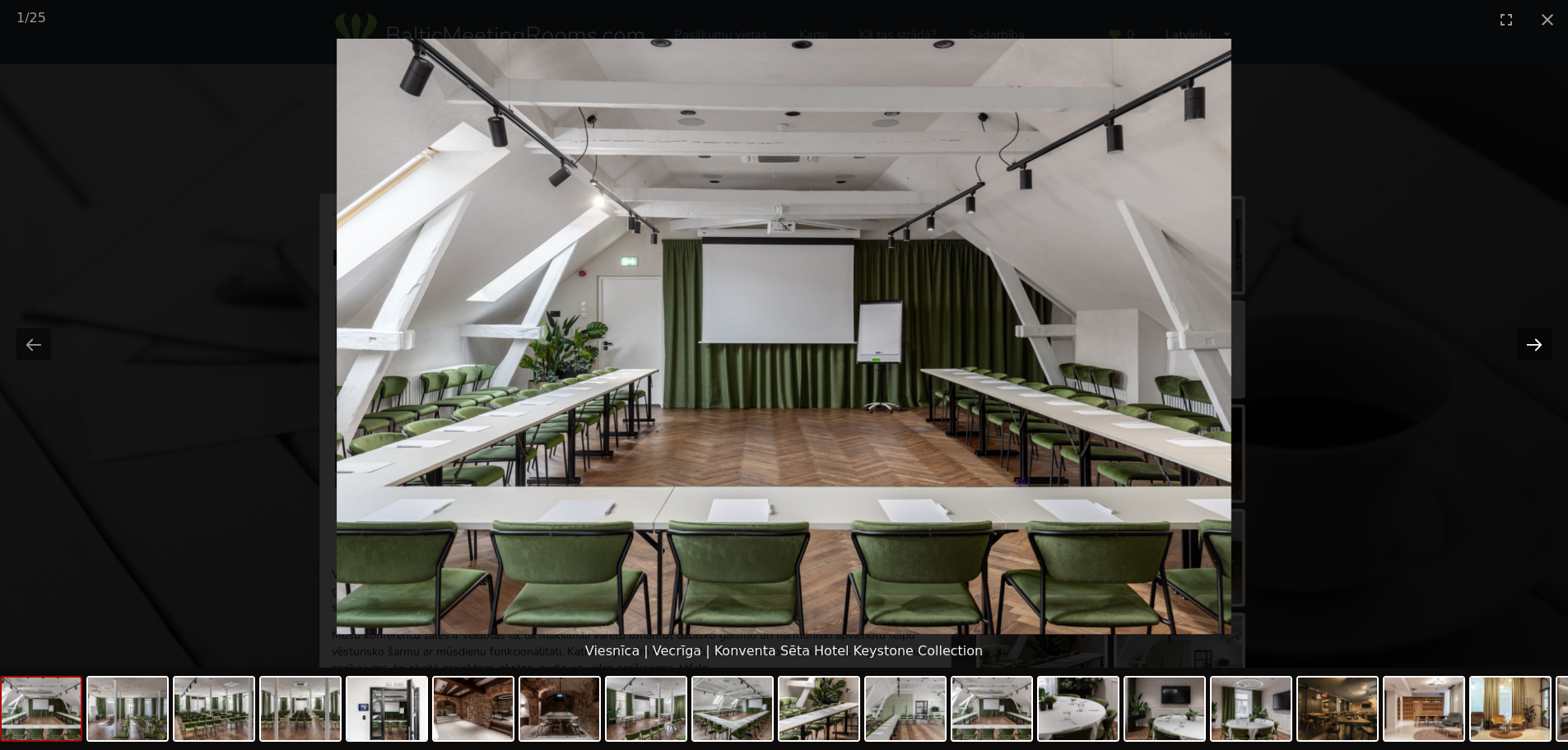
click at [1526, 346] on button "Next slide" at bounding box center [1534, 344] width 35 height 32
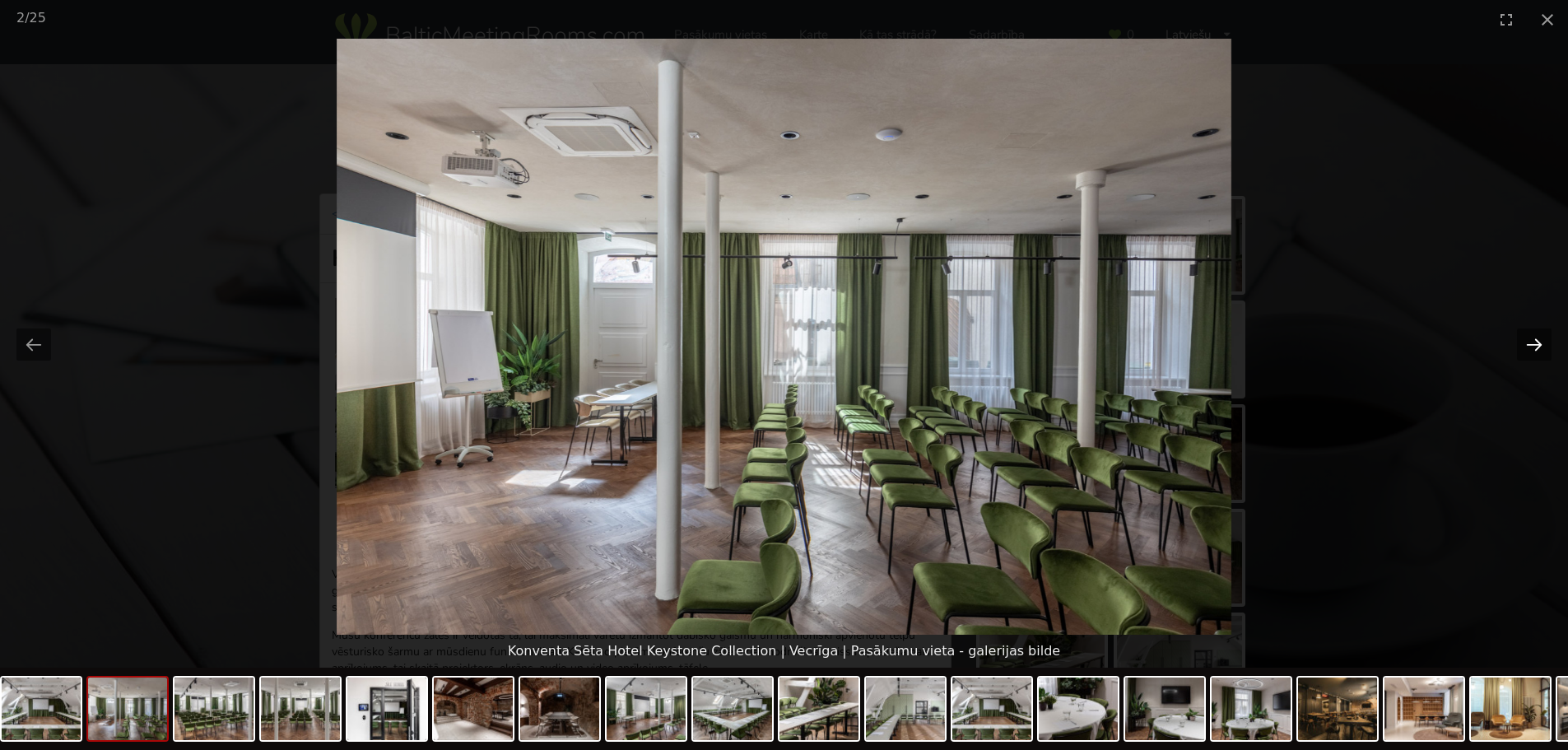
click at [1526, 346] on button "Next slide" at bounding box center [1534, 344] width 35 height 32
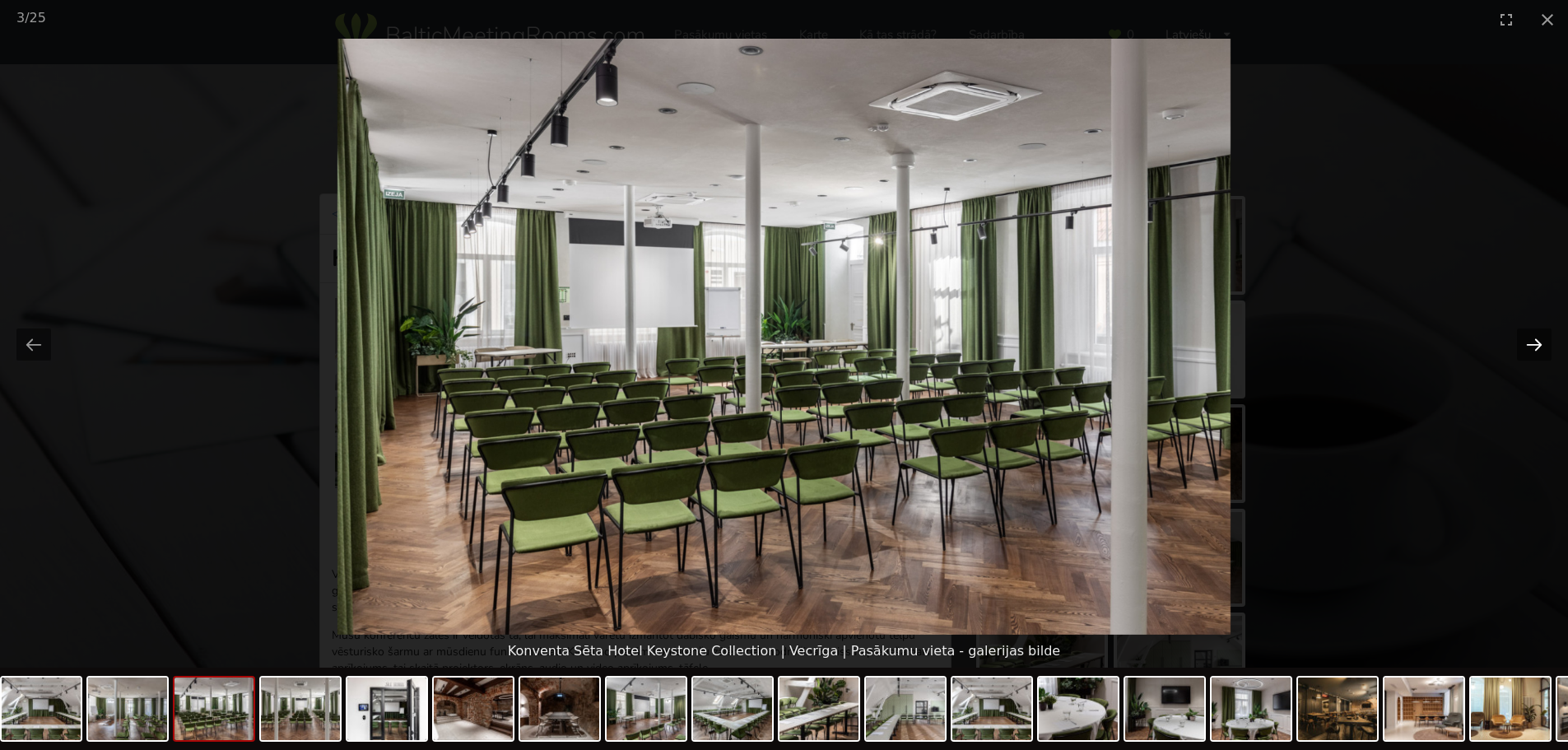
click at [1526, 346] on button "Next slide" at bounding box center [1534, 344] width 35 height 32
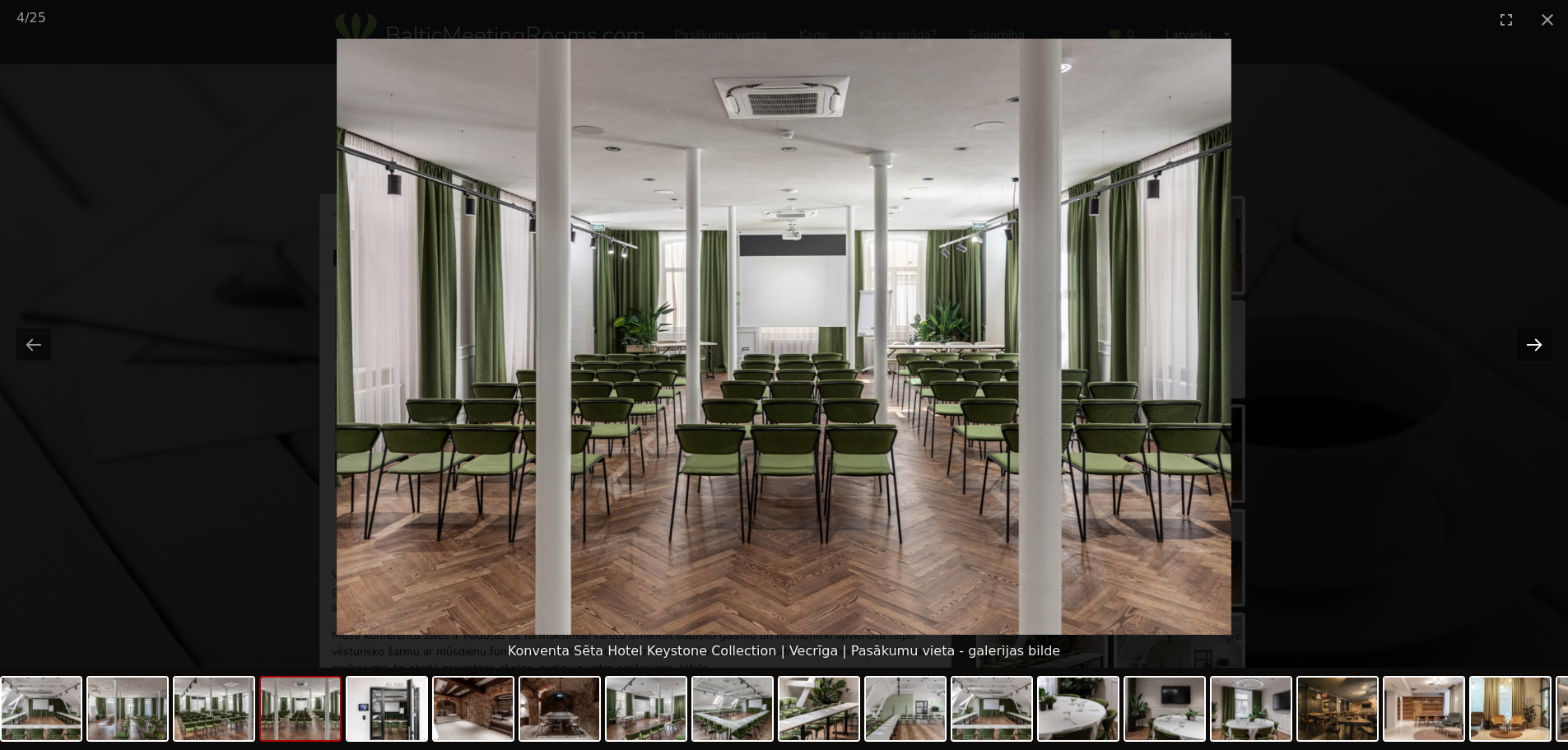
click at [1526, 346] on button "Next slide" at bounding box center [1534, 344] width 35 height 32
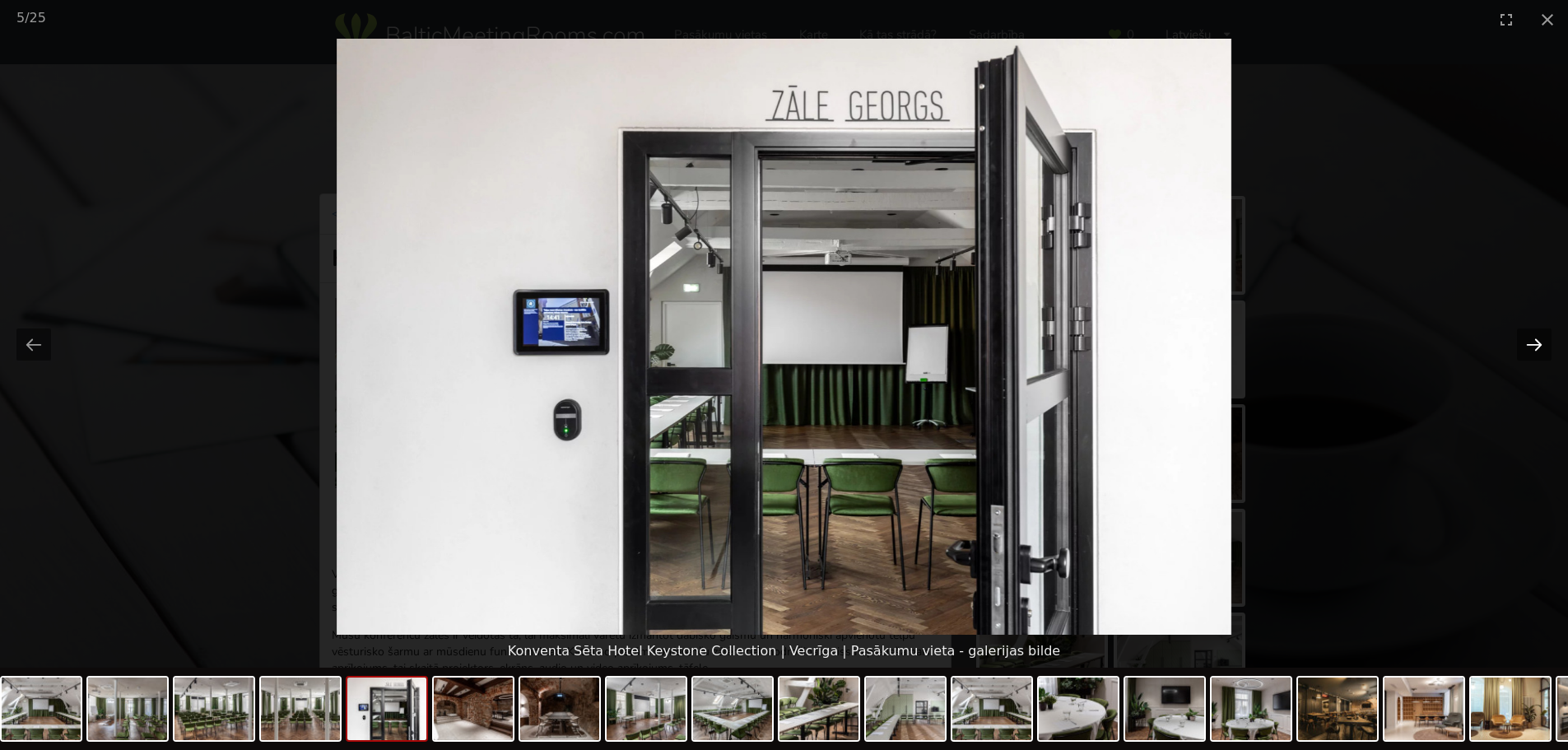
click at [1526, 346] on button "Next slide" at bounding box center [1534, 344] width 35 height 32
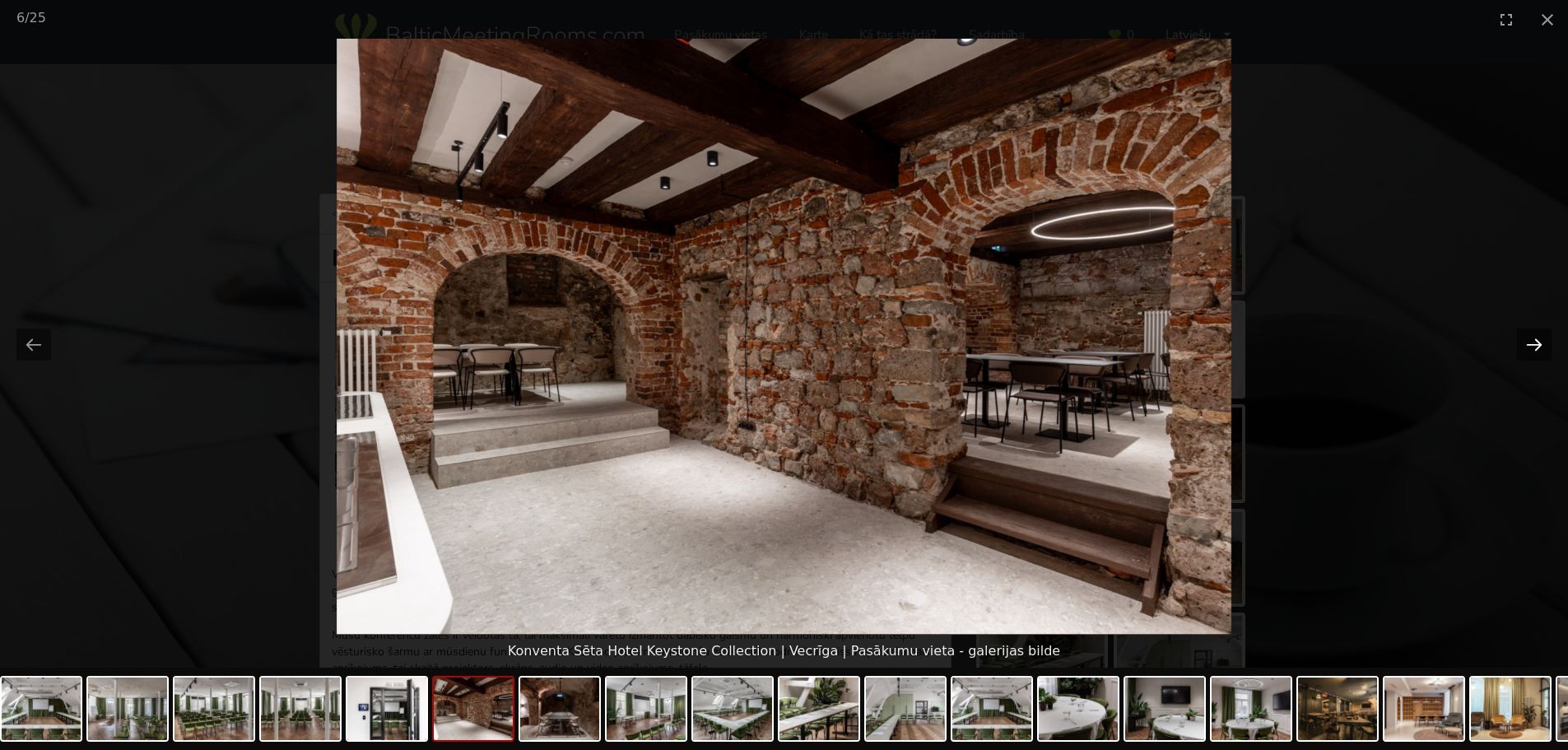
click at [1526, 346] on button "Next slide" at bounding box center [1534, 344] width 35 height 32
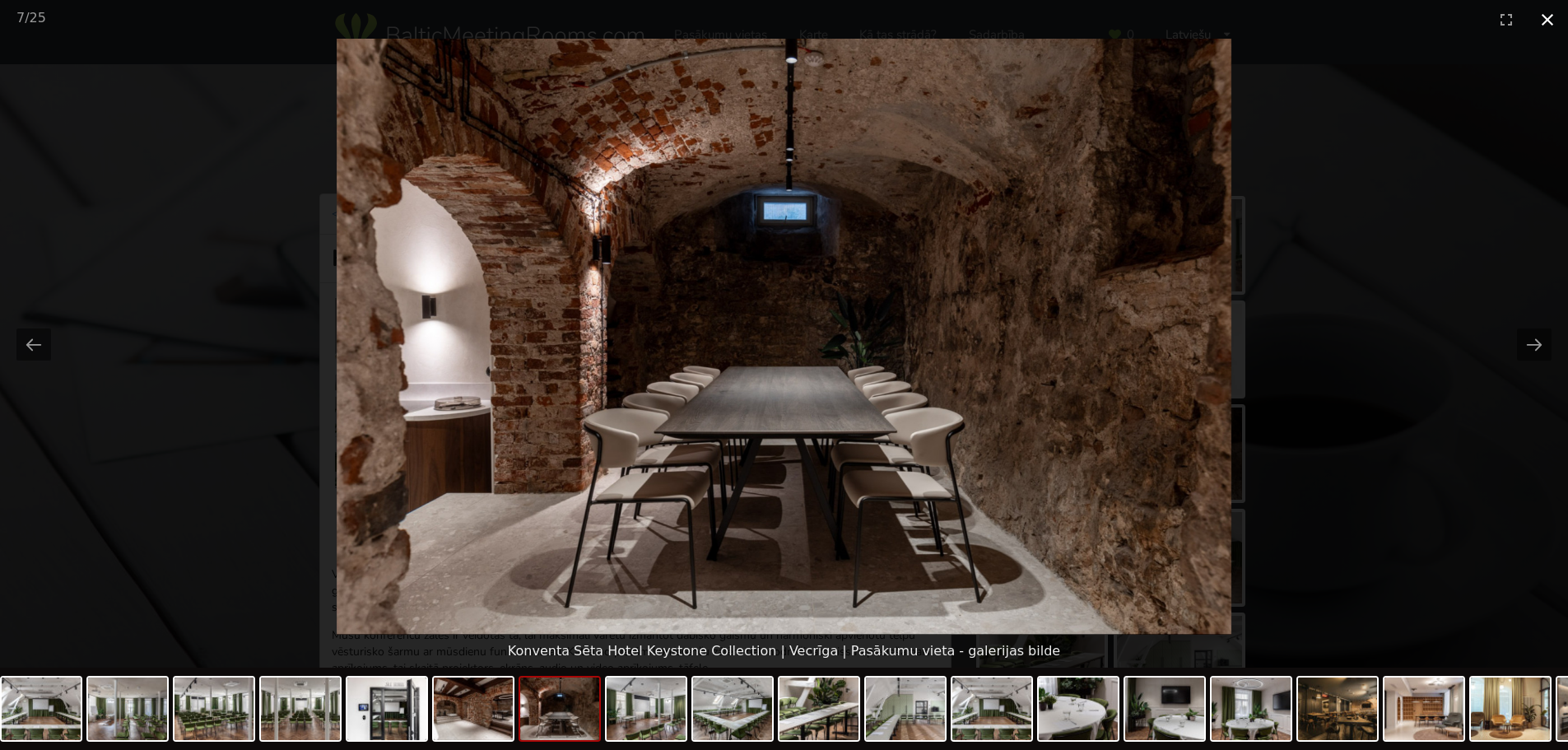
click at [1535, 25] on button "Close gallery" at bounding box center [1547, 19] width 41 height 39
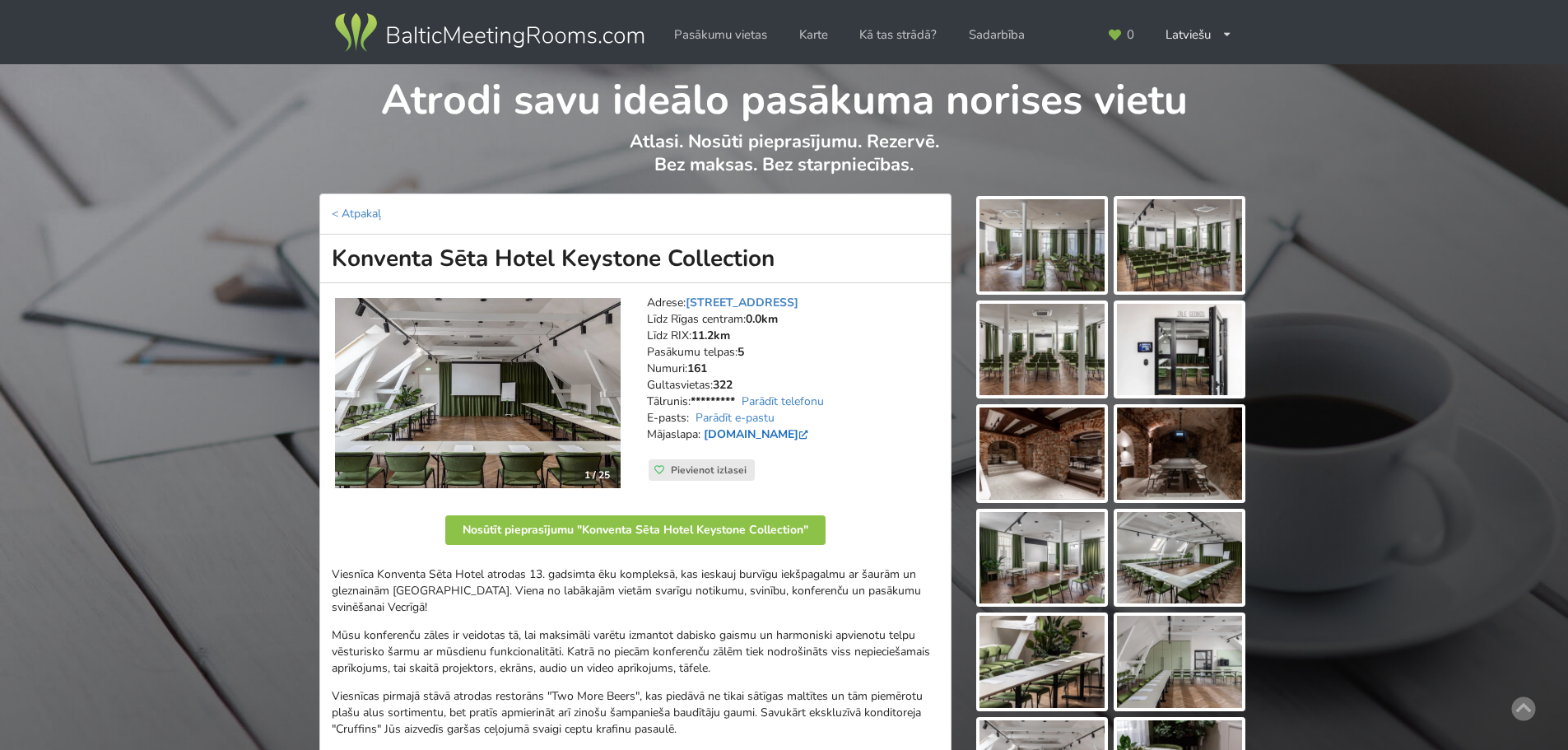
click at [811, 434] on link "[DOMAIN_NAME]" at bounding box center [758, 435] width 107 height 16
click at [132, 110] on div "Atrodi savu ideālo pasākuma norises vietu Atlasi. Nosūti pieprasījumu. Rezervē.…" at bounding box center [784, 129] width 1568 height 129
click at [760, 417] on link "Parādīt e-pastu" at bounding box center [734, 418] width 79 height 16
drag, startPoint x: 691, startPoint y: 417, endPoint x: 908, endPoint y: 414, distance: 217.0
click at [908, 414] on address "Adrese: [STREET_ADDRESS] Līdz Rīgas centram: 0.0km Līdz RIX: 11.2km [GEOGRAPHIC…" at bounding box center [793, 377] width 292 height 165
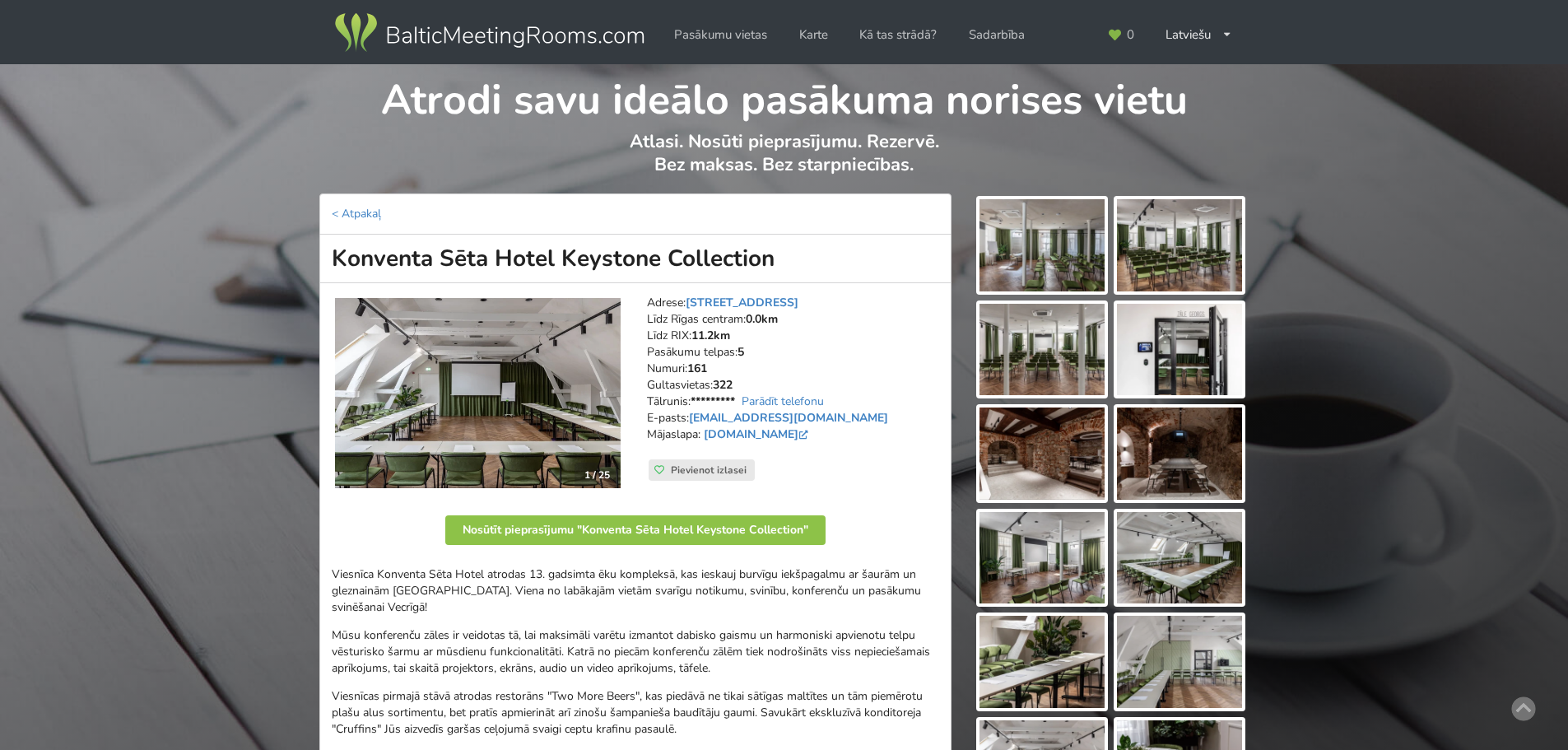
copy address "[EMAIL_ADDRESS][DOMAIN_NAME]"
